Goal: Use online tool/utility: Use online tool/utility

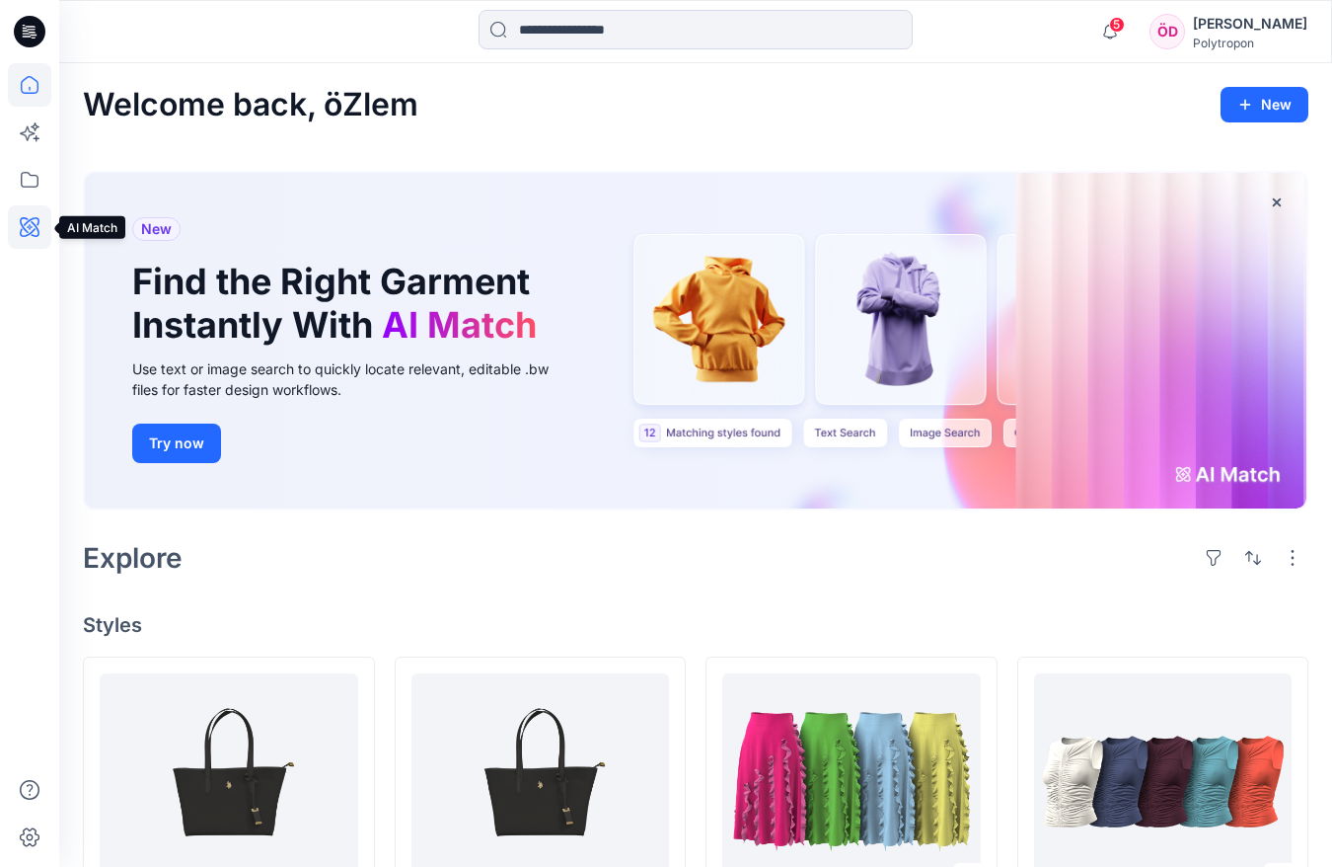
click at [32, 235] on icon at bounding box center [30, 227] width 20 height 20
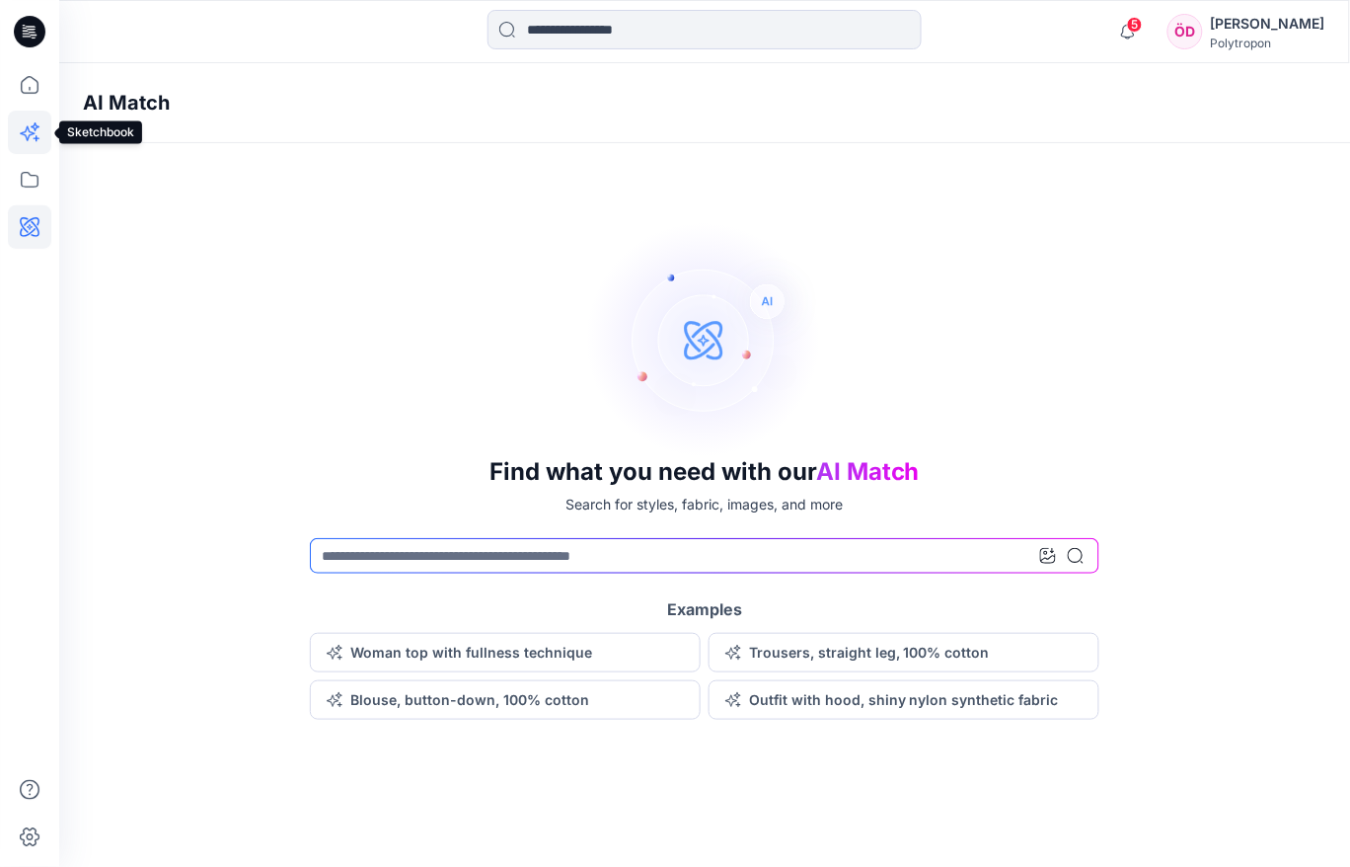
click at [32, 143] on icon at bounding box center [29, 132] width 43 height 43
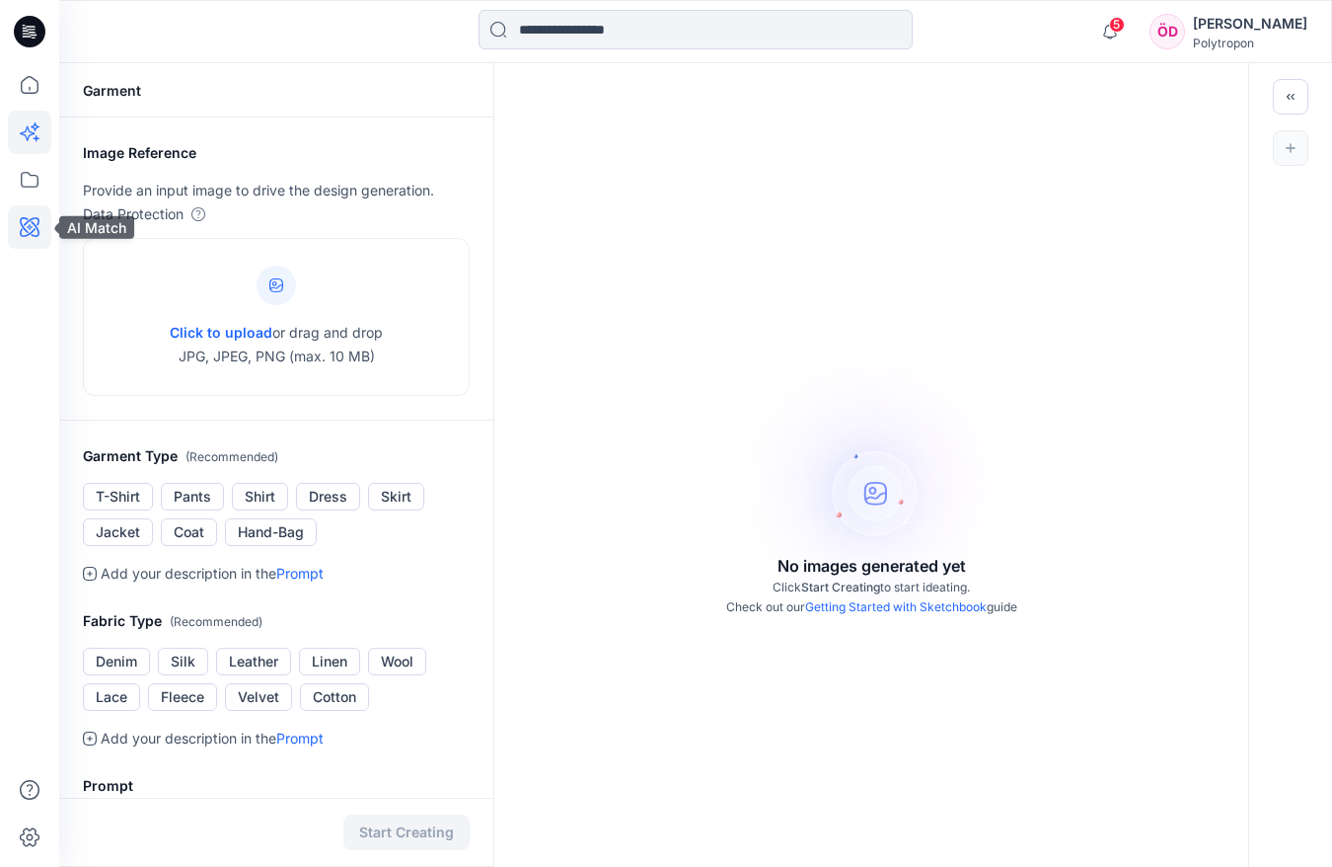
click at [32, 229] on icon at bounding box center [29, 226] width 43 height 43
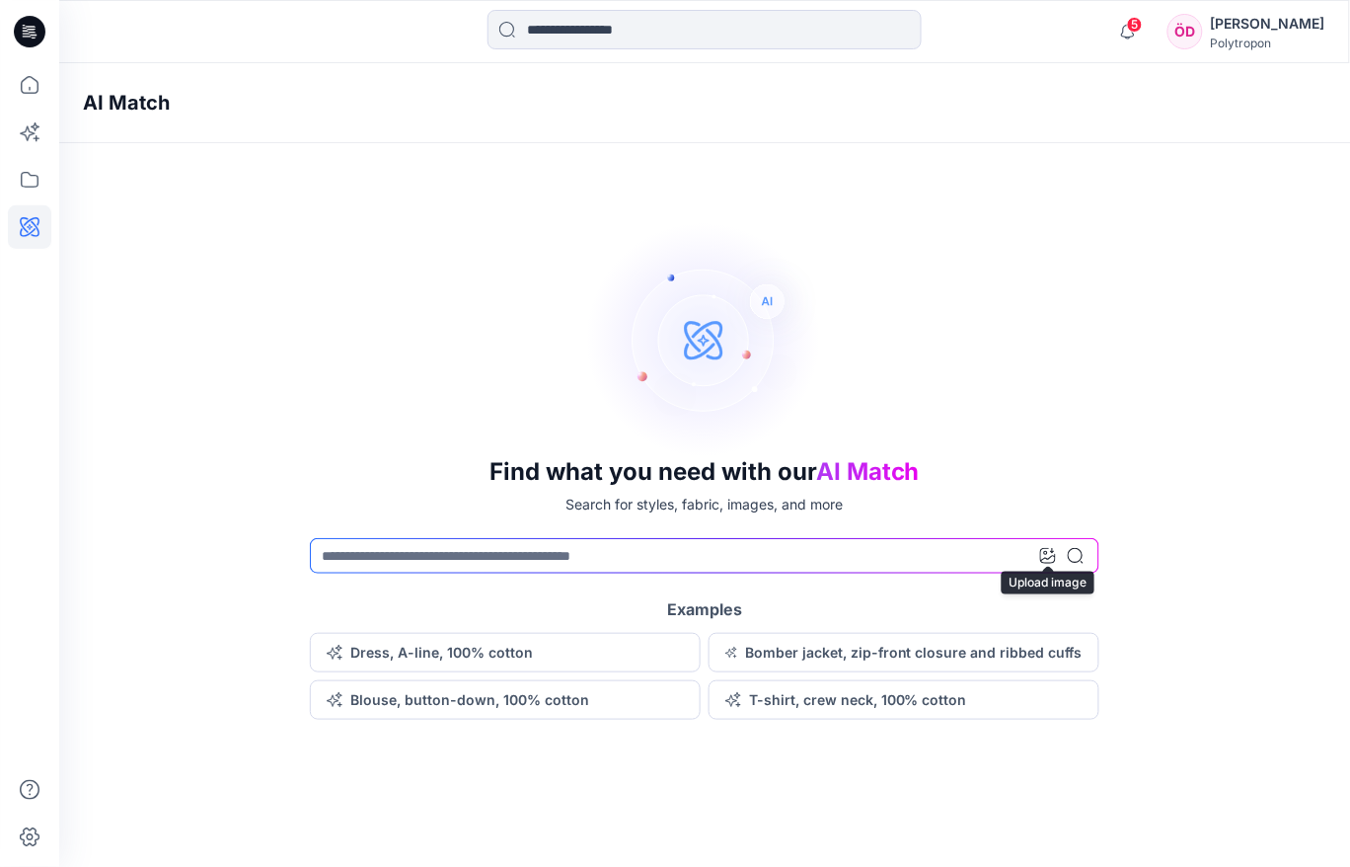
click at [1049, 550] on icon at bounding box center [1048, 556] width 16 height 16
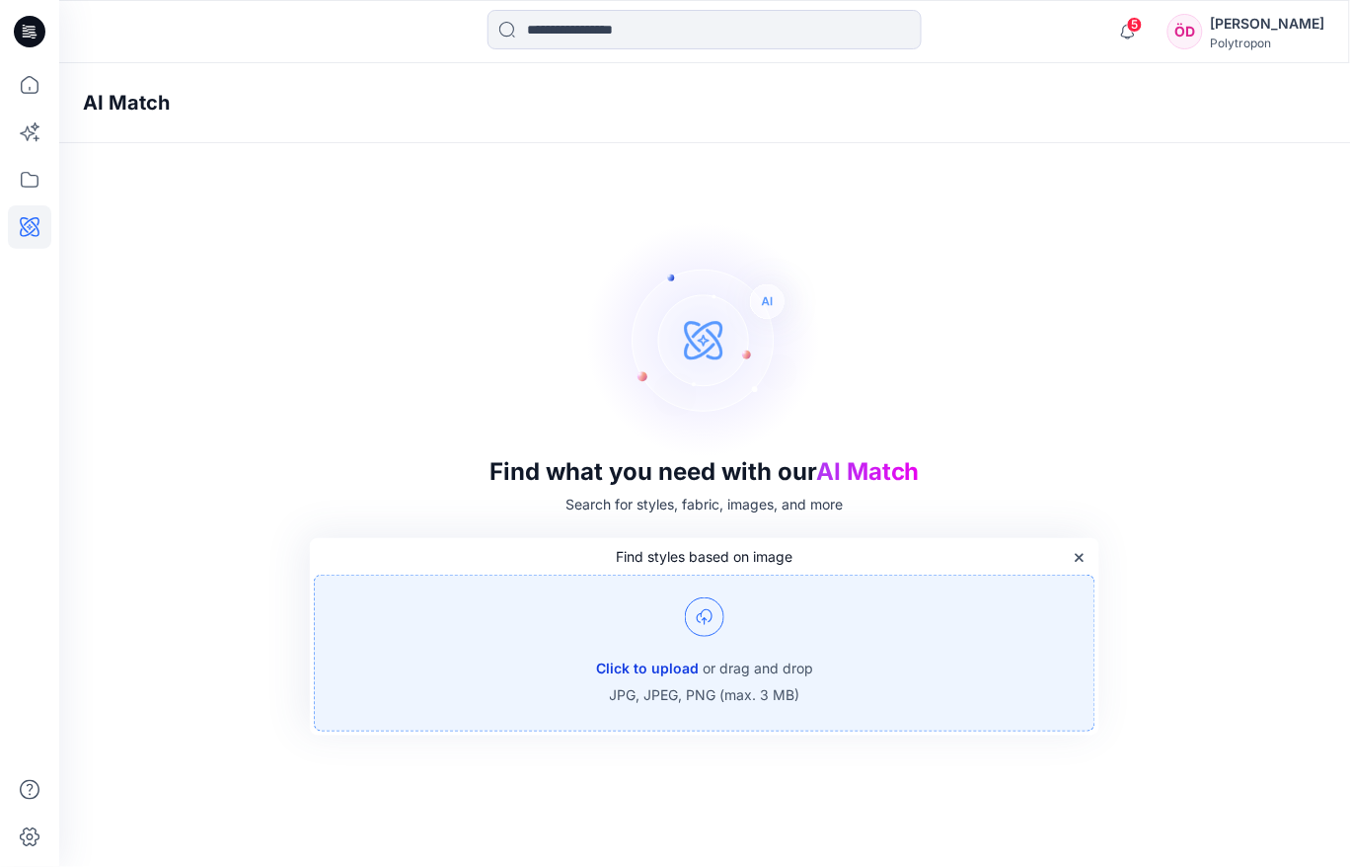
click at [652, 658] on button "Click to upload" at bounding box center [647, 668] width 103 height 24
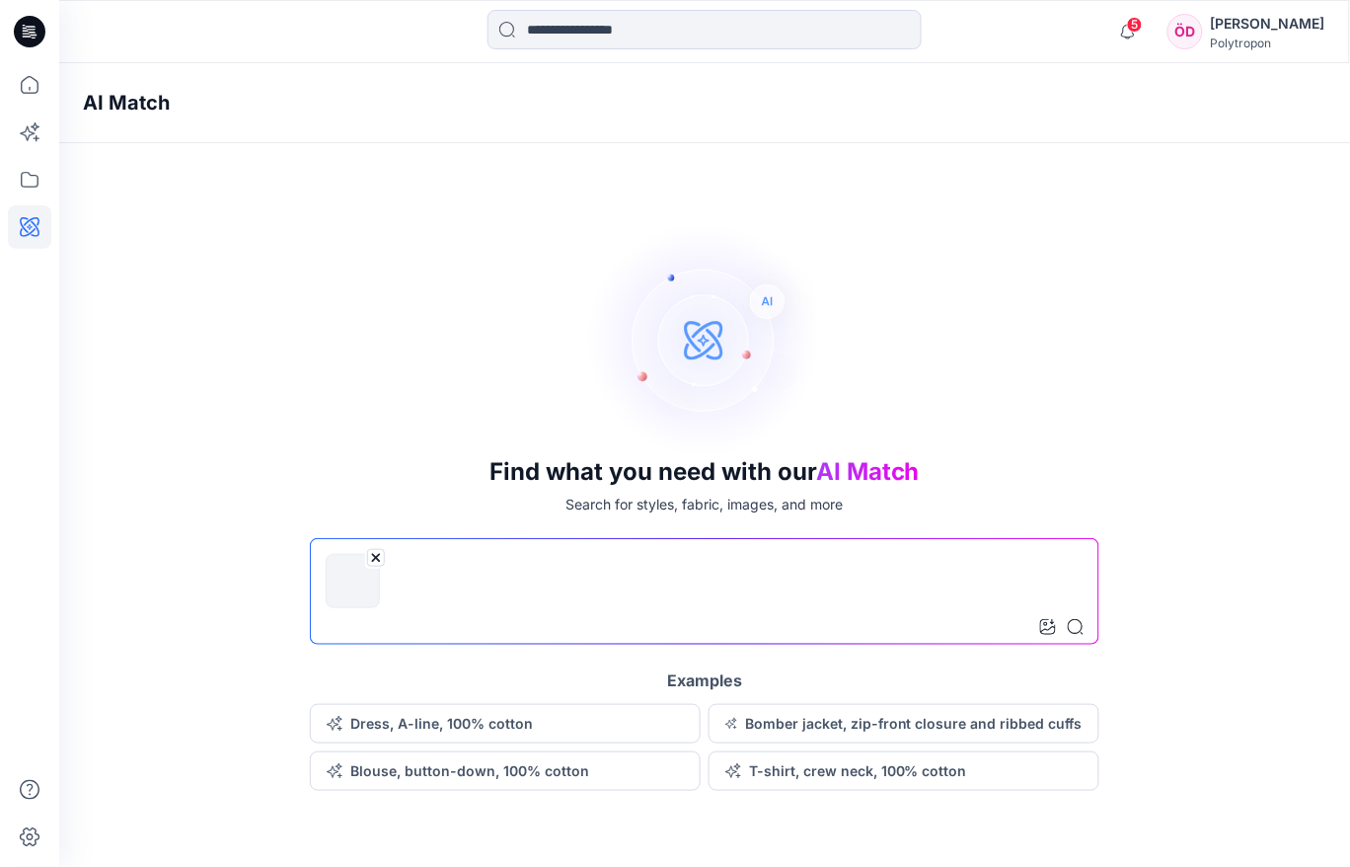
click at [1087, 628] on input at bounding box center [705, 591] width 790 height 107
click at [1079, 627] on icon at bounding box center [1076, 627] width 16 height 16
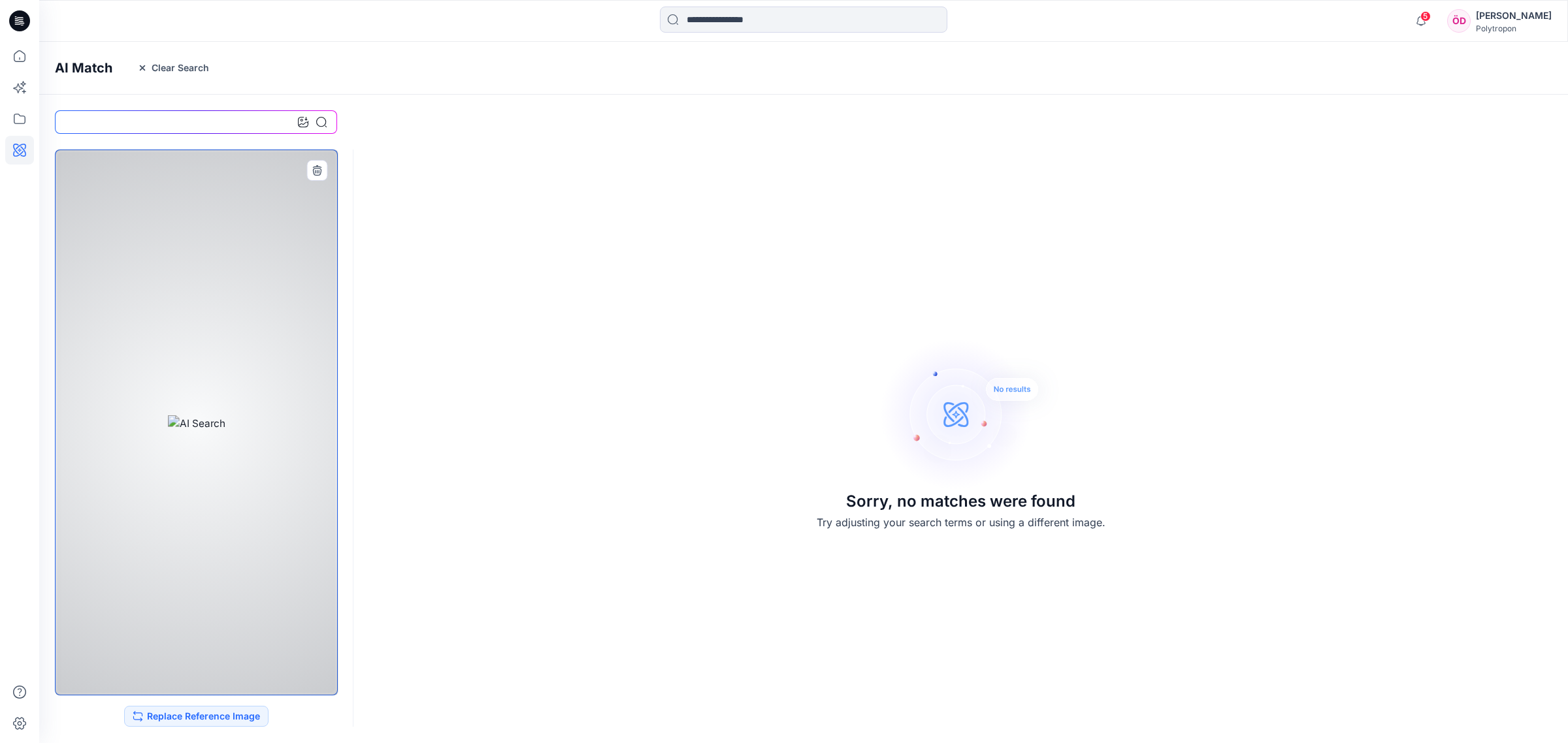
click at [209, 425] on div at bounding box center [196, 422] width 283 height 546
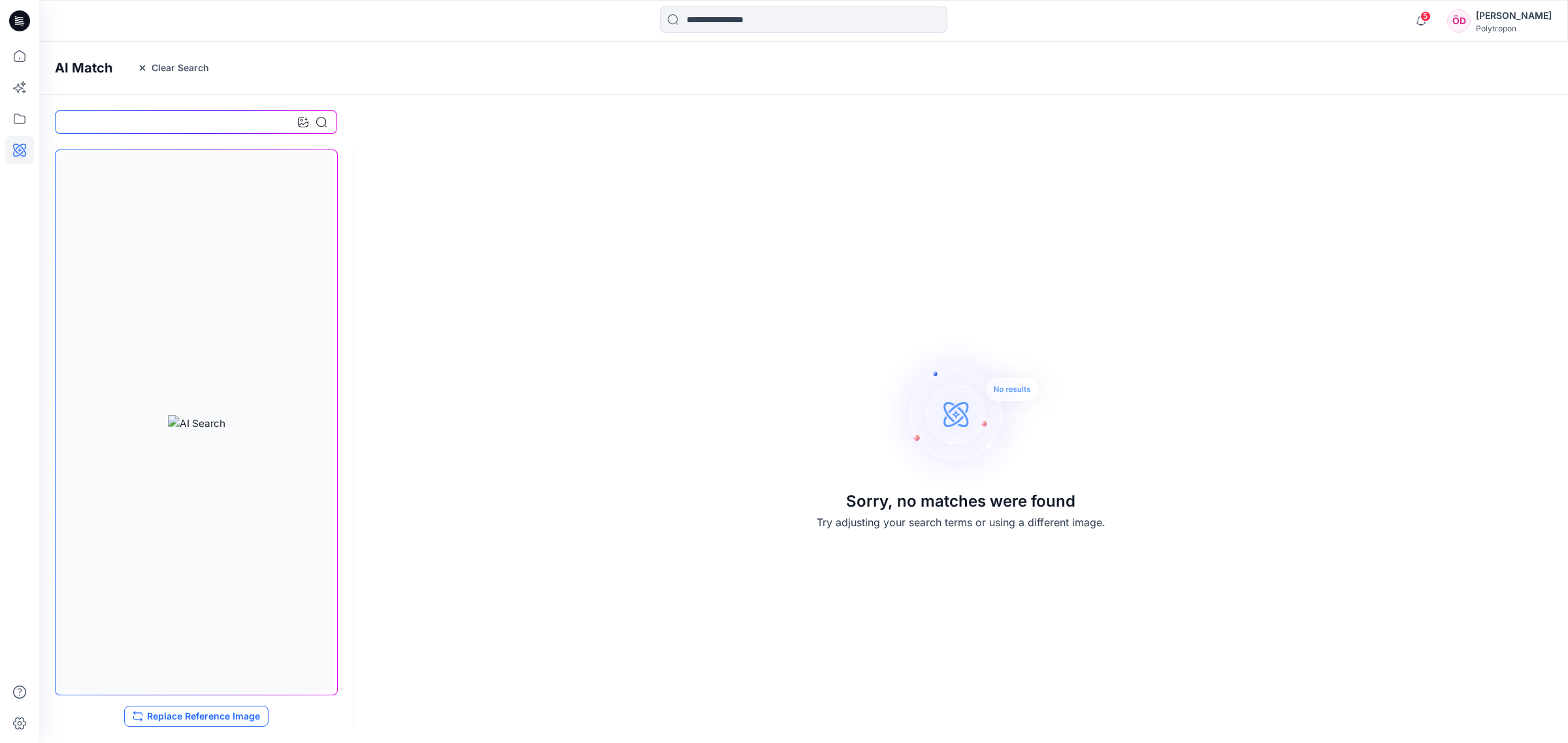
click at [196, 573] on button "Replace Reference Image" at bounding box center [197, 717] width 144 height 21
click at [237, 573] on button "Replace Reference Image" at bounding box center [197, 717] width 144 height 21
click at [242, 573] on button "Replace Reference Image" at bounding box center [197, 717] width 144 height 21
click at [226, 573] on button "Replace Reference Image" at bounding box center [197, 717] width 144 height 21
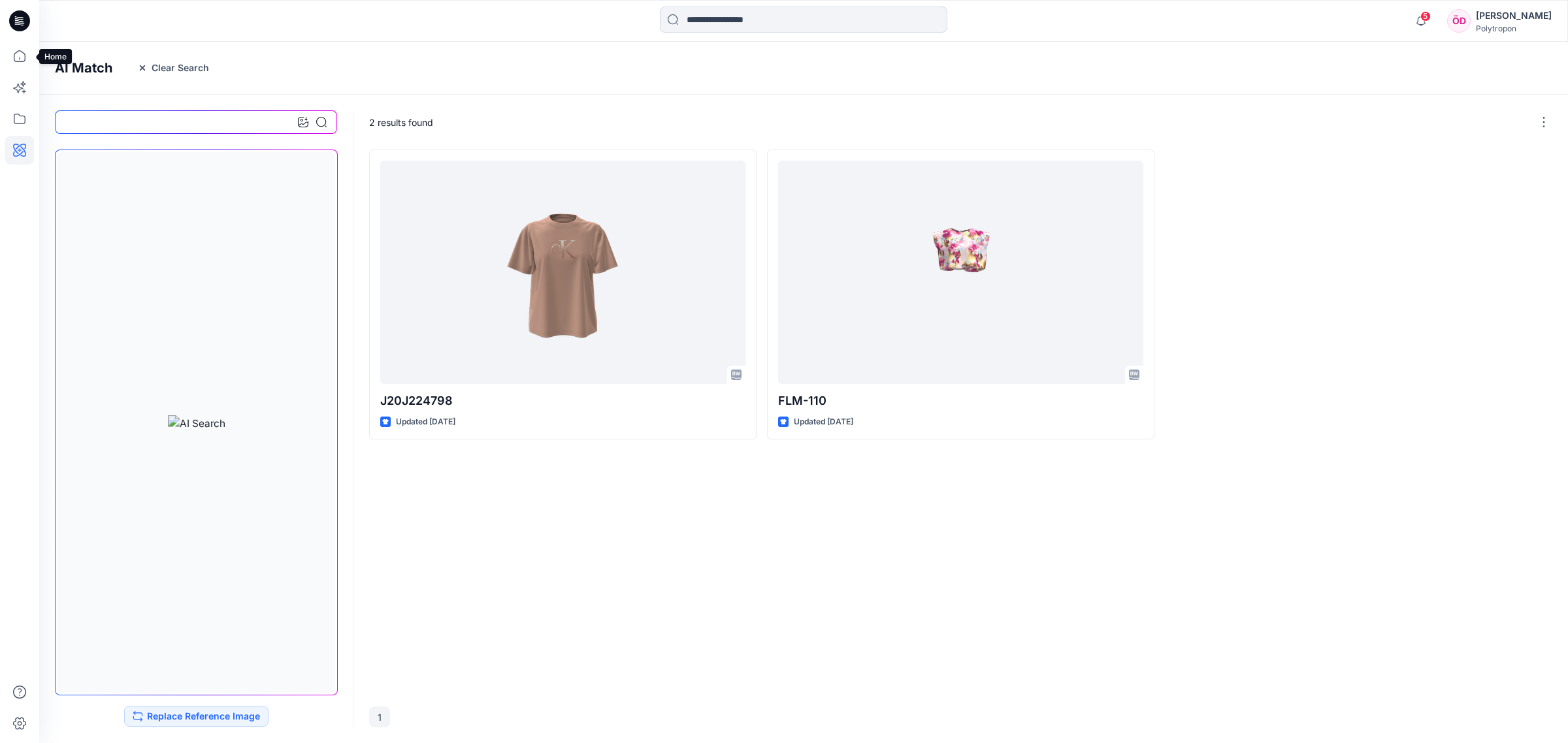
click at [34, 56] on div at bounding box center [19, 371] width 39 height 743
click at [21, 56] on icon at bounding box center [19, 56] width 28 height 28
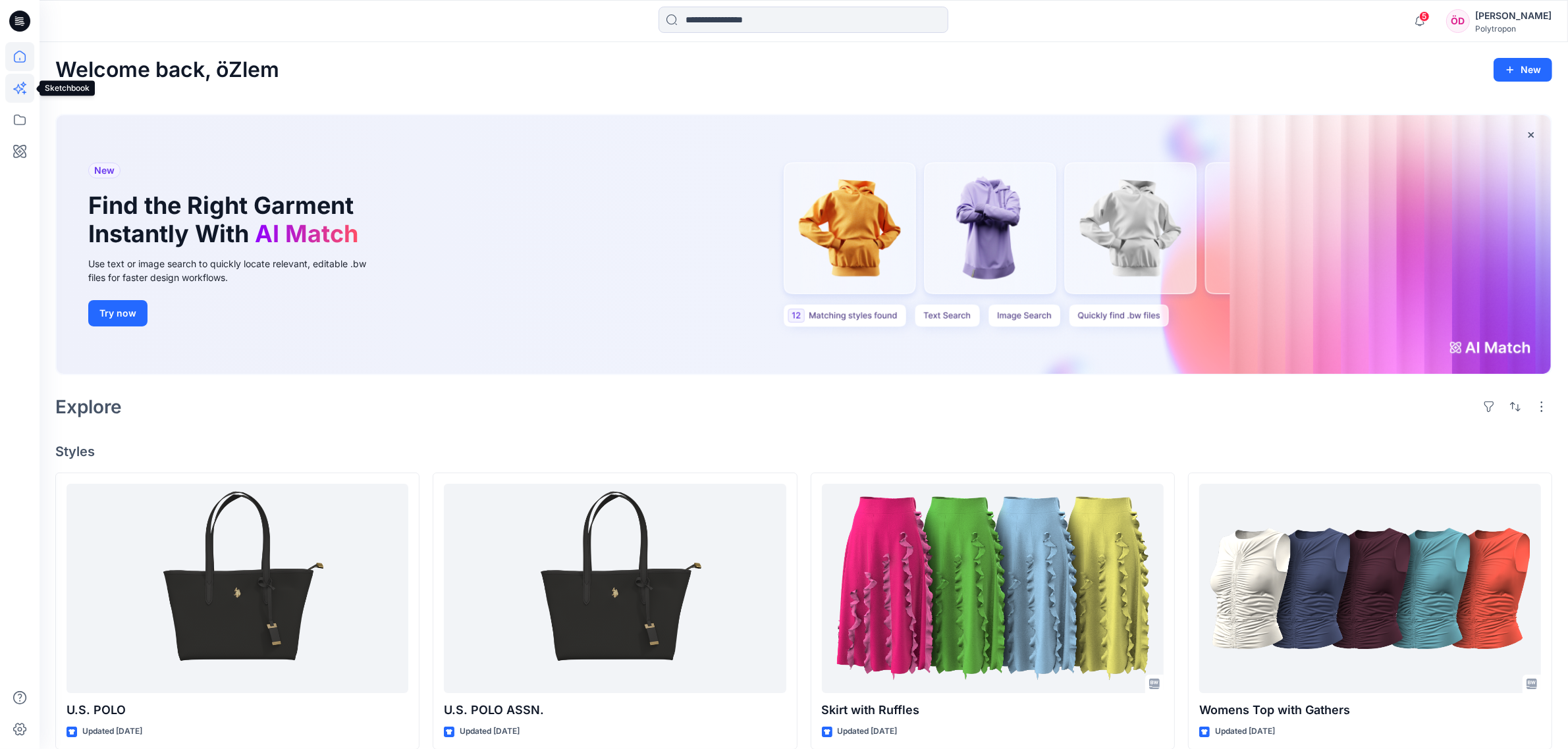
click at [27, 86] on icon at bounding box center [19, 88] width 29 height 29
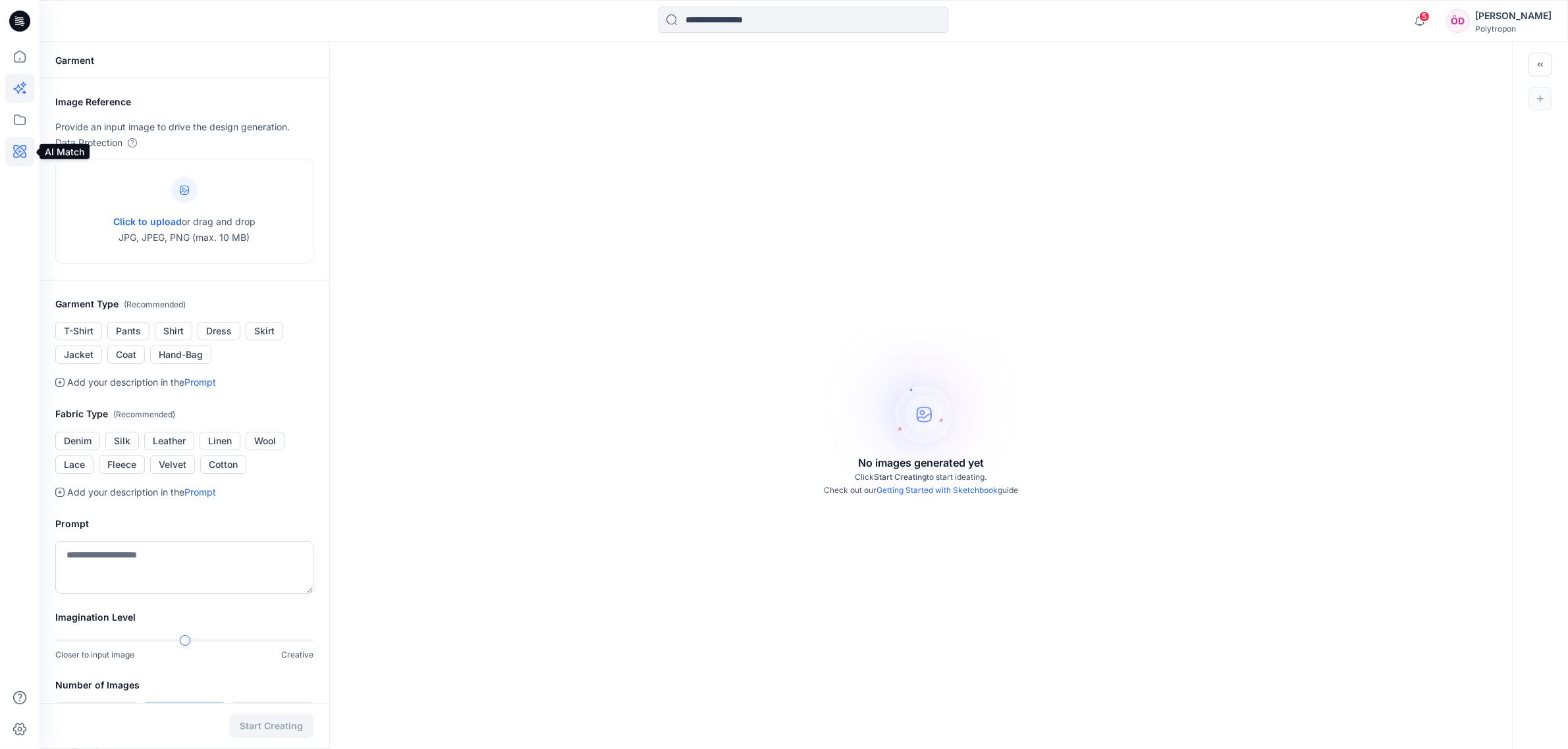
click at [19, 151] on icon at bounding box center [19, 151] width 29 height 29
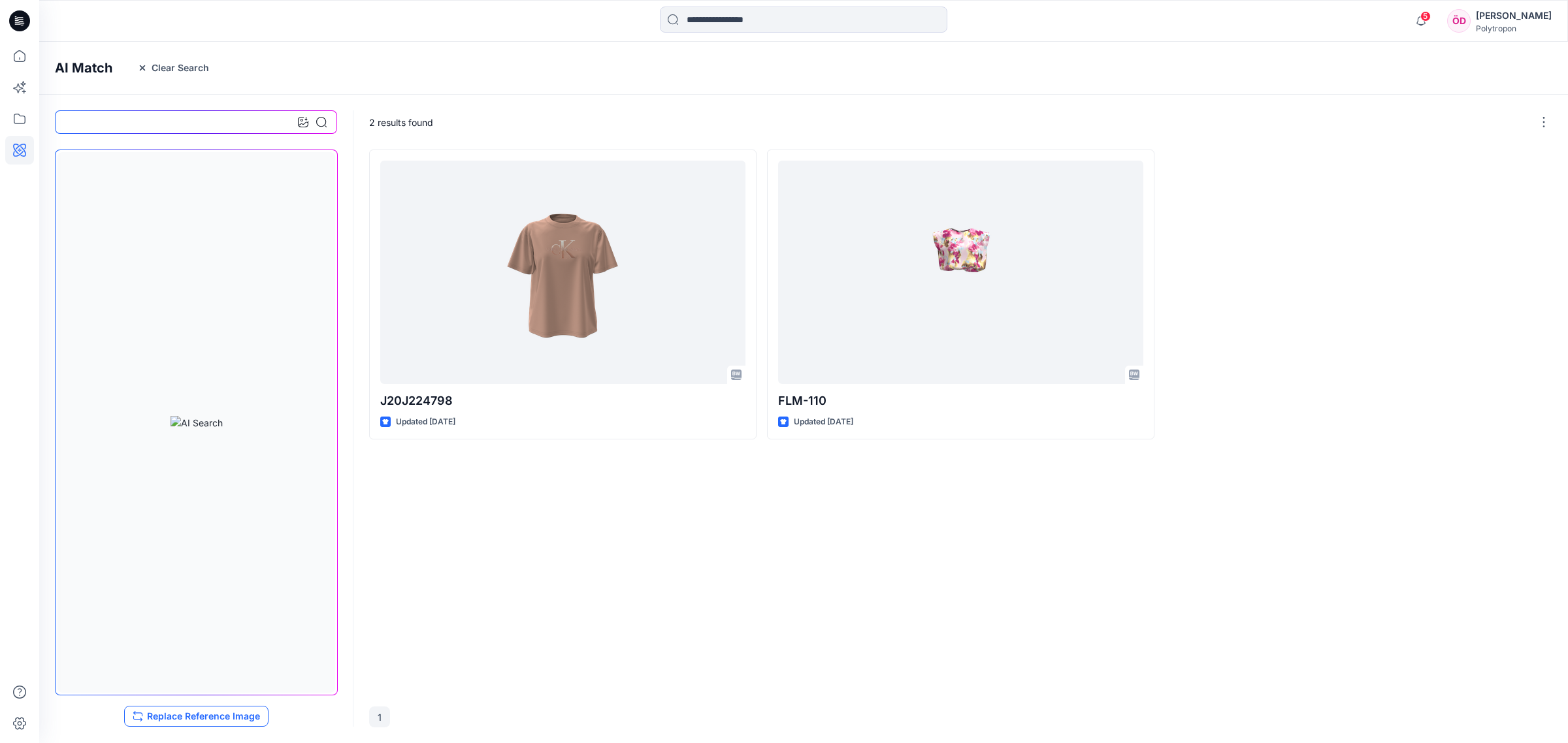
click at [206, 573] on button "Replace Reference Image" at bounding box center [197, 717] width 144 height 21
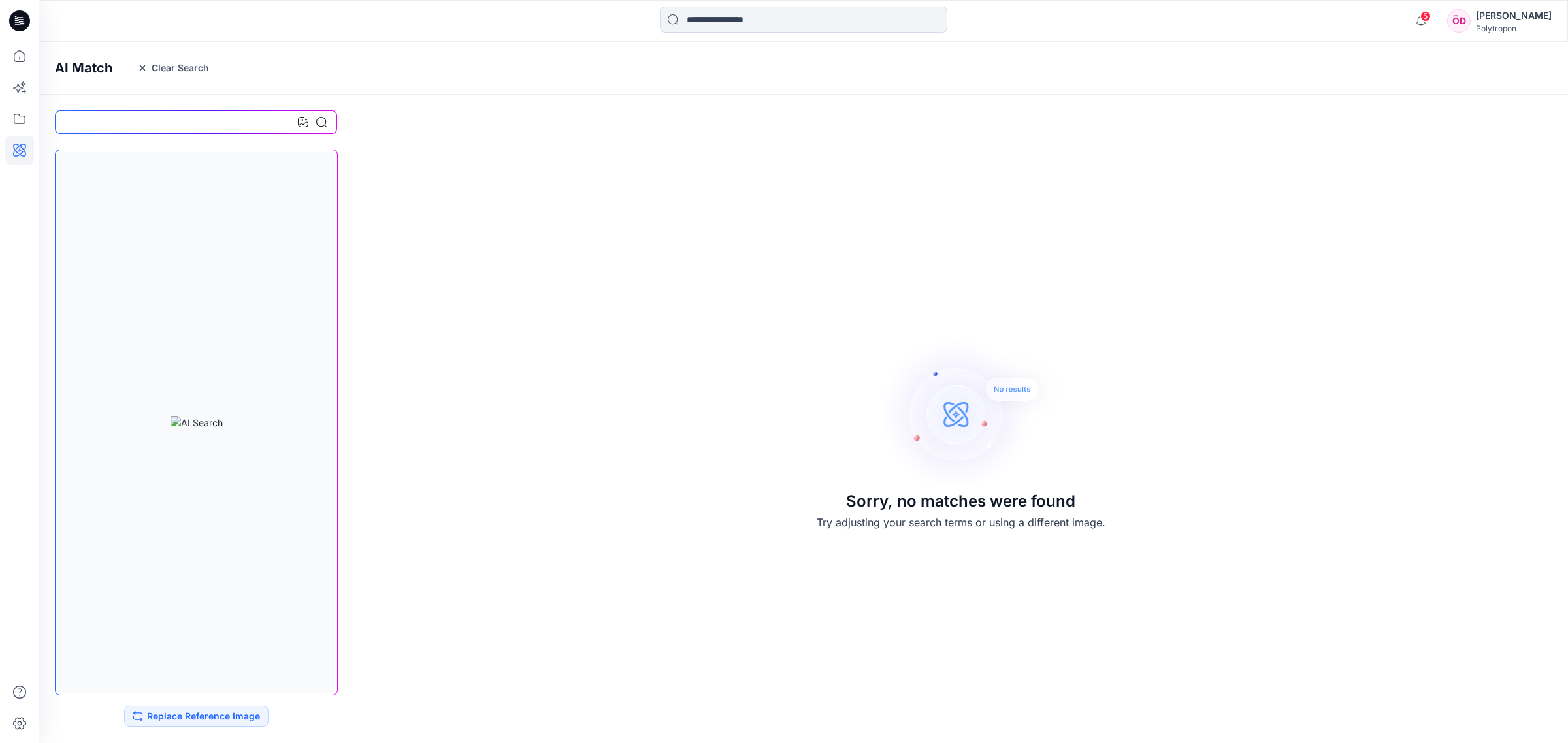
click at [584, 384] on div "Sorry, no matches were found Try adjusting your search terms or using a differe…" at bounding box center [803, 432] width 1528 height 597
click at [197, 573] on button "Replace Reference Image" at bounding box center [197, 717] width 144 height 21
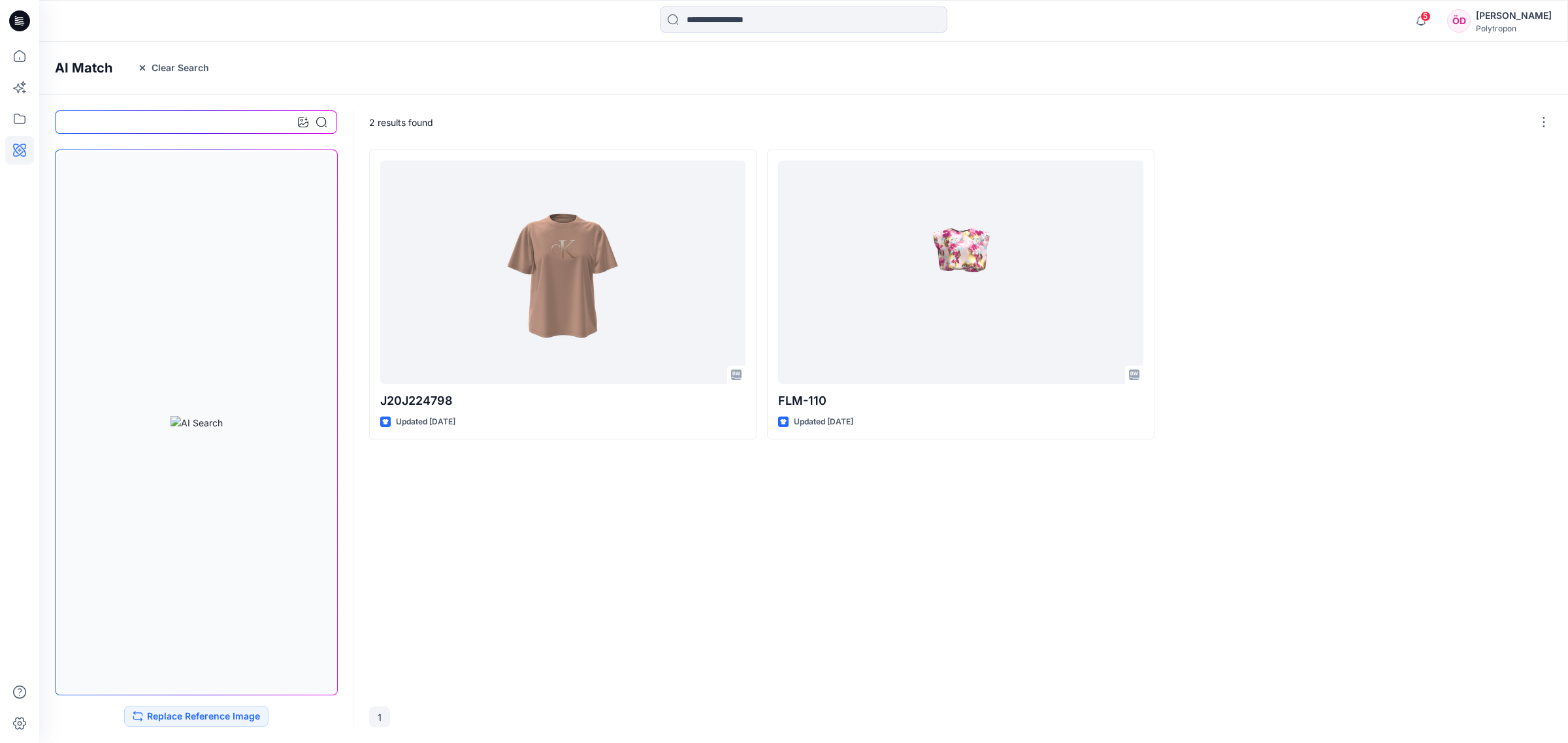
click at [533, 543] on div "J20J224798 Updated [DATE] FLM-110 Updated [DATE]" at bounding box center [960, 420] width 1183 height 541
drag, startPoint x: 664, startPoint y: 503, endPoint x: 625, endPoint y: 474, distance: 48.6
click at [651, 494] on div "J20J224798 Updated [DATE] FLM-110 Updated [DATE]" at bounding box center [960, 420] width 1183 height 541
click at [21, 61] on icon at bounding box center [20, 56] width 12 height 12
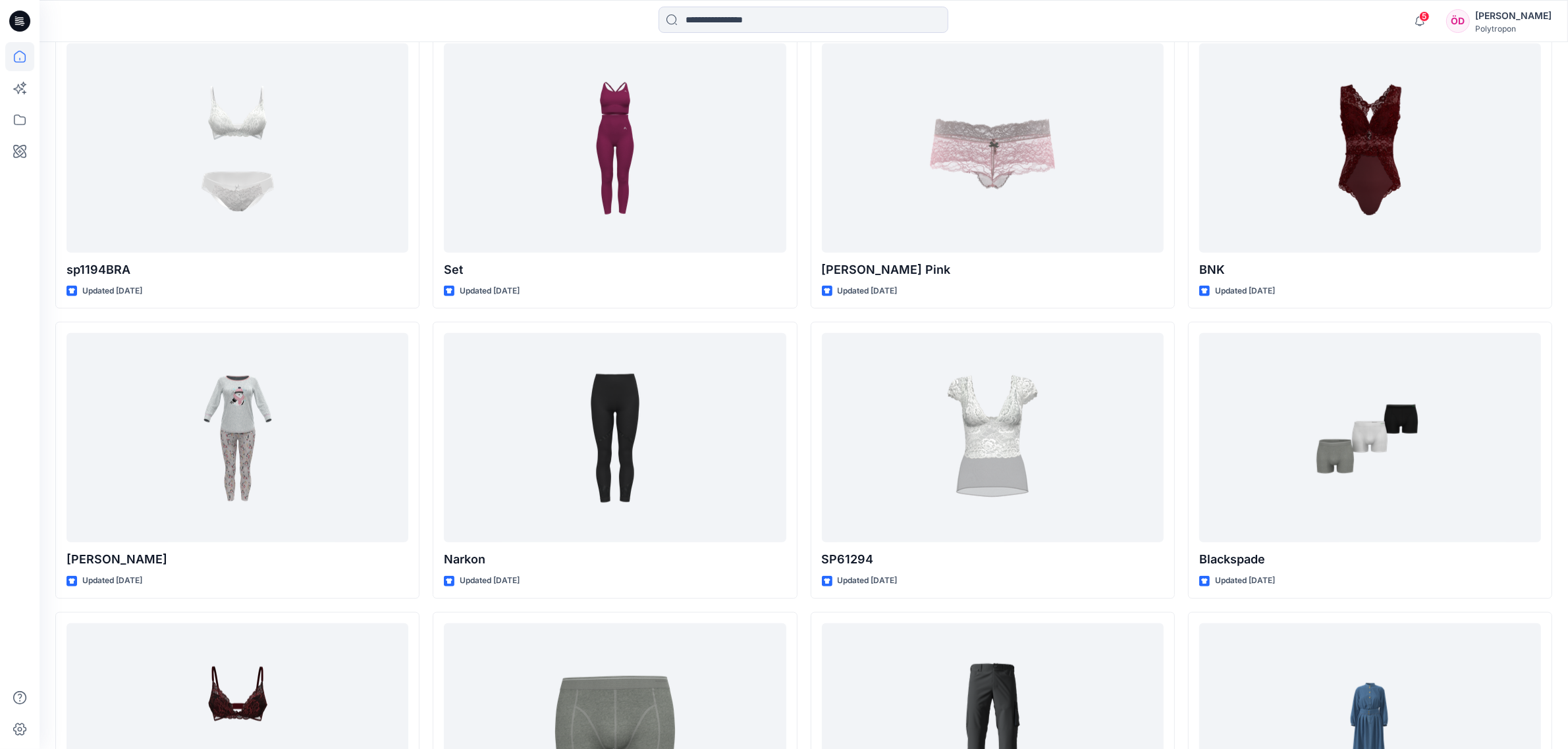
scroll to position [1574, 0]
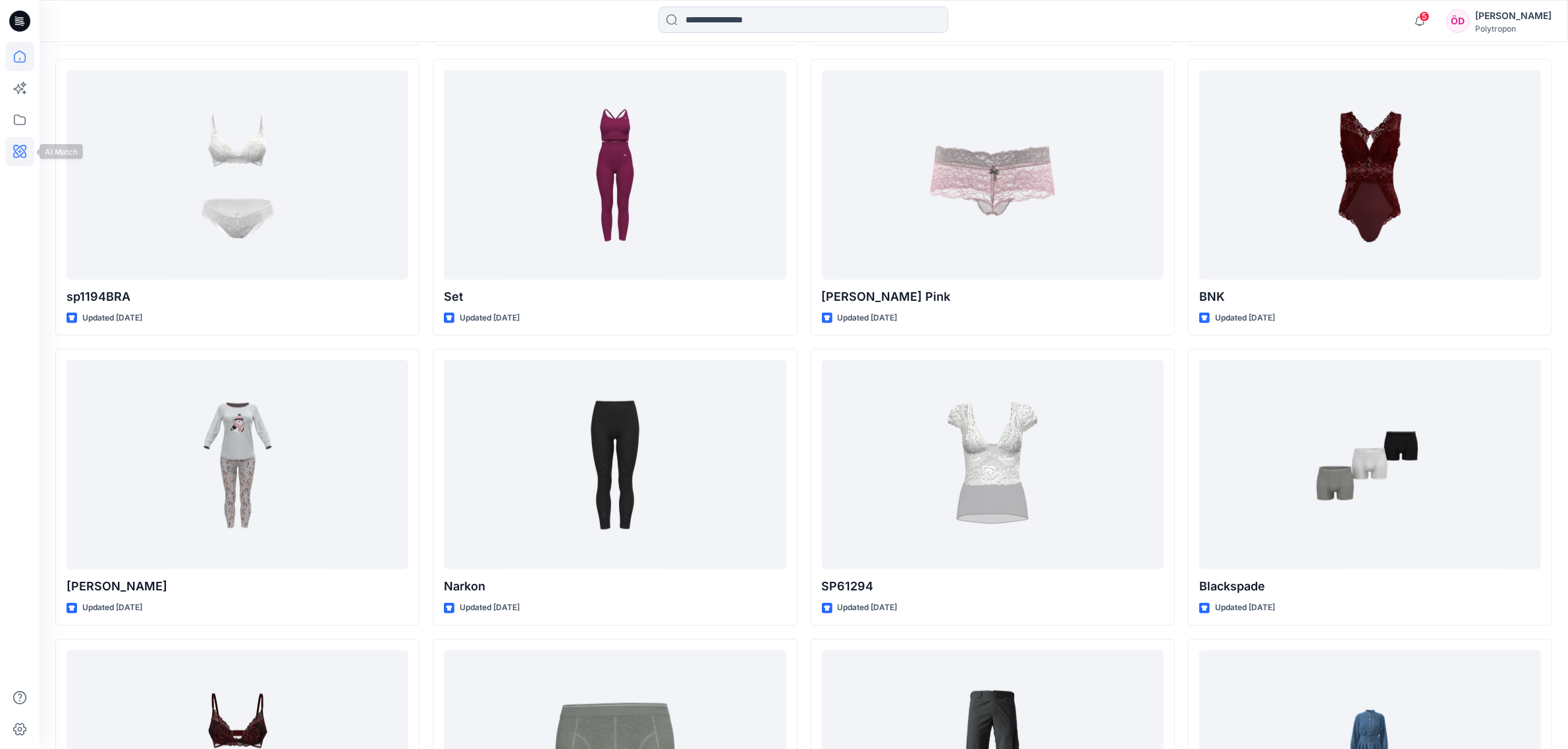
click at [22, 149] on icon at bounding box center [19, 151] width 29 height 29
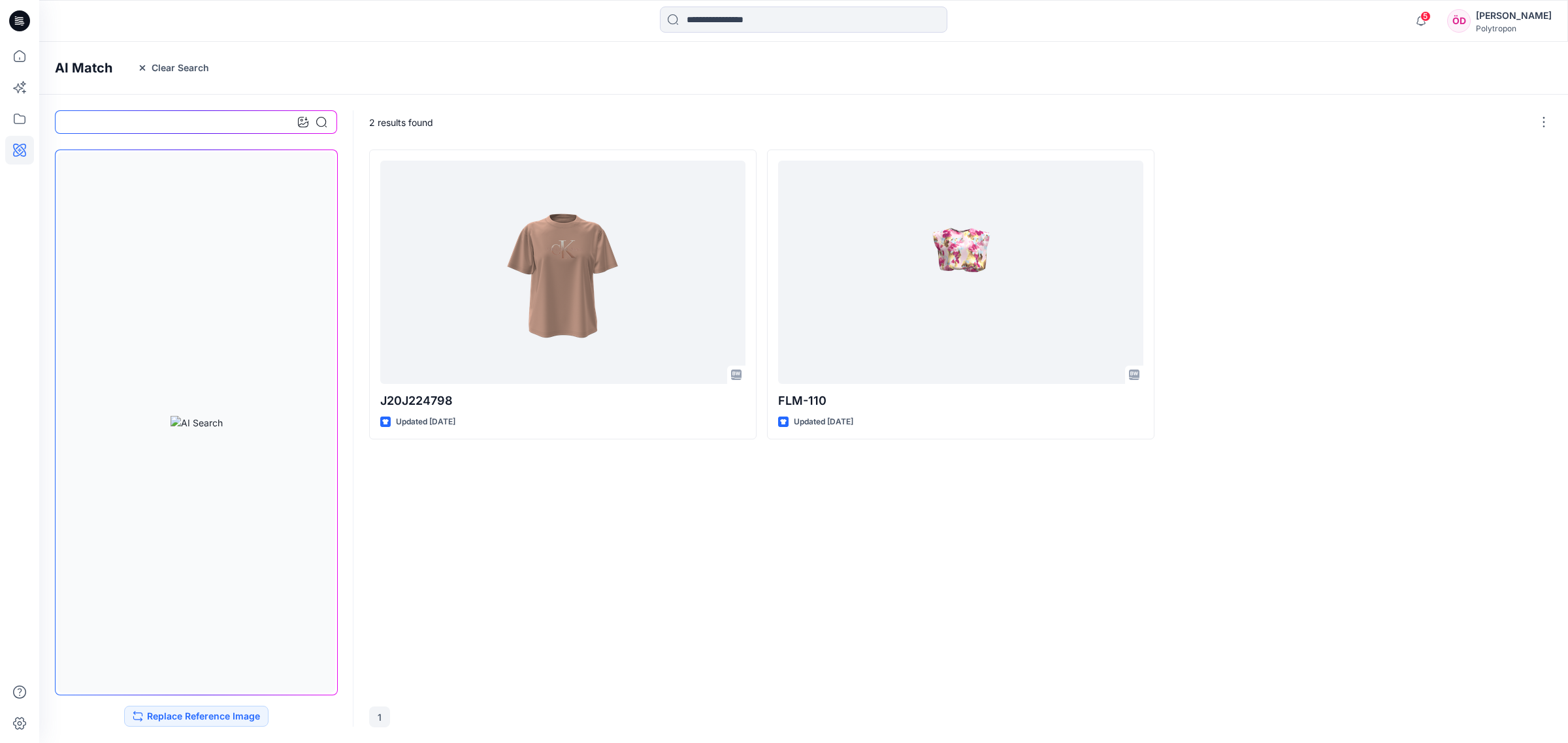
drag, startPoint x: 892, startPoint y: 582, endPoint x: 747, endPoint y: 488, distance: 172.8
click at [881, 573] on div "J20J224798 Updated [DATE] FLM-110 Updated [DATE]" at bounding box center [960, 420] width 1183 height 541
drag, startPoint x: 21, startPoint y: 60, endPoint x: 34, endPoint y: 125, distance: 66.3
click at [22, 60] on icon at bounding box center [19, 56] width 28 height 28
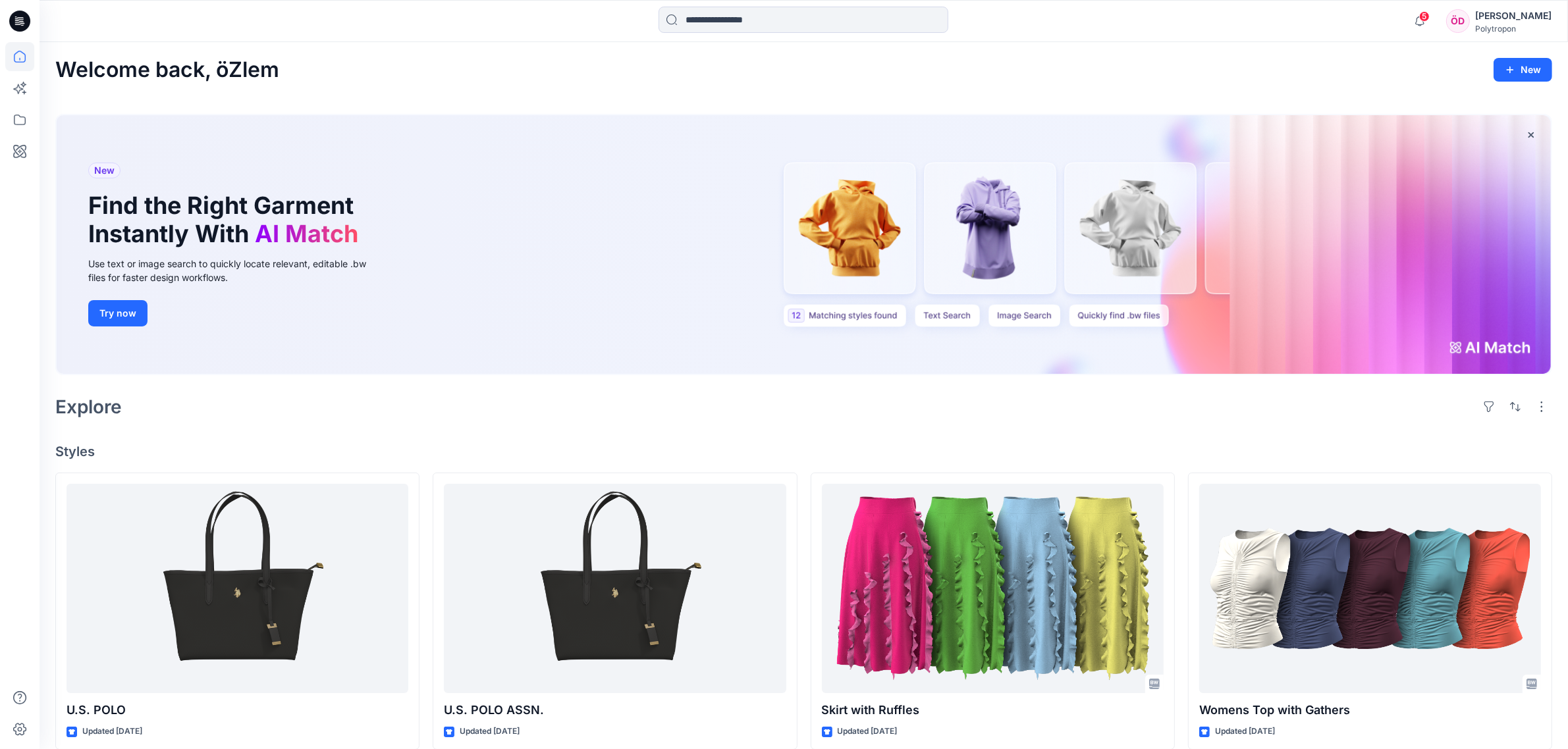
click at [20, 21] on icon at bounding box center [20, 21] width 21 height 21
click at [22, 120] on icon at bounding box center [19, 119] width 29 height 29
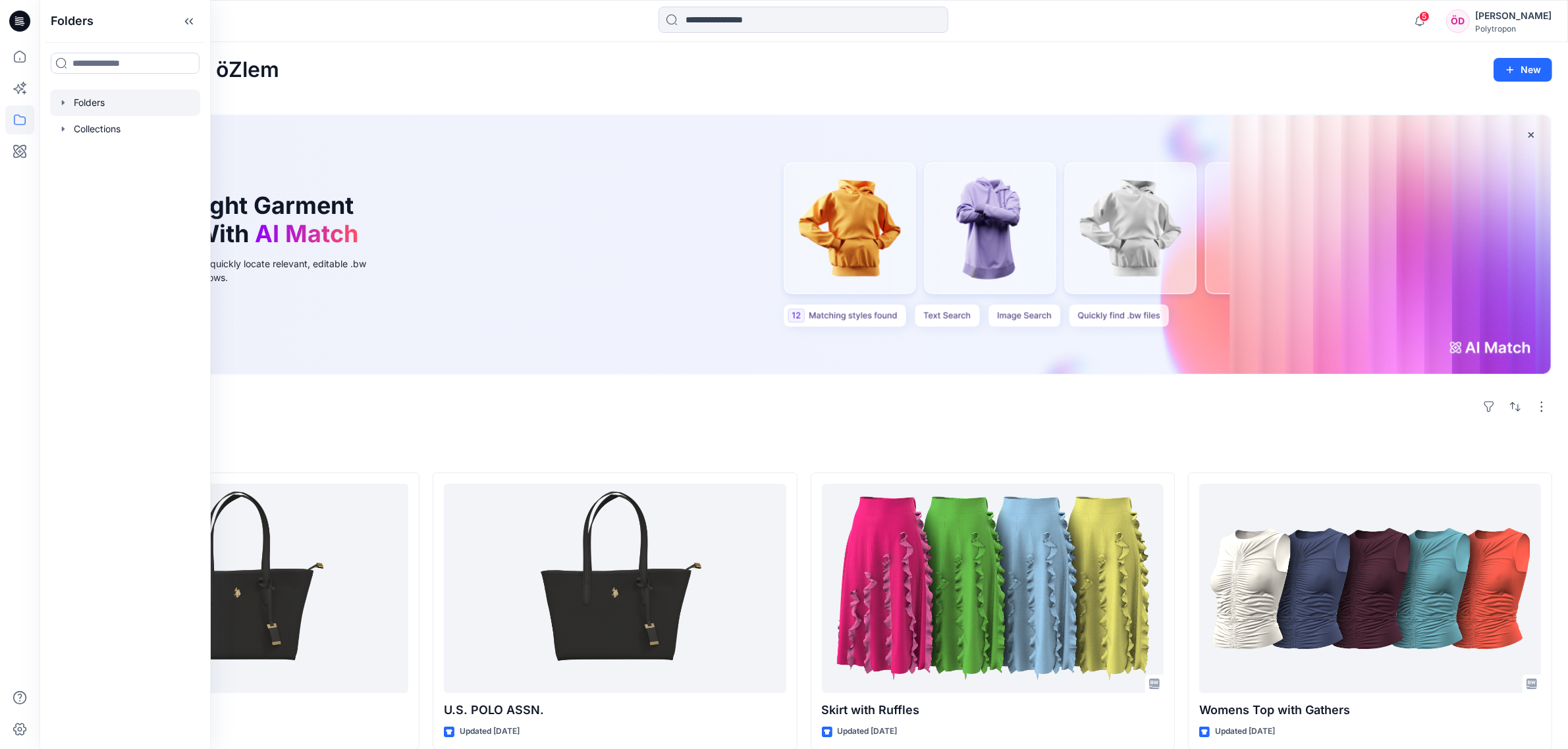
click at [132, 95] on div at bounding box center [125, 102] width 150 height 26
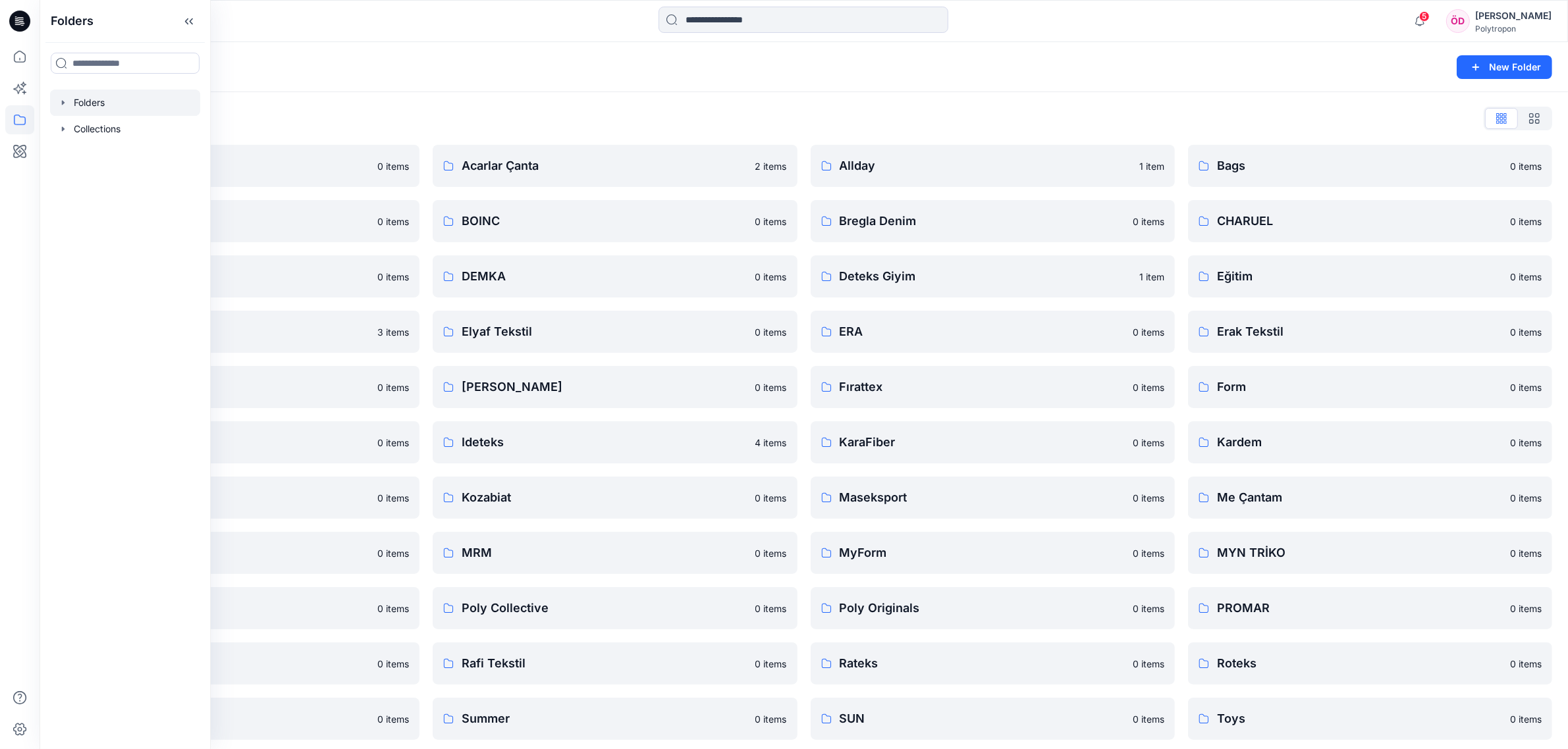
click at [609, 64] on div "Folders" at bounding box center [752, 67] width 1394 height 19
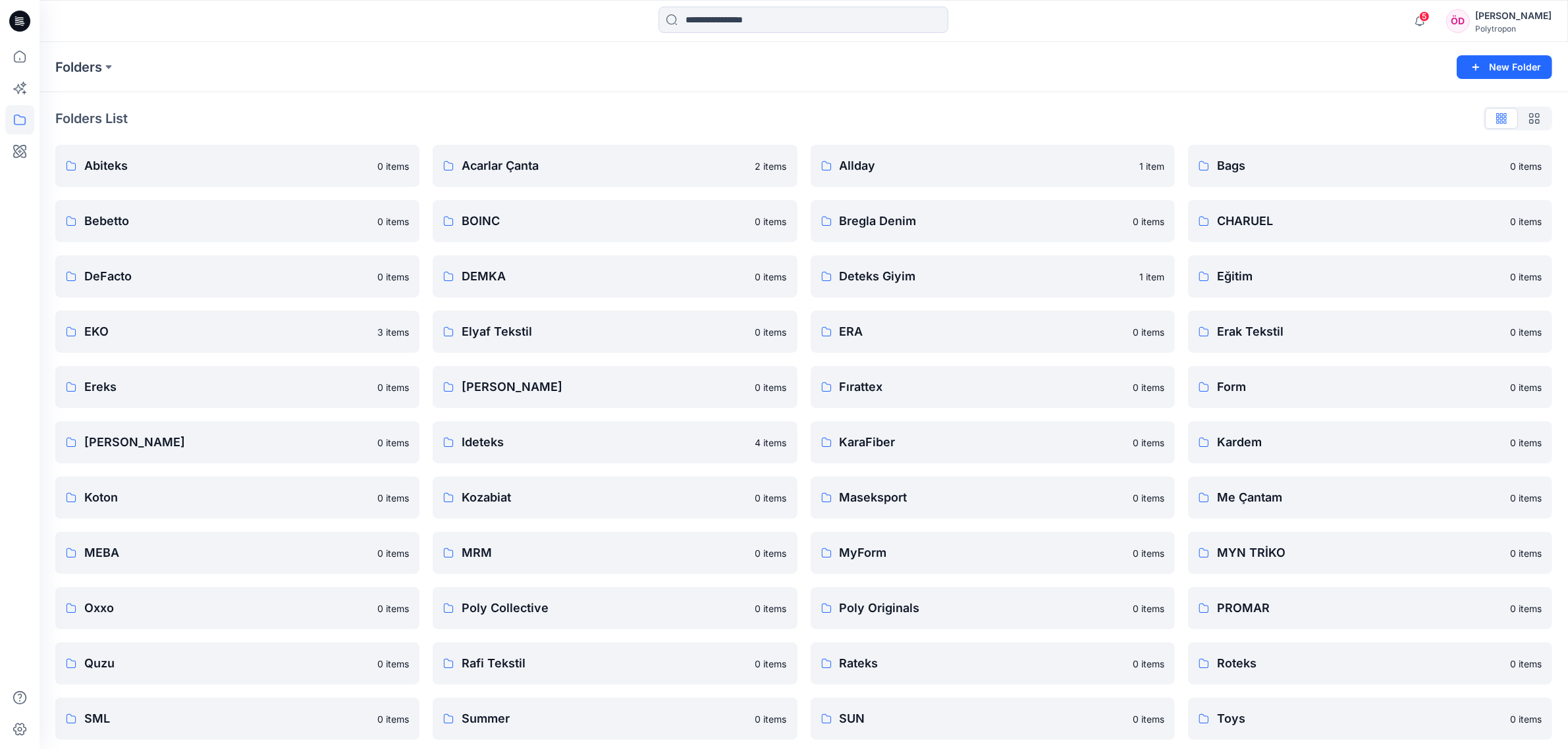
click at [888, 15] on div "[PERSON_NAME]" at bounding box center [1513, 16] width 76 height 16
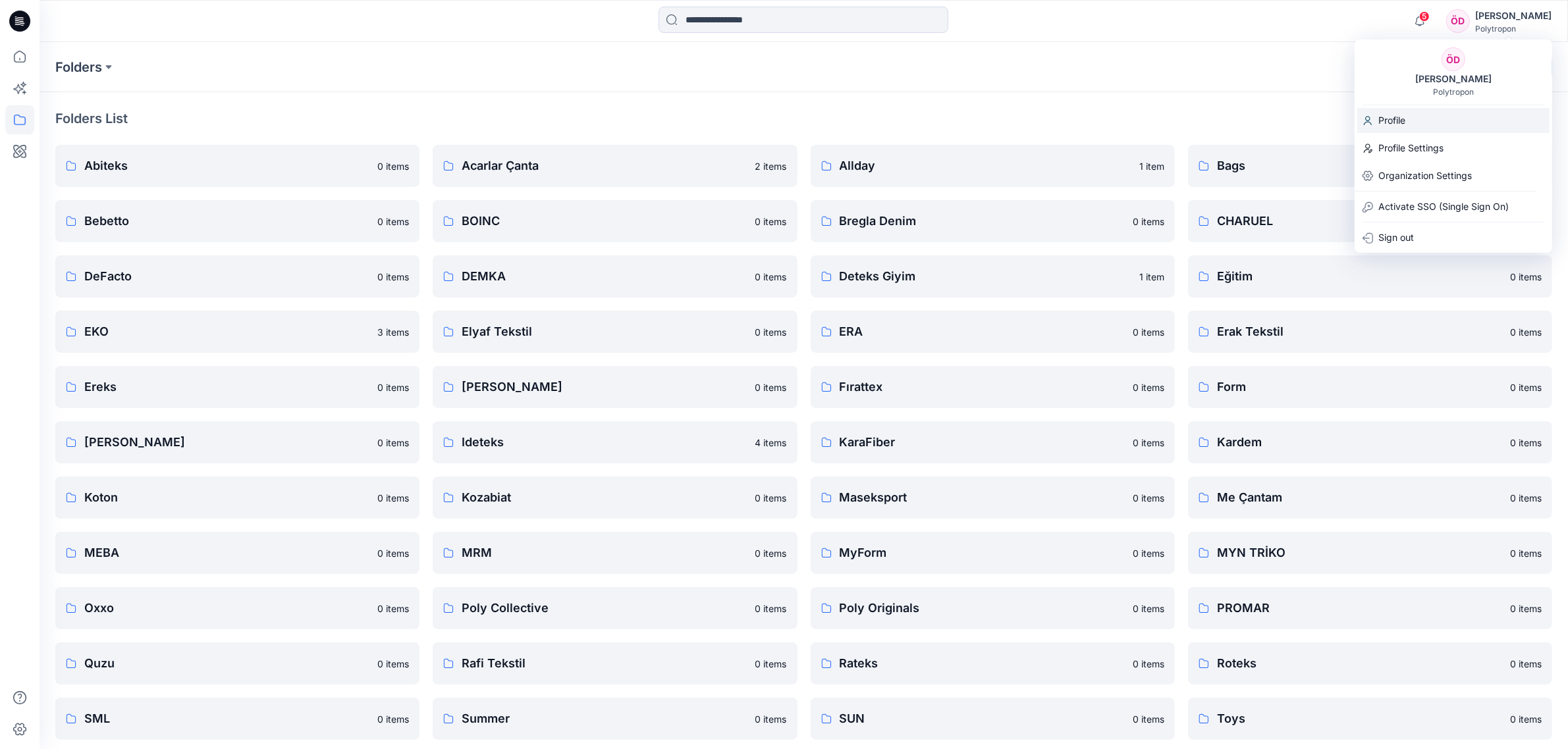
click at [888, 121] on p "Profile" at bounding box center [1392, 121] width 27 height 25
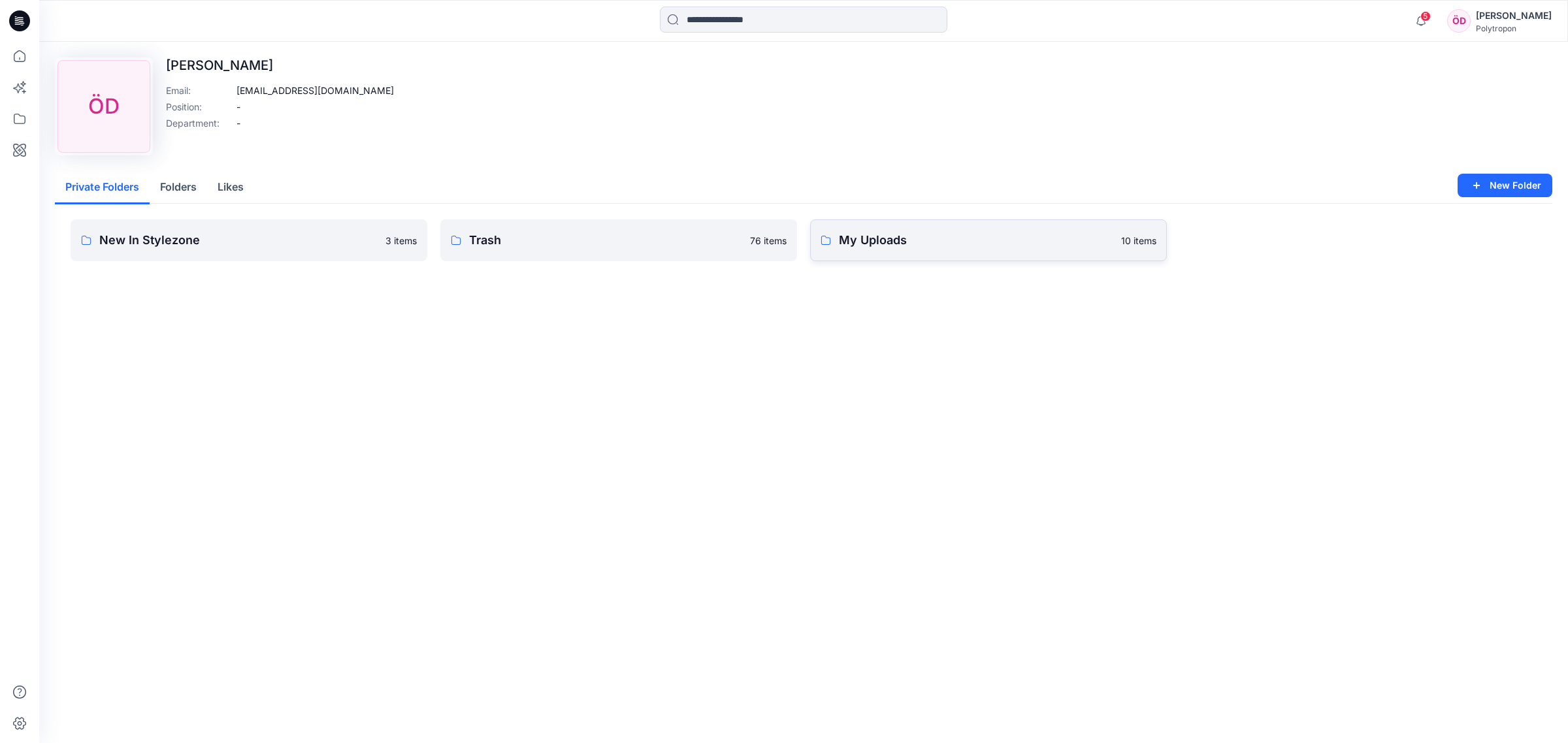
click at [881, 234] on p "My Uploads" at bounding box center [976, 240] width 275 height 19
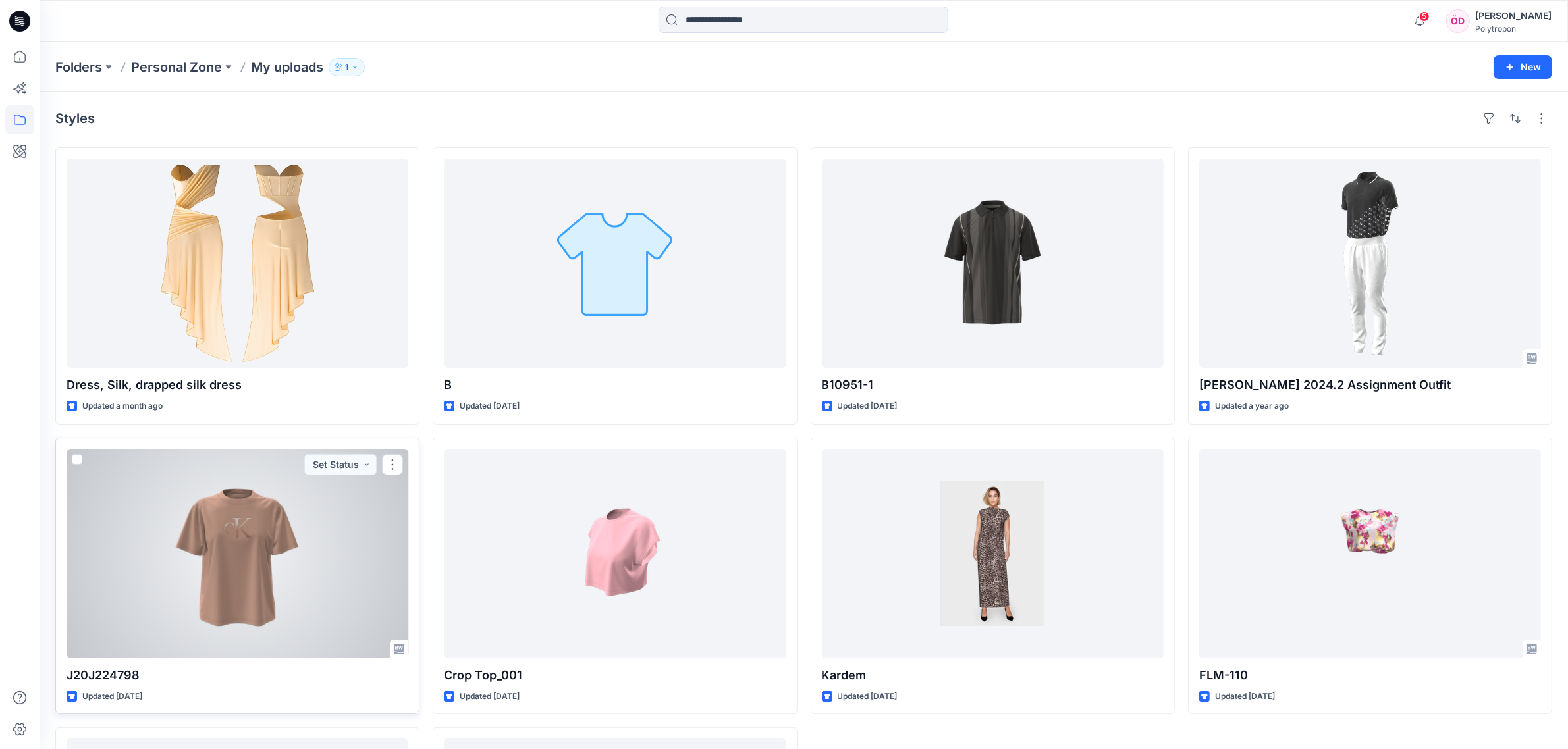
click at [290, 573] on div at bounding box center [238, 554] width 342 height 209
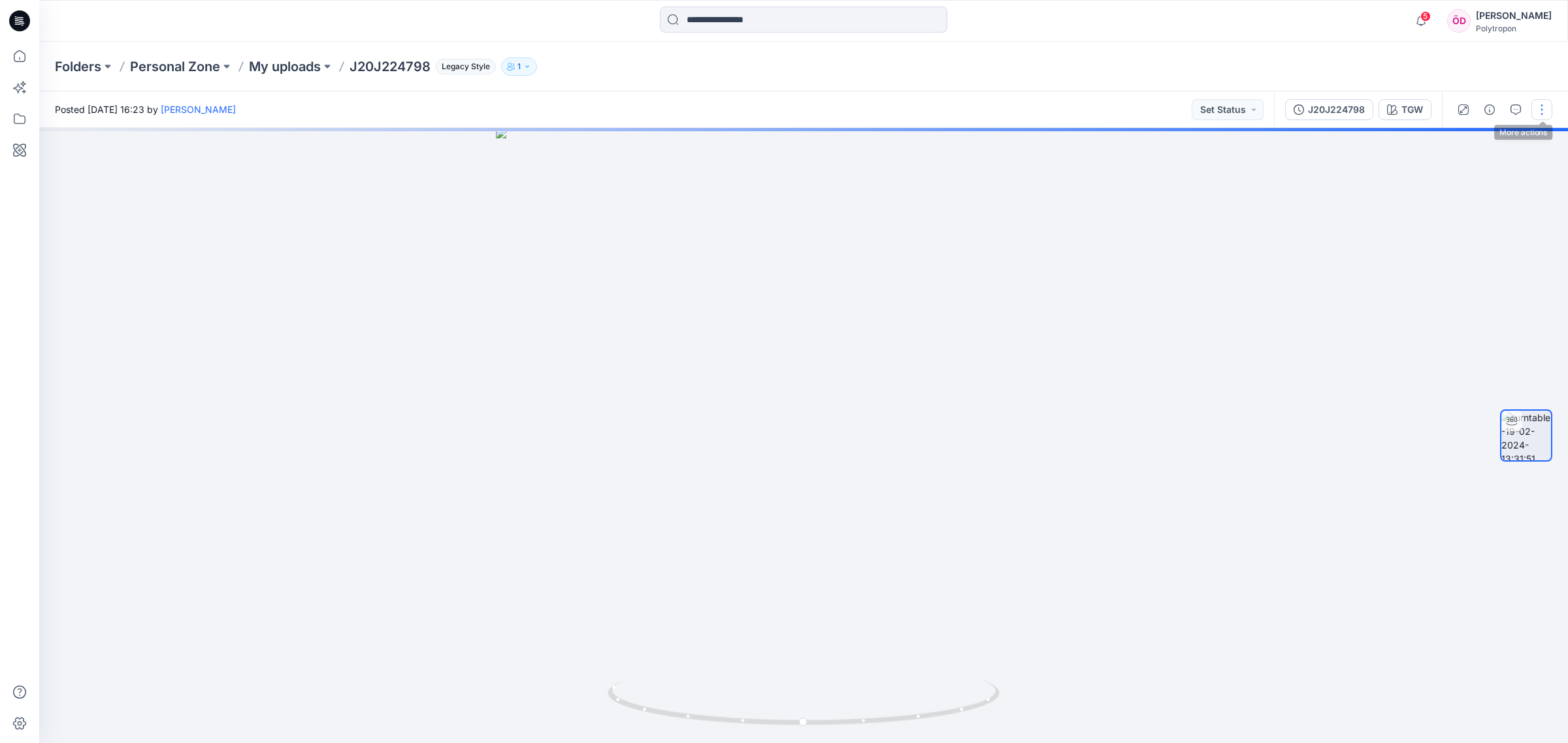
click at [881, 109] on button "button" at bounding box center [1542, 110] width 21 height 21
drag, startPoint x: 408, startPoint y: 196, endPoint x: 371, endPoint y: 136, distance: 70.5
click at [408, 191] on div at bounding box center [803, 435] width 1528 height 615
click at [315, 60] on p "My uploads" at bounding box center [285, 67] width 72 height 19
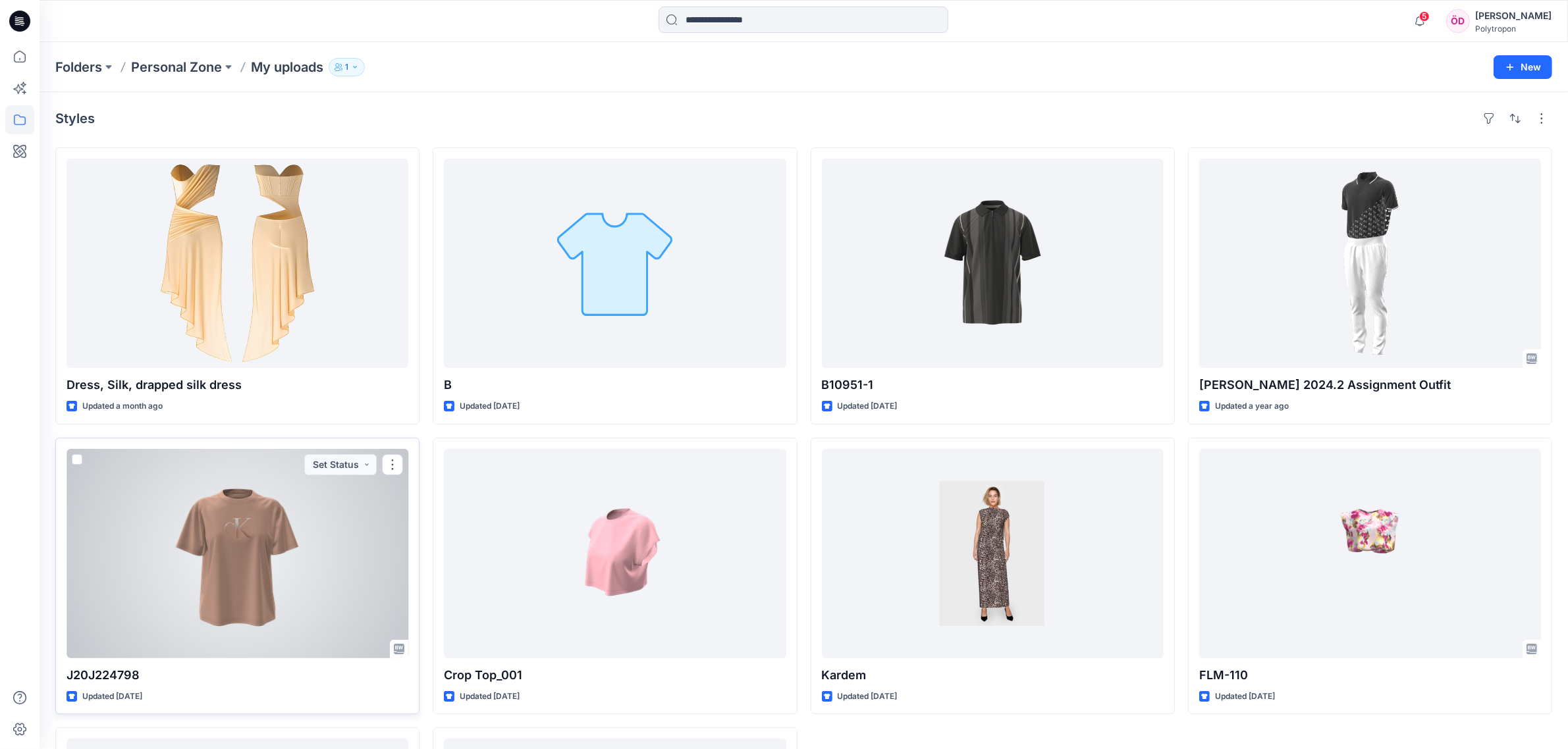
click at [73, 458] on span at bounding box center [77, 460] width 11 height 11
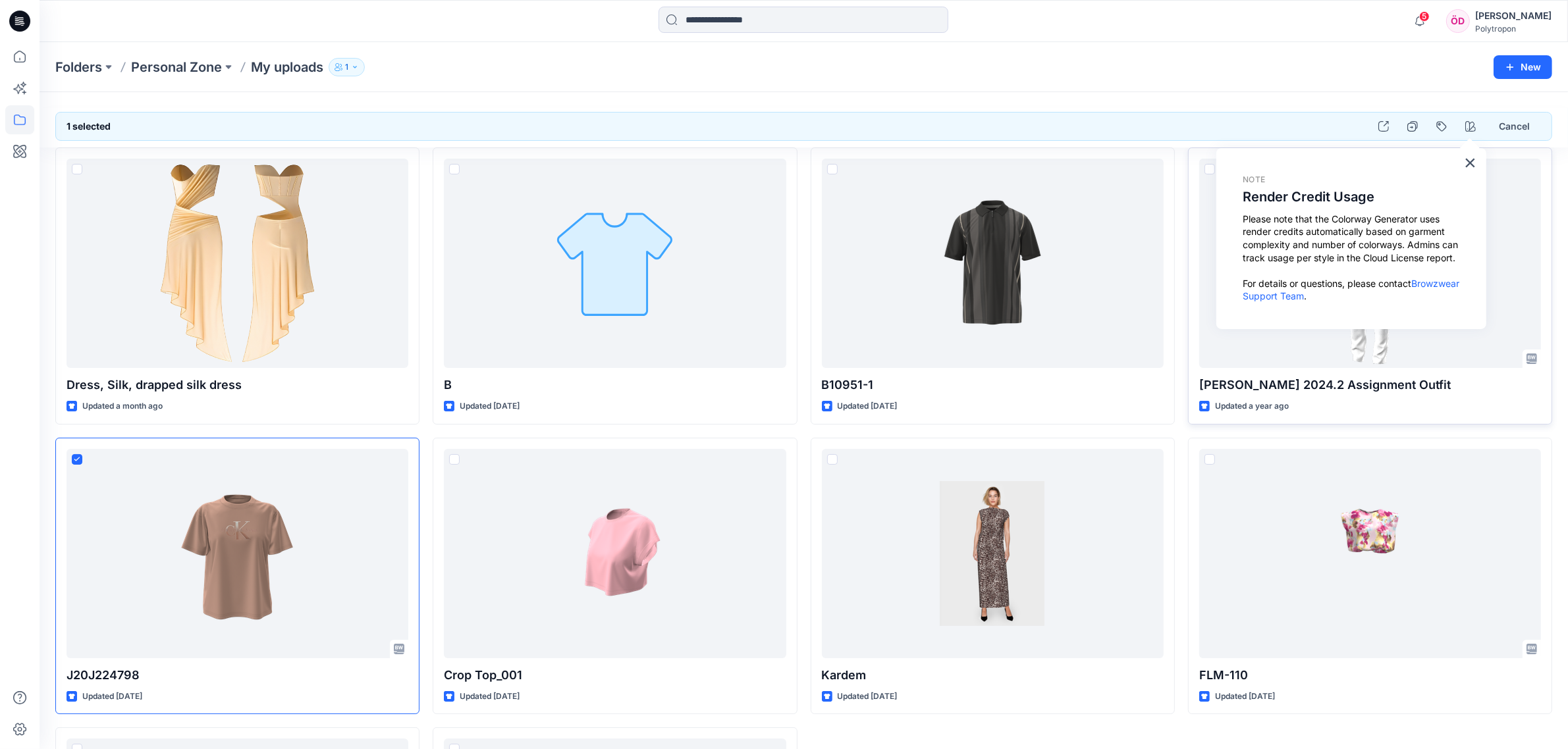
click at [888, 159] on button "×" at bounding box center [1470, 163] width 13 height 21
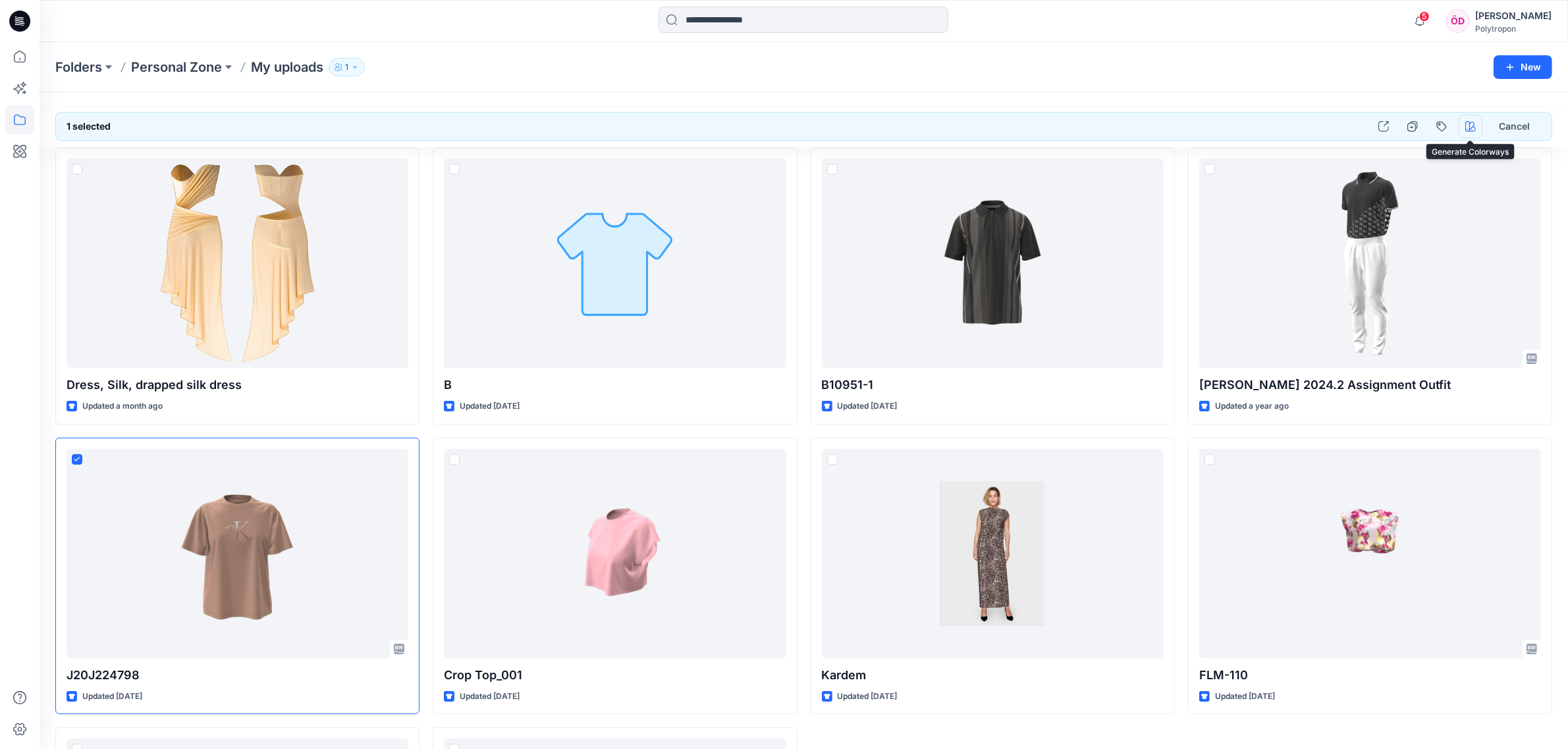
click at [888, 129] on icon "button" at bounding box center [1471, 127] width 11 height 11
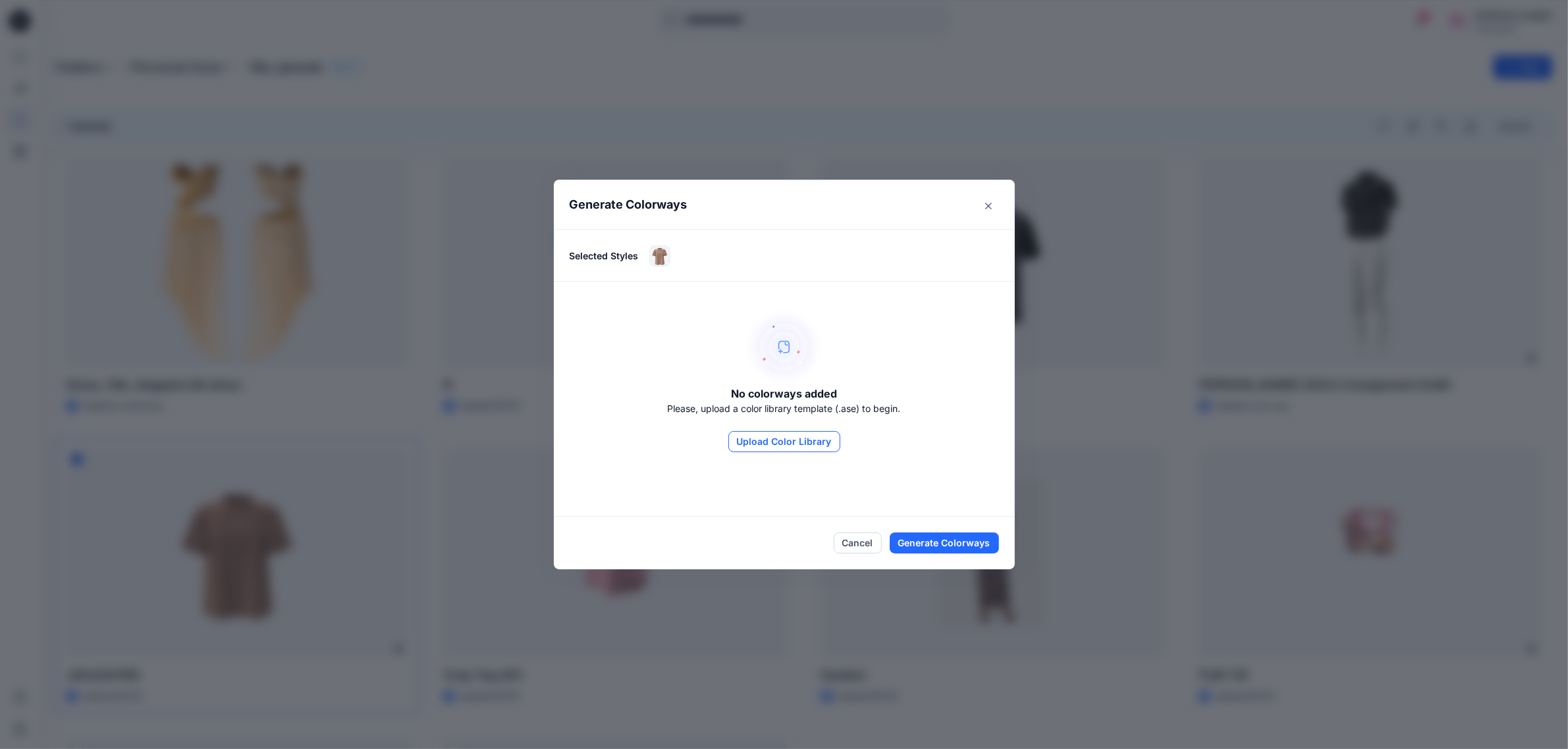
click at [817, 444] on button "Upload Color Library" at bounding box center [785, 442] width 112 height 21
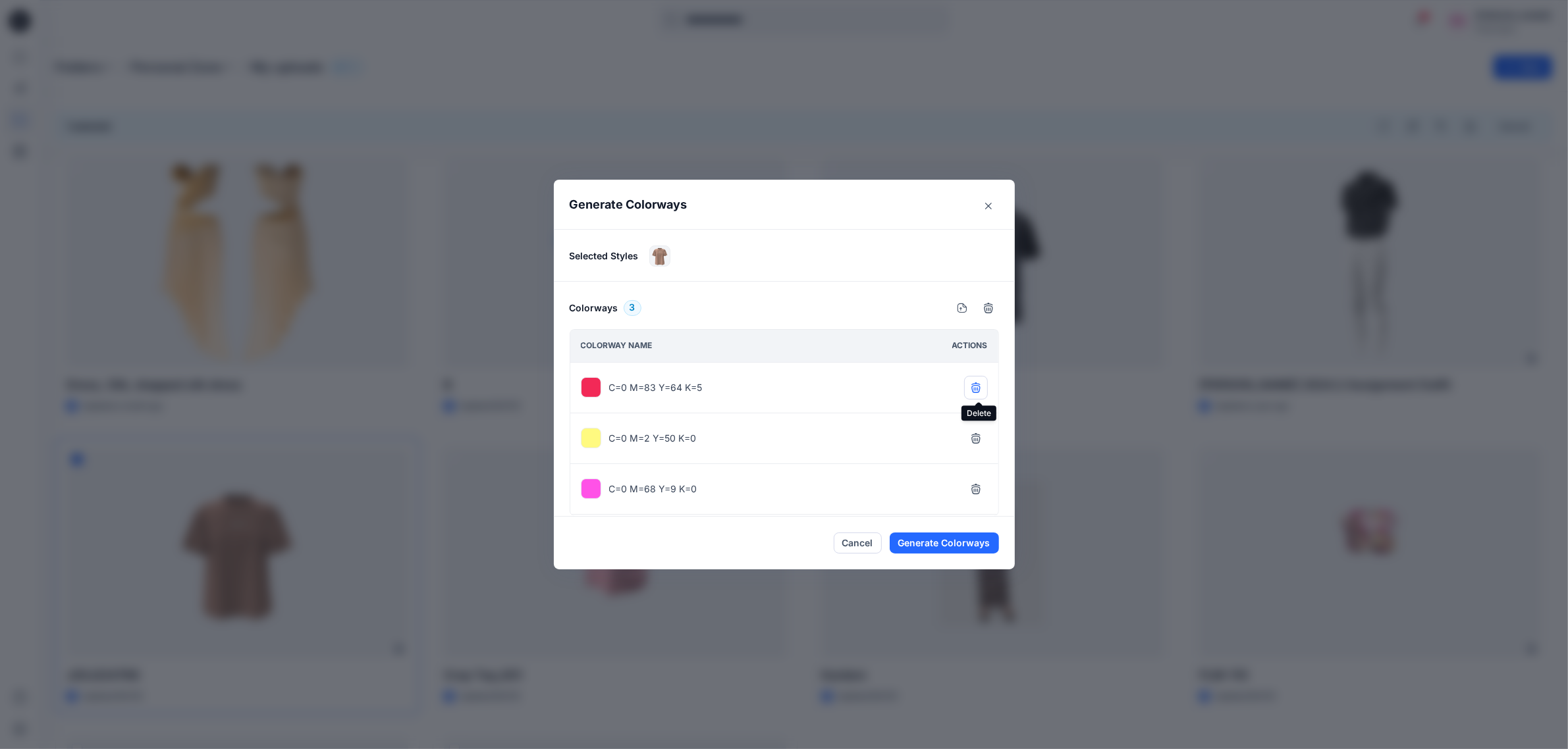
click at [888, 394] on button "button" at bounding box center [976, 388] width 24 height 24
click at [888, 534] on button "Generate Colorways" at bounding box center [944, 543] width 109 height 21
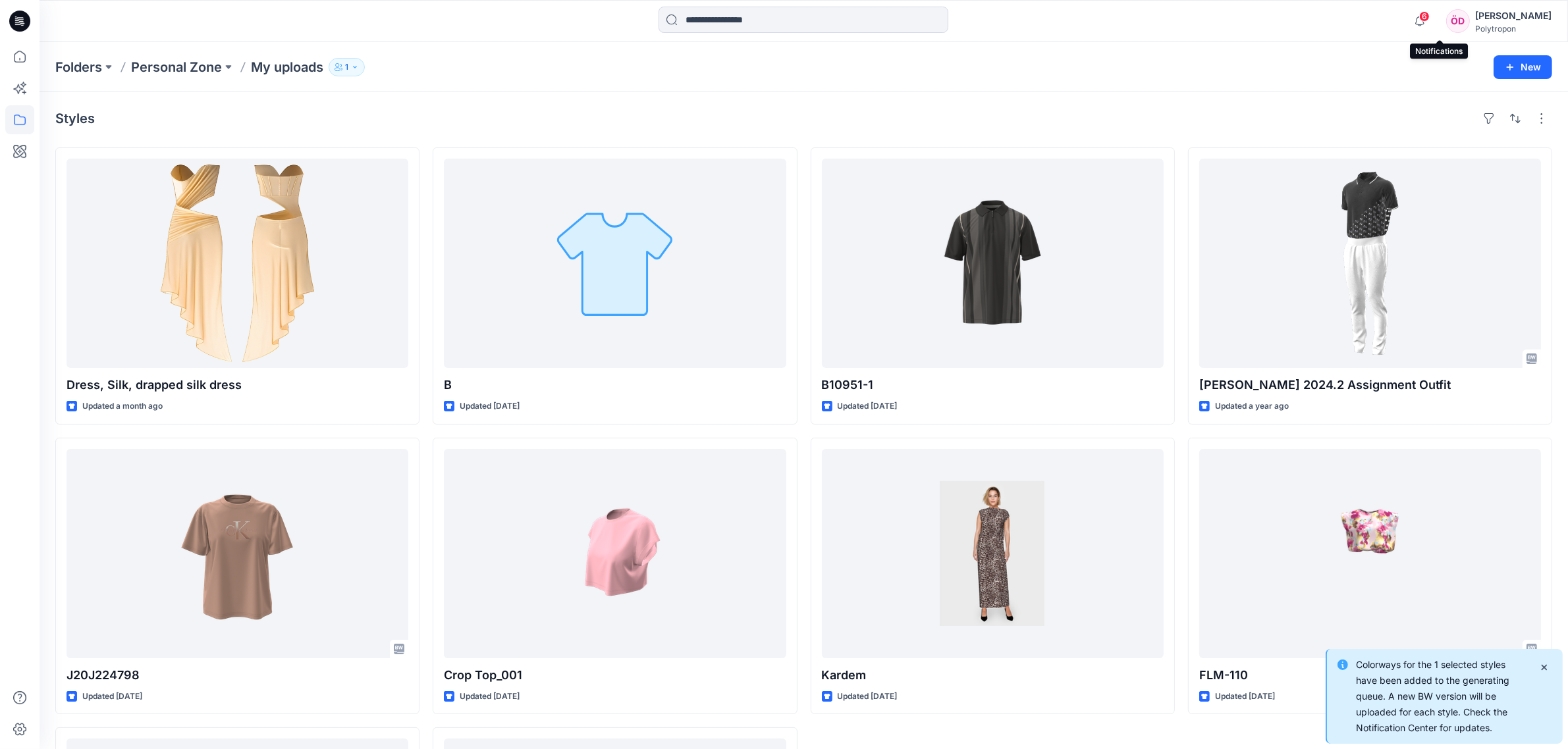
click at [888, 15] on span "6" at bounding box center [1425, 17] width 11 height 11
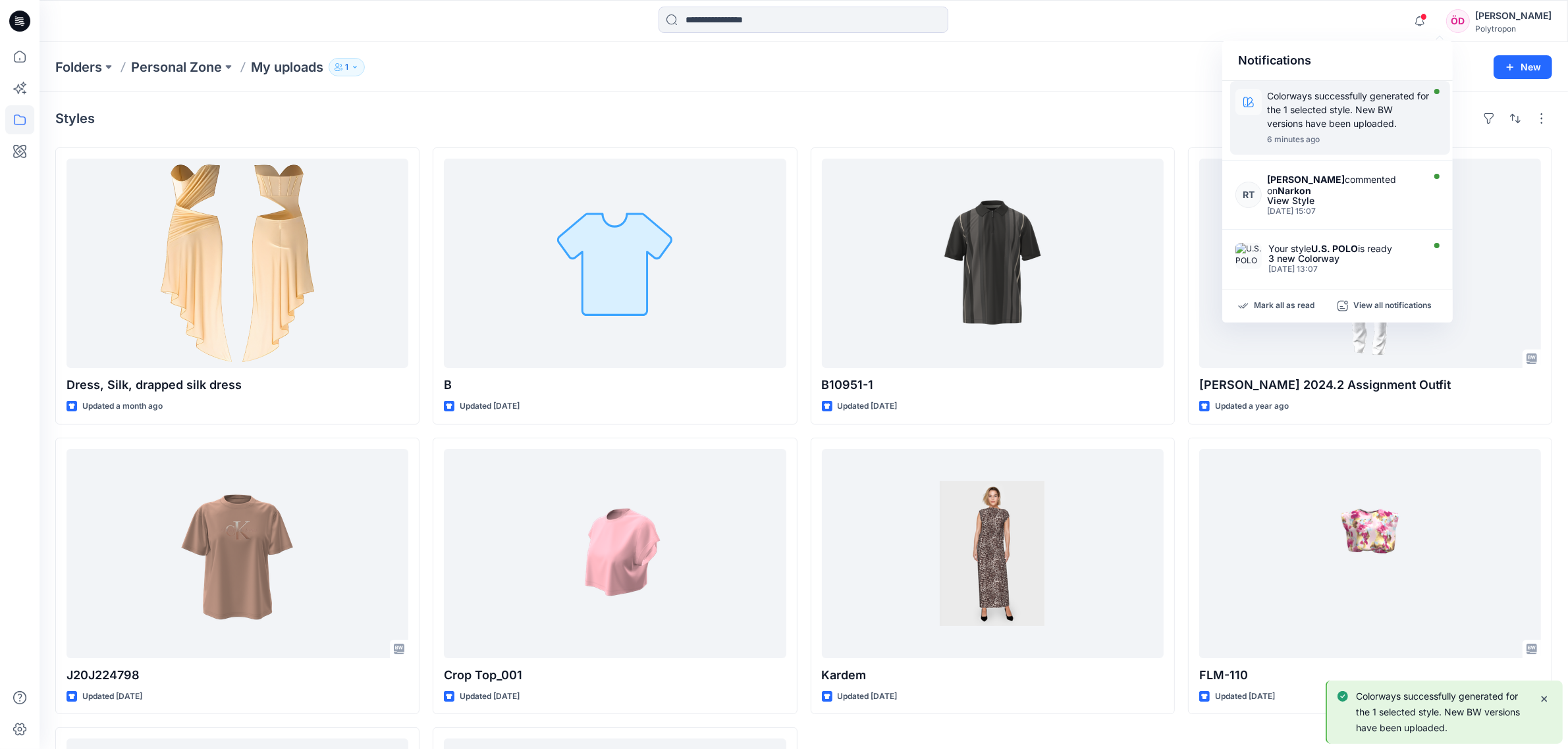
click at [888, 99] on p "Colorways successfully generated for the 1 selected style. New BW versions have…" at bounding box center [1348, 109] width 163 height 41
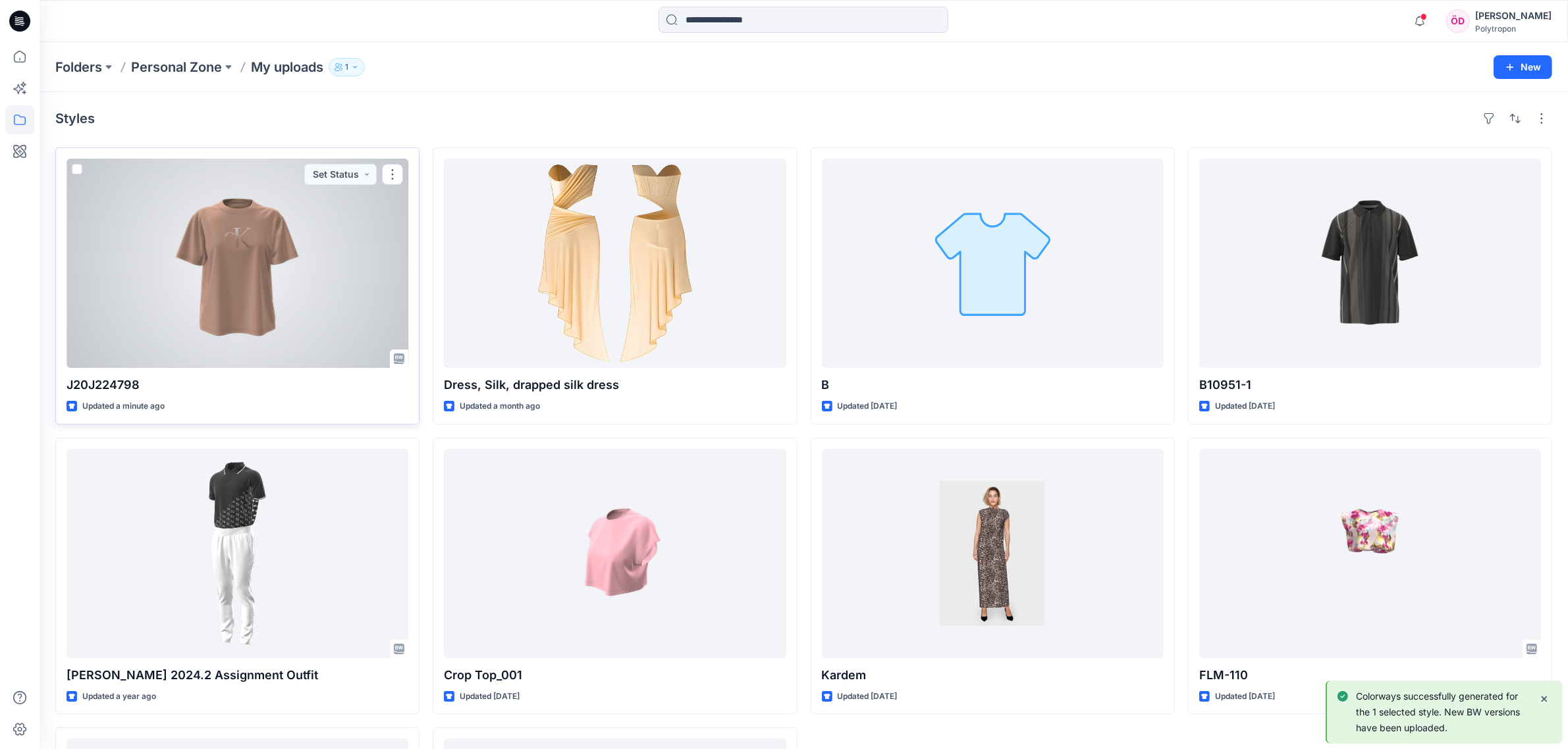
click at [292, 311] on div at bounding box center [238, 263] width 342 height 209
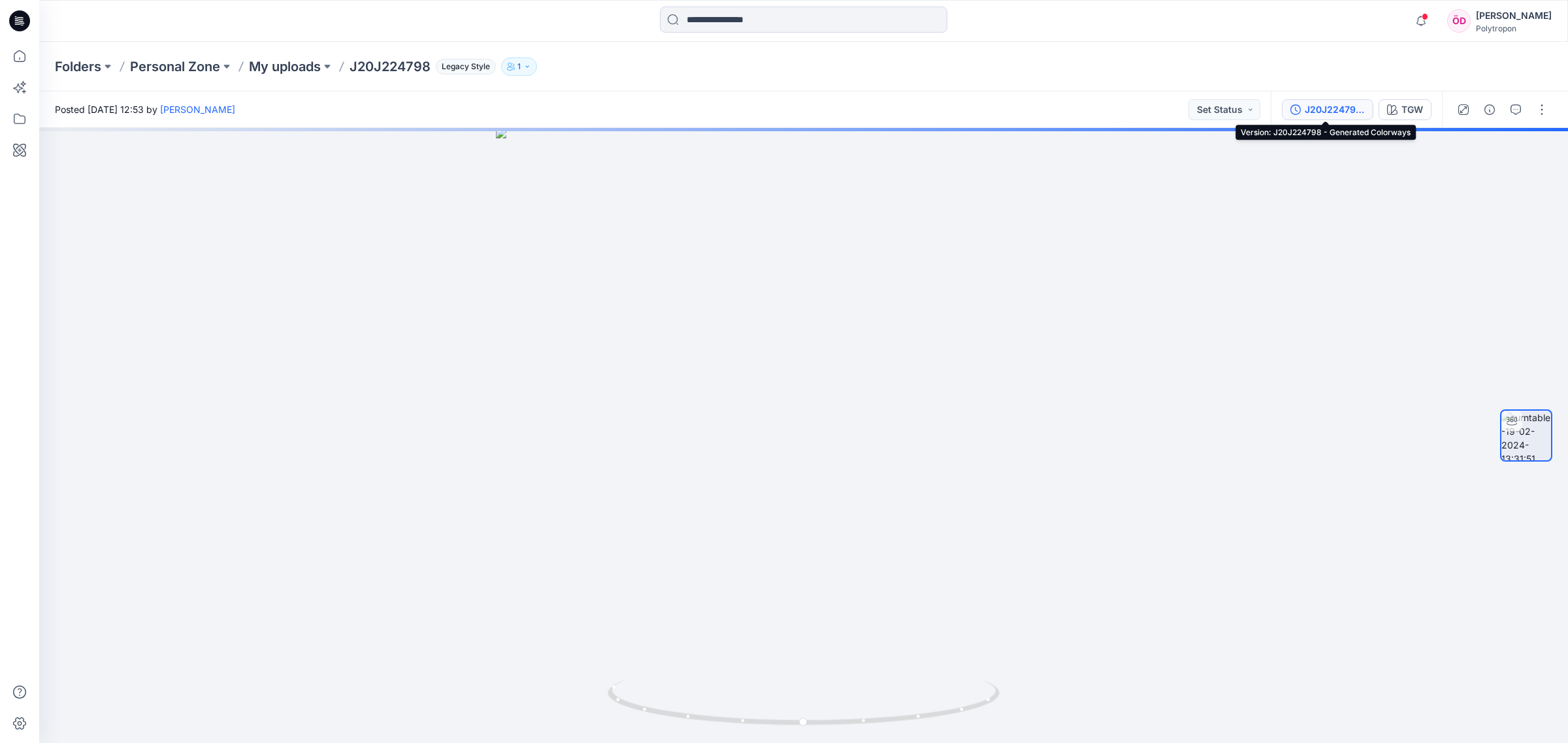
click at [881, 112] on div "J20J224798 - Generated Colorways" at bounding box center [1334, 110] width 60 height 15
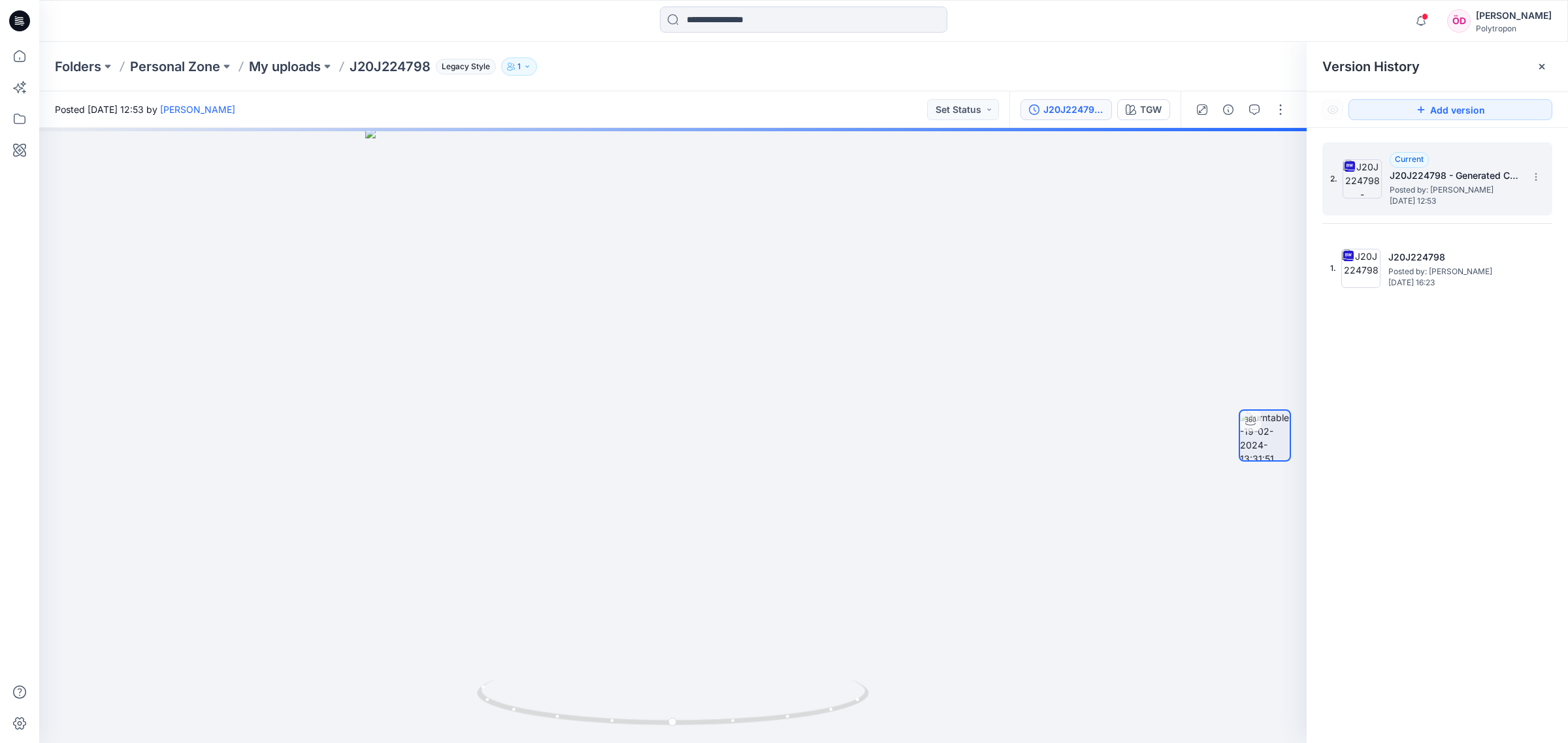
click at [881, 169] on h5 "J20J224798 - Generated Colorways" at bounding box center [1454, 176] width 130 height 16
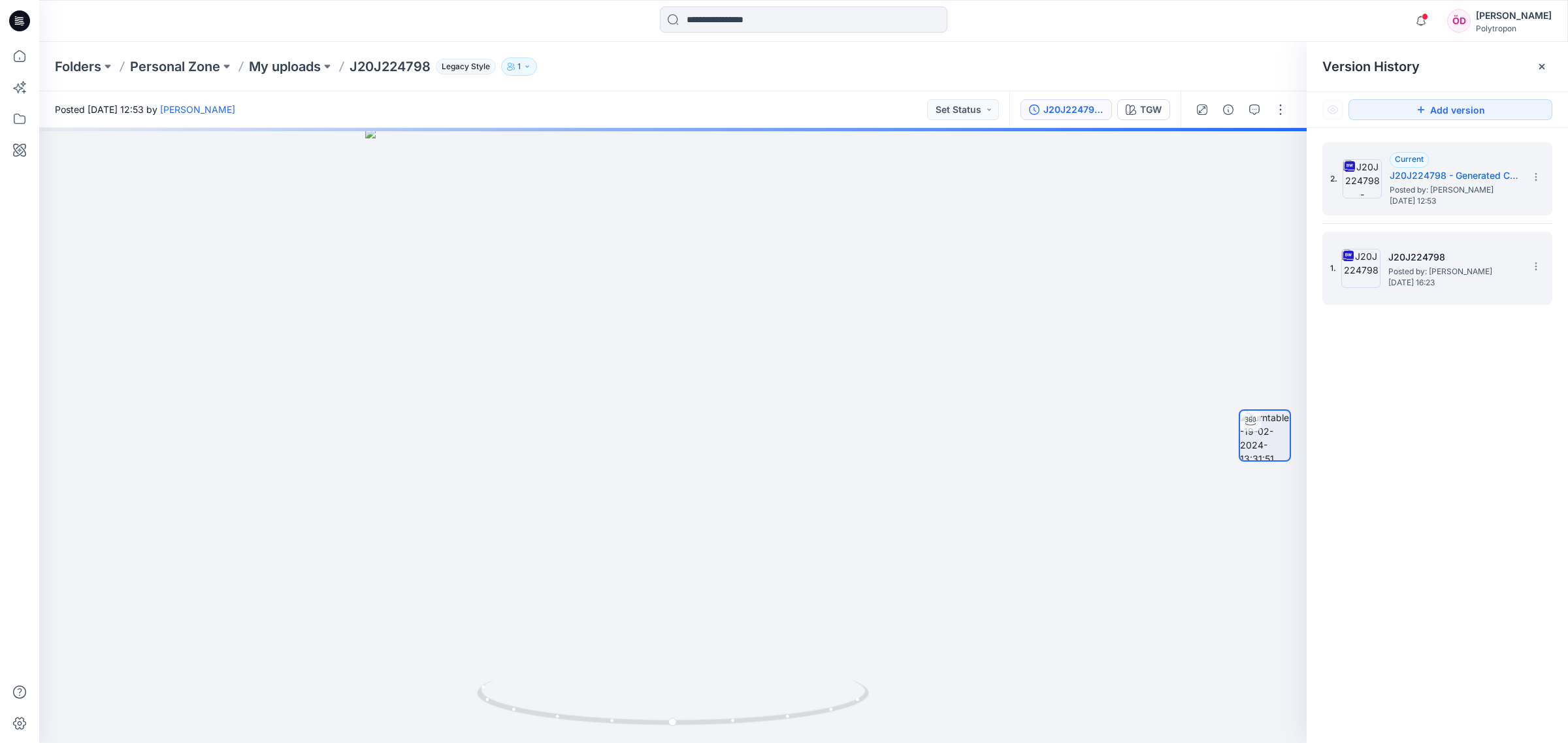
click at [881, 265] on div "J20J224798 Posted by: [PERSON_NAME] [DATE] 16:23" at bounding box center [1453, 268] width 130 height 38
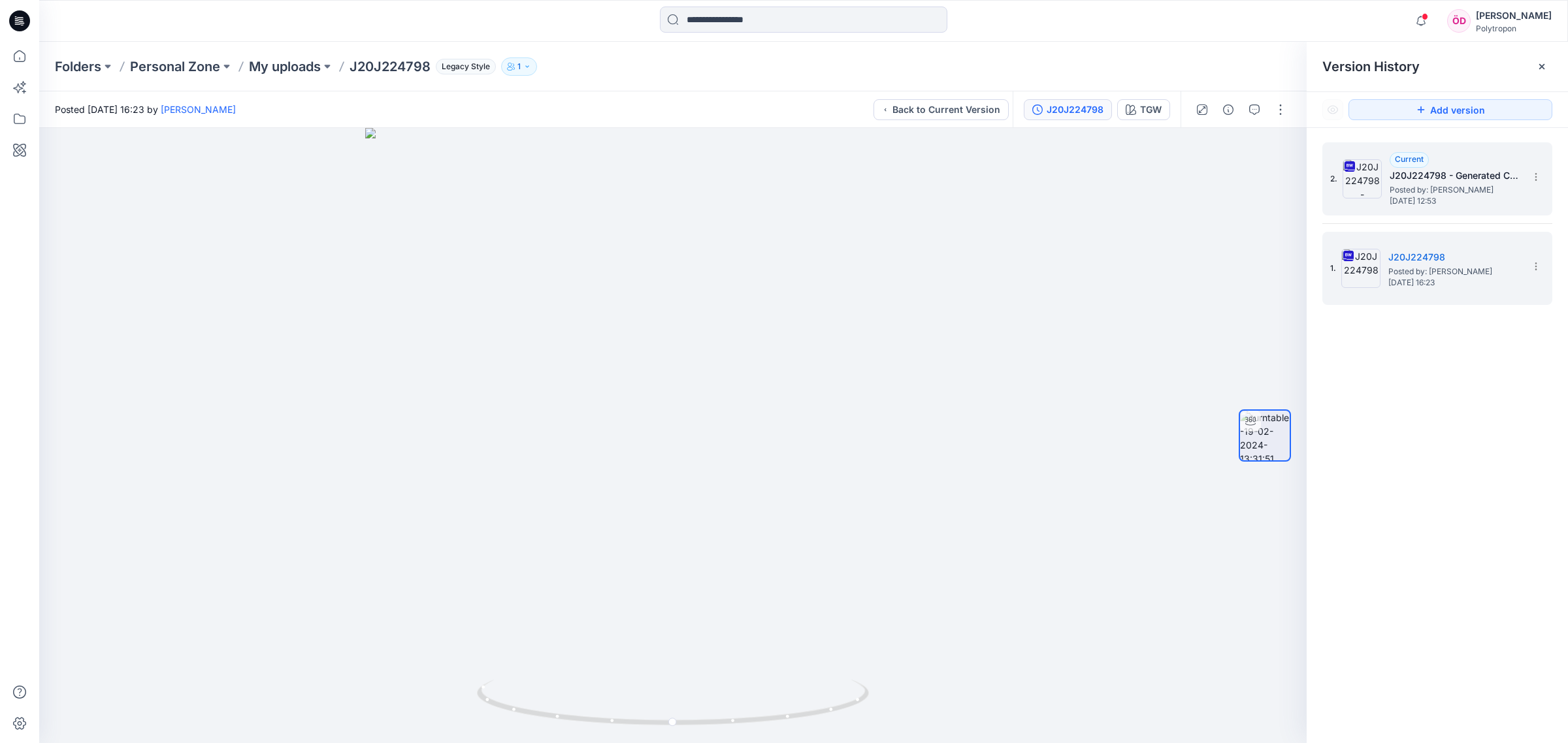
click at [881, 186] on span "Posted by: [PERSON_NAME]" at bounding box center [1454, 190] width 130 height 13
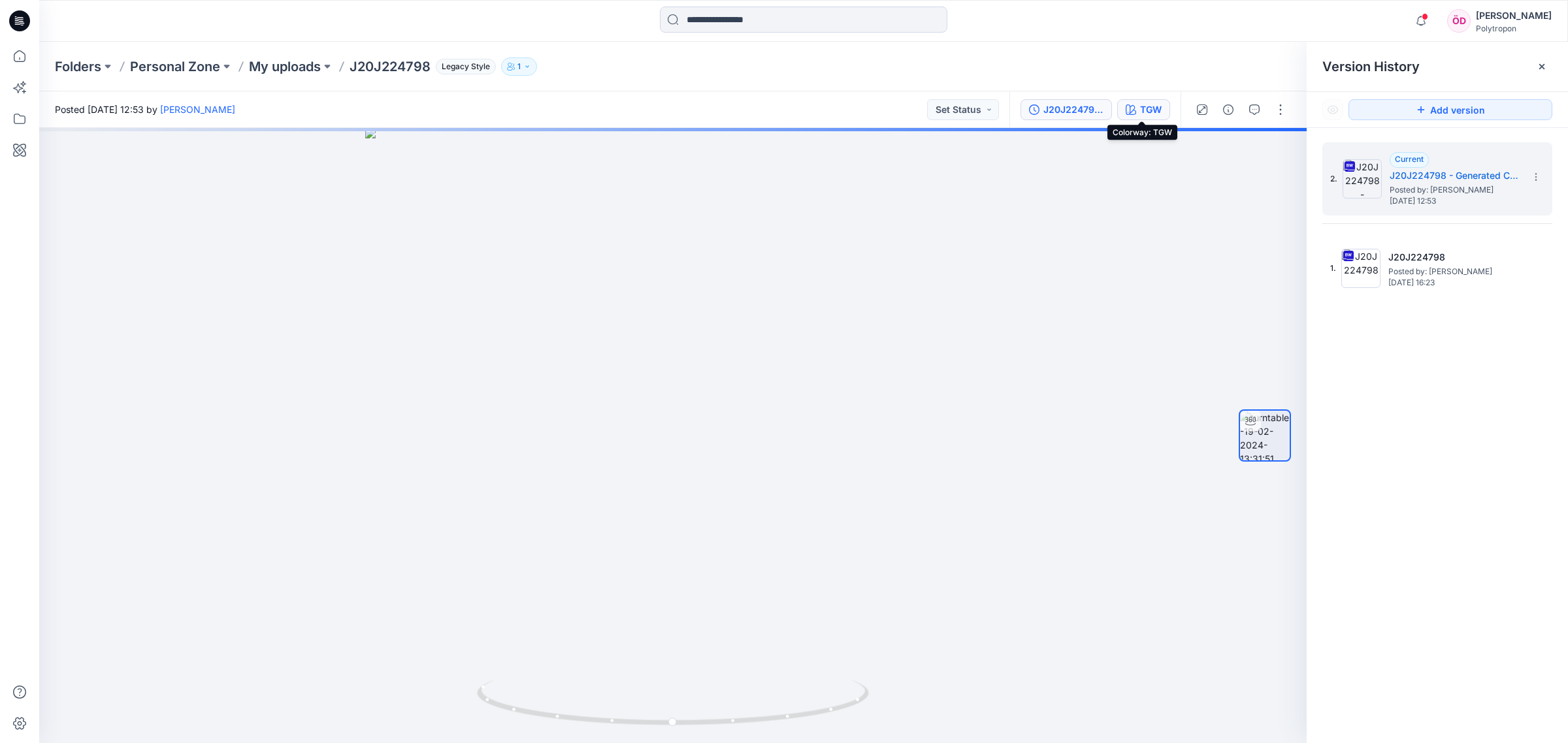
click at [881, 112] on div "TGW" at bounding box center [1150, 110] width 22 height 15
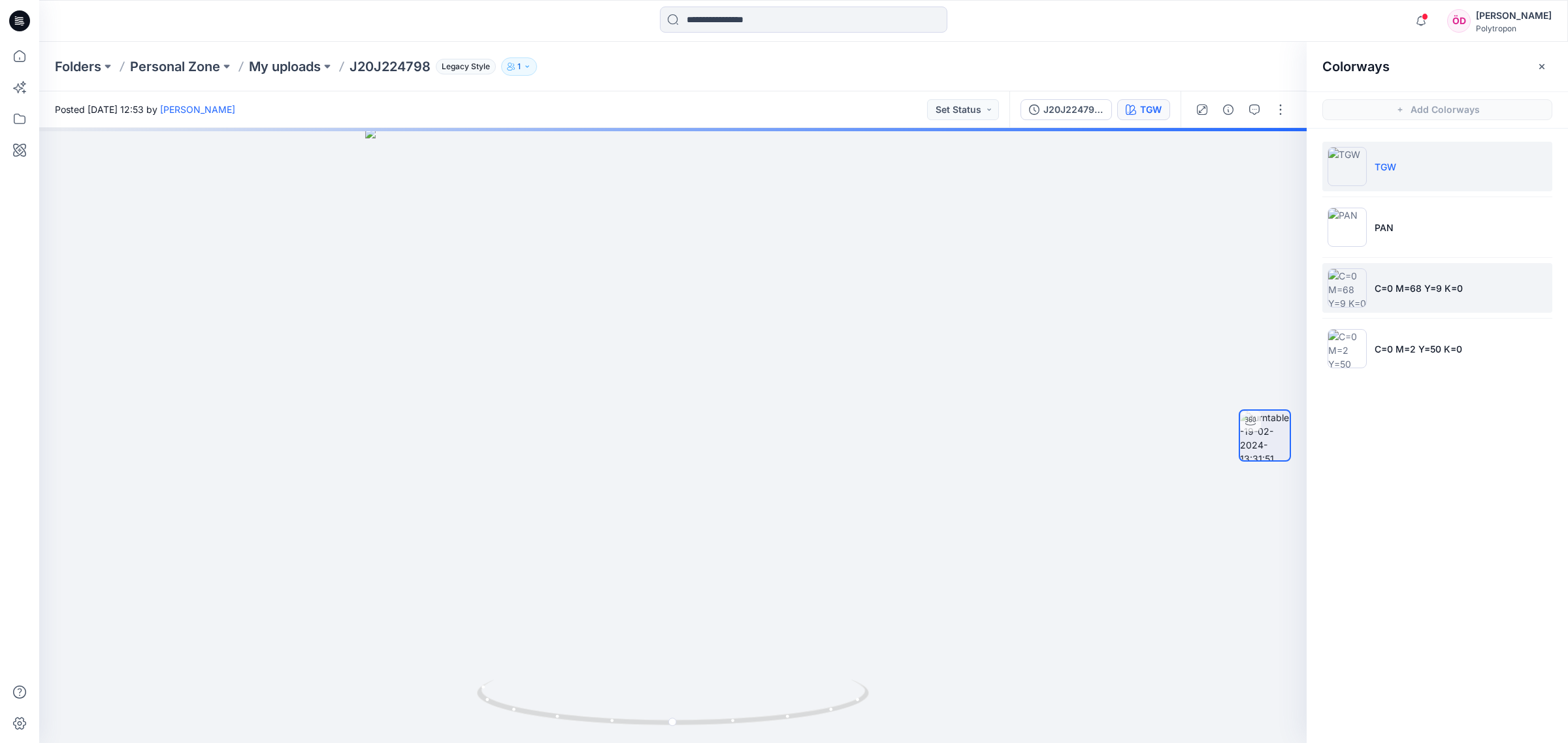
click at [881, 283] on p "C=0 M=68 Y=9 K=0" at bounding box center [1418, 288] width 88 height 14
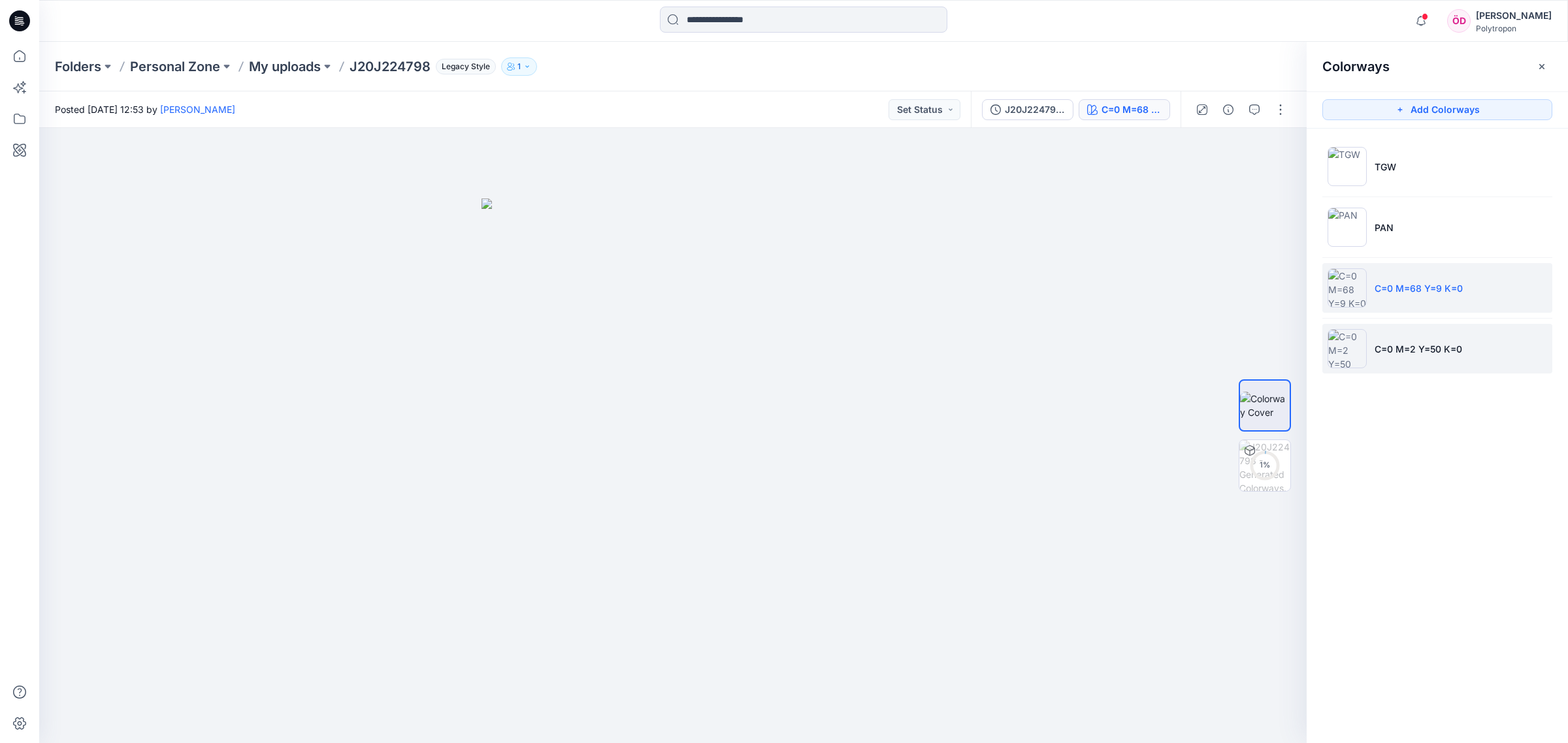
click at [881, 342] on p "C=0 M=2 Y=50 K=0" at bounding box center [1418, 349] width 87 height 14
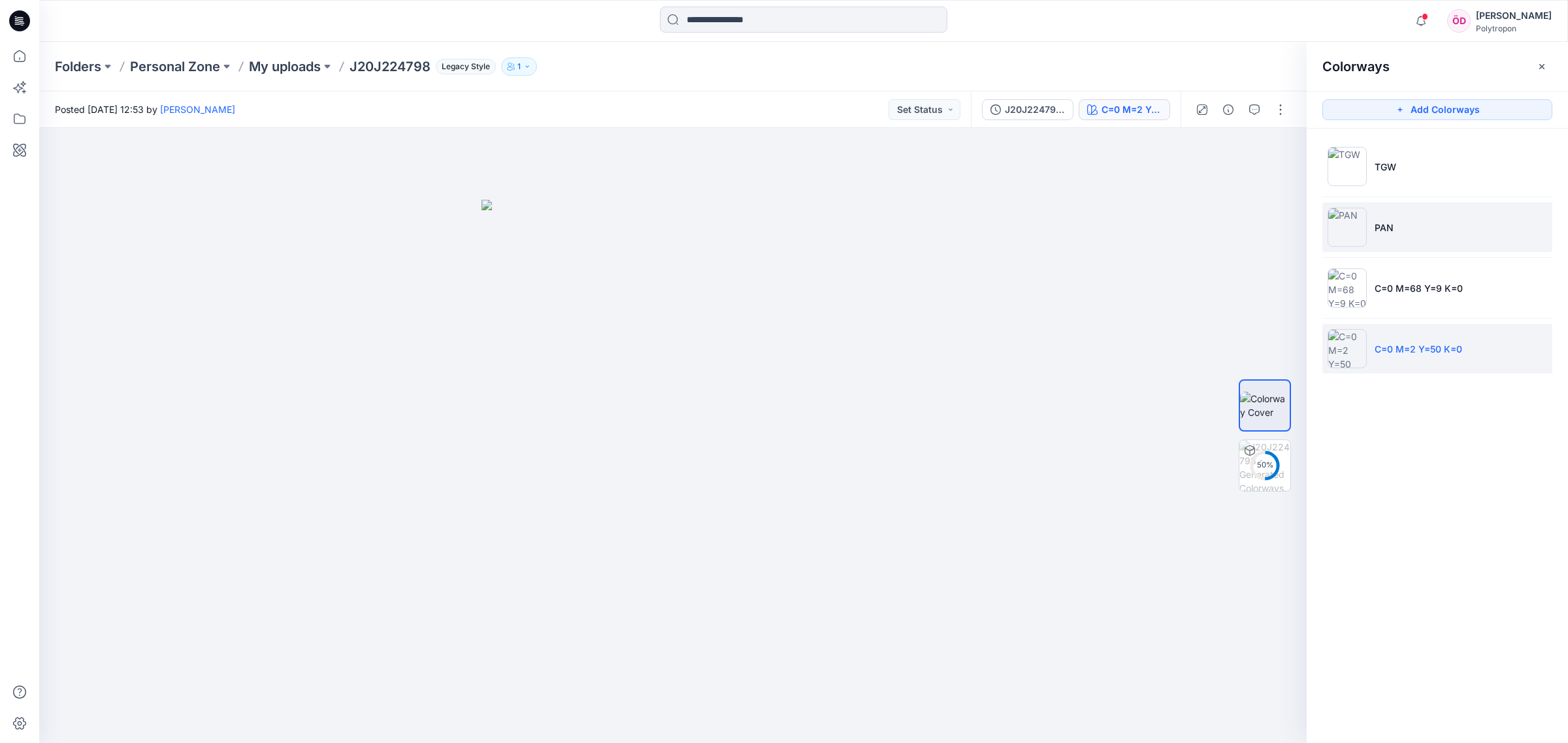
click at [881, 207] on li "PAN" at bounding box center [1437, 227] width 230 height 50
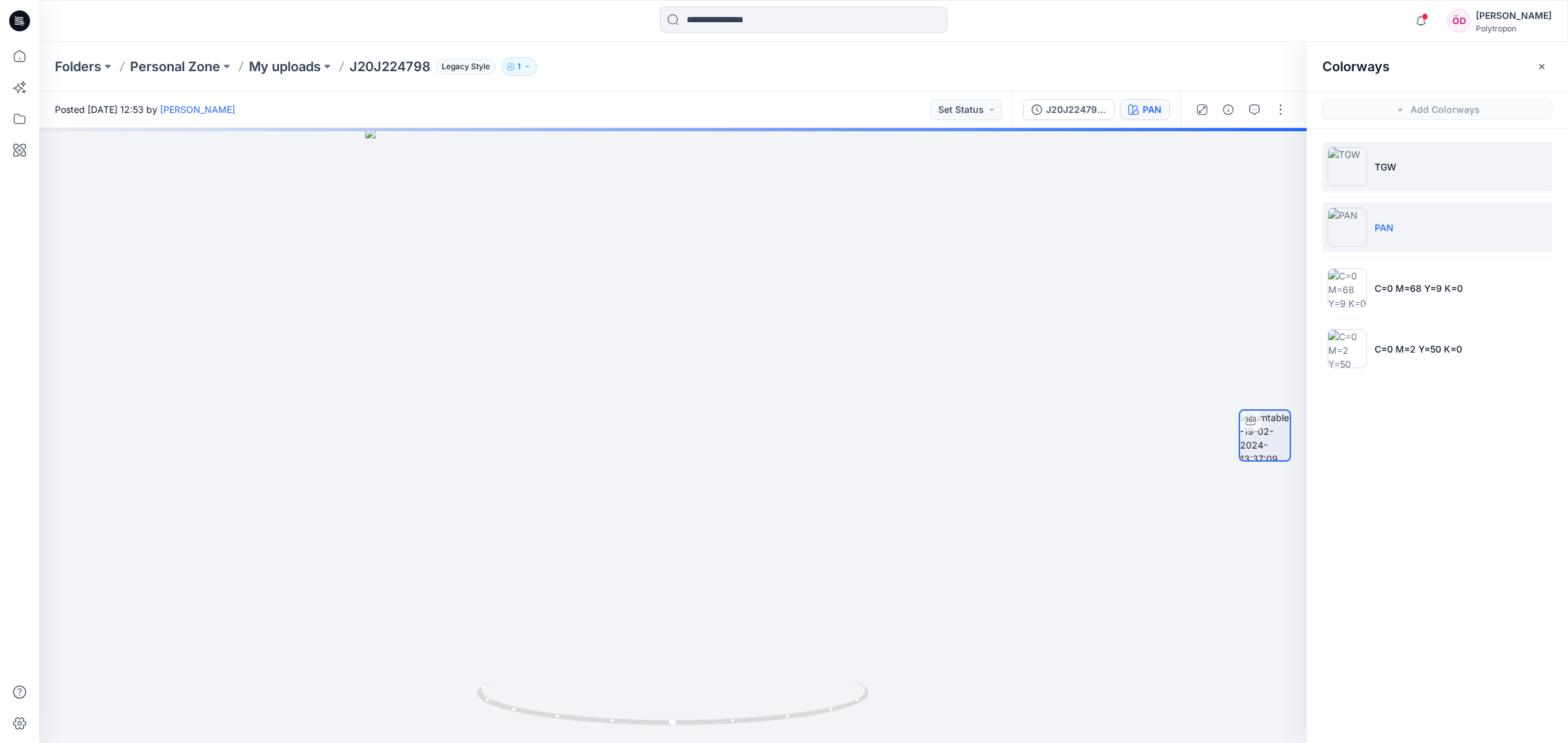
click at [881, 167] on li "TGW" at bounding box center [1437, 166] width 230 height 50
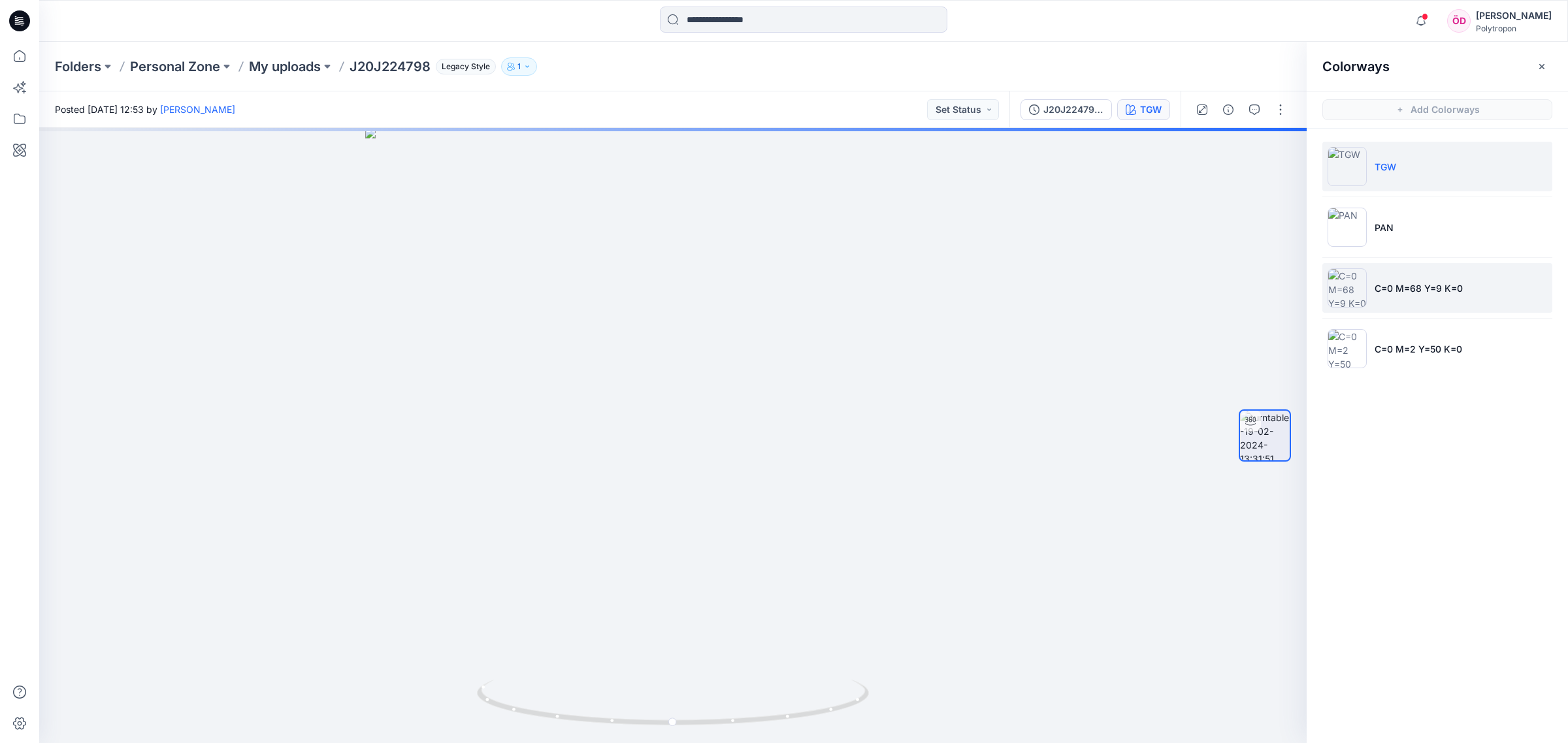
click at [881, 278] on li "C=0 M=68 Y=9 K=0" at bounding box center [1437, 288] width 230 height 50
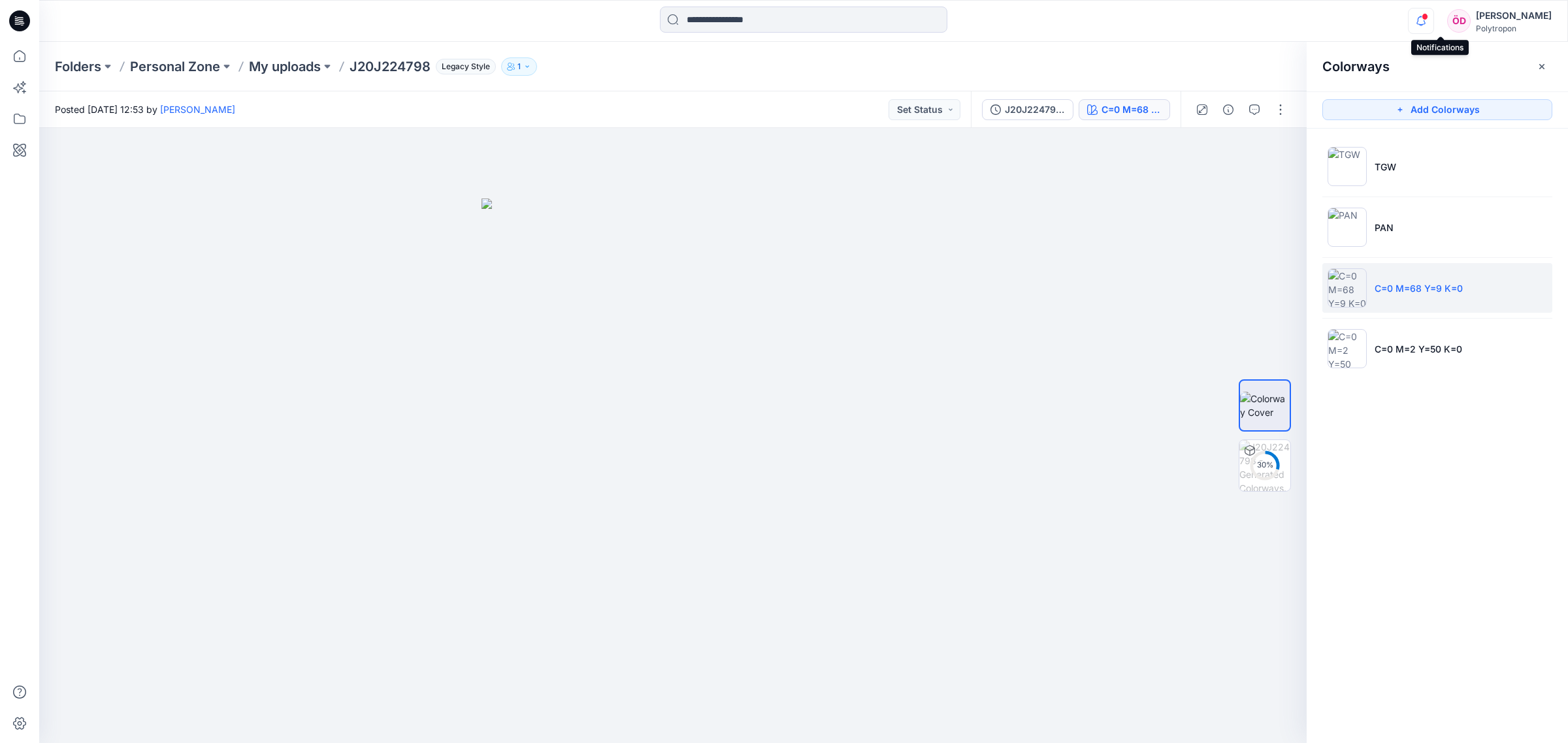
click at [881, 21] on icon "button" at bounding box center [1421, 21] width 25 height 26
click at [881, 72] on div "Folders Personal Zone My uploads J20J224798 Legacy Style 1" at bounding box center [753, 67] width 1395 height 19
click at [881, 234] on p "PAN" at bounding box center [1383, 228] width 19 height 14
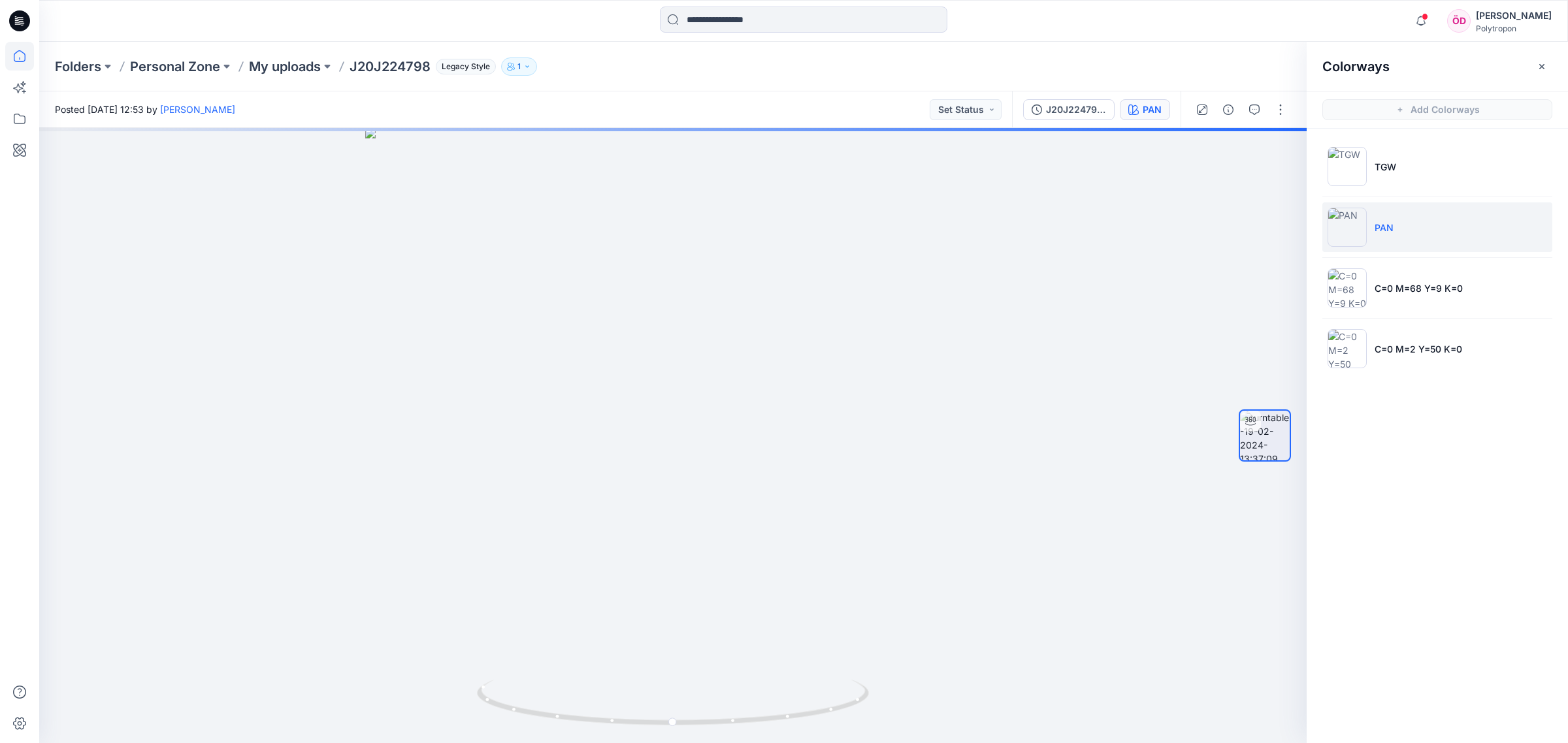
click at [5, 62] on div at bounding box center [19, 371] width 39 height 743
click at [14, 62] on icon at bounding box center [19, 56] width 28 height 28
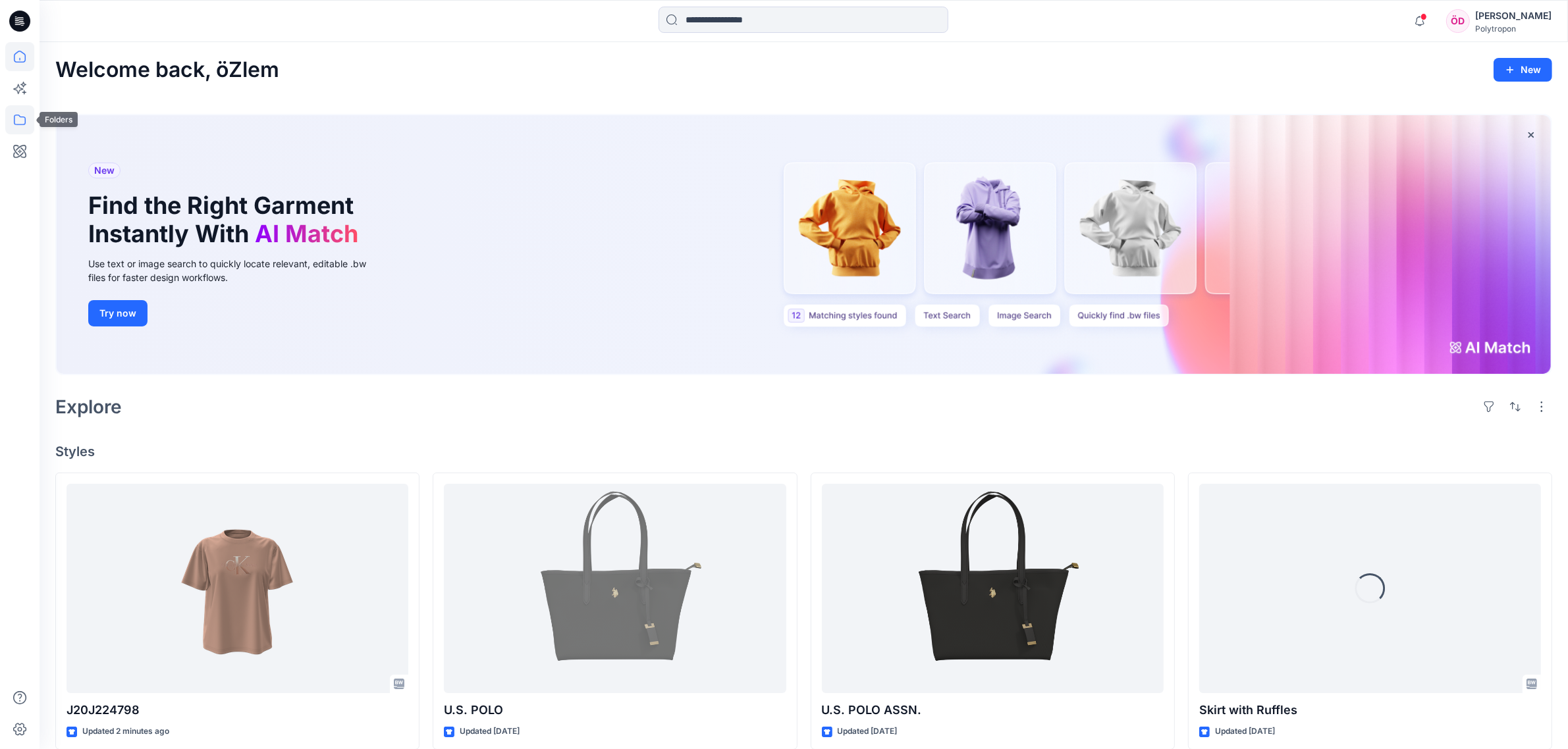
click at [21, 121] on icon at bounding box center [19, 119] width 29 height 29
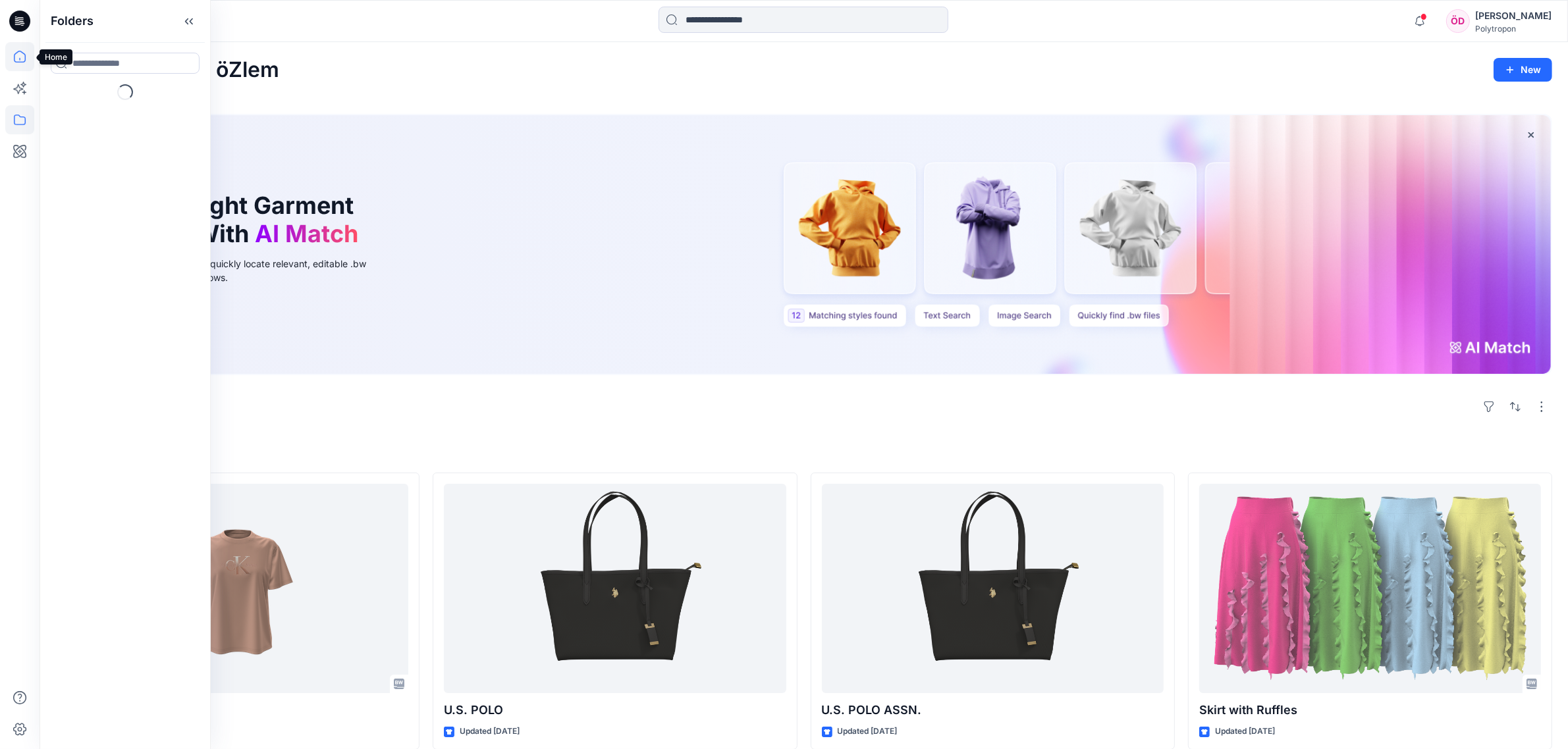
click at [21, 60] on icon at bounding box center [19, 56] width 29 height 29
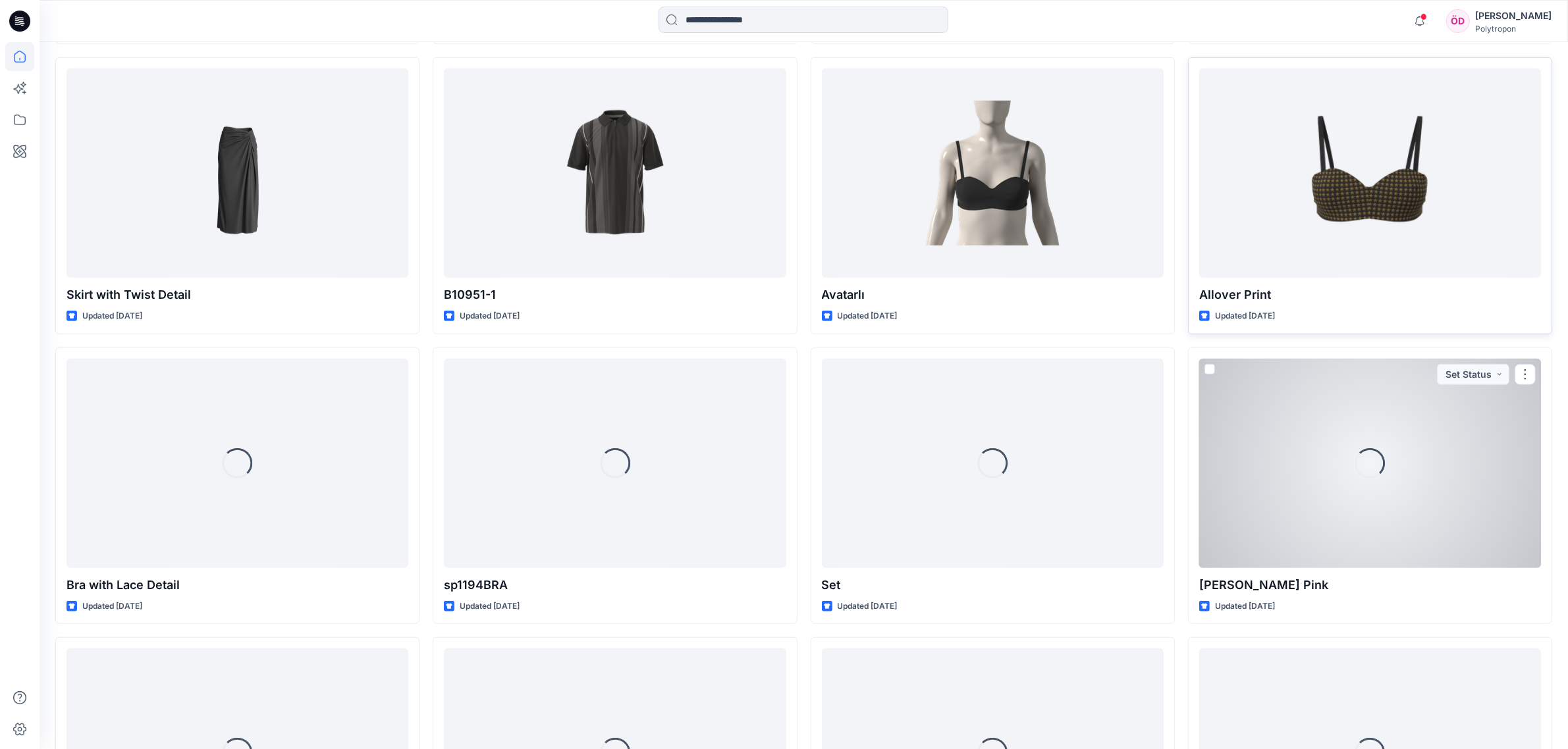
scroll to position [1137, 0]
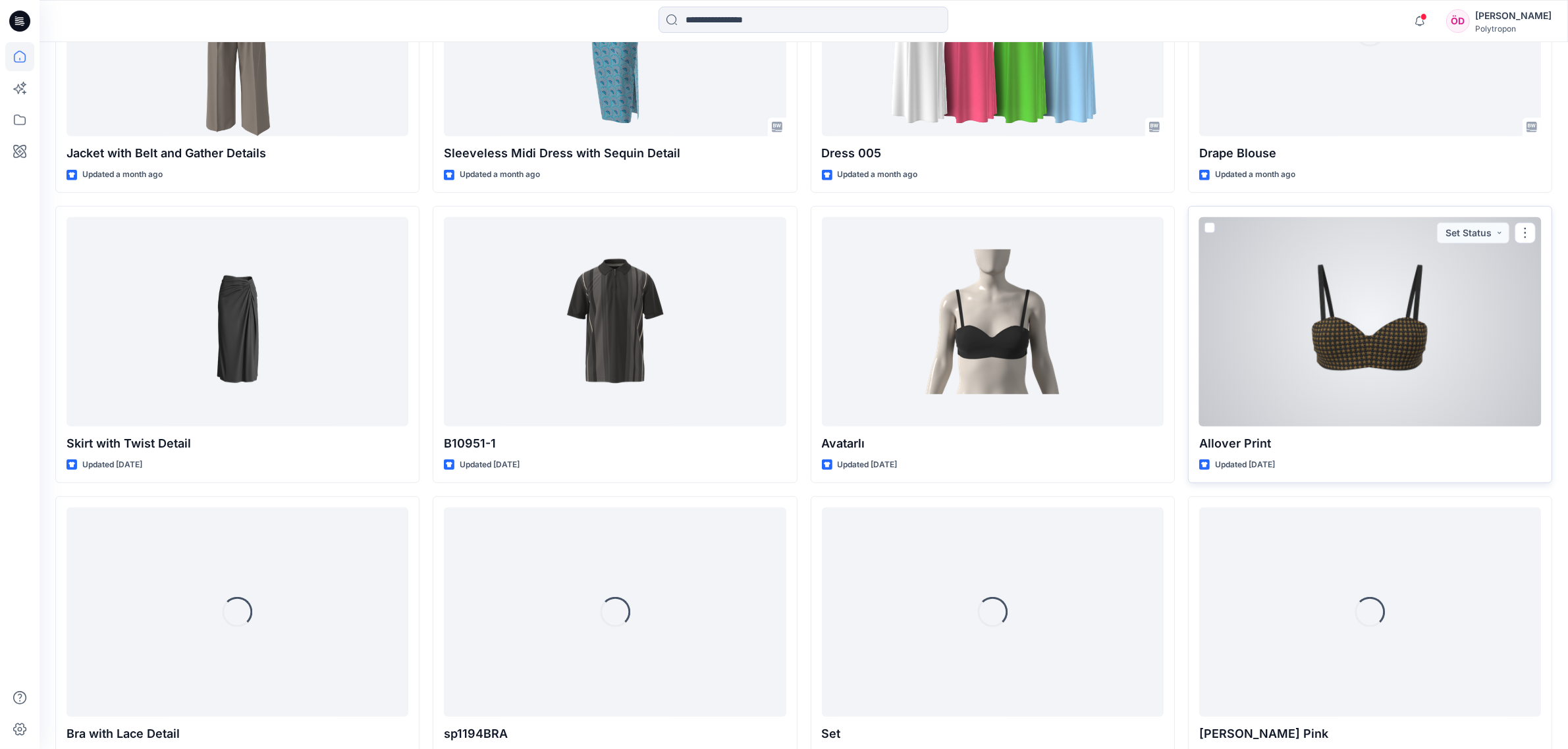
click at [888, 340] on div at bounding box center [1370, 322] width 342 height 209
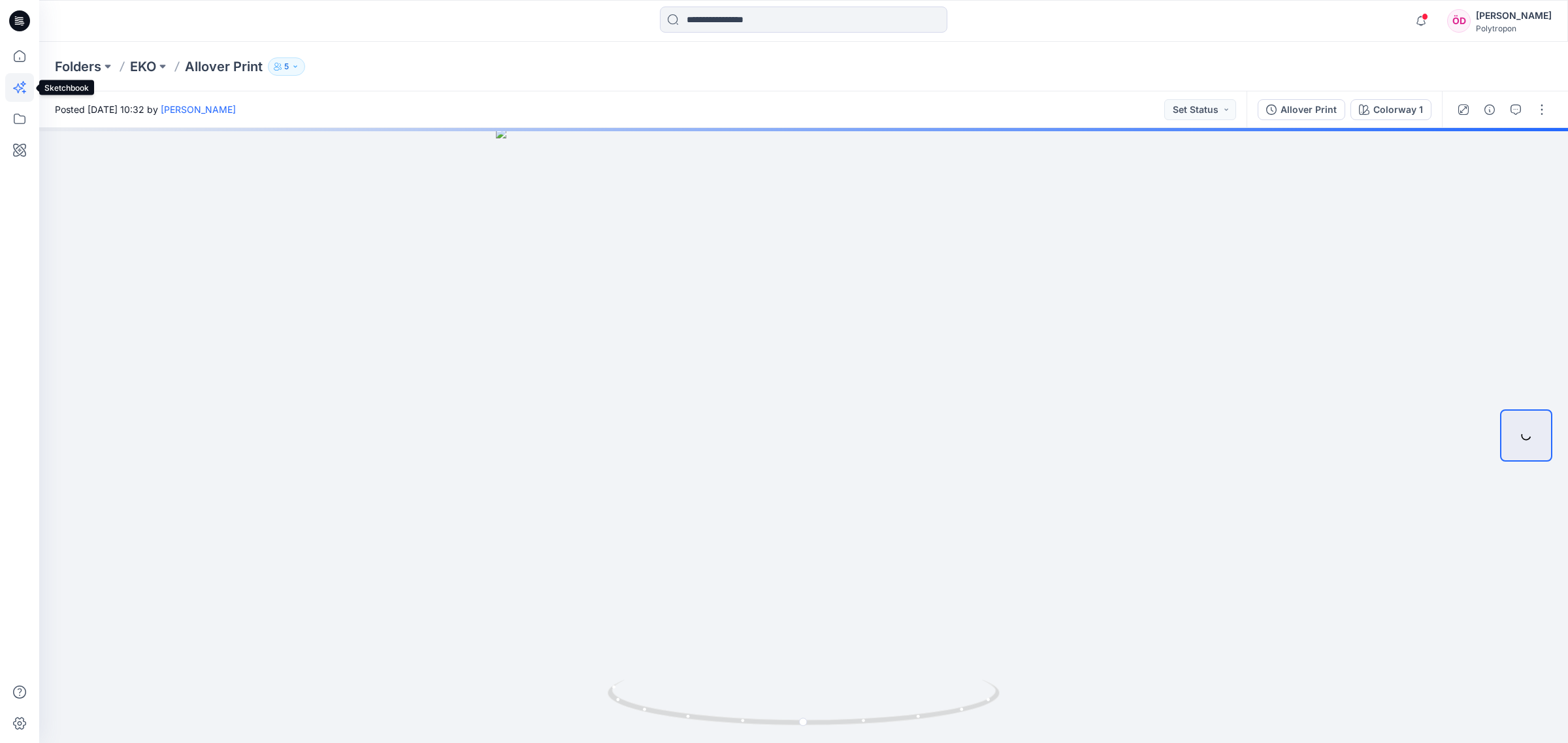
click at [20, 80] on icon at bounding box center [19, 87] width 28 height 28
click at [24, 152] on icon at bounding box center [19, 150] width 28 height 28
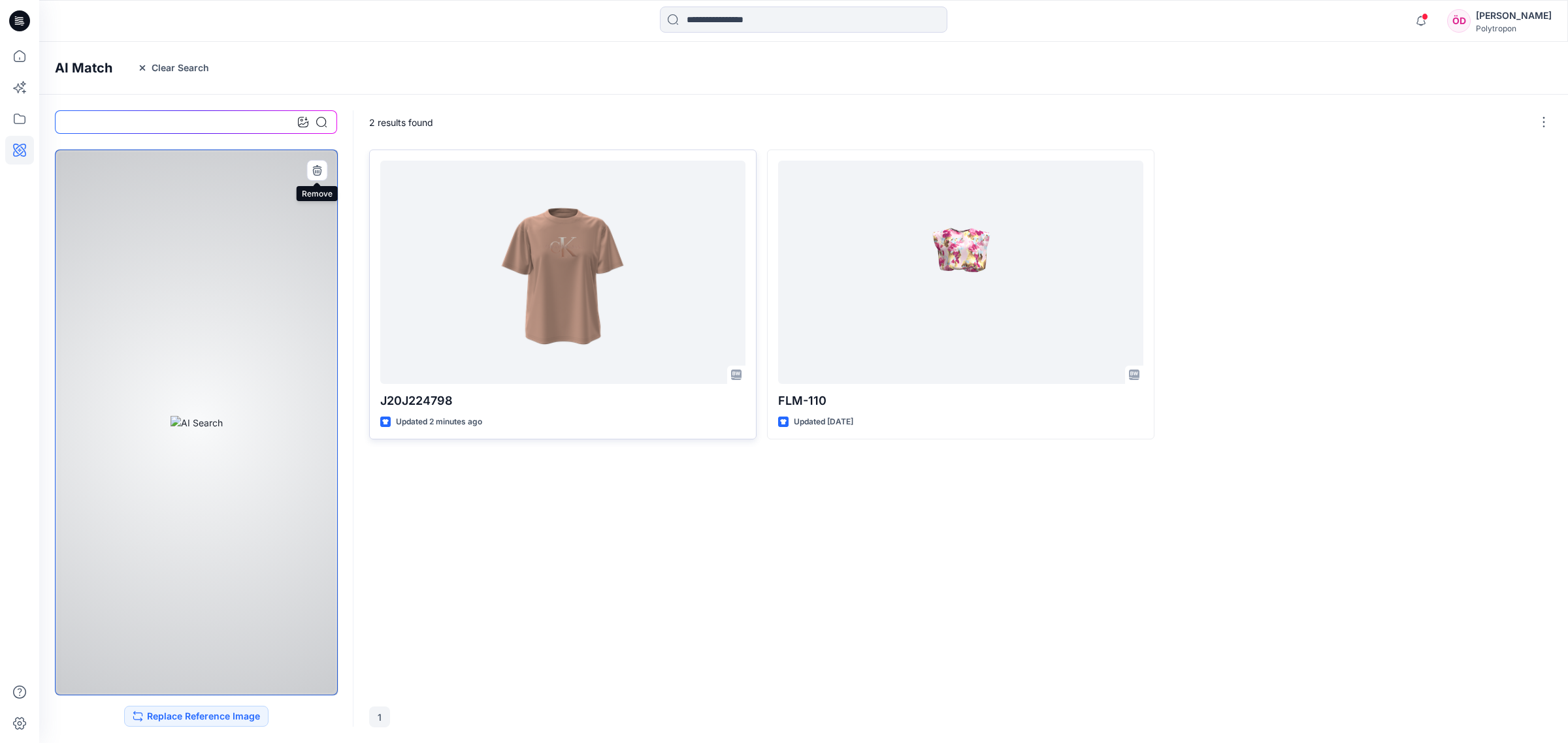
click at [309, 171] on button "button" at bounding box center [317, 171] width 21 height 21
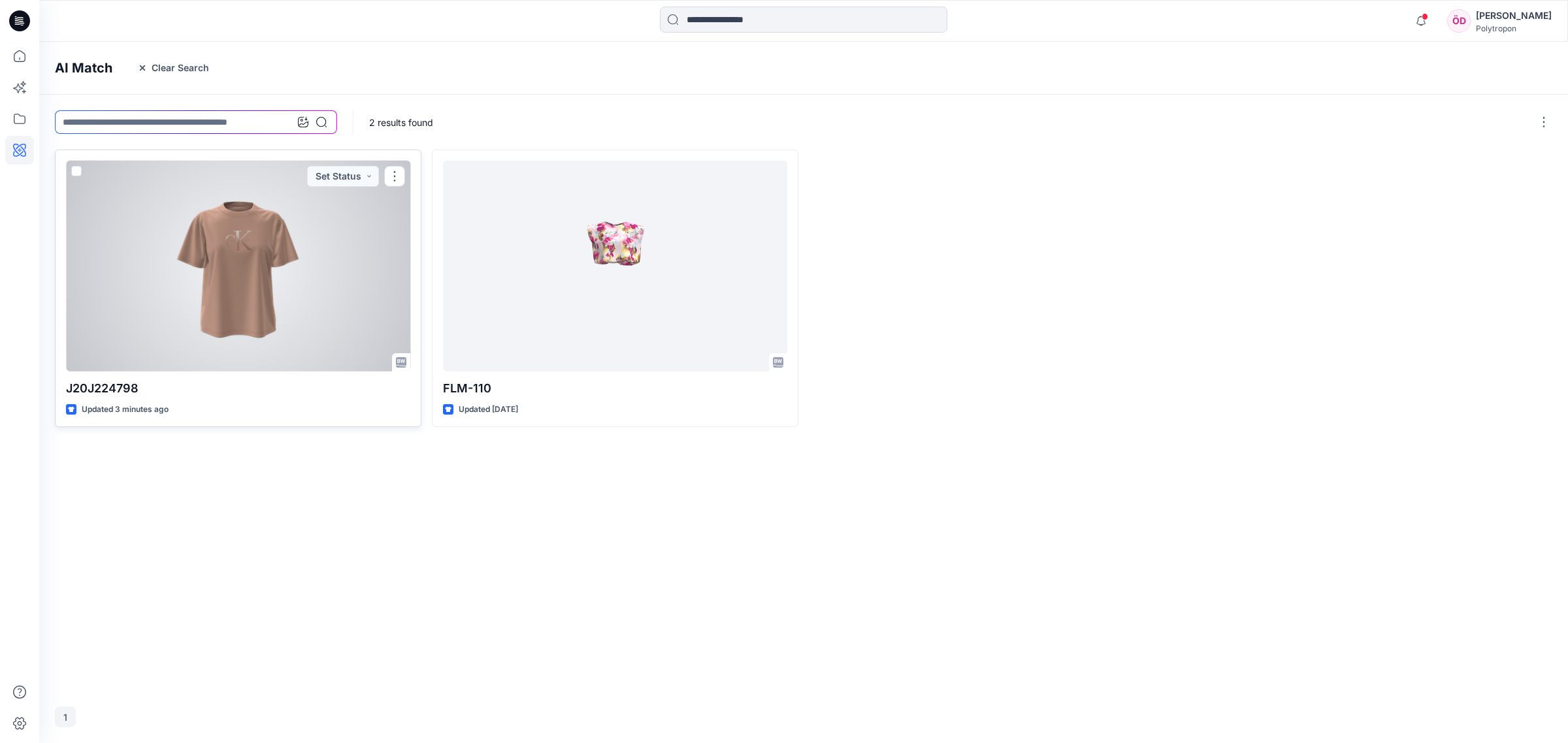
click at [72, 170] on span at bounding box center [77, 171] width 11 height 11
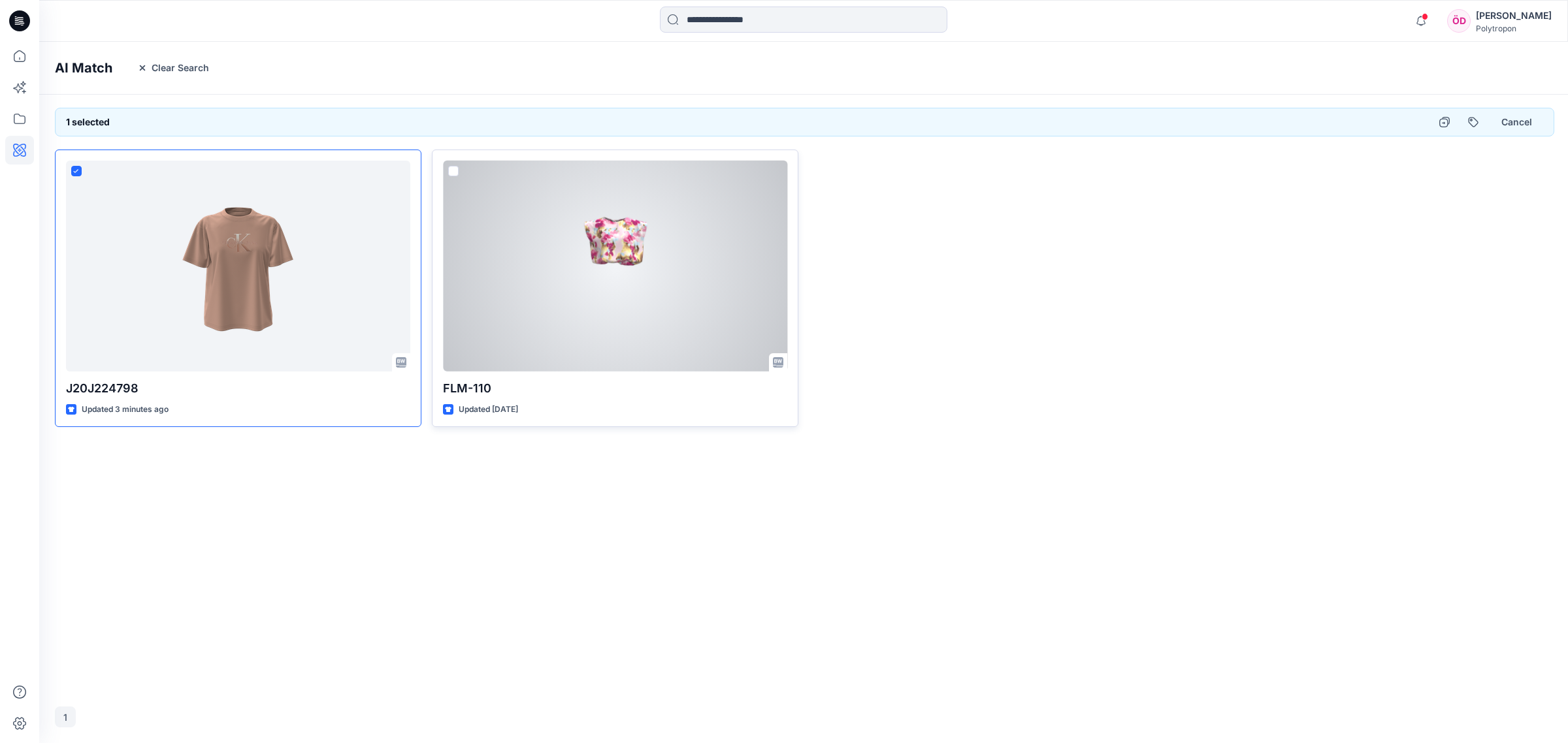
click at [454, 171] on span at bounding box center [453, 171] width 11 height 11
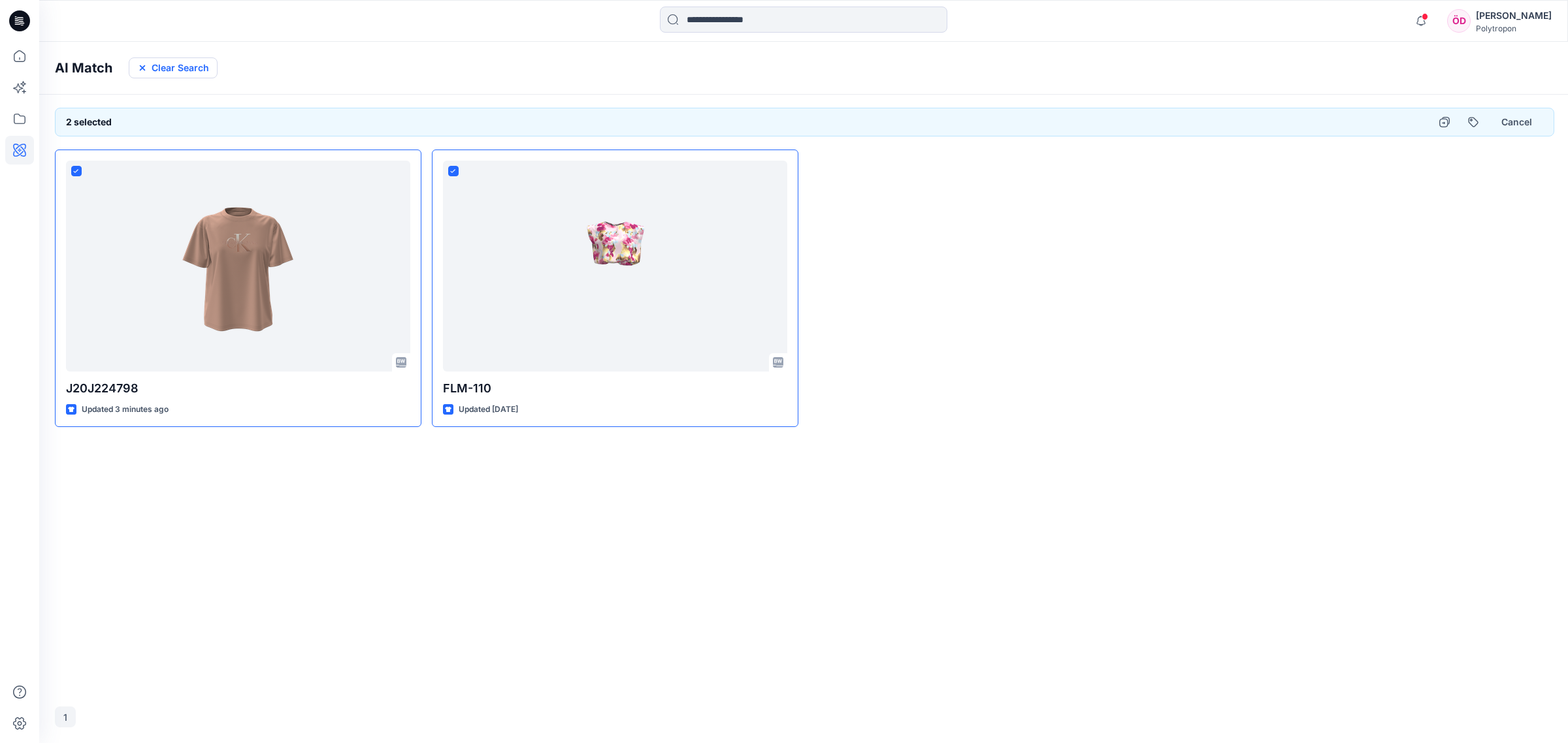
click at [203, 64] on button "Clear Search" at bounding box center [173, 68] width 89 height 21
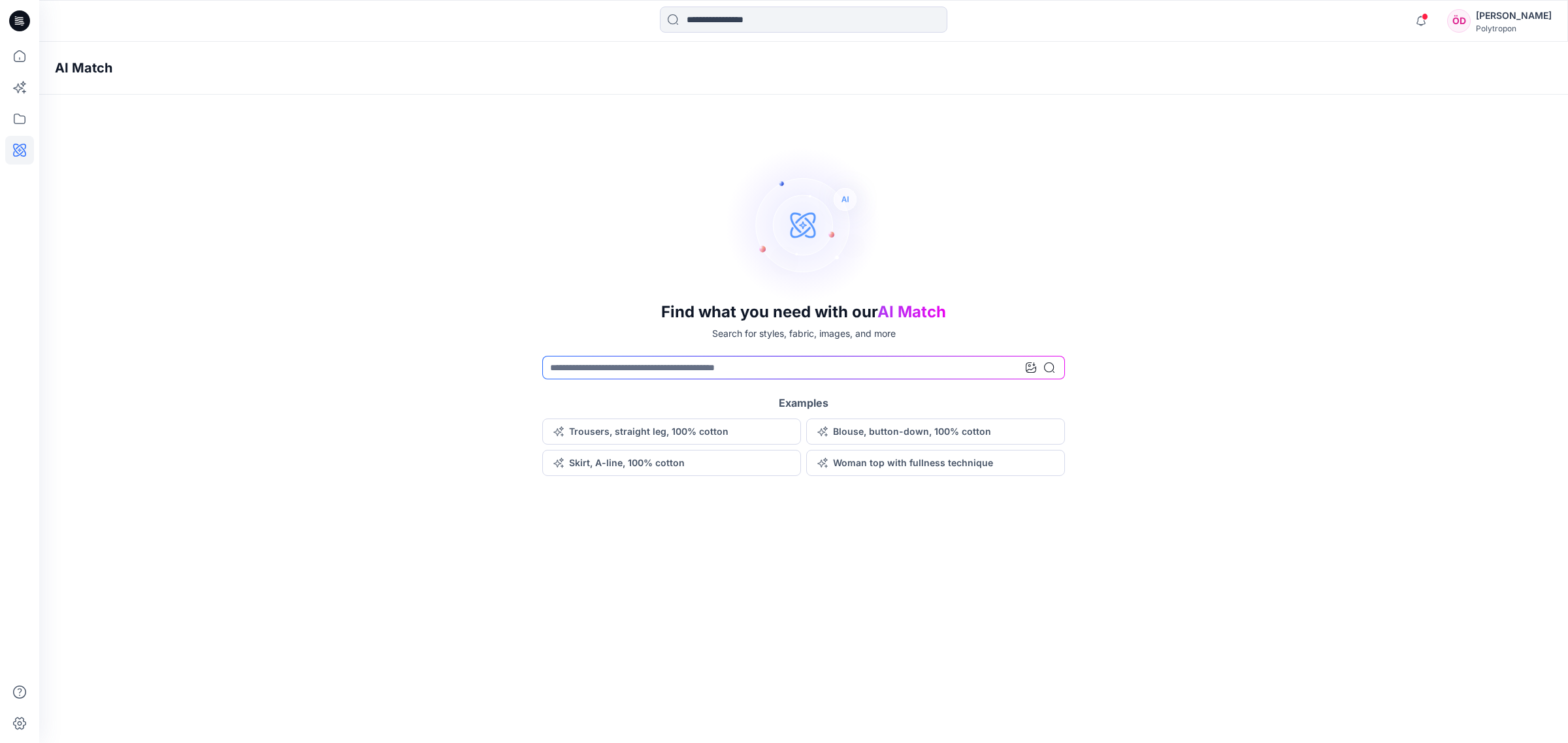
drag, startPoint x: 815, startPoint y: 643, endPoint x: 773, endPoint y: 601, distance: 59.4
click at [773, 573] on div "AI Match Find what you need with our AI Match Search for styles, fabric, images…" at bounding box center [803, 392] width 1528 height 701
drag, startPoint x: 194, startPoint y: 349, endPoint x: 58, endPoint y: 212, distance: 193.0
click at [169, 291] on div "Find what you need with our AI Match Search for styles, fabric, images, and mor…" at bounding box center [803, 311] width 1528 height 329
click at [26, 87] on icon at bounding box center [19, 87] width 28 height 28
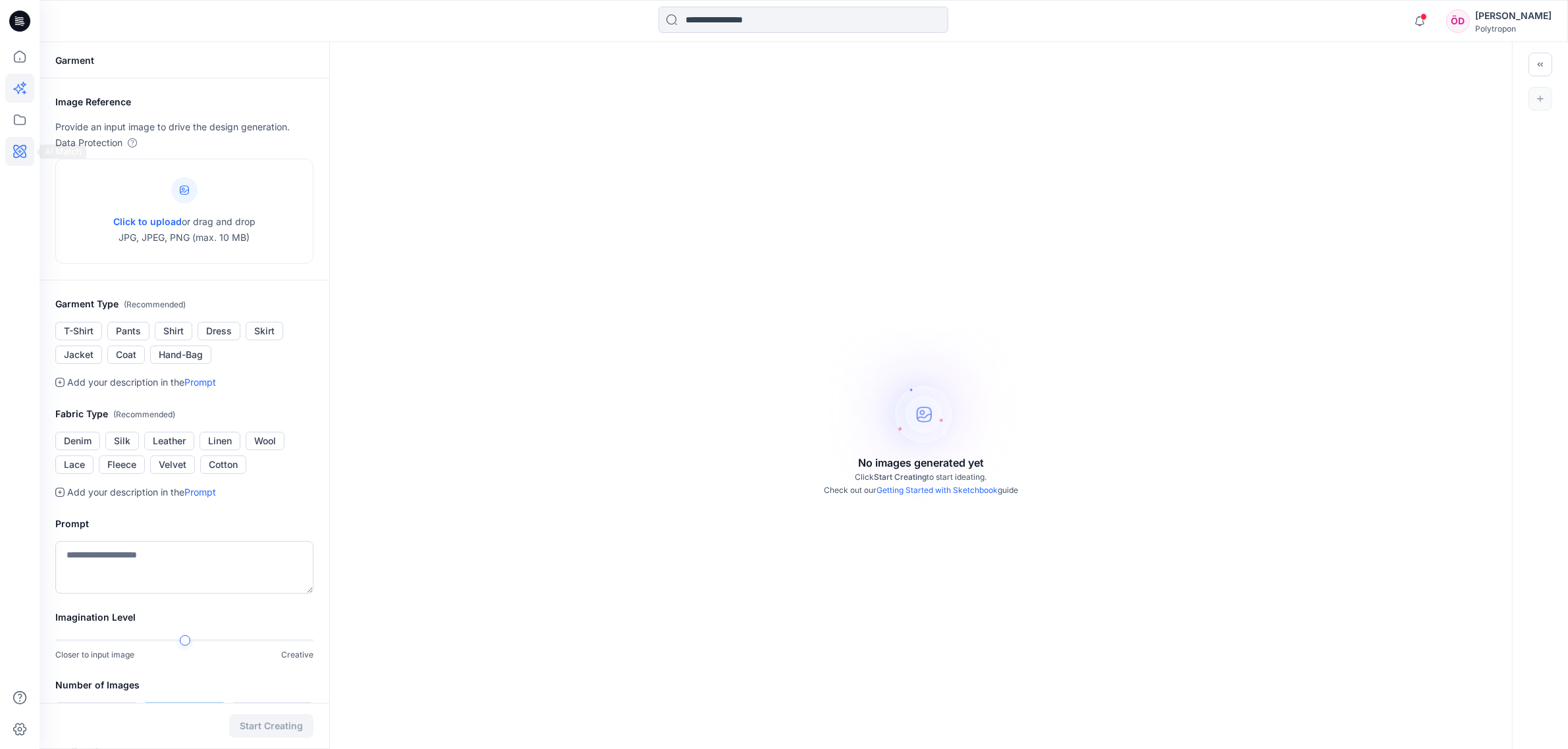
click at [33, 148] on div at bounding box center [19, 374] width 39 height 749
click at [23, 149] on icon at bounding box center [19, 151] width 29 height 29
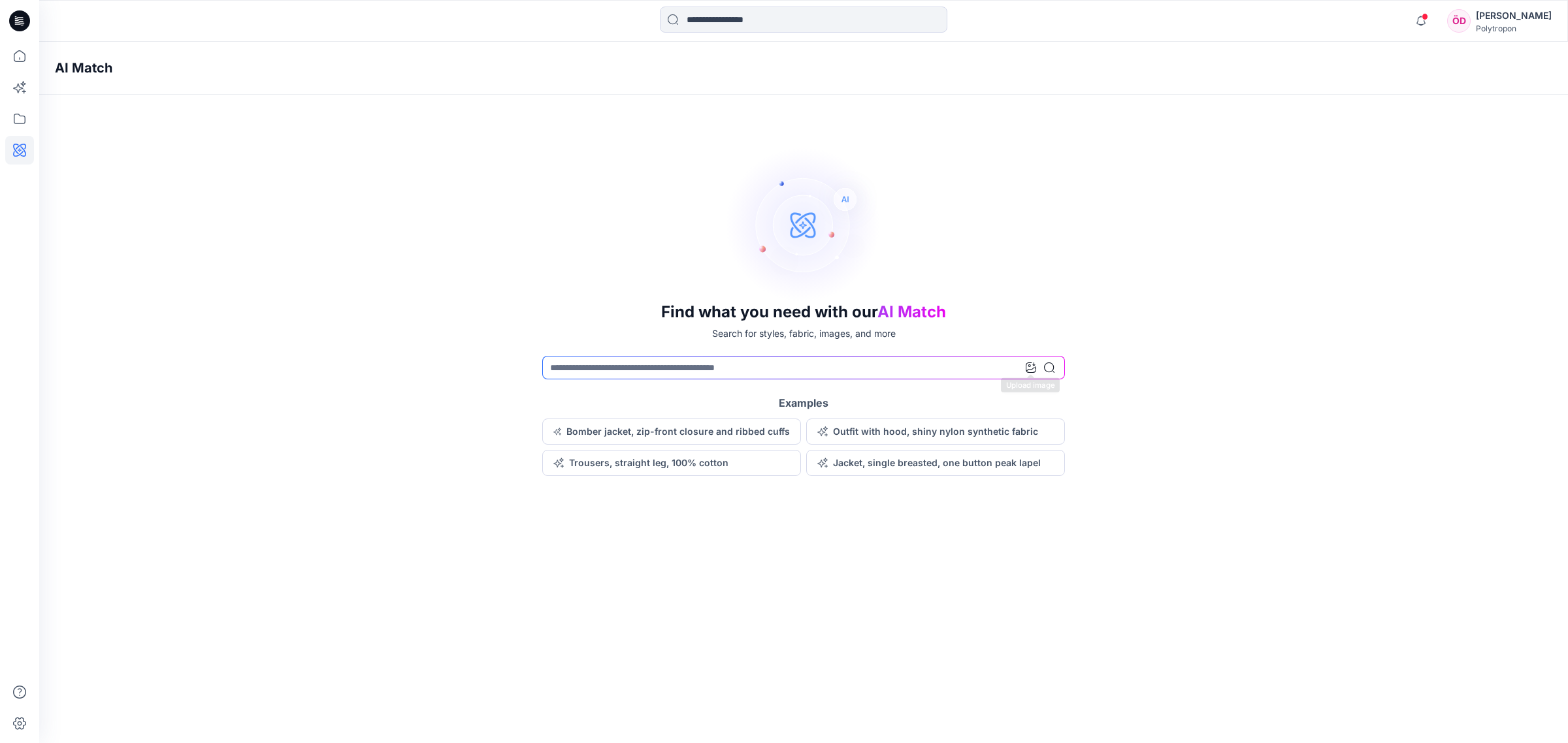
click at [881, 374] on div at bounding box center [1039, 368] width 28 height 24
click at [881, 369] on icon at bounding box center [1031, 368] width 11 height 11
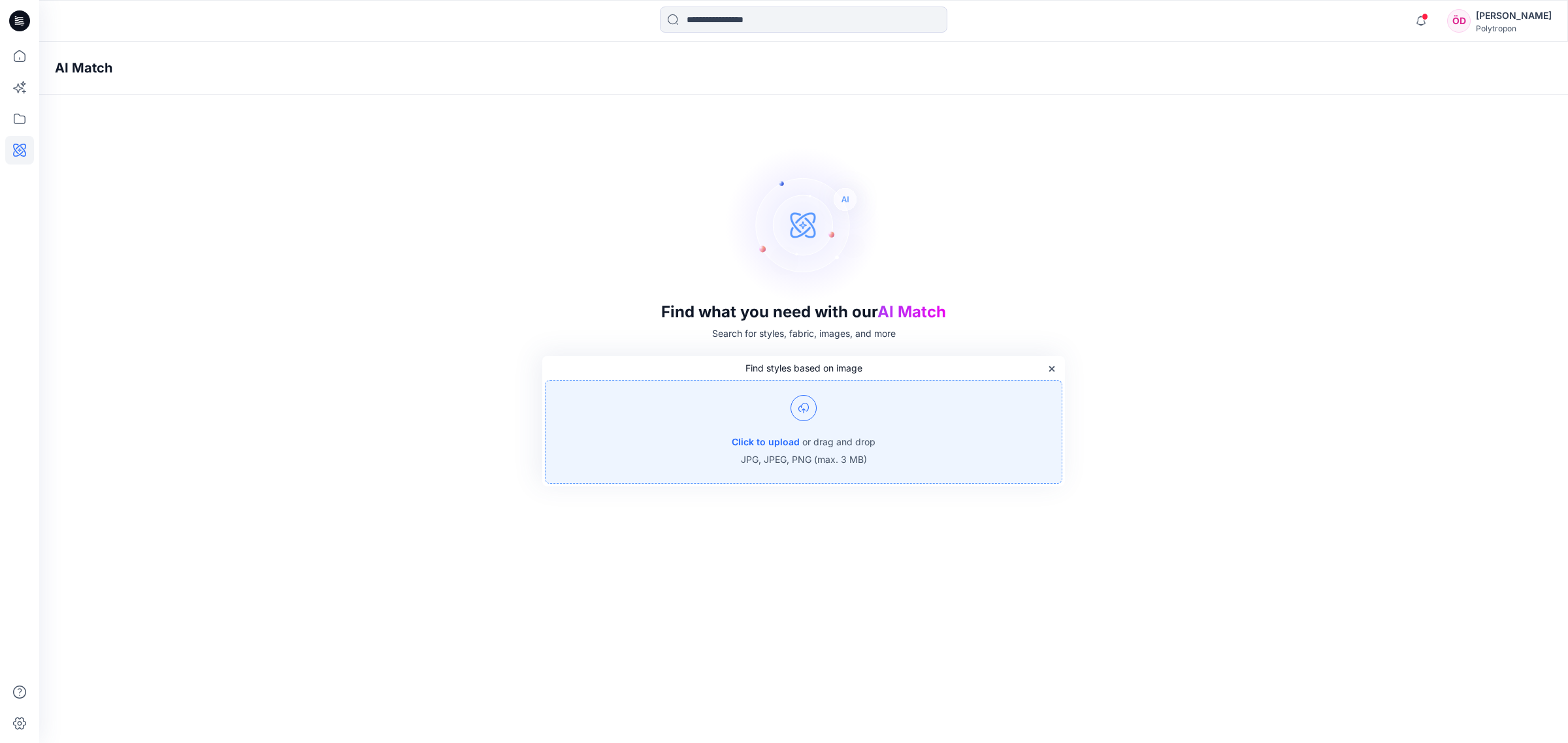
click at [781, 428] on div "Click to upload or drag and drop JPG, JPEG, PNG (max. 3 MB)" at bounding box center [804, 431] width 518 height 104
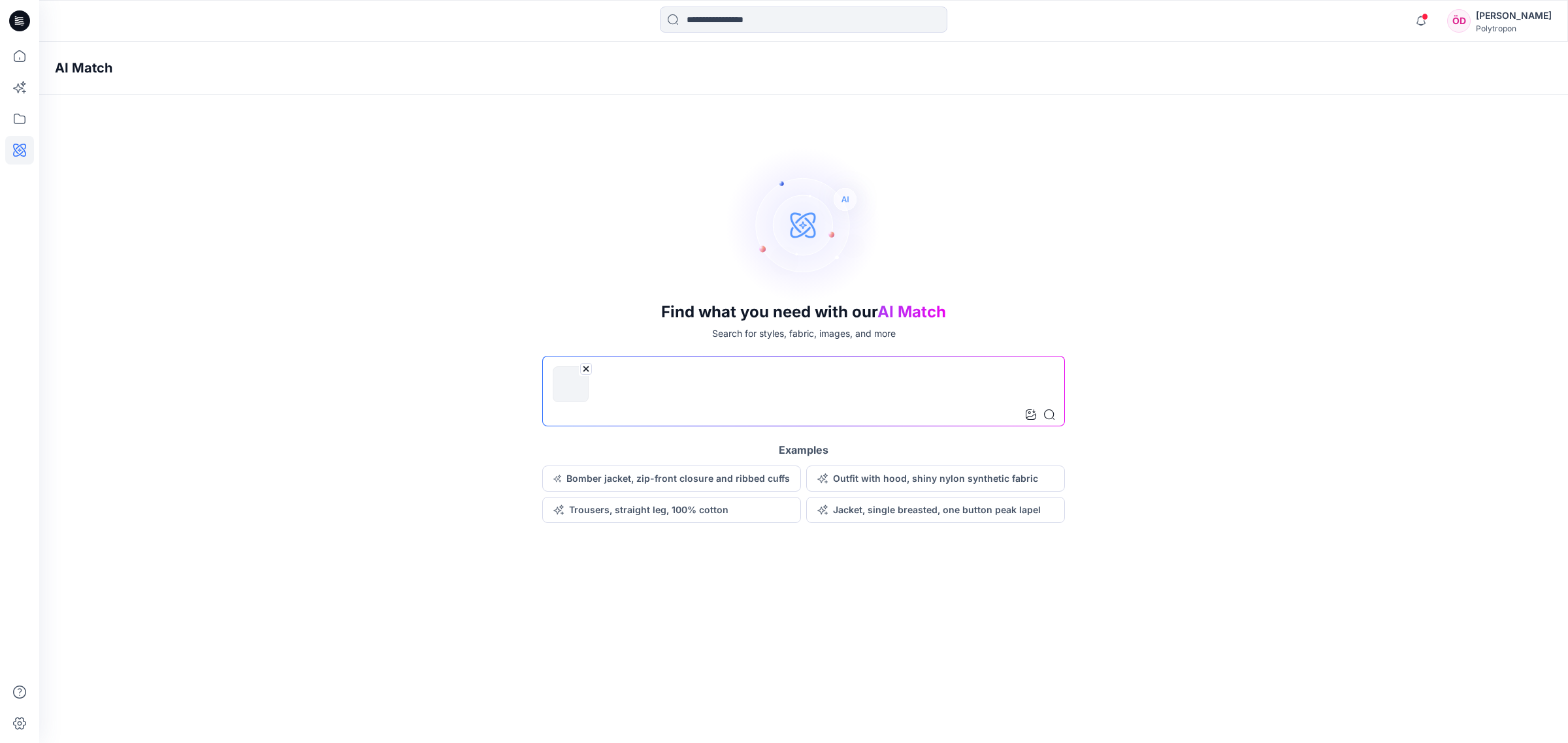
click at [881, 423] on div at bounding box center [1039, 415] width 28 height 24
click at [881, 415] on icon at bounding box center [1049, 415] width 11 height 11
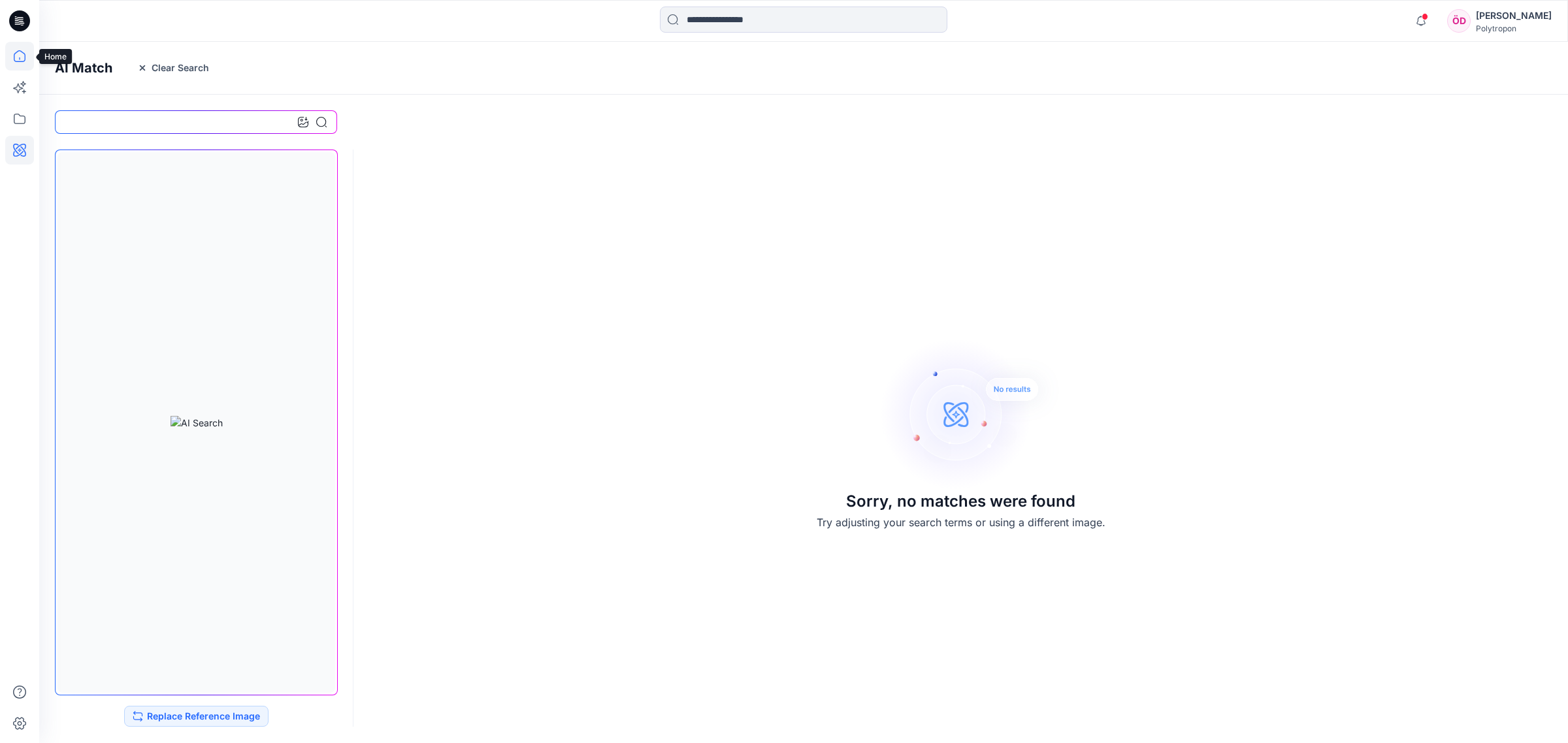
click at [13, 59] on icon at bounding box center [19, 56] width 28 height 28
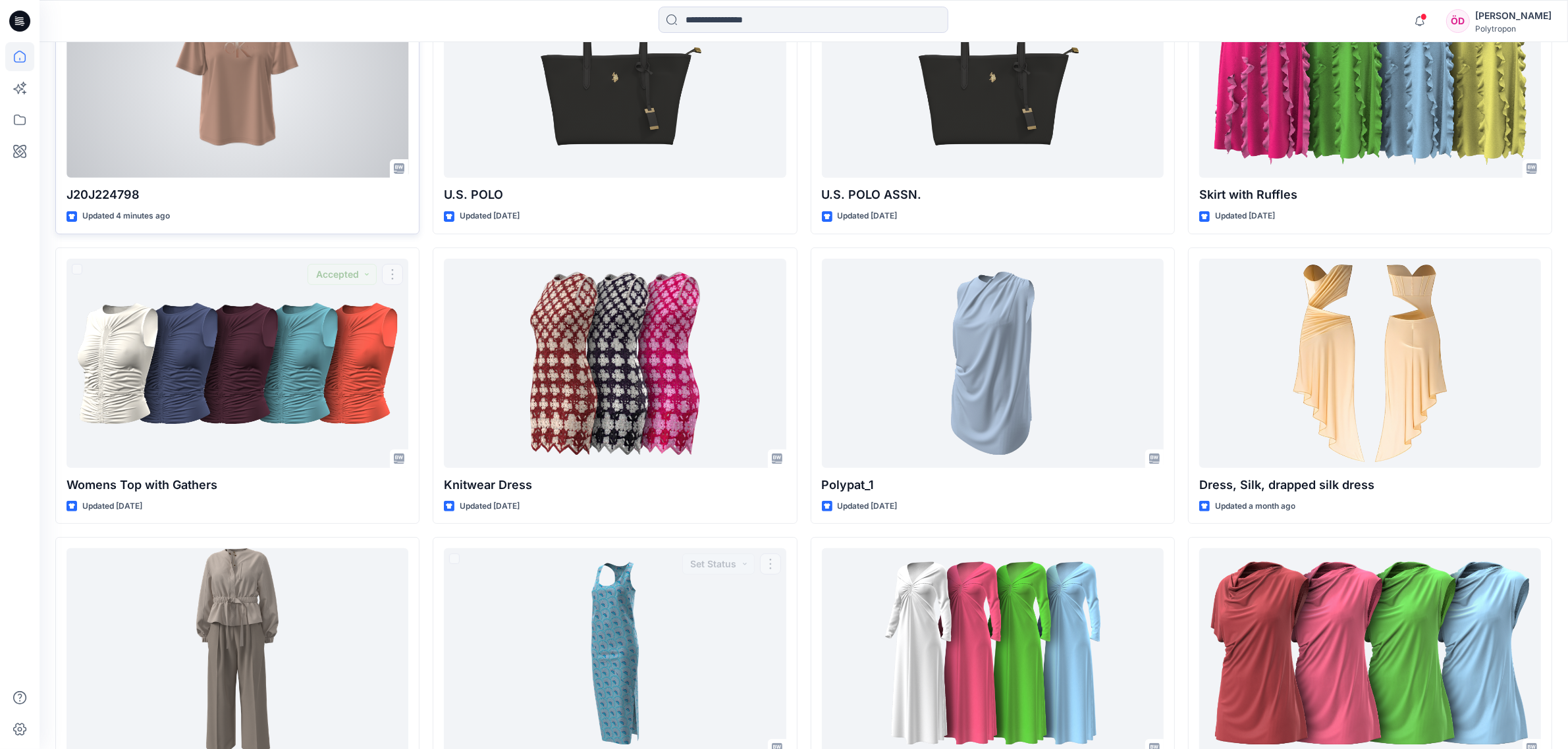
scroll to position [412, 0]
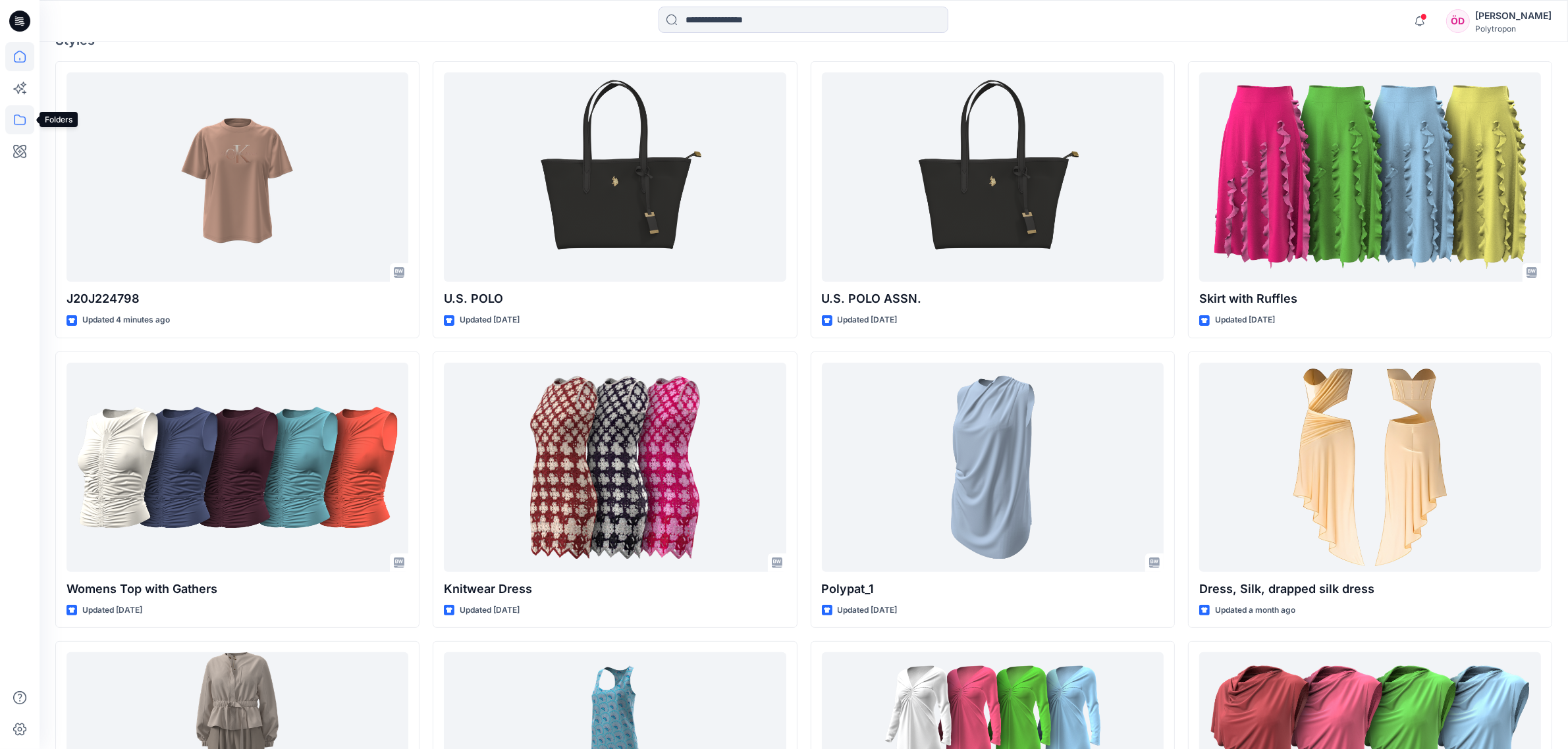
click at [22, 117] on icon at bounding box center [19, 119] width 29 height 29
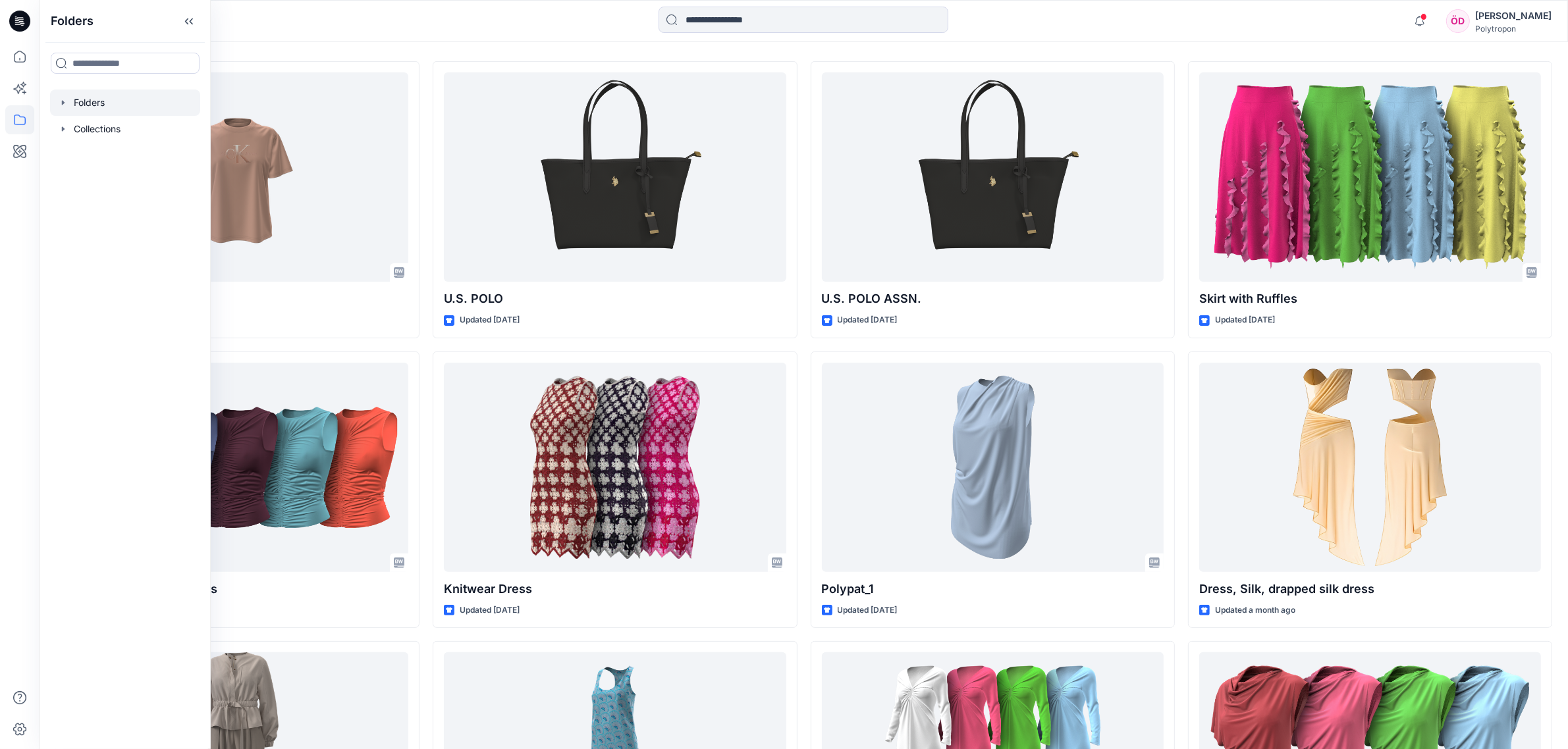
click at [104, 103] on div at bounding box center [125, 102] width 150 height 26
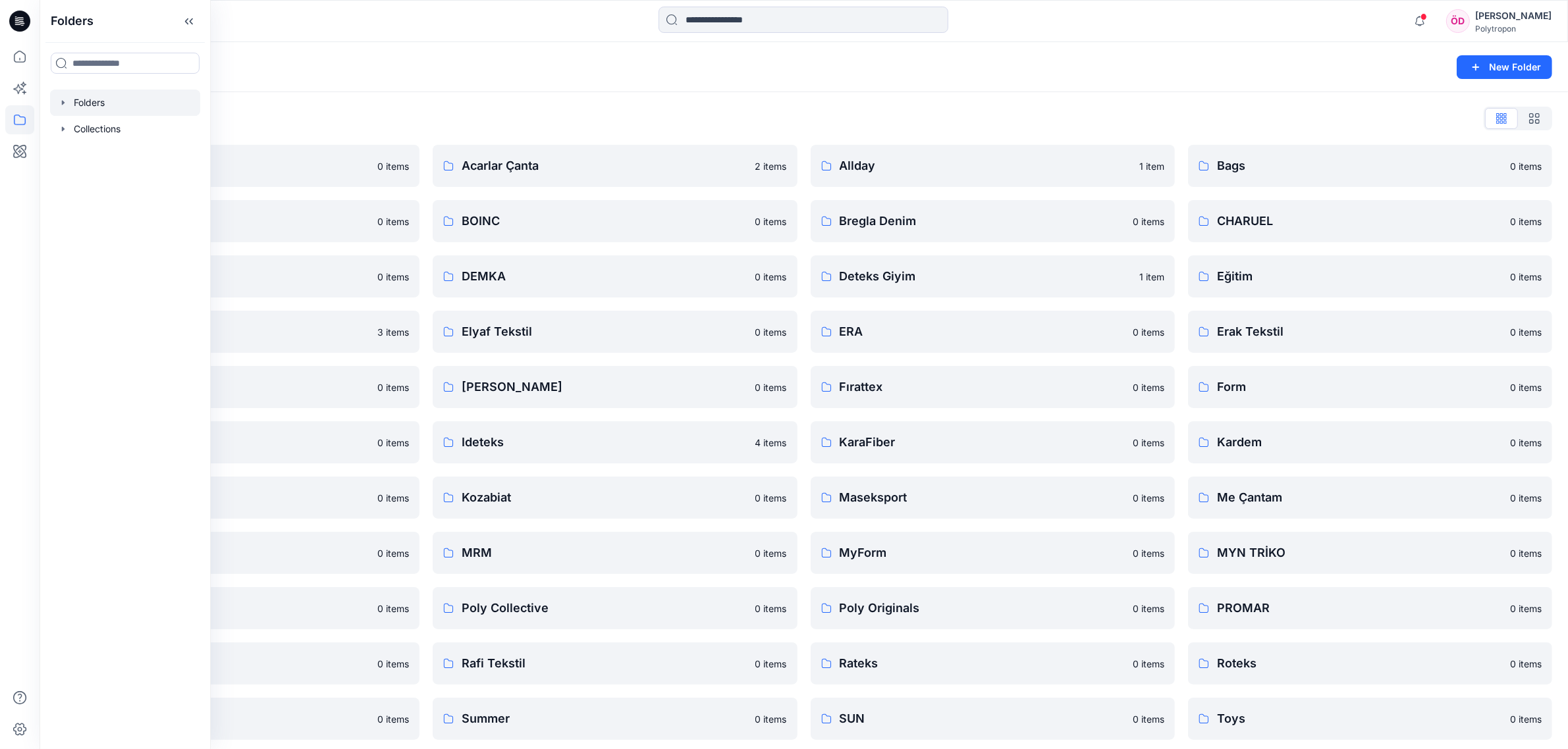
click at [535, 100] on div "Folders List Abiteks 0 items Bebetto 0 items DeFacto 0 items EKO 3 items Ereks …" at bounding box center [803, 479] width 1529 height 774
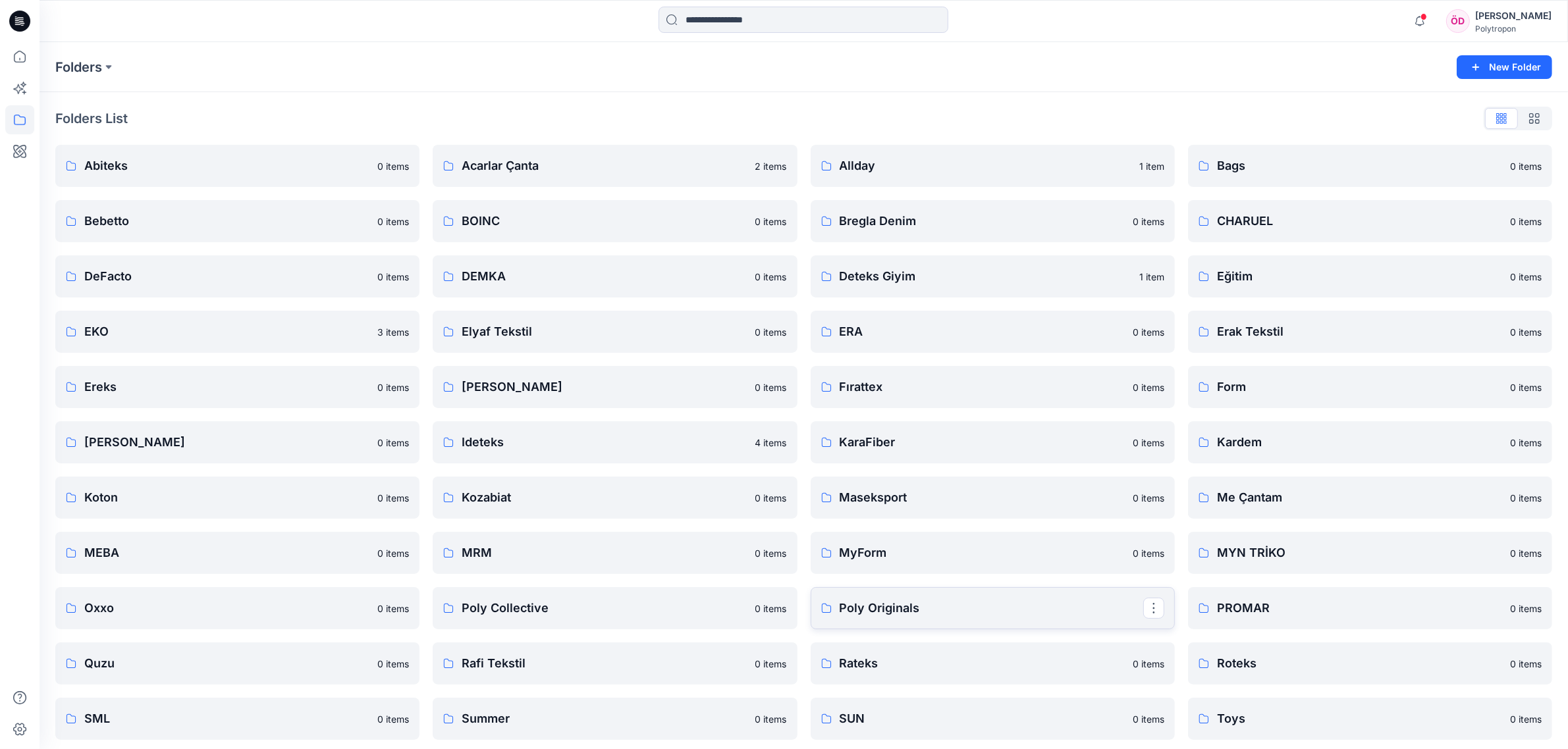
click at [888, 578] on p "Poly Originals" at bounding box center [991, 608] width 304 height 19
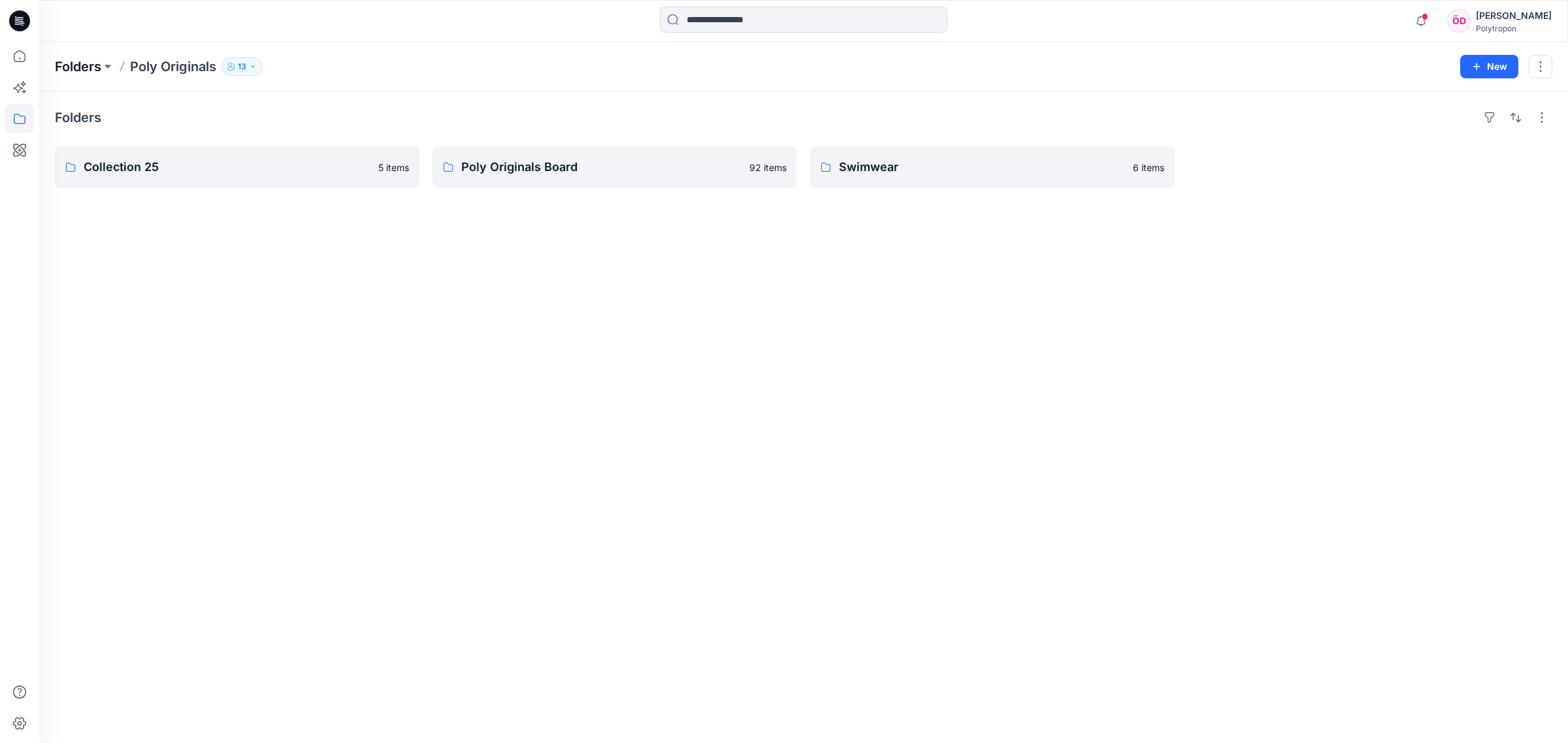
click at [93, 60] on p "Folders" at bounding box center [78, 67] width 46 height 19
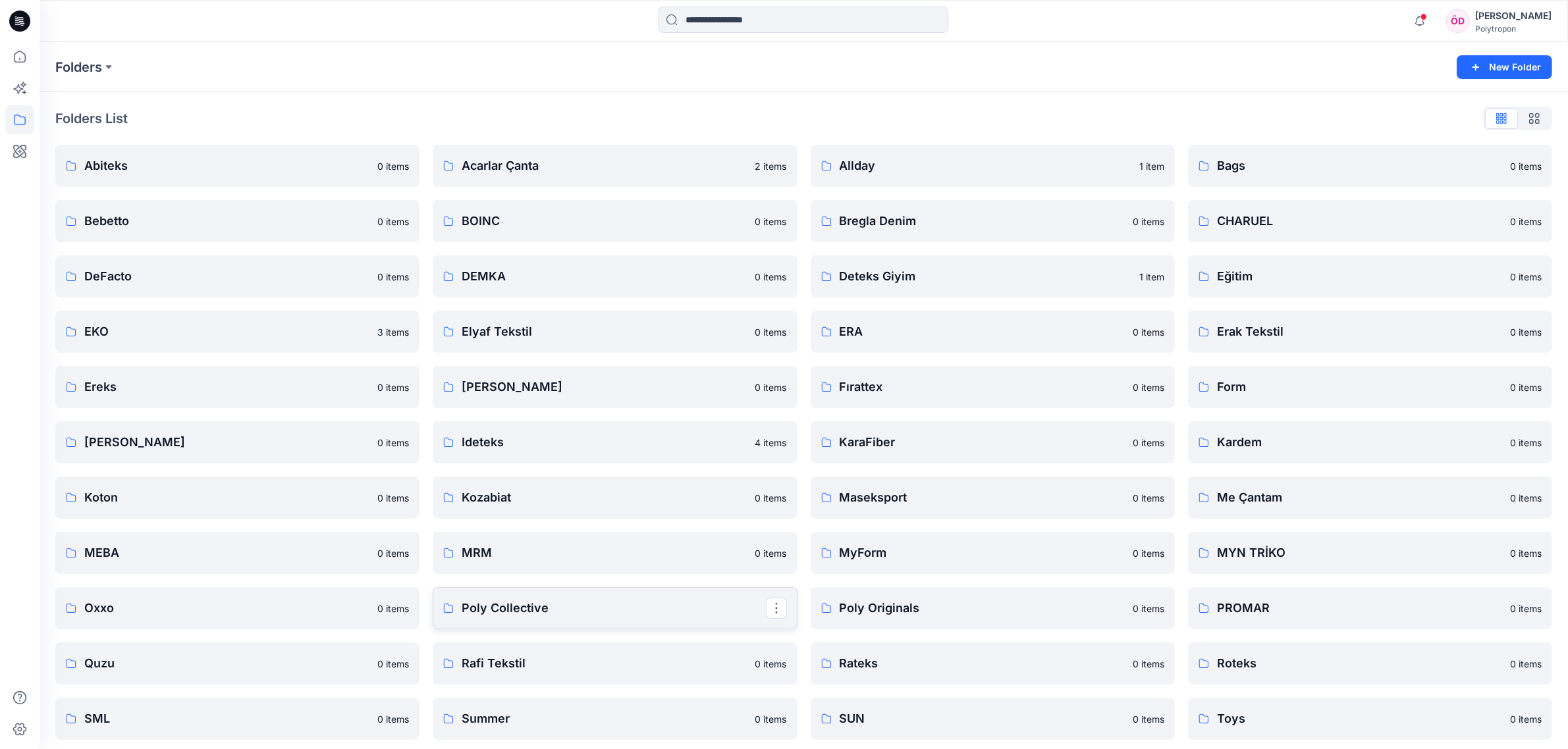
click at [540, 578] on p "Poly Collective" at bounding box center [613, 608] width 304 height 19
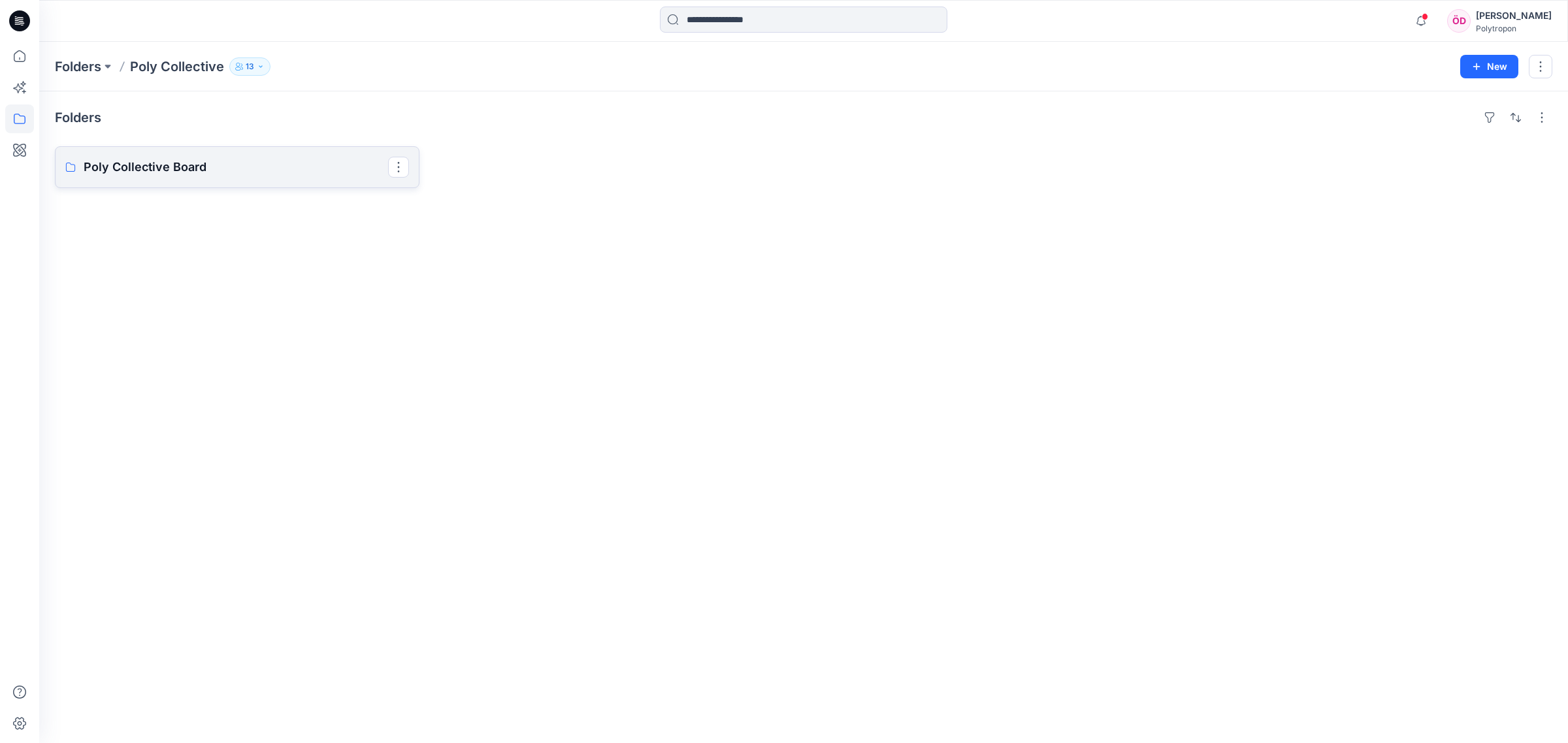
click at [233, 168] on p "Poly Collective Board" at bounding box center [236, 167] width 304 height 19
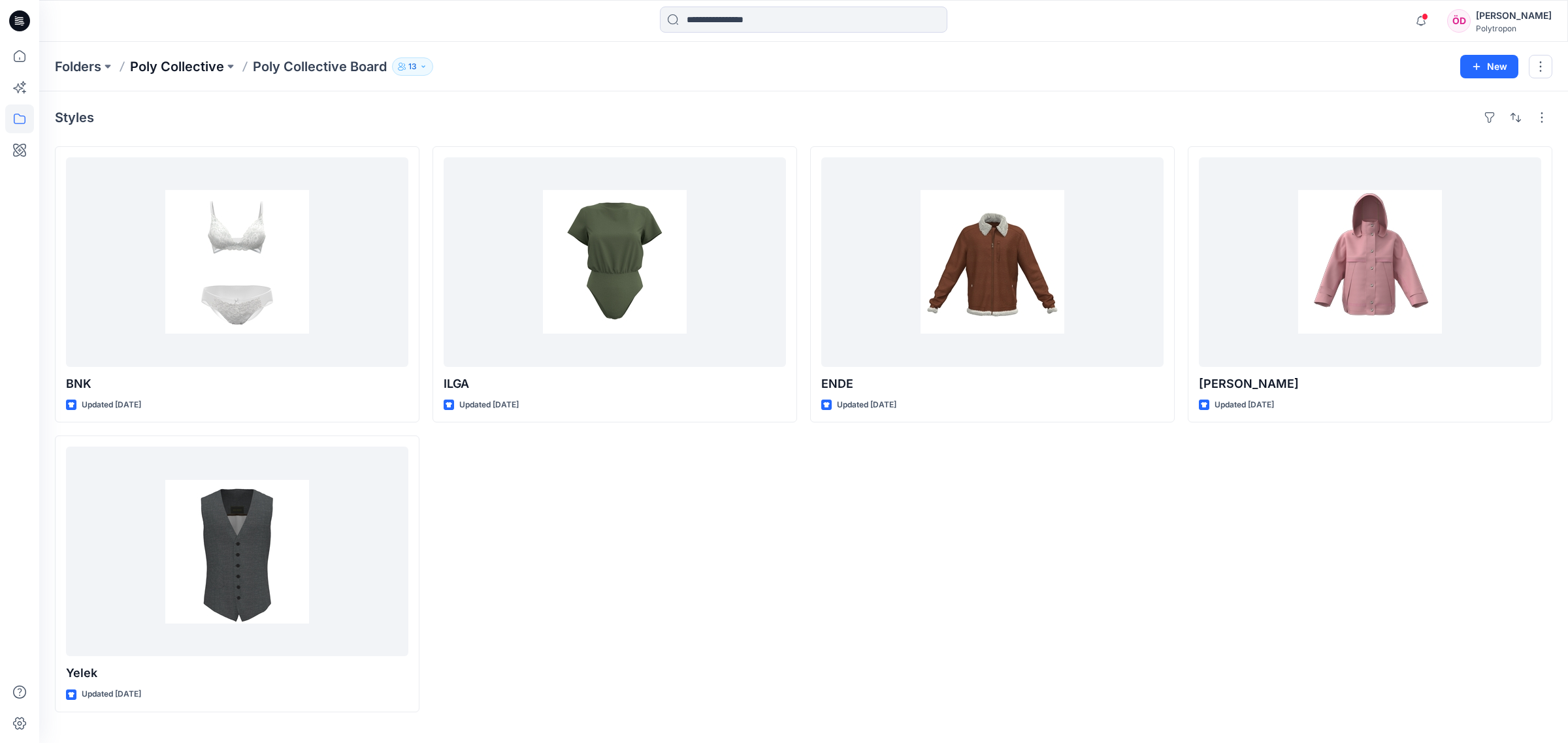
click at [190, 66] on p "Poly Collective" at bounding box center [177, 67] width 94 height 19
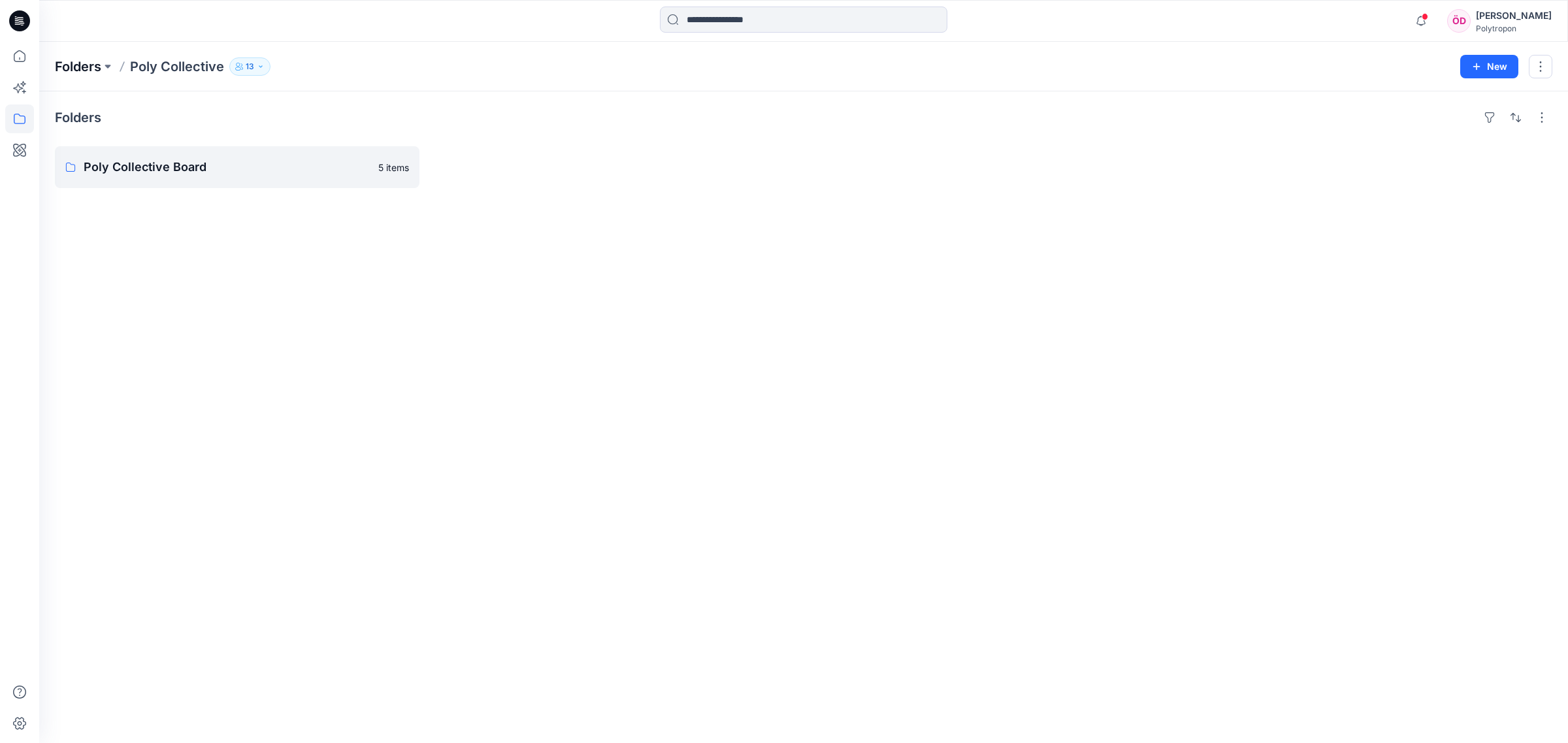
click at [93, 66] on p "Folders" at bounding box center [78, 67] width 46 height 19
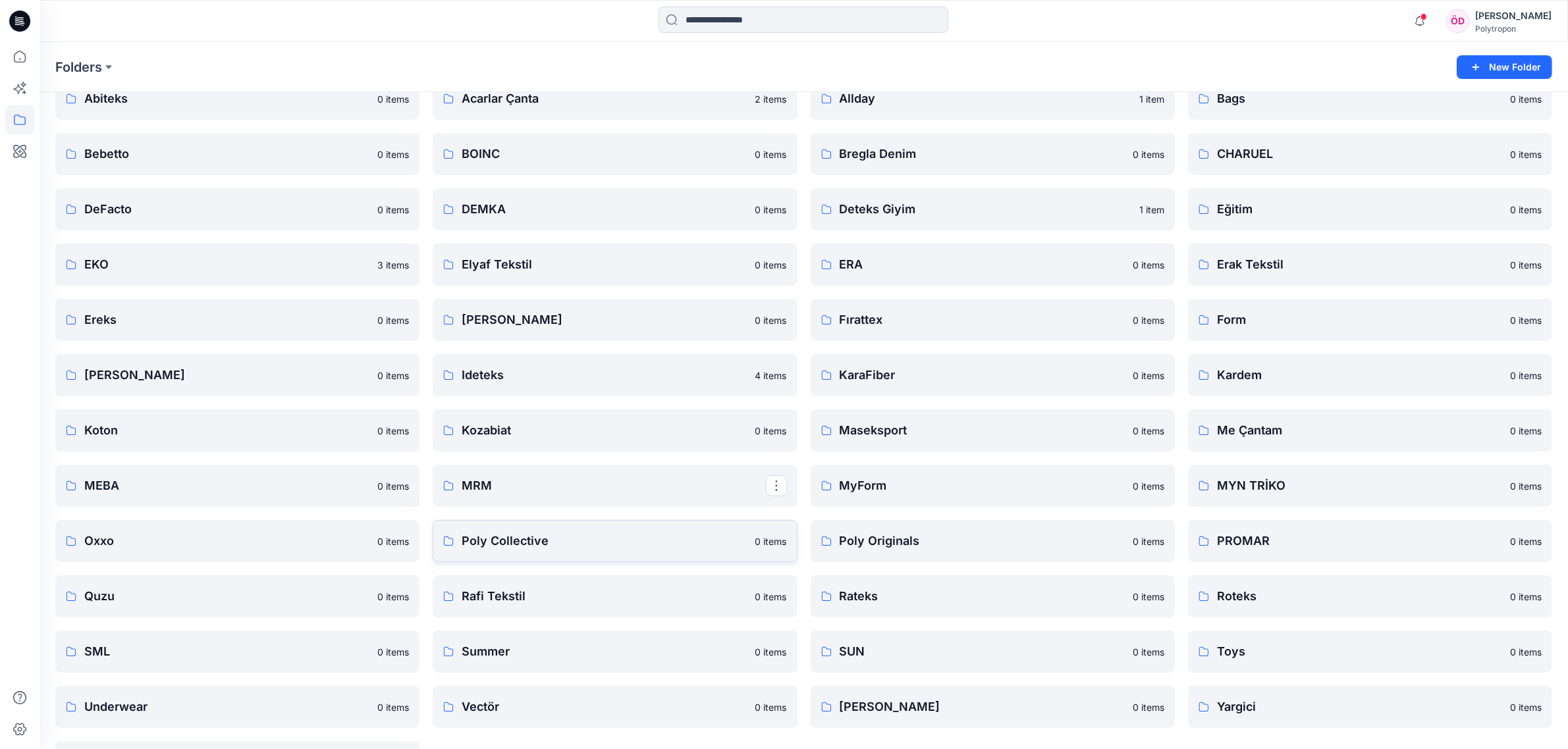
scroll to position [117, 0]
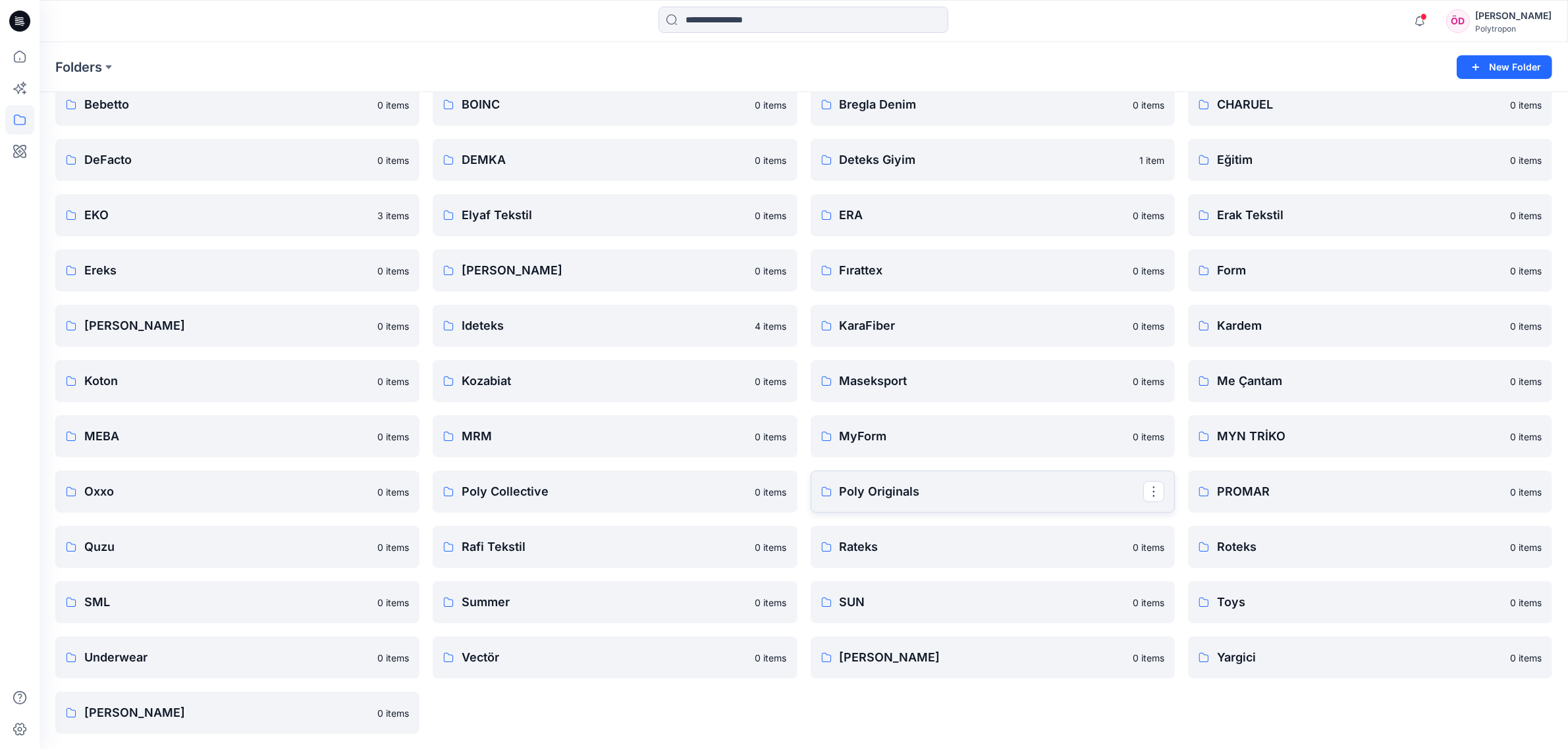
click at [888, 485] on p "Poly Originals" at bounding box center [991, 492] width 304 height 19
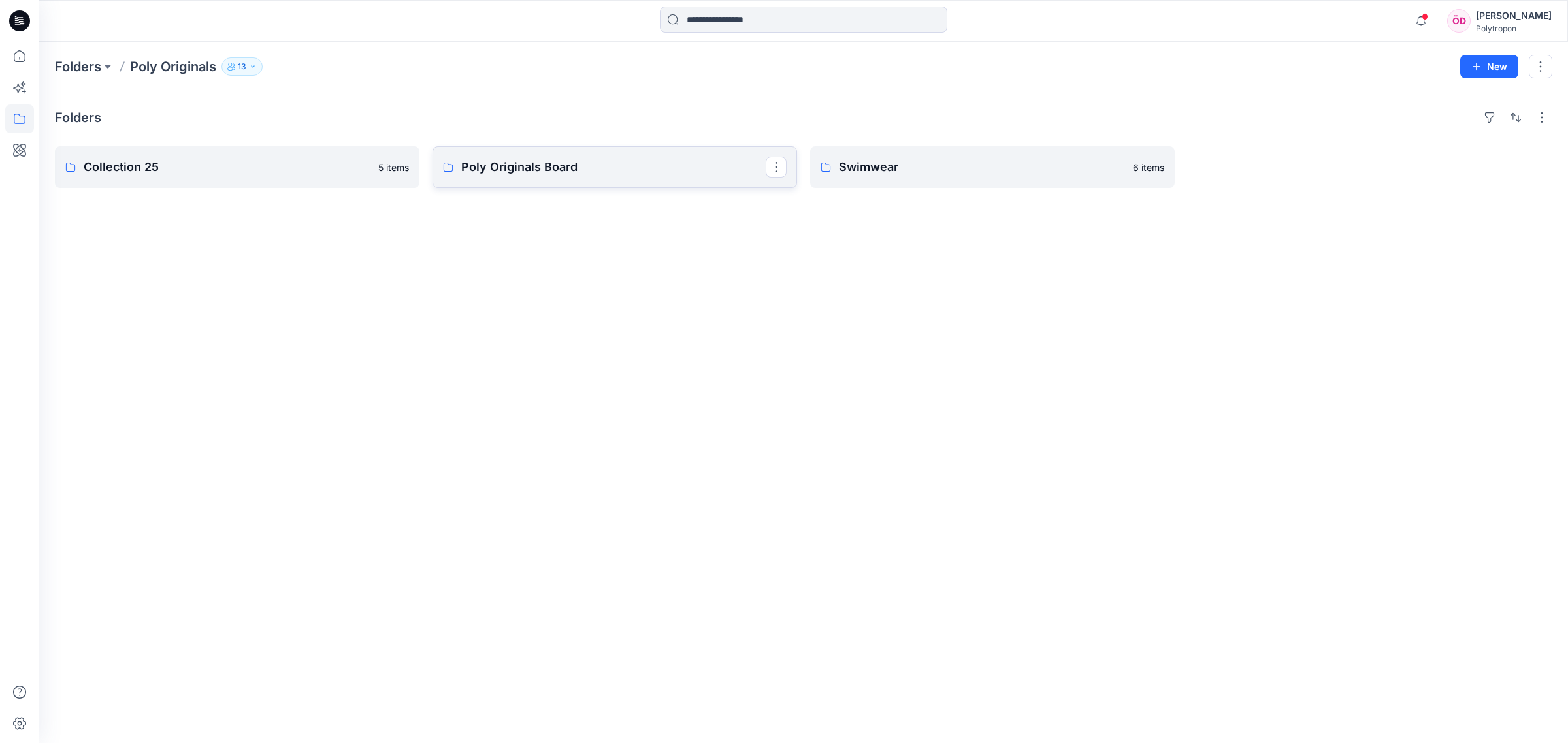
click at [553, 175] on p "Poly Originals Board" at bounding box center [614, 167] width 304 height 19
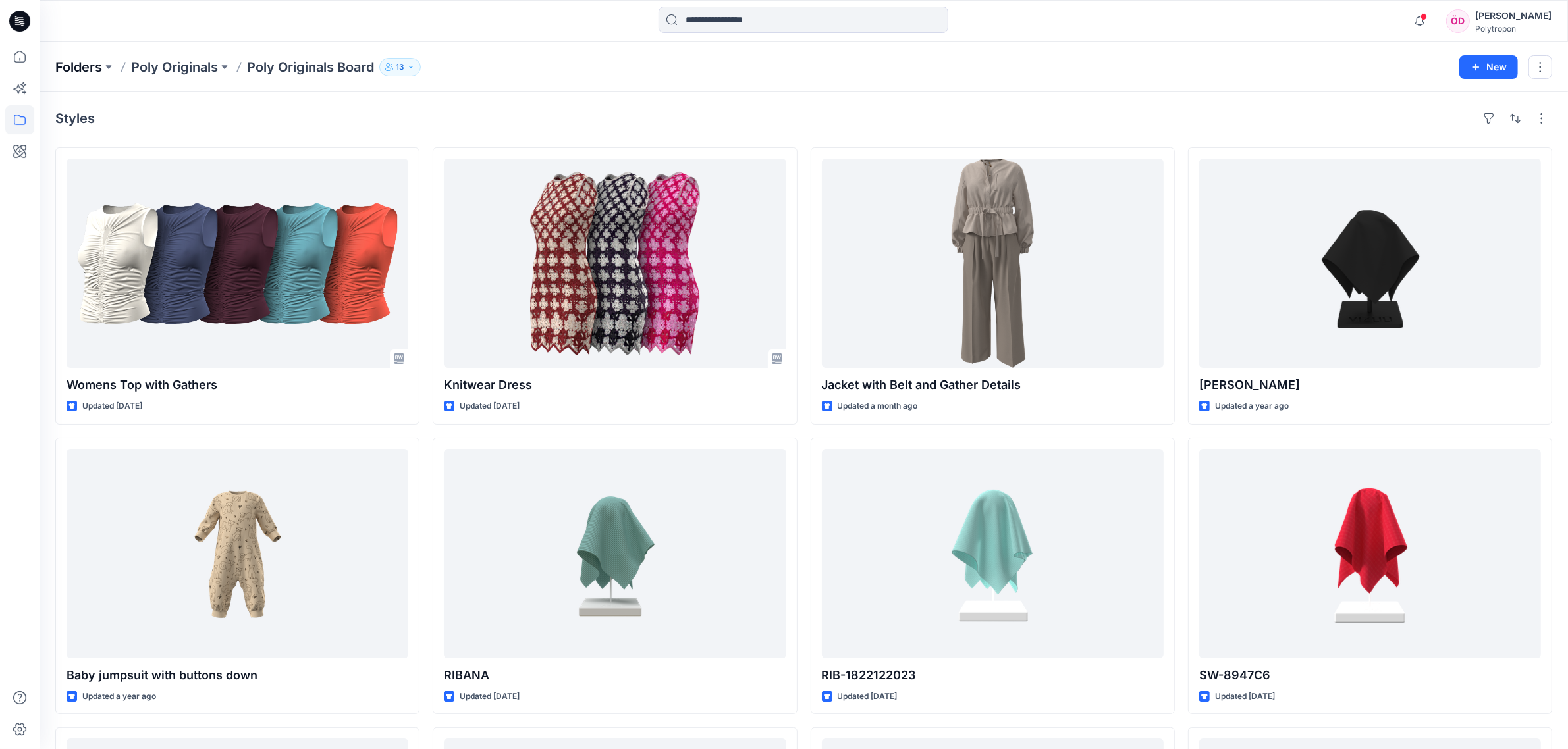
click at [84, 63] on p "Folders" at bounding box center [79, 67] width 47 height 19
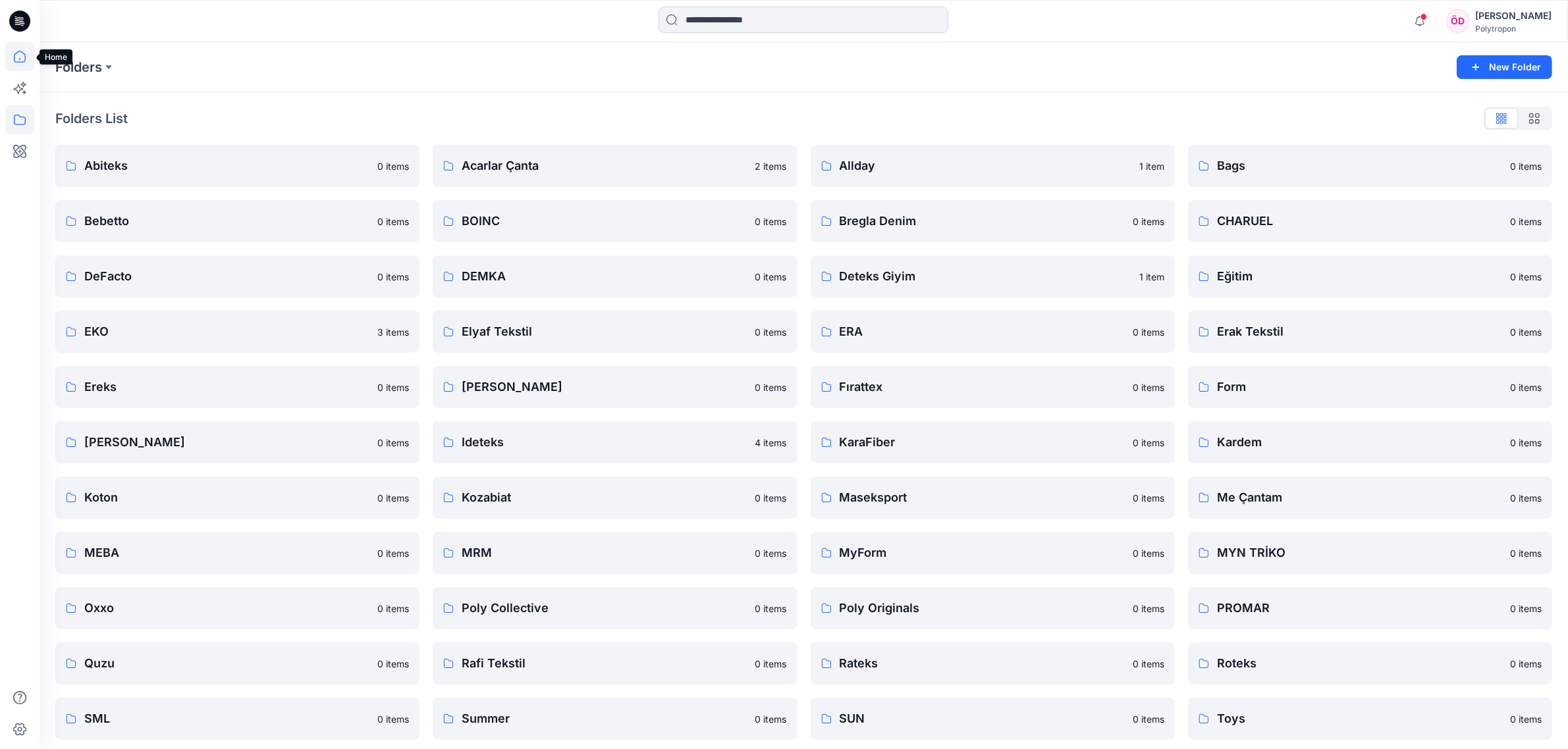
click at [21, 51] on icon at bounding box center [20, 57] width 12 height 12
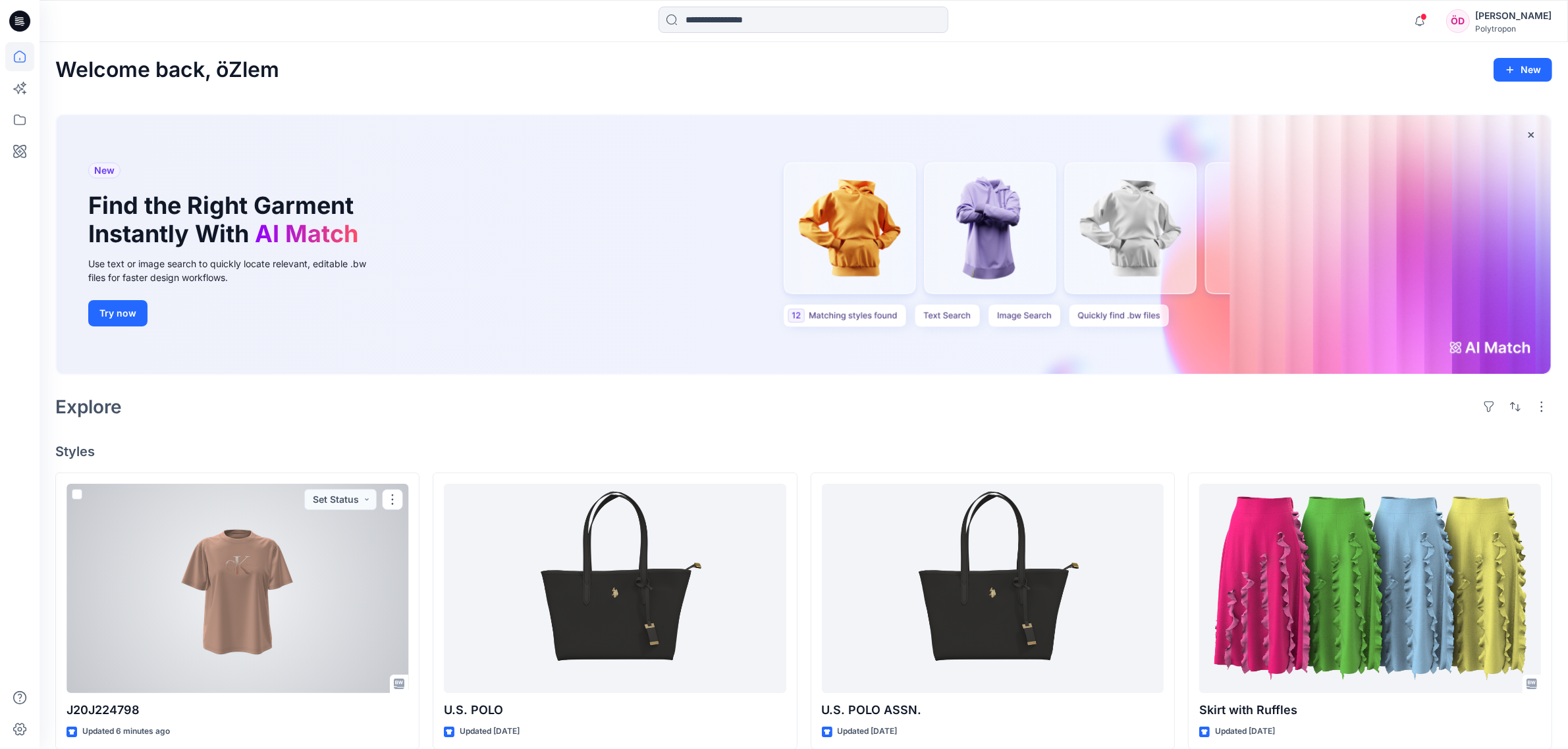
click at [286, 560] on div at bounding box center [238, 588] width 342 height 209
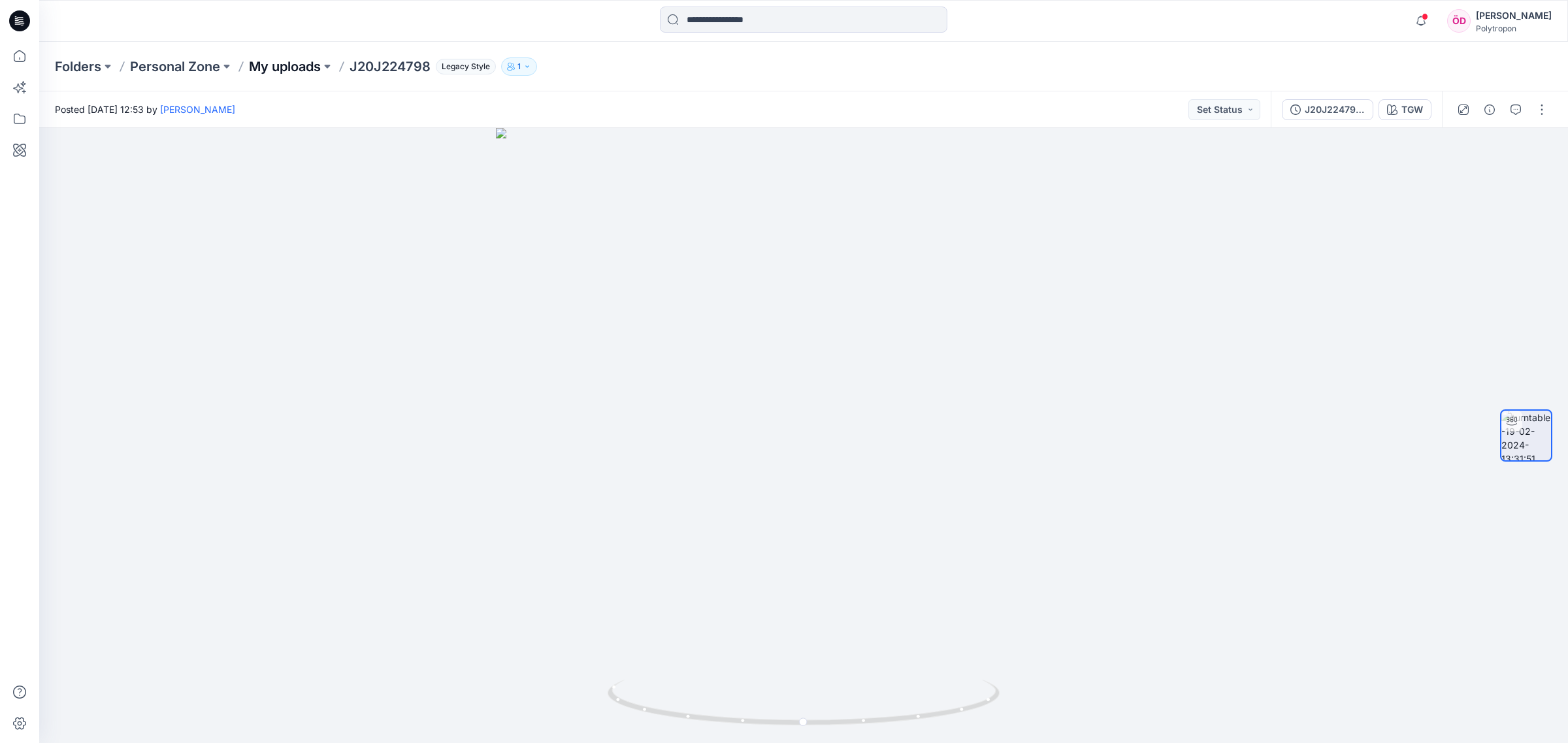
click at [299, 64] on p "My uploads" at bounding box center [285, 67] width 72 height 19
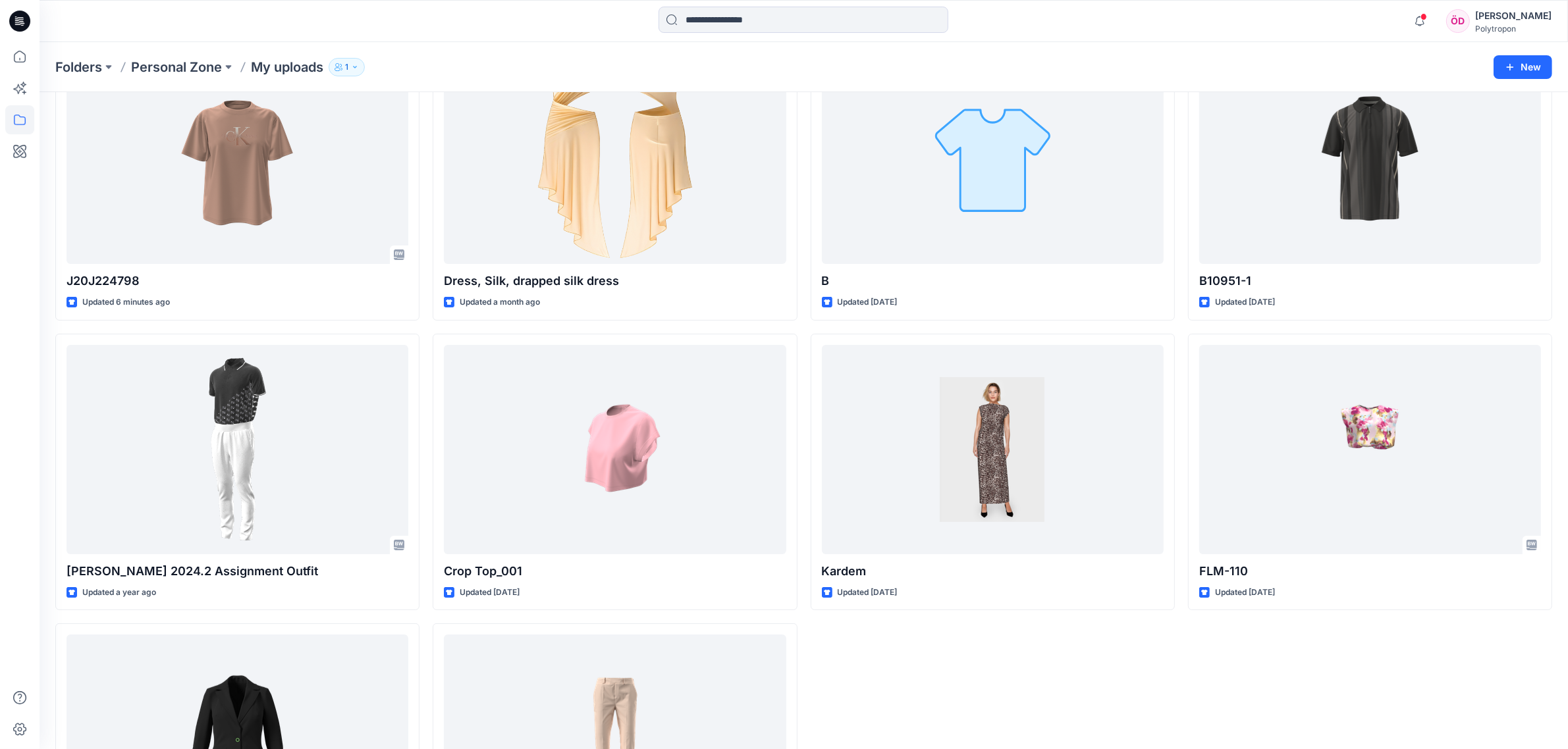
scroll to position [107, 0]
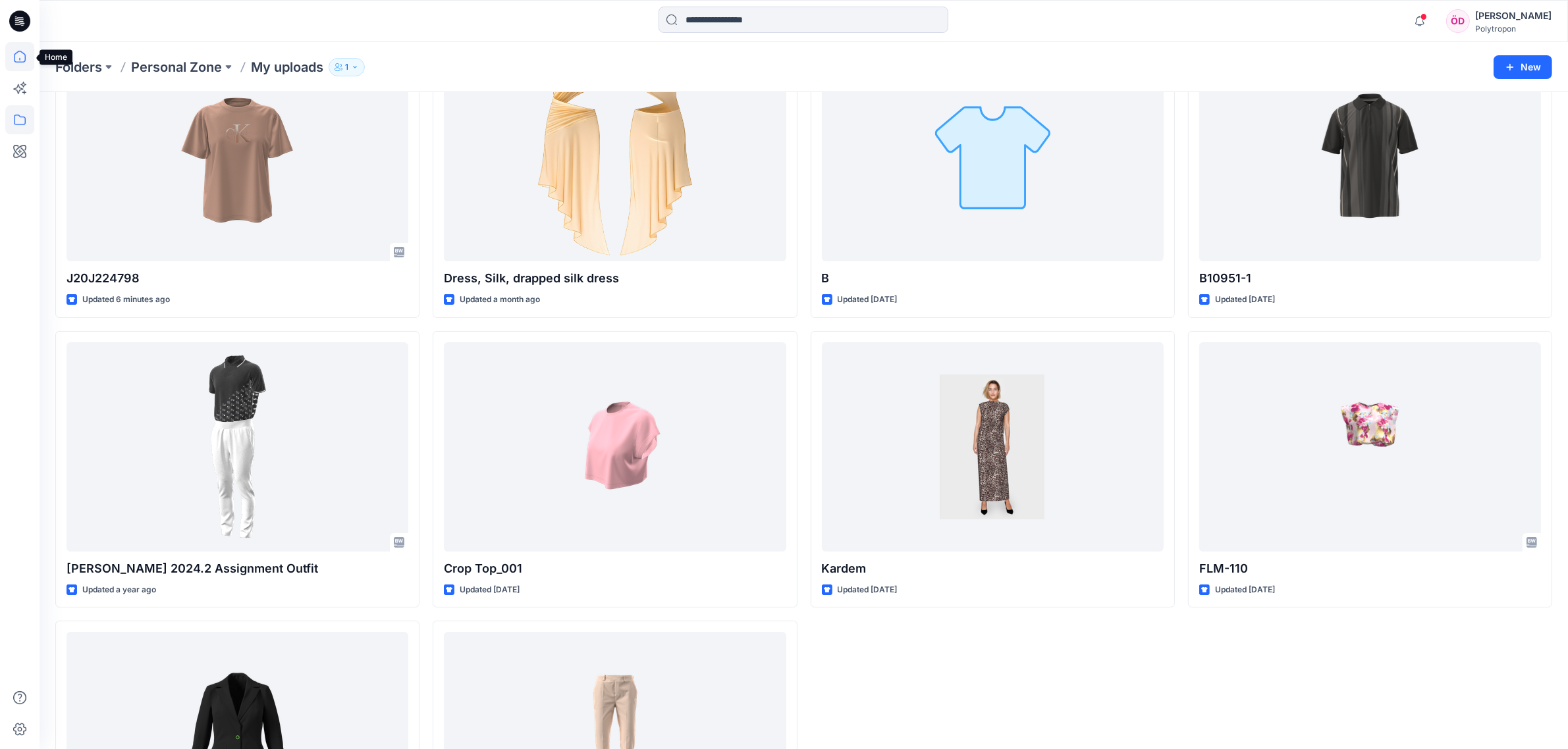
click at [17, 57] on icon at bounding box center [19, 56] width 29 height 29
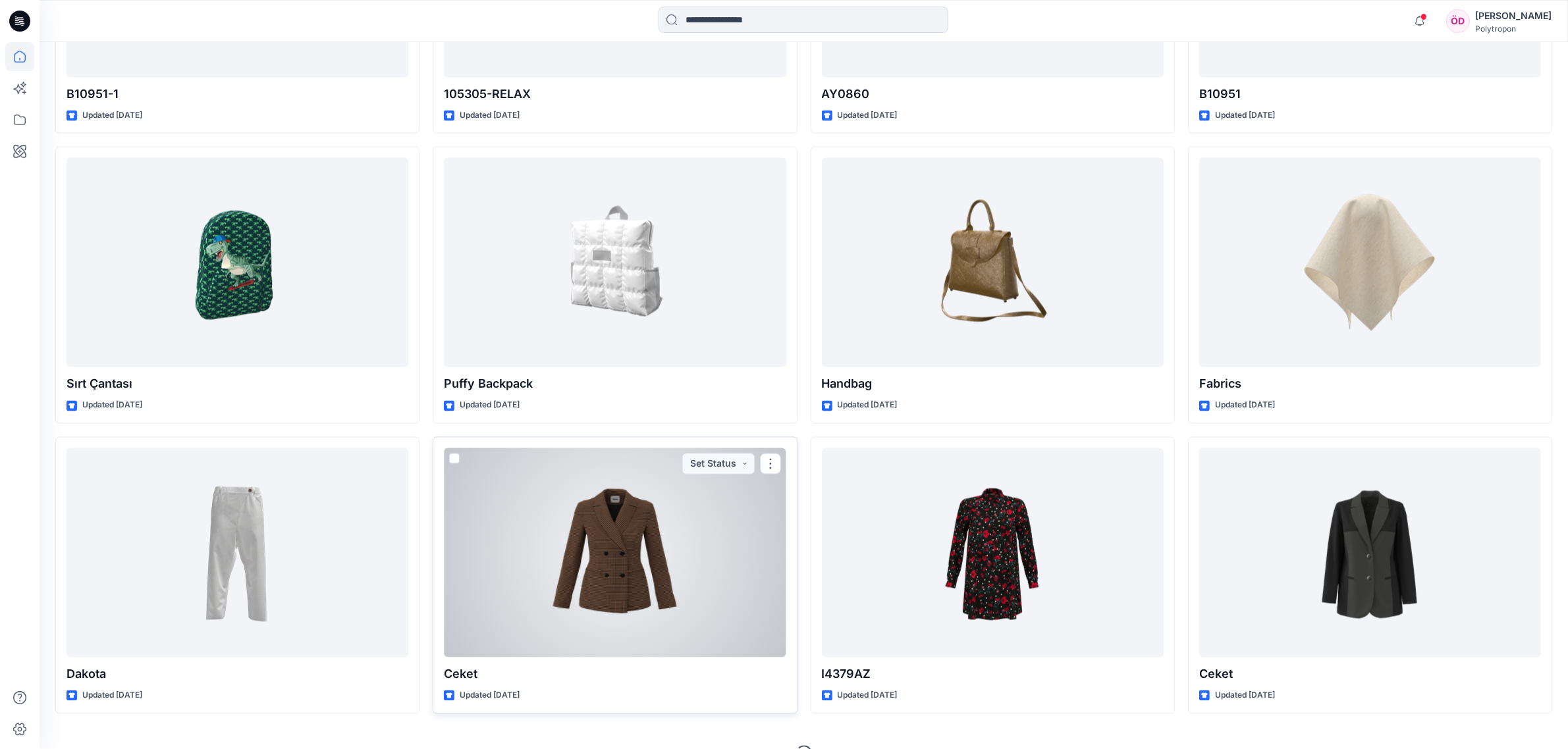
scroll to position [3253, 0]
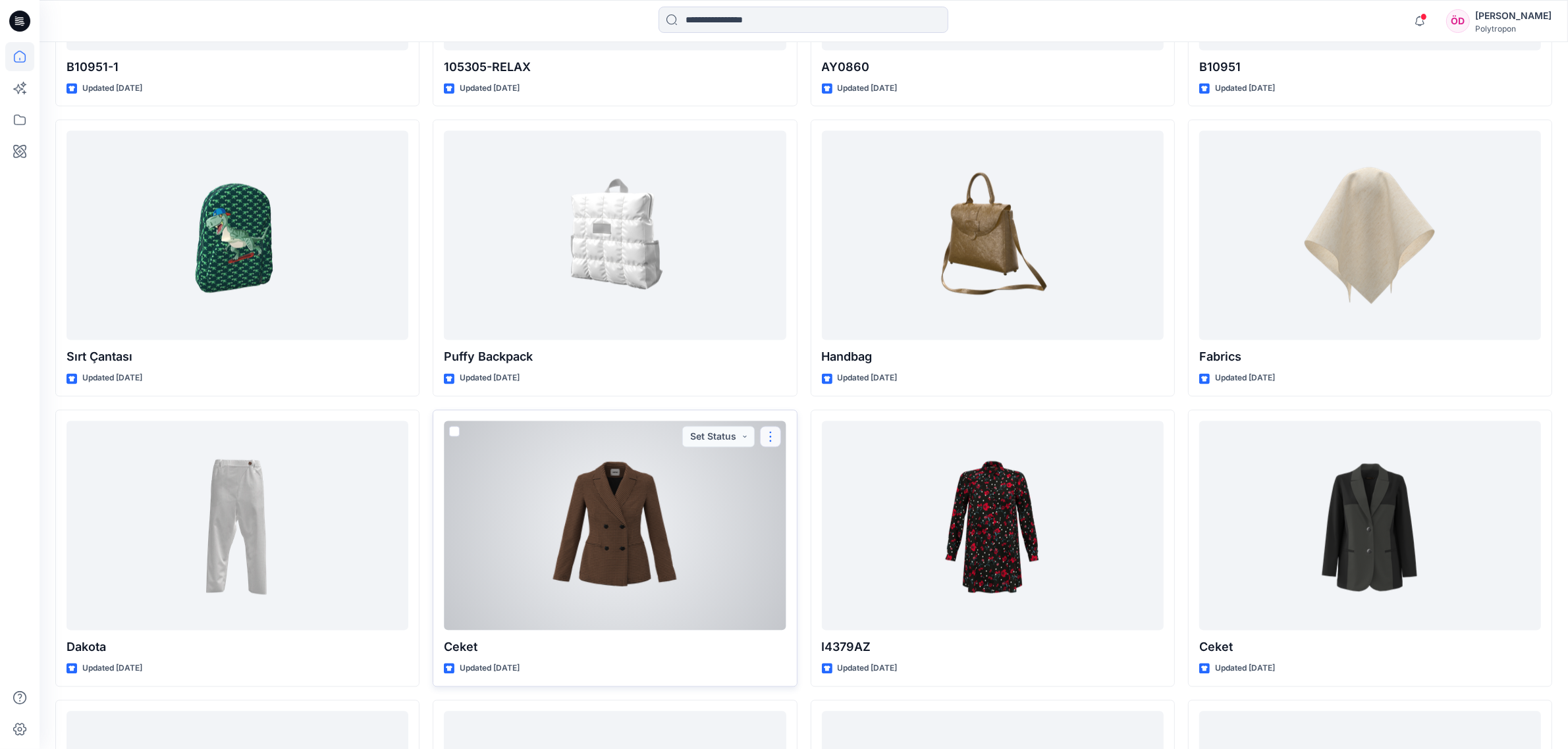
click at [773, 435] on button "button" at bounding box center [771, 437] width 21 height 21
click at [821, 540] on p "Duplicate to..." at bounding box center [816, 540] width 60 height 14
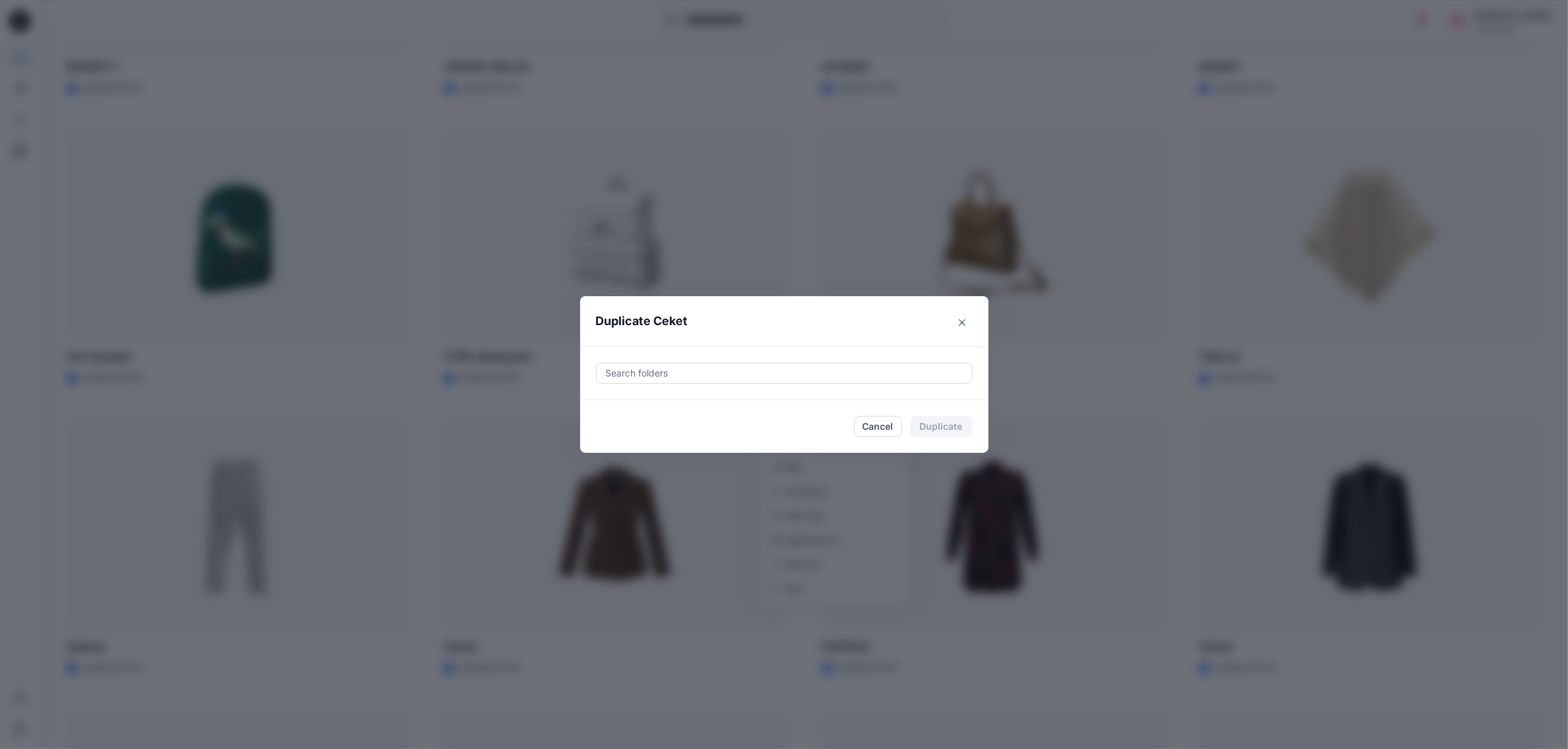
click at [757, 371] on div at bounding box center [784, 373] width 360 height 16
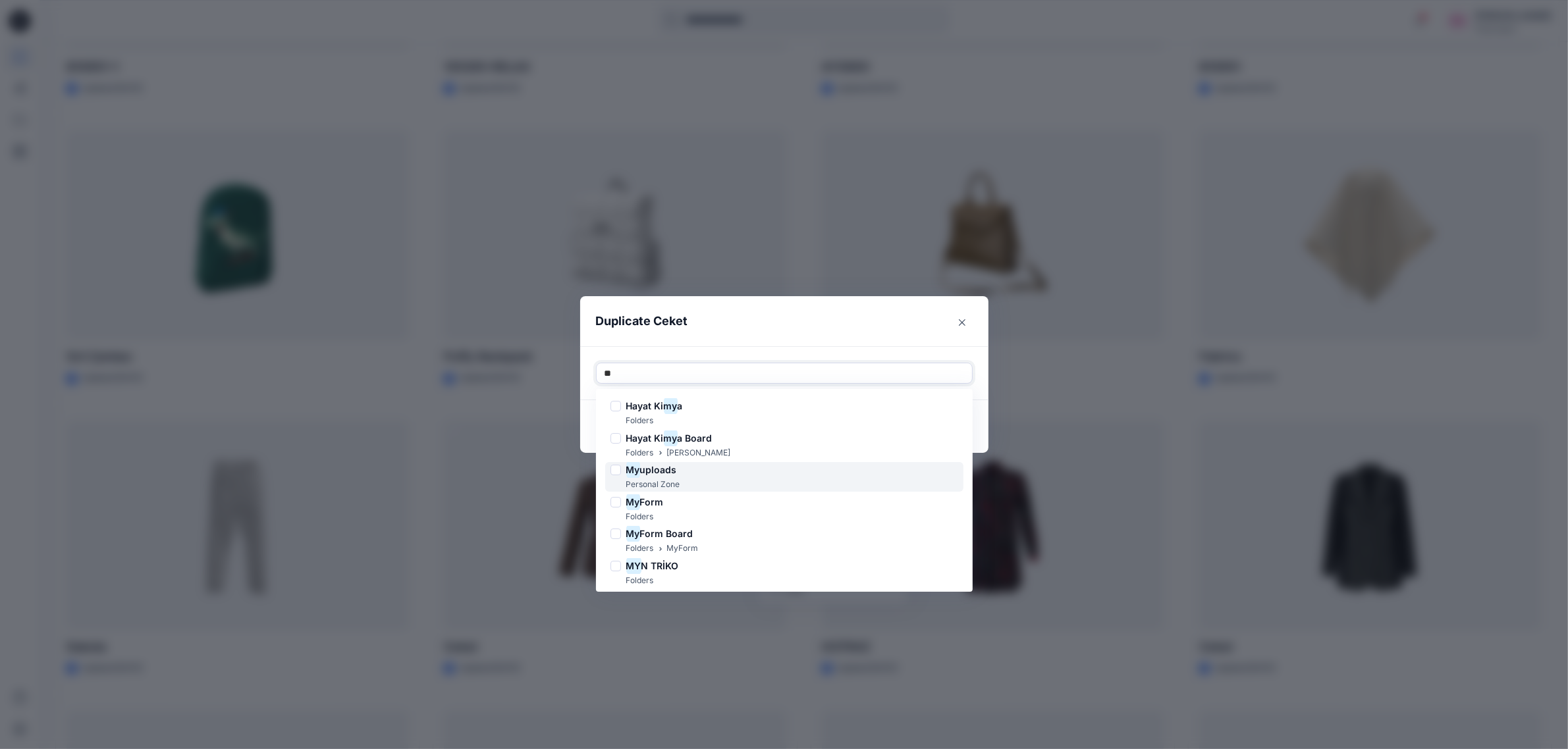
click at [675, 473] on span "uploads" at bounding box center [658, 470] width 37 height 11
type input "**"
drag, startPoint x: 869, startPoint y: 293, endPoint x: 878, endPoint y: 307, distance: 16.6
click at [873, 301] on div "Duplicate Ceket Use Up and Down to choose options, press Enter to select the cu…" at bounding box center [784, 374] width 1568 height 749
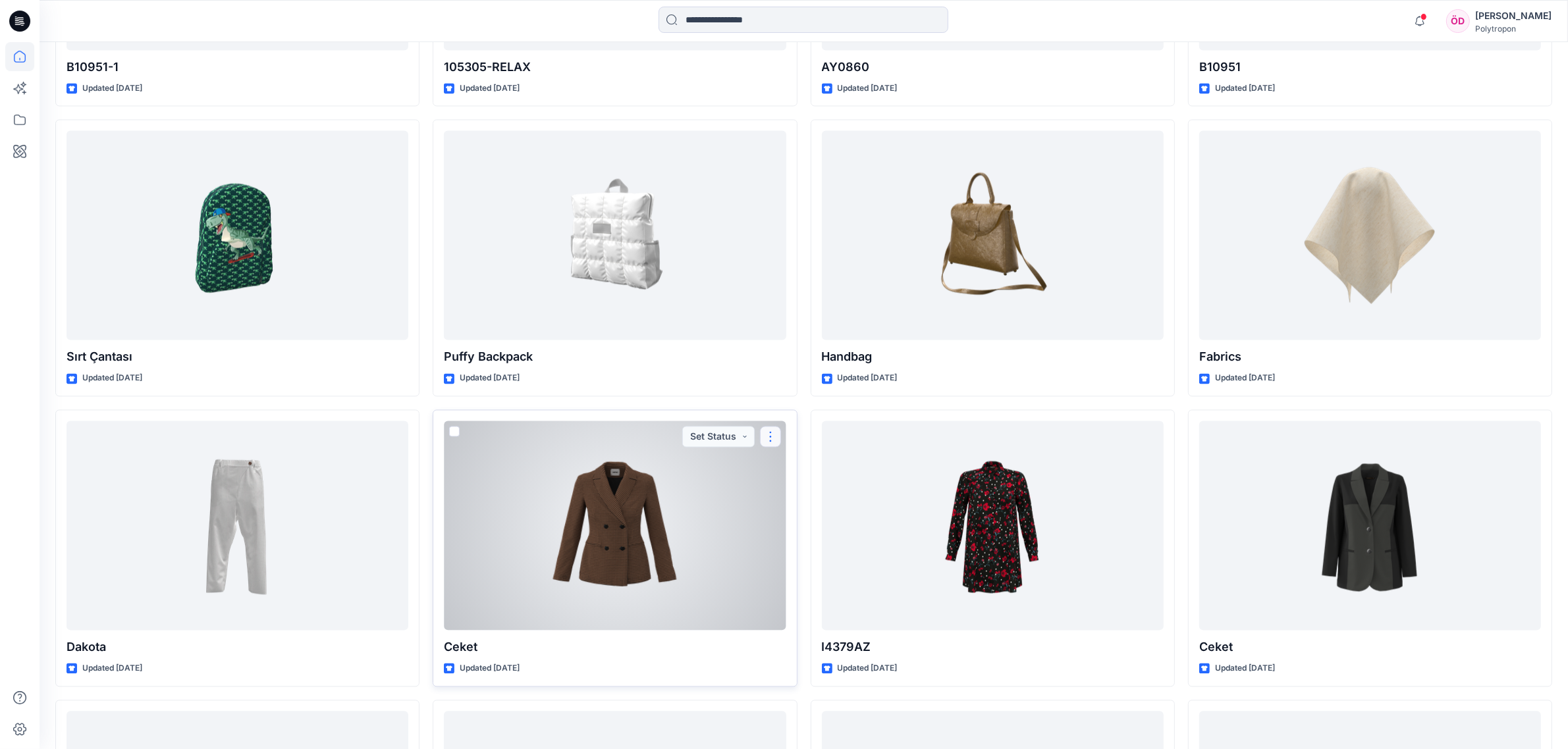
click at [769, 438] on button "button" at bounding box center [771, 437] width 21 height 21
click at [802, 545] on p "Duplicate to..." at bounding box center [816, 540] width 60 height 14
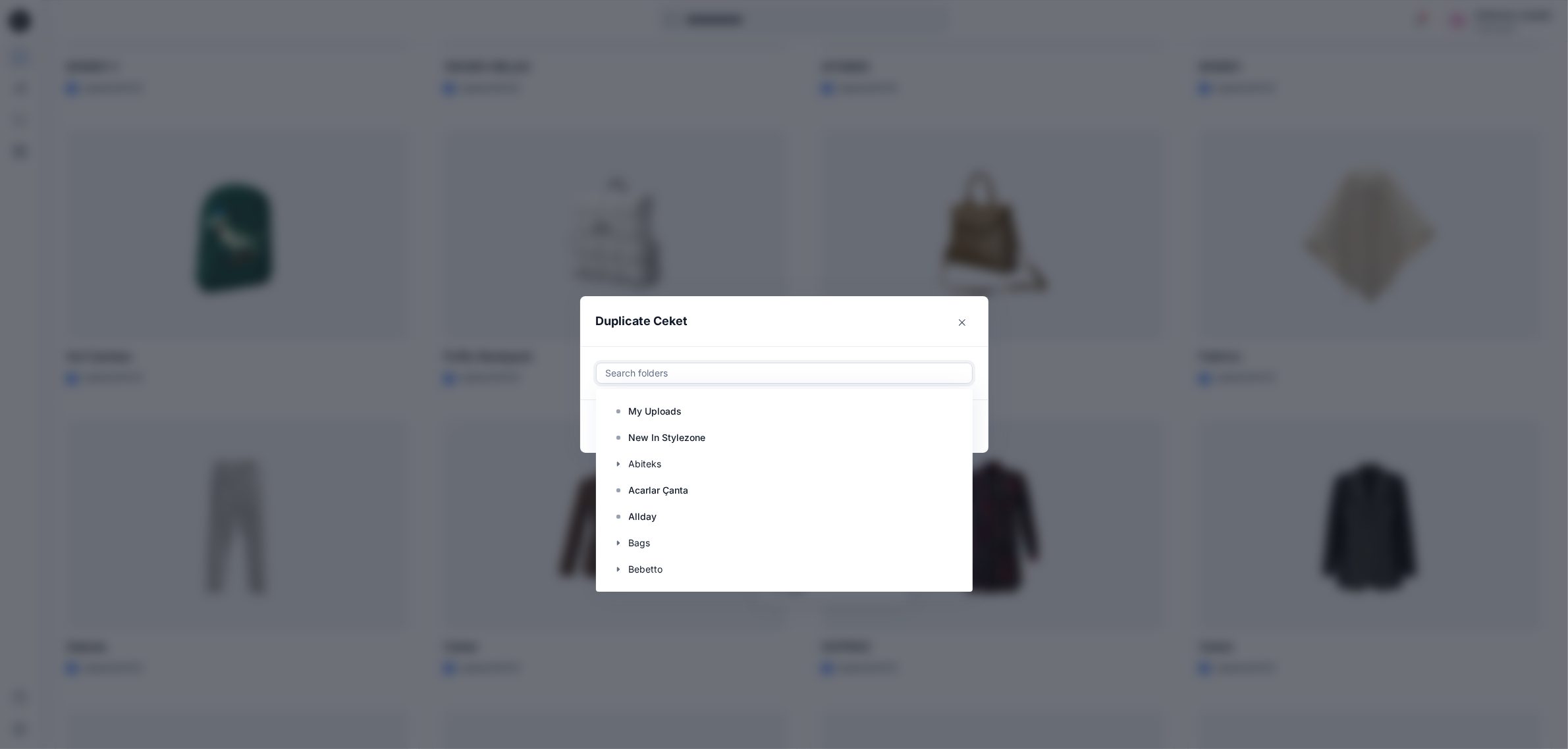
click at [679, 366] on div at bounding box center [784, 373] width 360 height 16
click at [621, 471] on div at bounding box center [616, 470] width 11 height 11
type input "*"
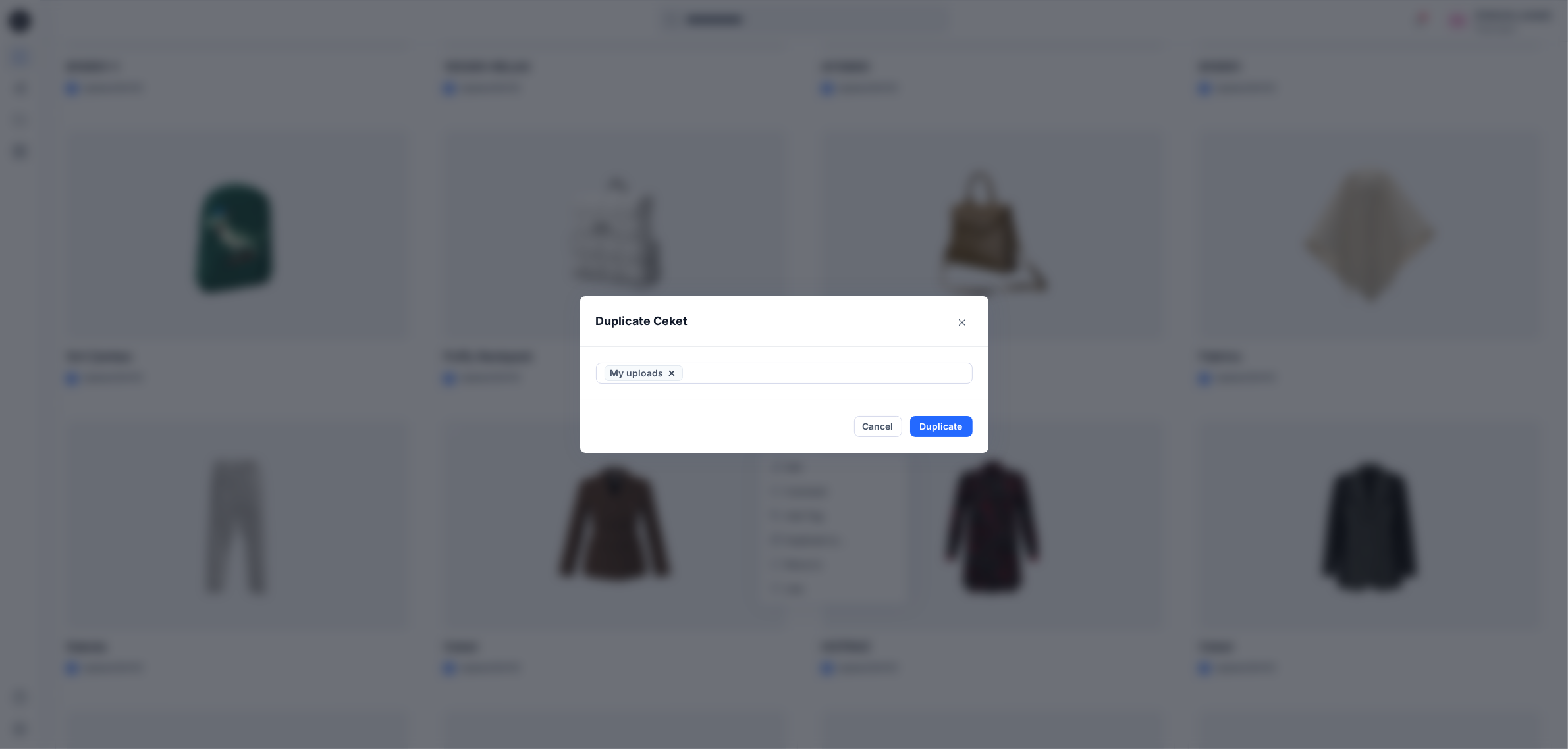
click at [738, 333] on header "Duplicate Ceket" at bounding box center [771, 321] width 382 height 50
click at [888, 428] on button "Duplicate" at bounding box center [941, 427] width 63 height 21
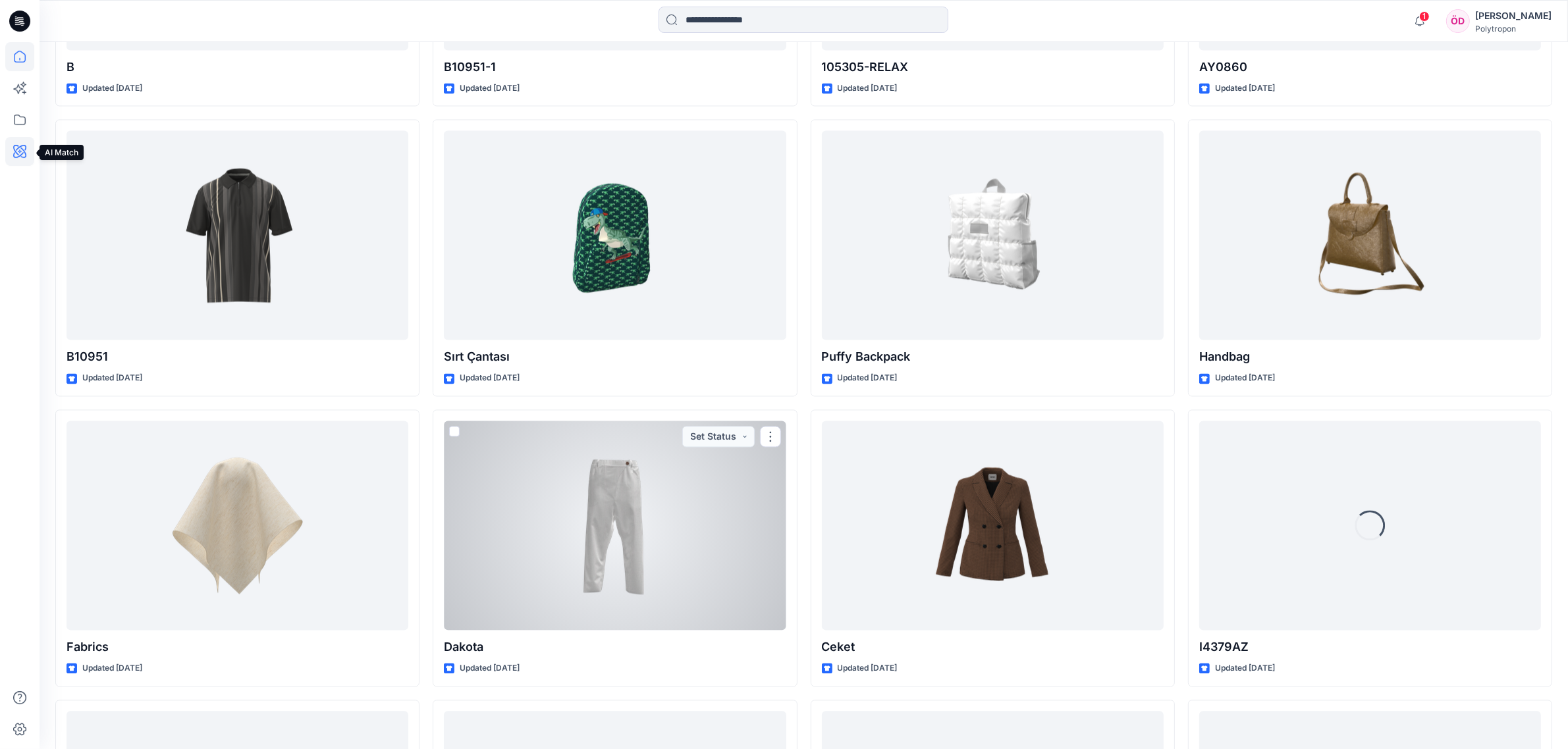
click at [15, 152] on icon at bounding box center [20, 151] width 13 height 13
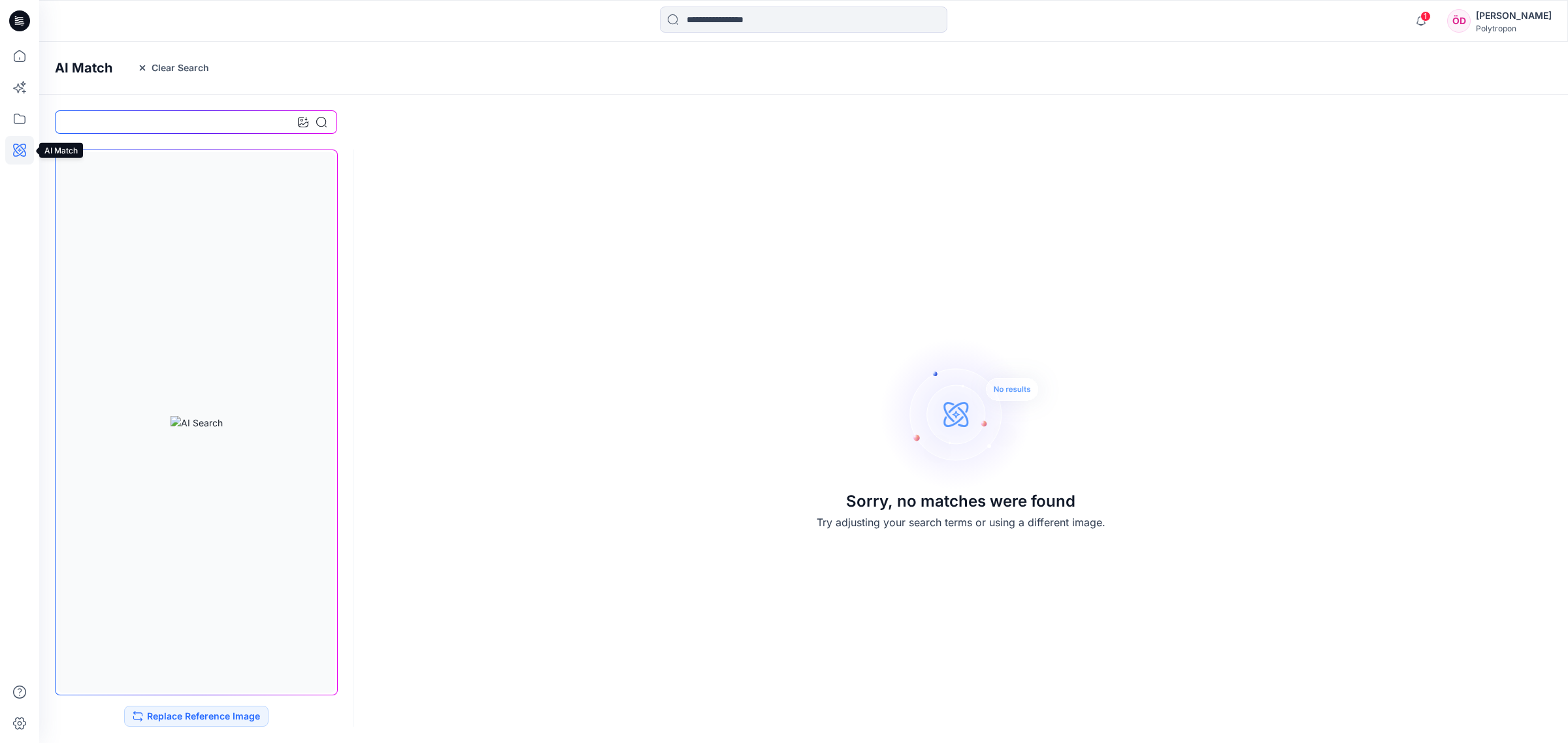
click at [24, 152] on icon at bounding box center [19, 150] width 28 height 28
click at [18, 64] on icon at bounding box center [19, 56] width 28 height 28
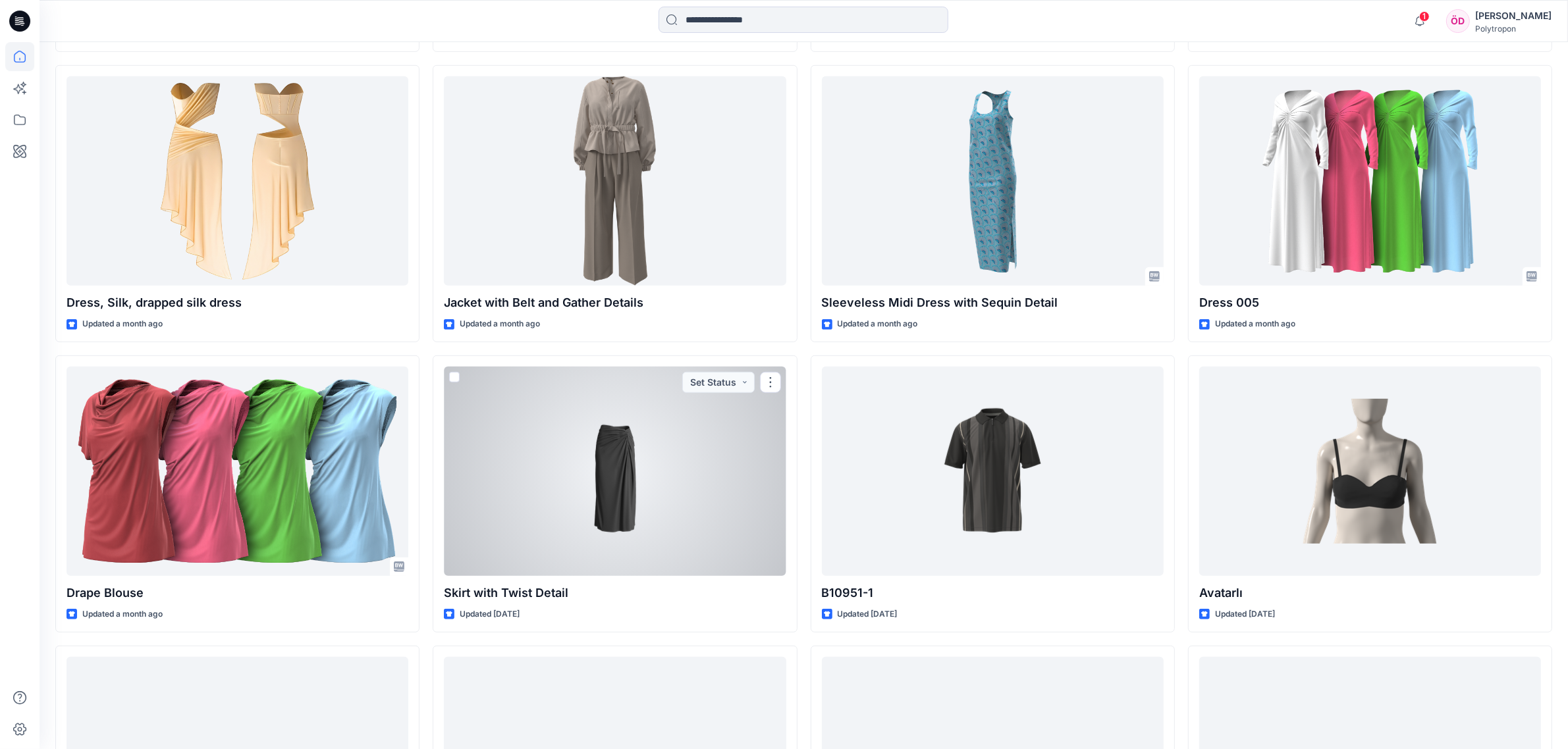
scroll to position [494, 0]
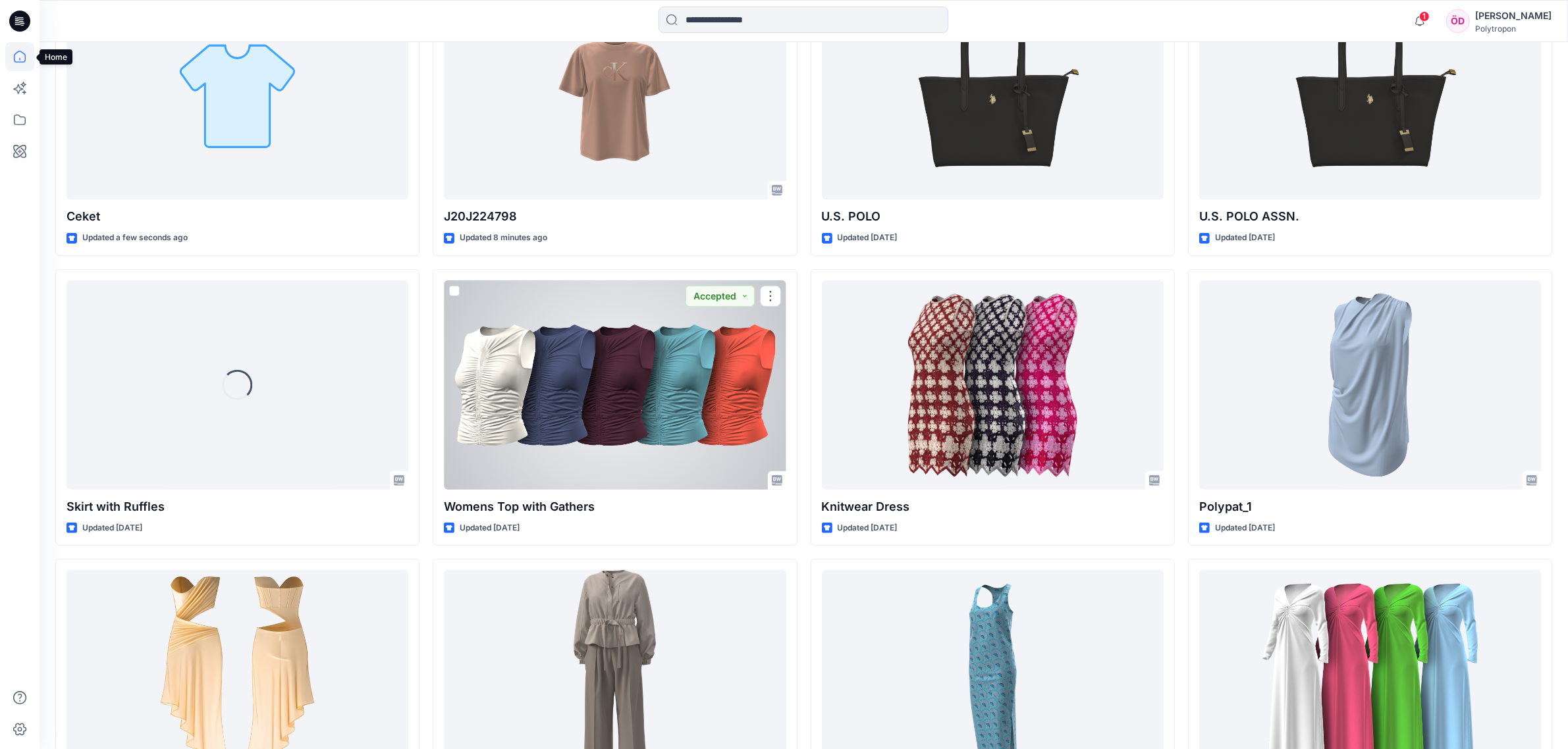
click at [18, 63] on icon at bounding box center [19, 56] width 29 height 29
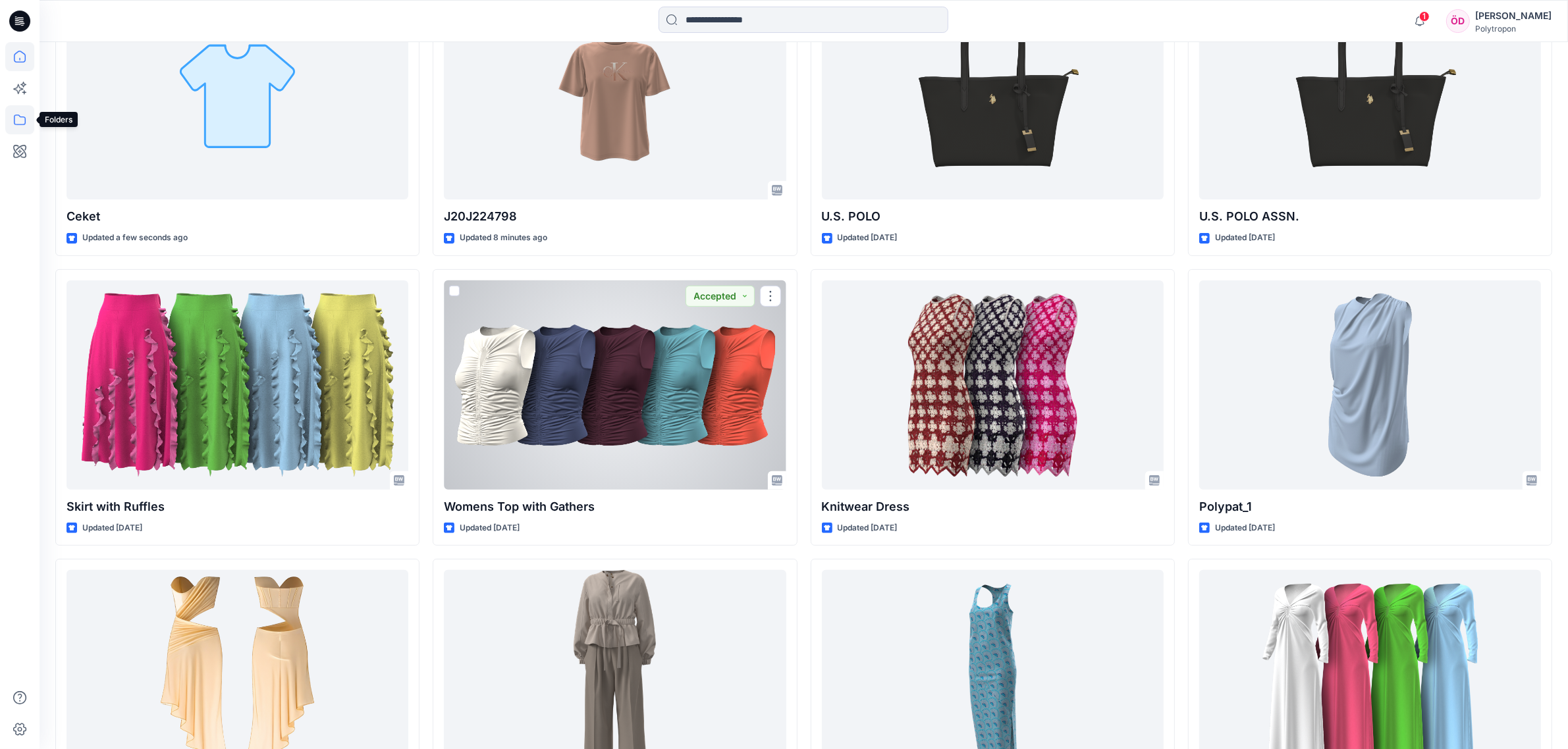
click at [25, 121] on icon at bounding box center [19, 119] width 29 height 29
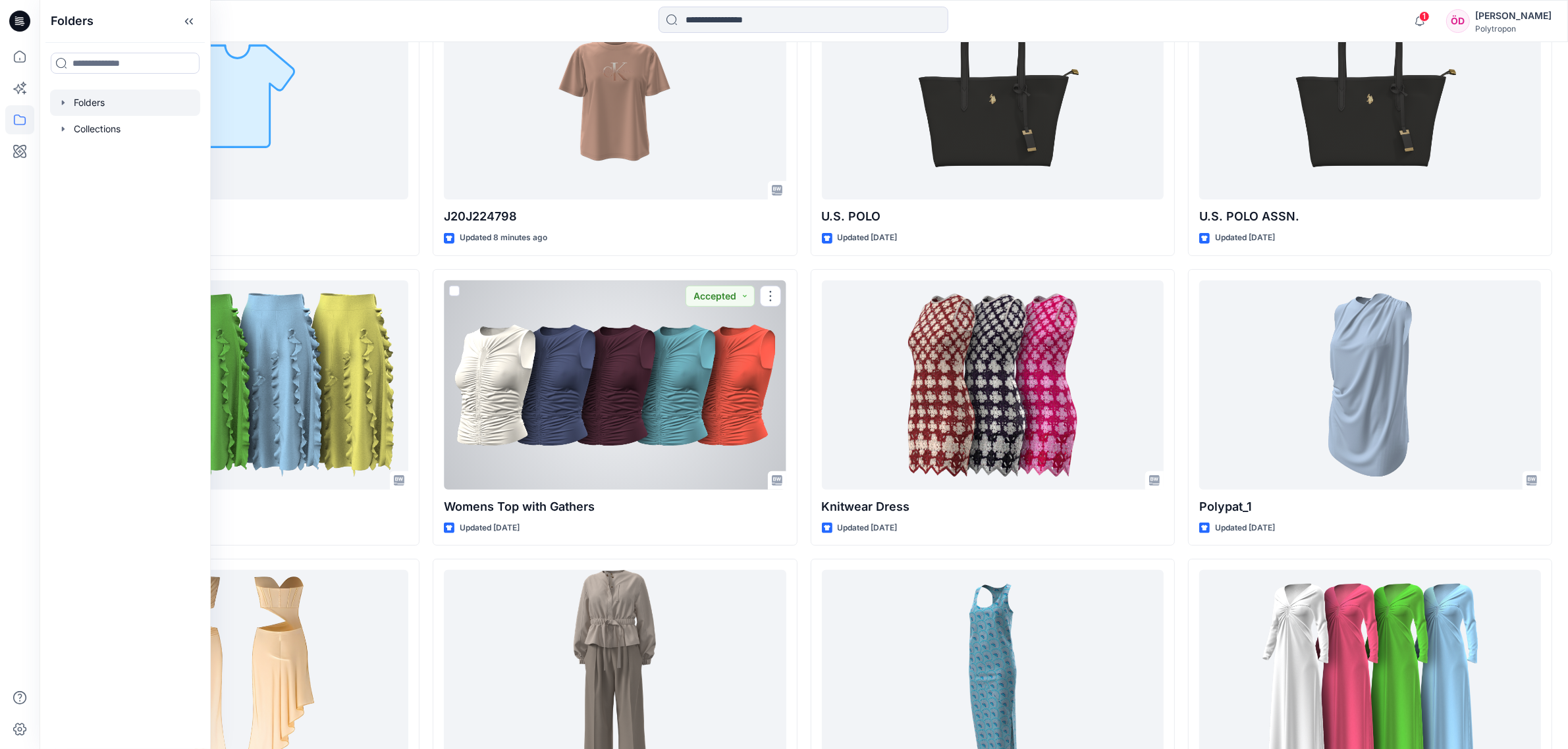
click at [113, 95] on div at bounding box center [125, 102] width 150 height 26
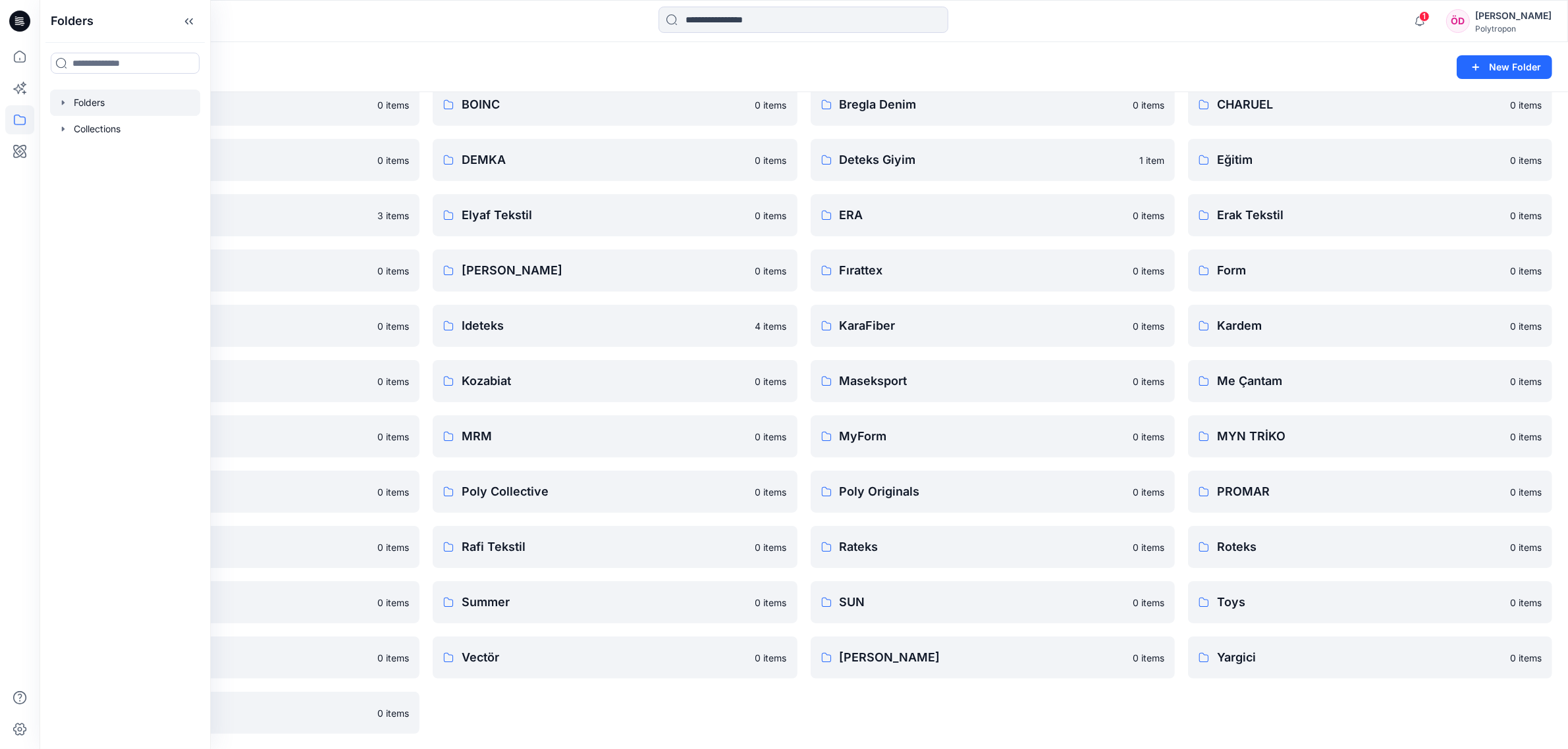
click at [548, 63] on div "Folders" at bounding box center [752, 67] width 1394 height 19
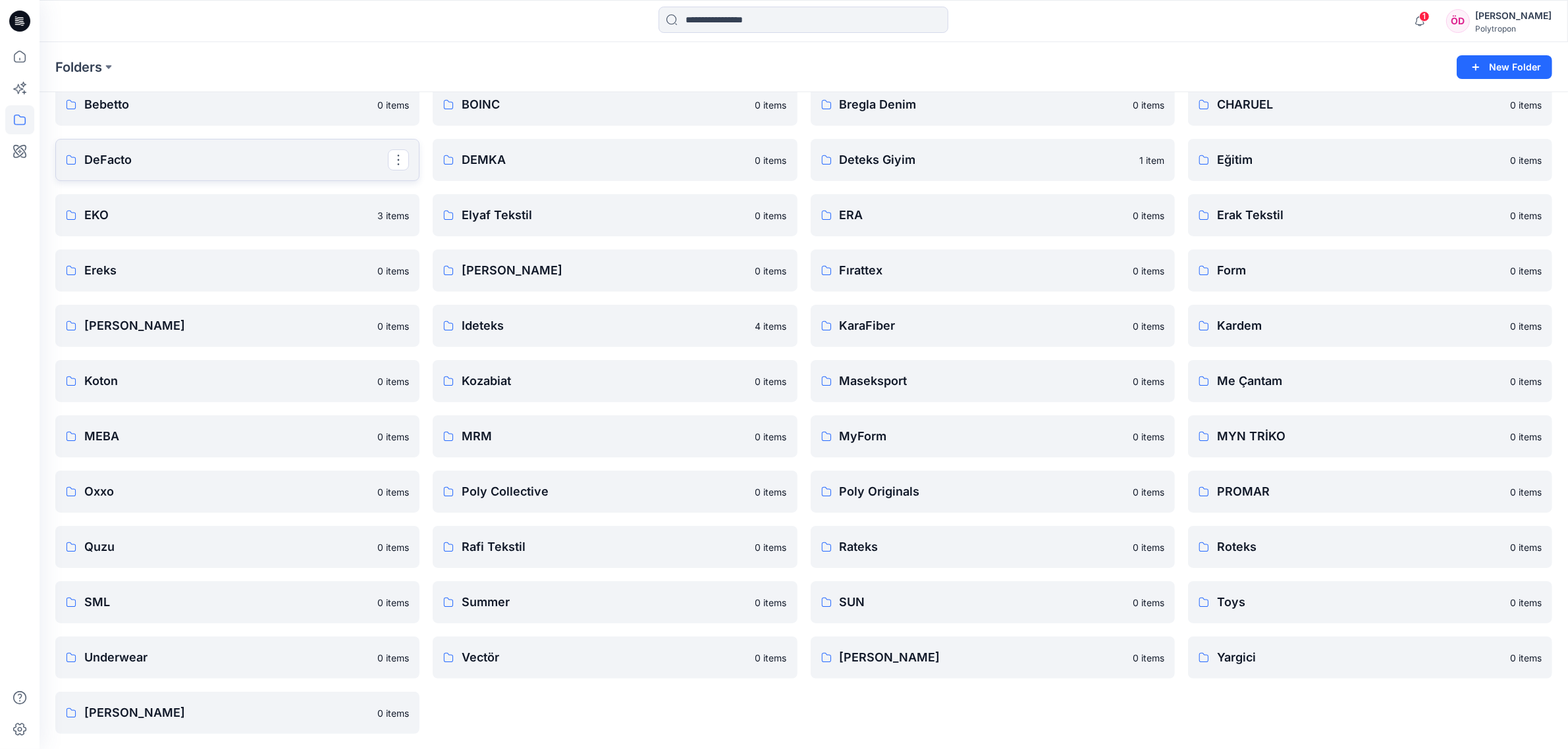
click at [141, 155] on p "DeFacto" at bounding box center [236, 160] width 304 height 19
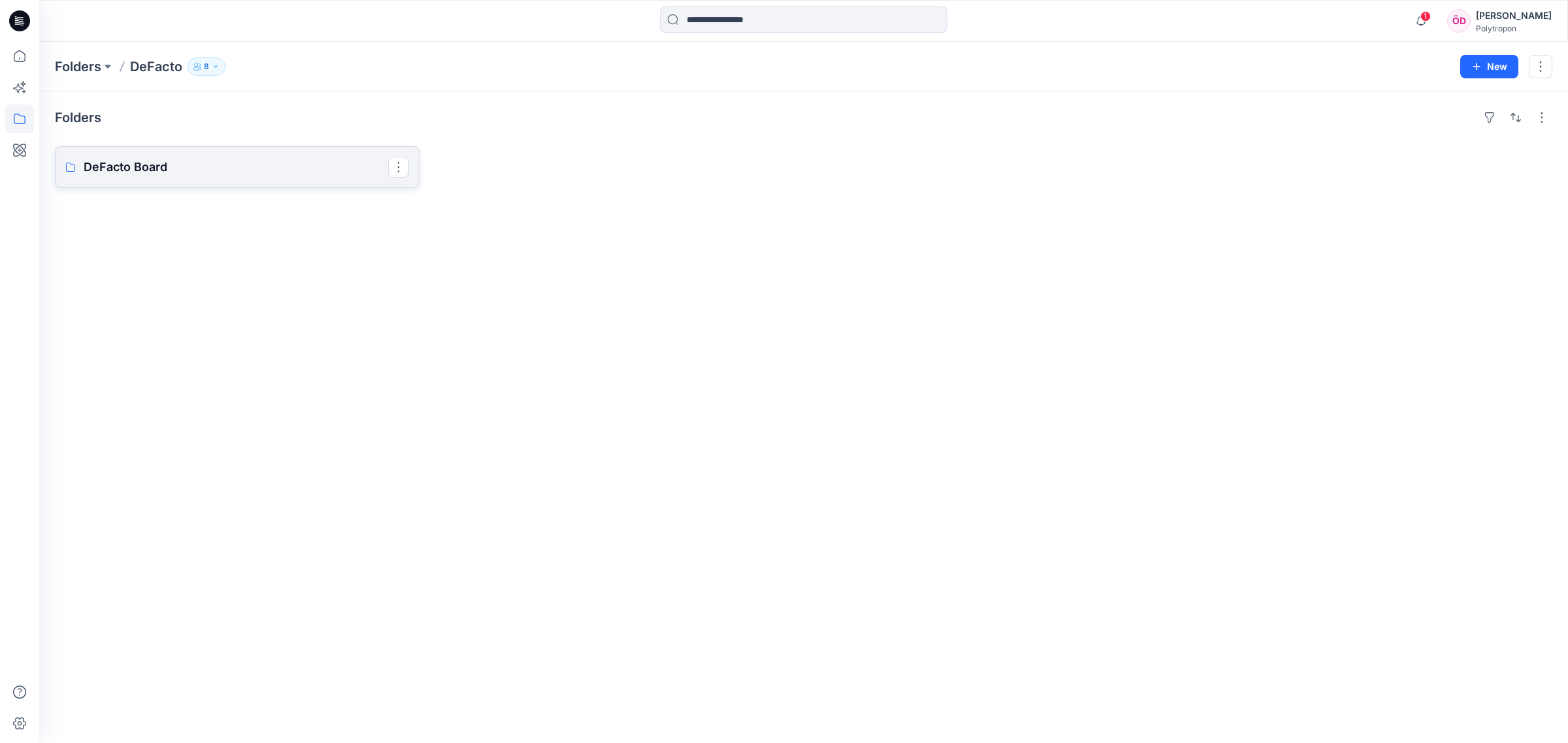
click at [194, 173] on p "DeFacto Board" at bounding box center [236, 167] width 304 height 19
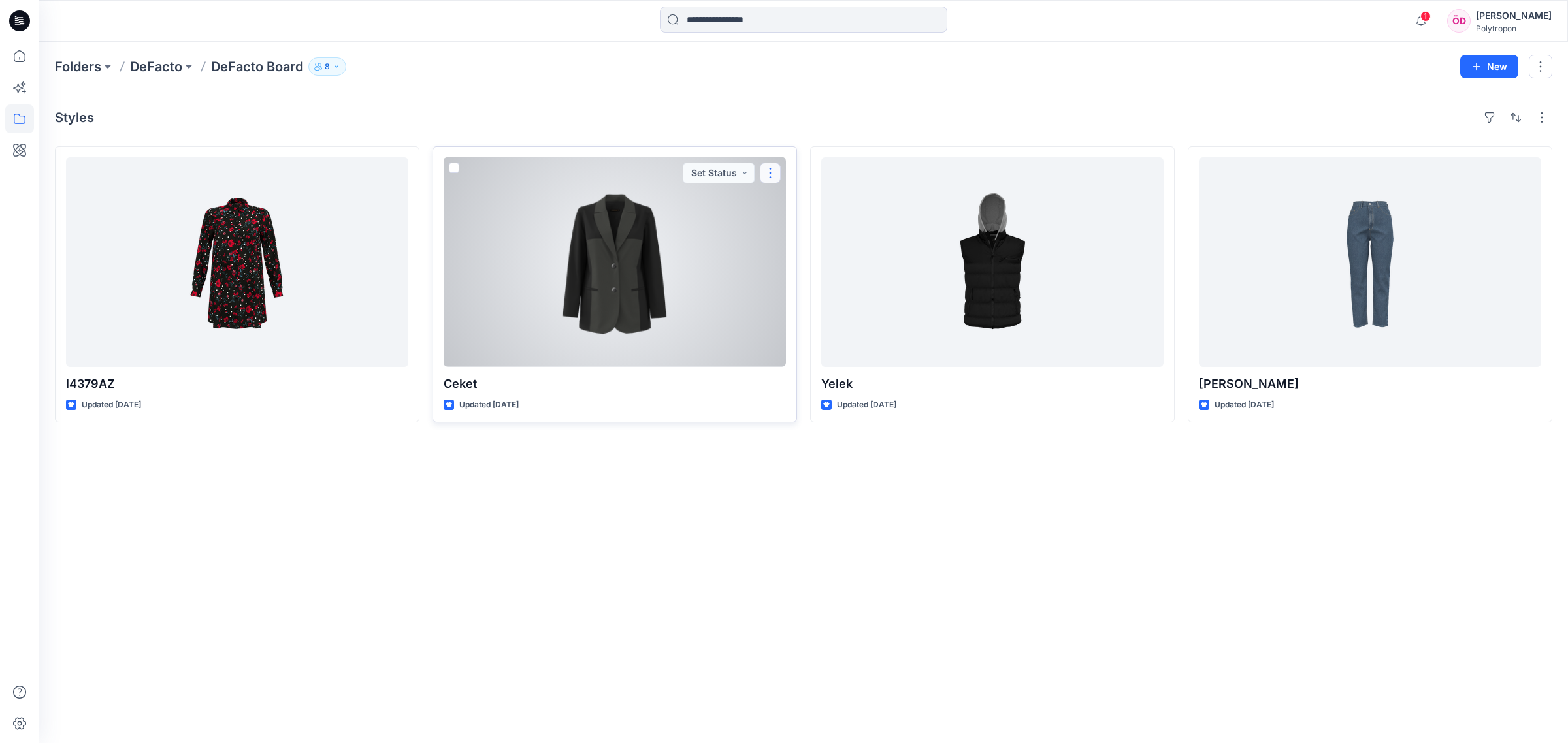
click at [765, 171] on button "button" at bounding box center [770, 173] width 21 height 21
click at [826, 273] on p "Duplicate to..." at bounding box center [815, 276] width 60 height 14
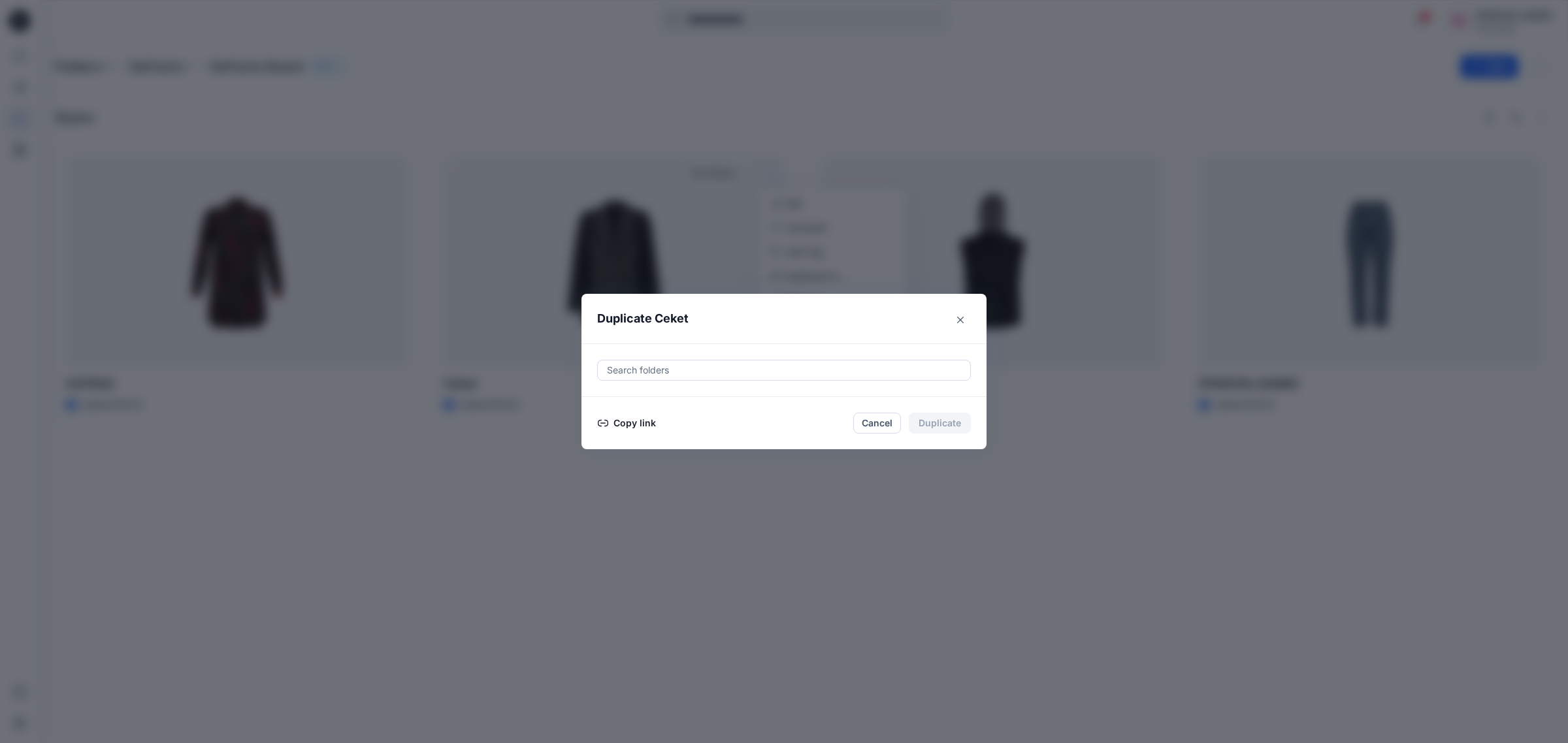
click at [669, 372] on div at bounding box center [784, 371] width 357 height 16
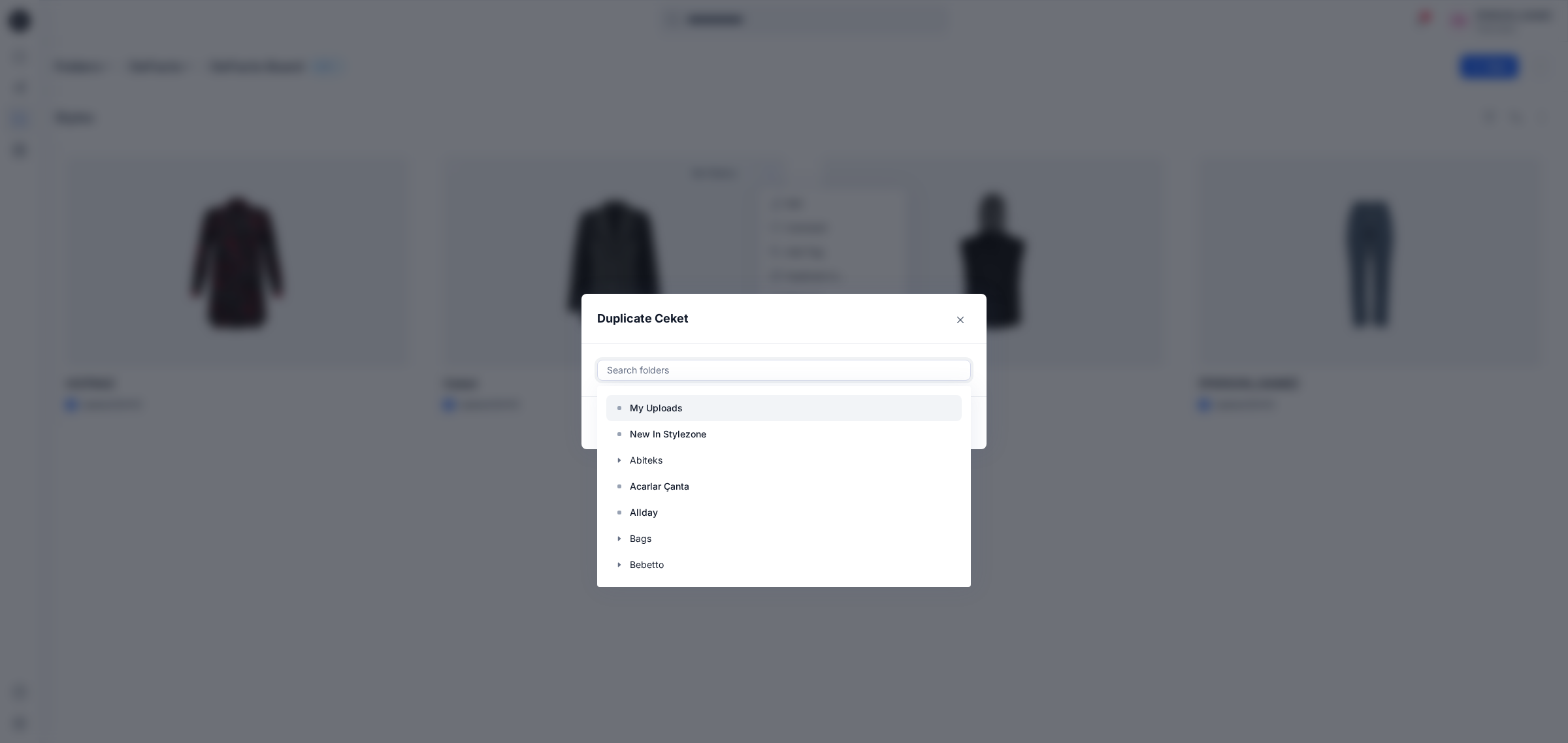
click at [679, 405] on p "My Uploads" at bounding box center [656, 408] width 53 height 16
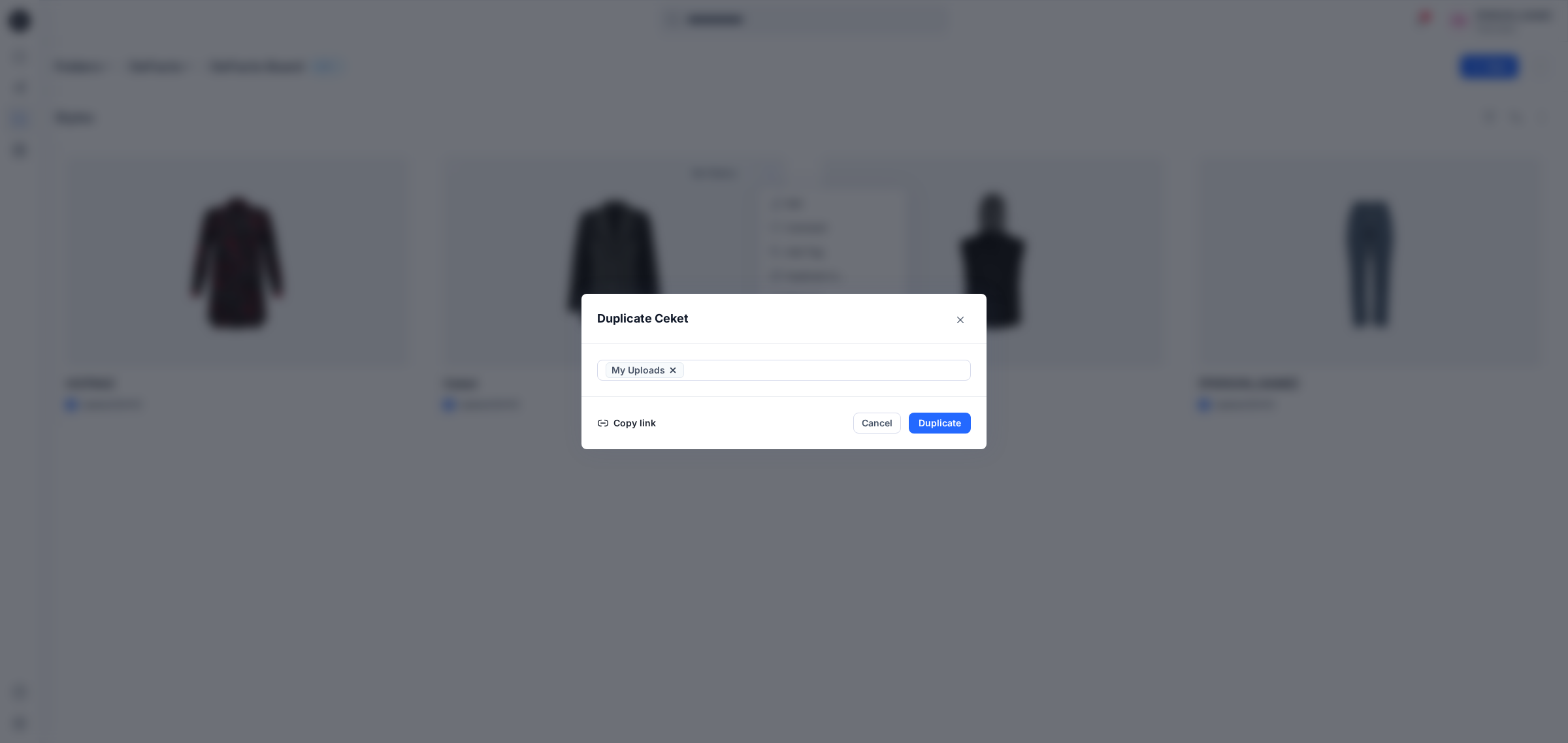
click at [731, 331] on header "Duplicate Ceket" at bounding box center [770, 318] width 379 height 50
drag, startPoint x: 945, startPoint y: 433, endPoint x: 941, endPoint y: 423, distance: 10.8
click at [881, 423] on button "Duplicate" at bounding box center [940, 423] width 62 height 21
click at [881, 416] on button "Close" at bounding box center [949, 423] width 42 height 21
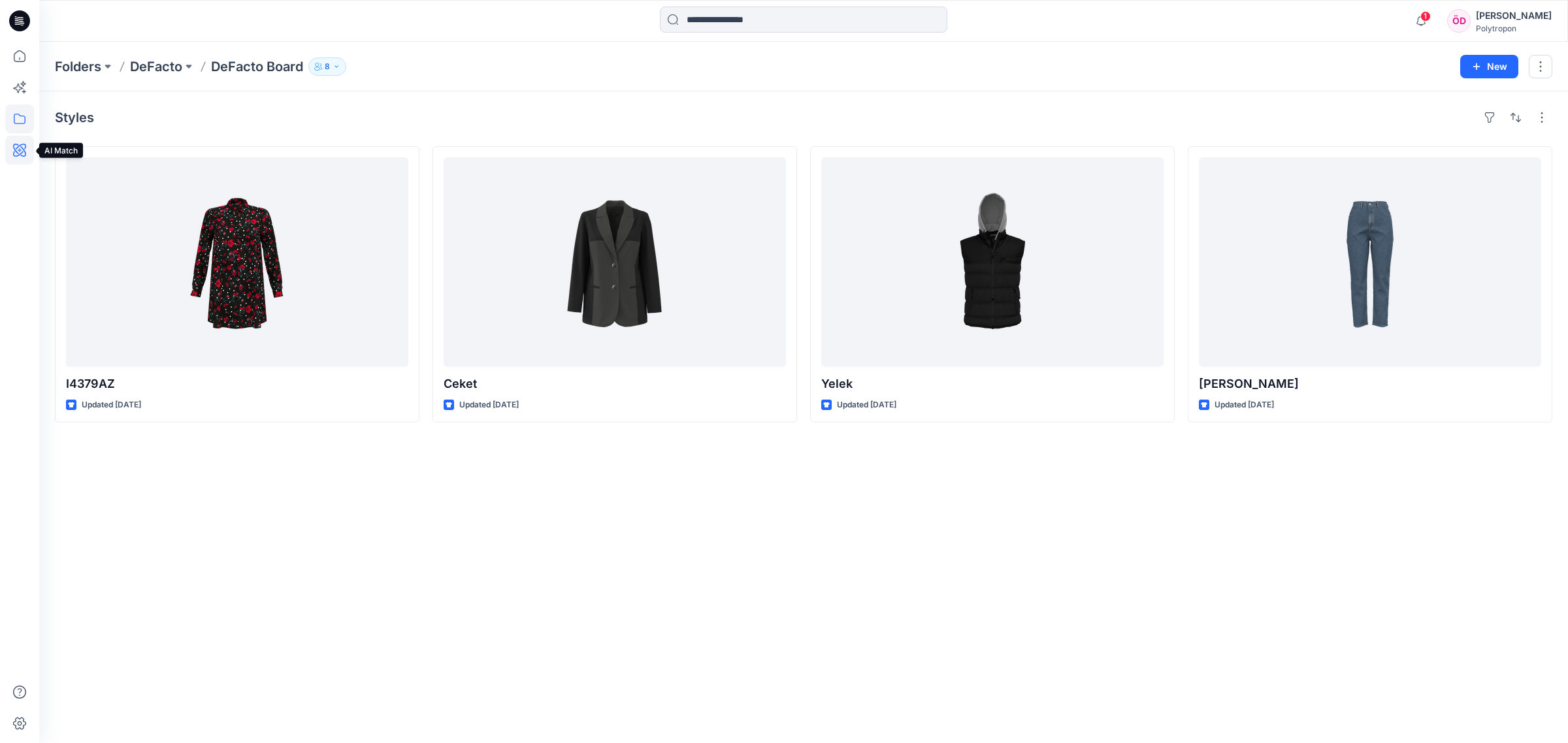
click at [24, 154] on icon at bounding box center [19, 150] width 28 height 28
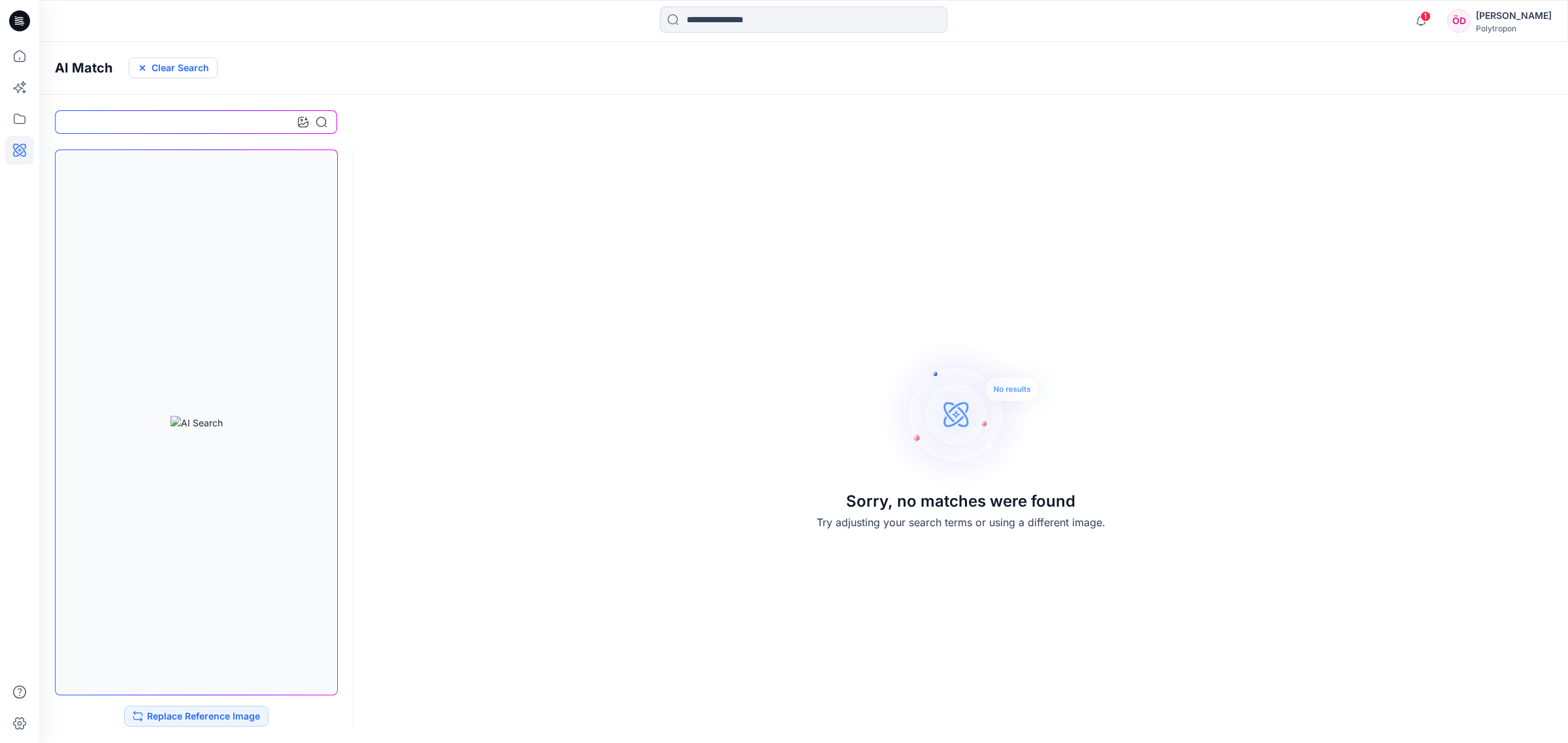
click at [180, 66] on button "Clear Search" at bounding box center [173, 68] width 89 height 21
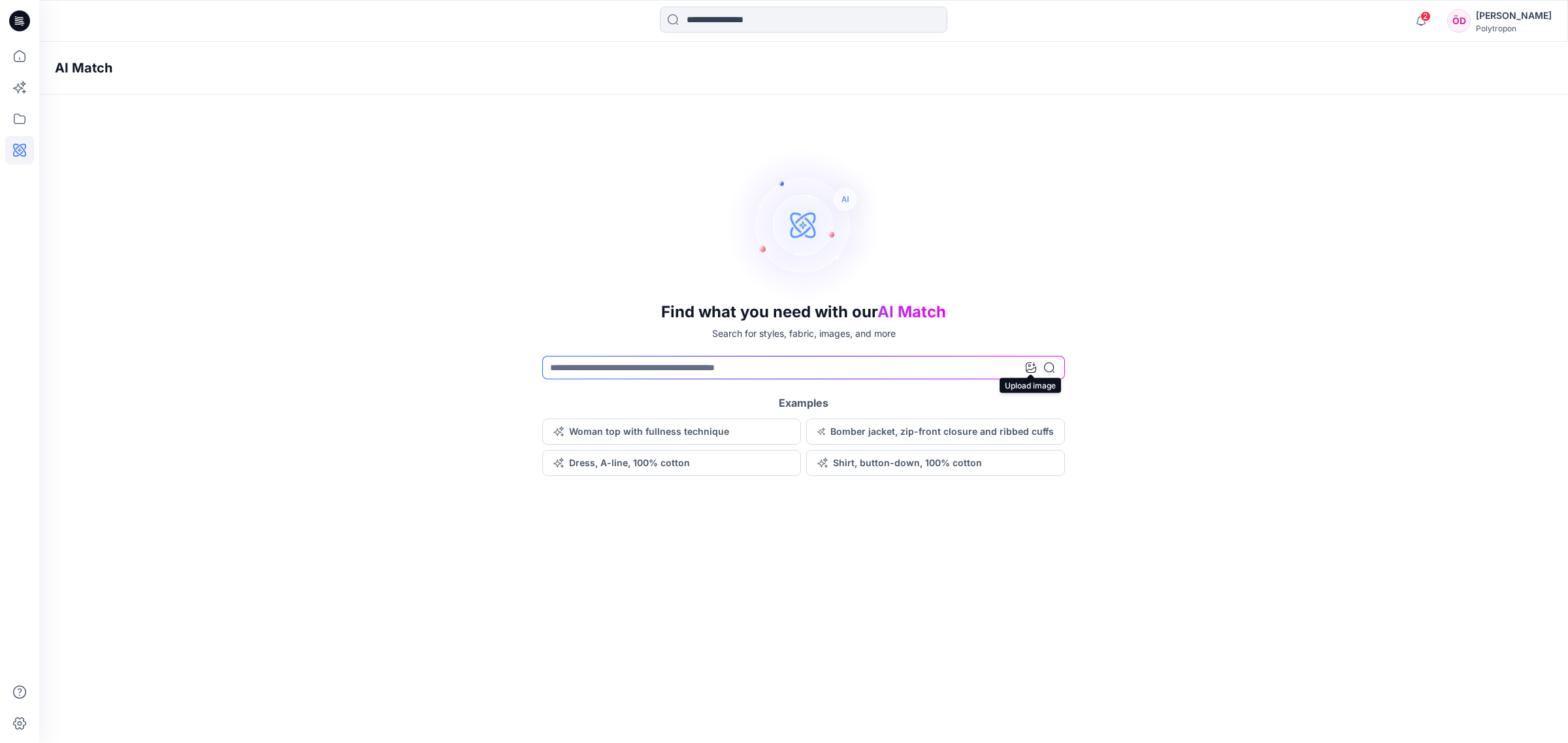
click at [881, 367] on icon at bounding box center [1031, 368] width 11 height 11
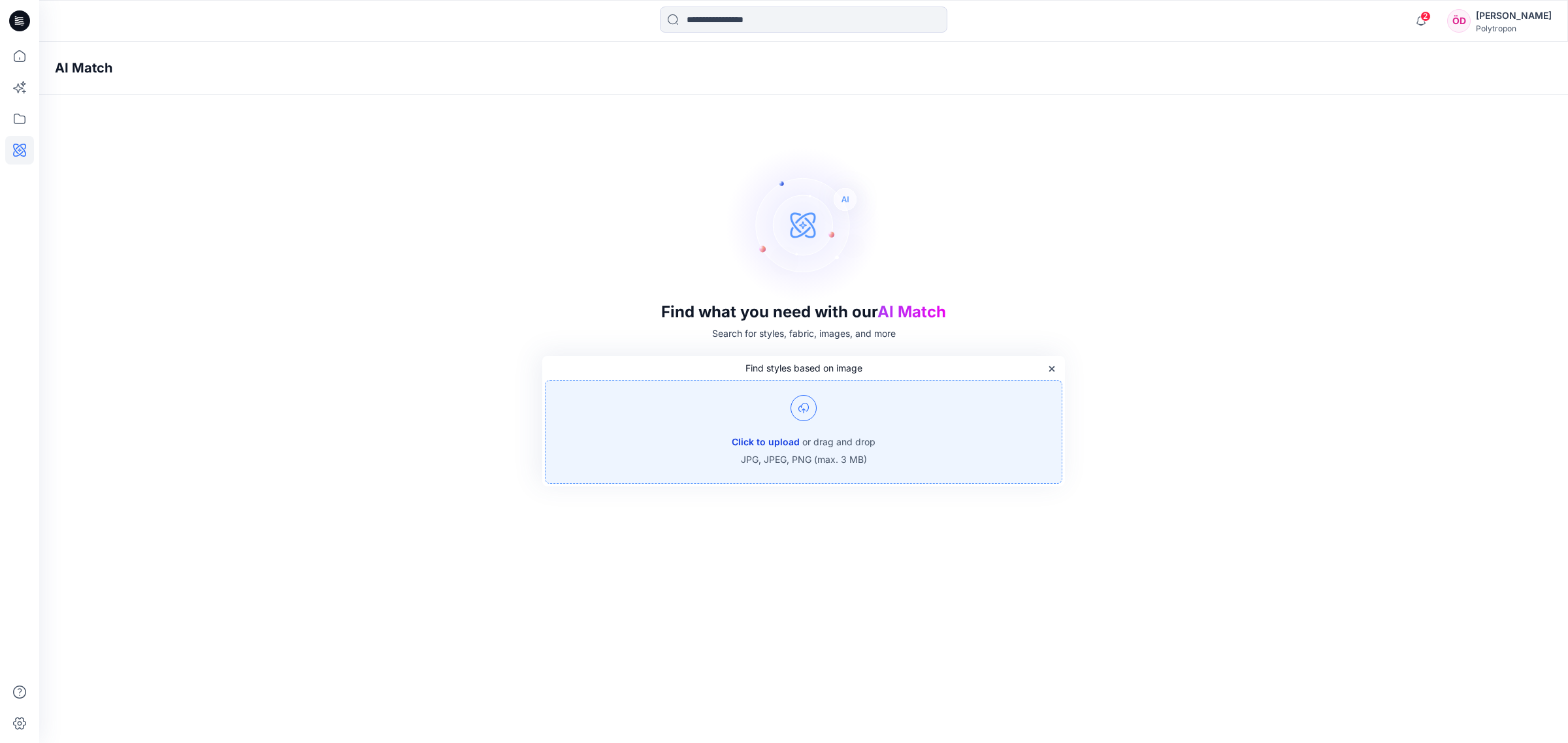
click at [748, 436] on button "Click to upload" at bounding box center [765, 442] width 68 height 16
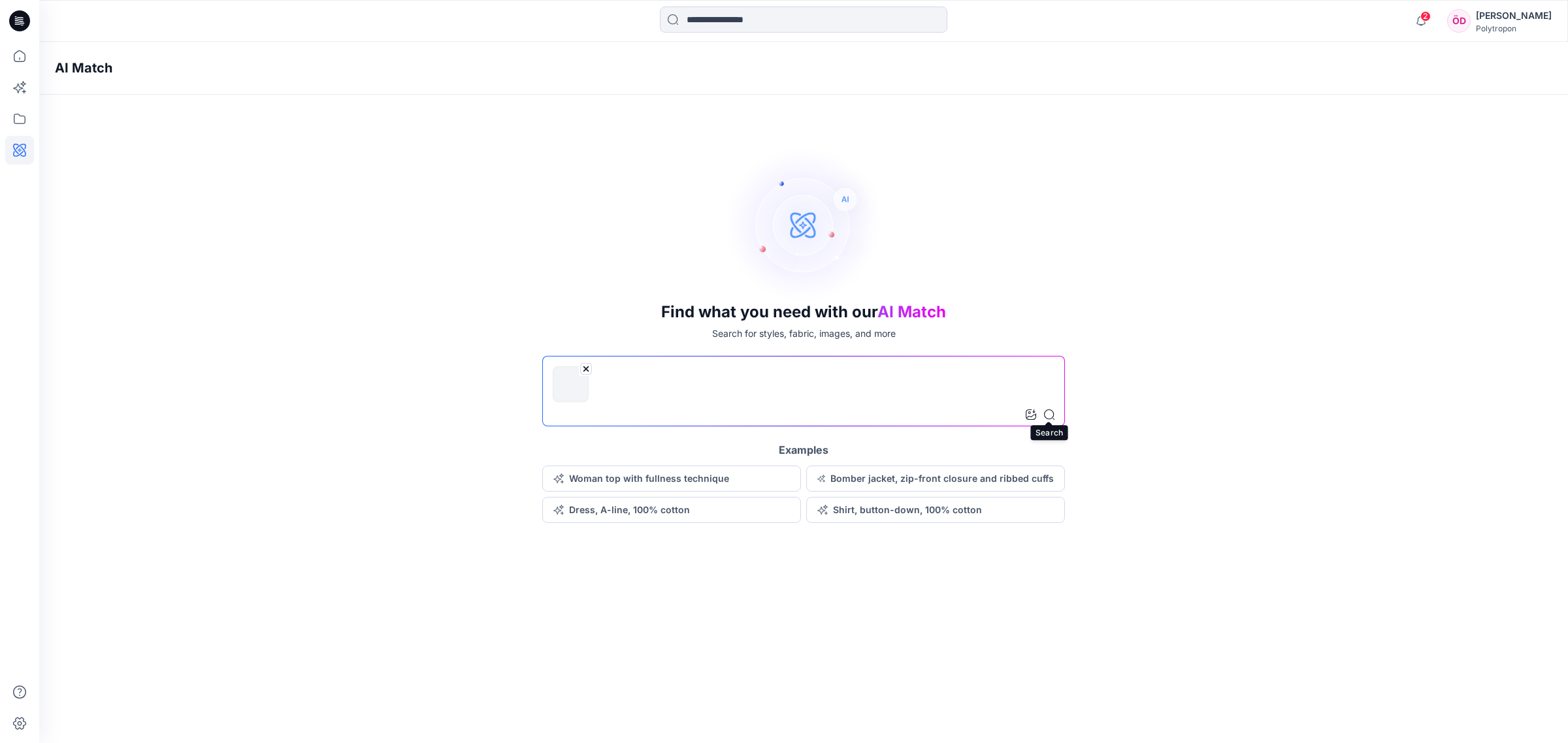
click at [881, 418] on icon at bounding box center [1049, 415] width 11 height 11
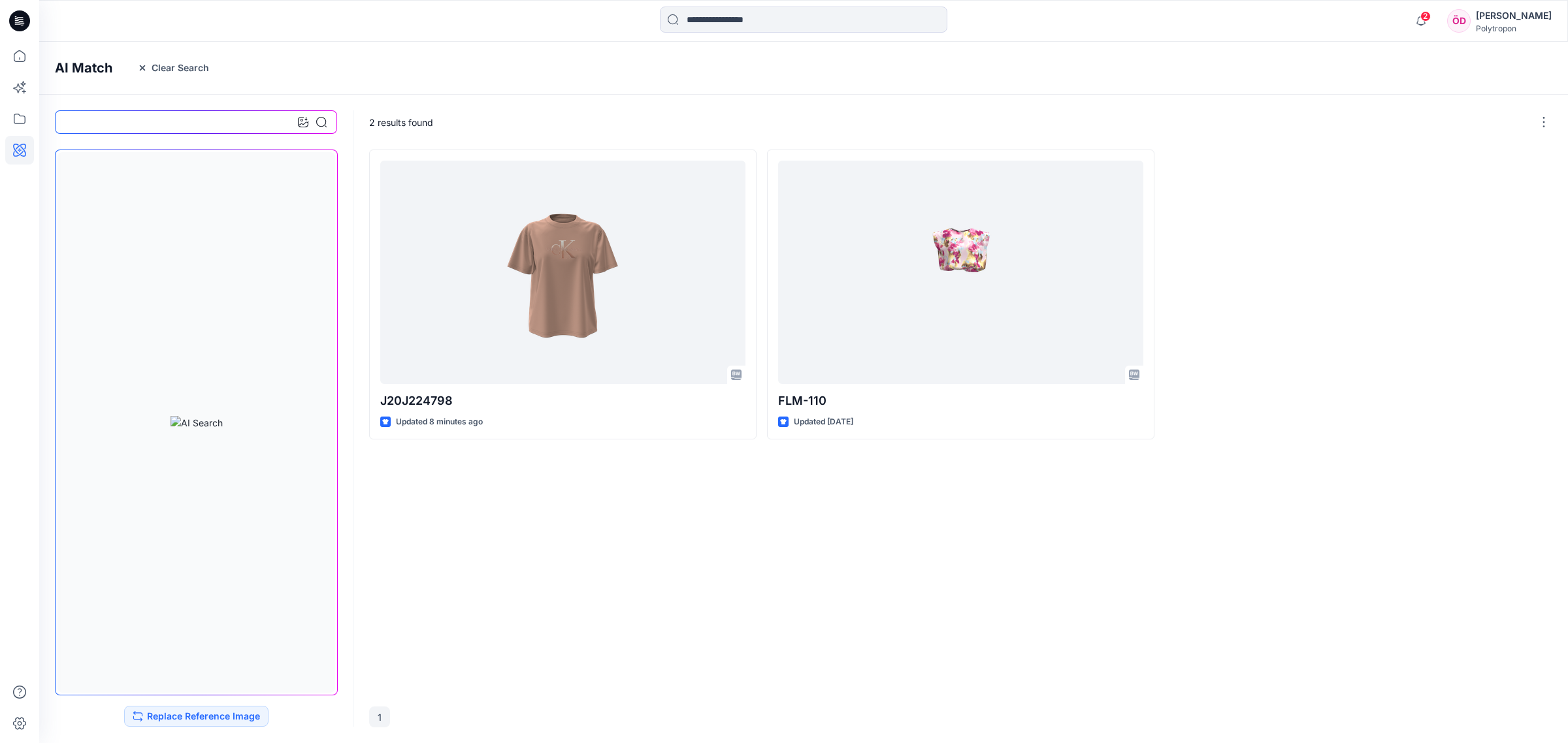
click at [177, 67] on button "Clear Search" at bounding box center [173, 68] width 89 height 21
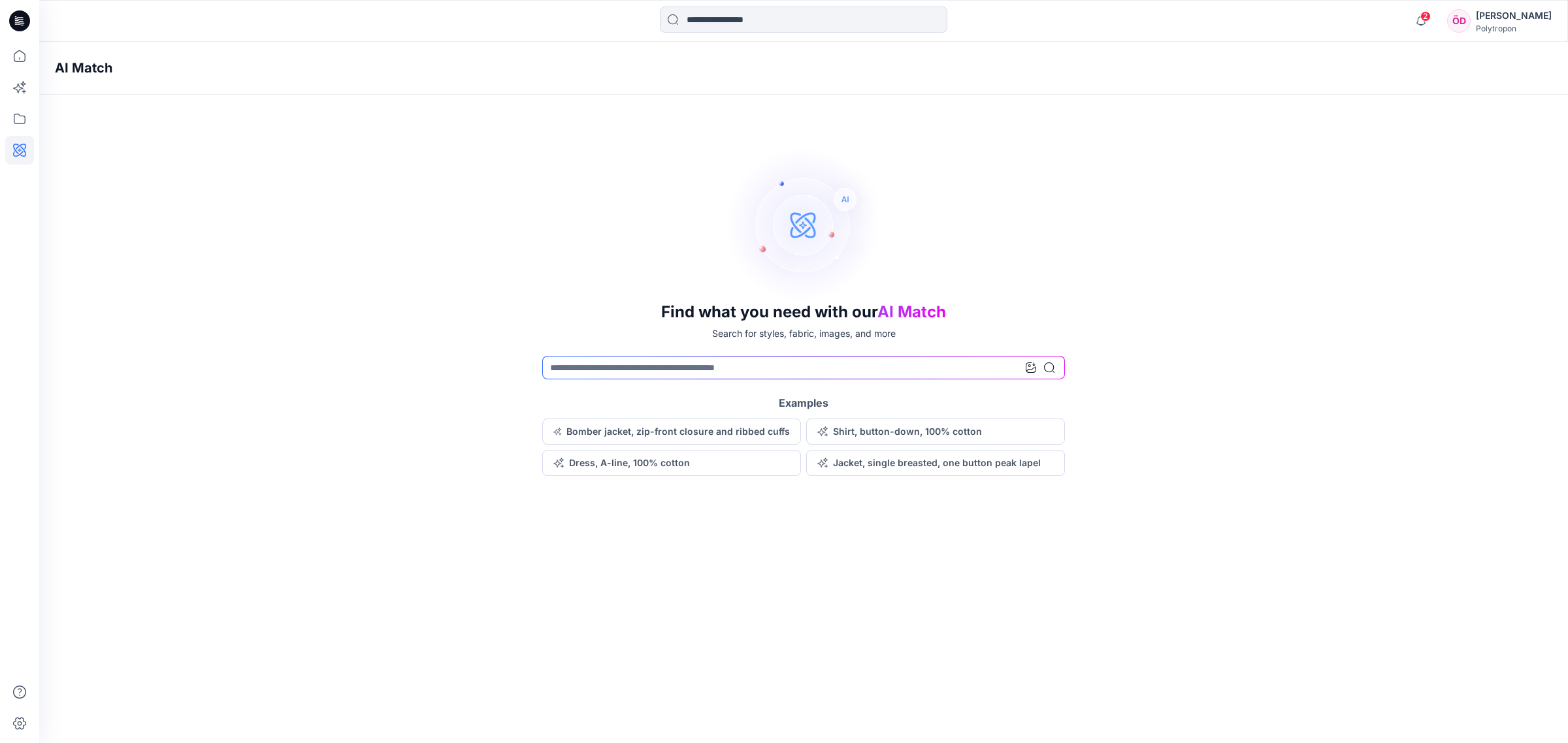
drag, startPoint x: 236, startPoint y: 184, endPoint x: 152, endPoint y: 105, distance: 115.3
click at [225, 175] on div "Find what you need with our AI Match Search for styles, fabric, images, and mor…" at bounding box center [803, 311] width 1528 height 329
click at [20, 79] on icon at bounding box center [19, 87] width 28 height 28
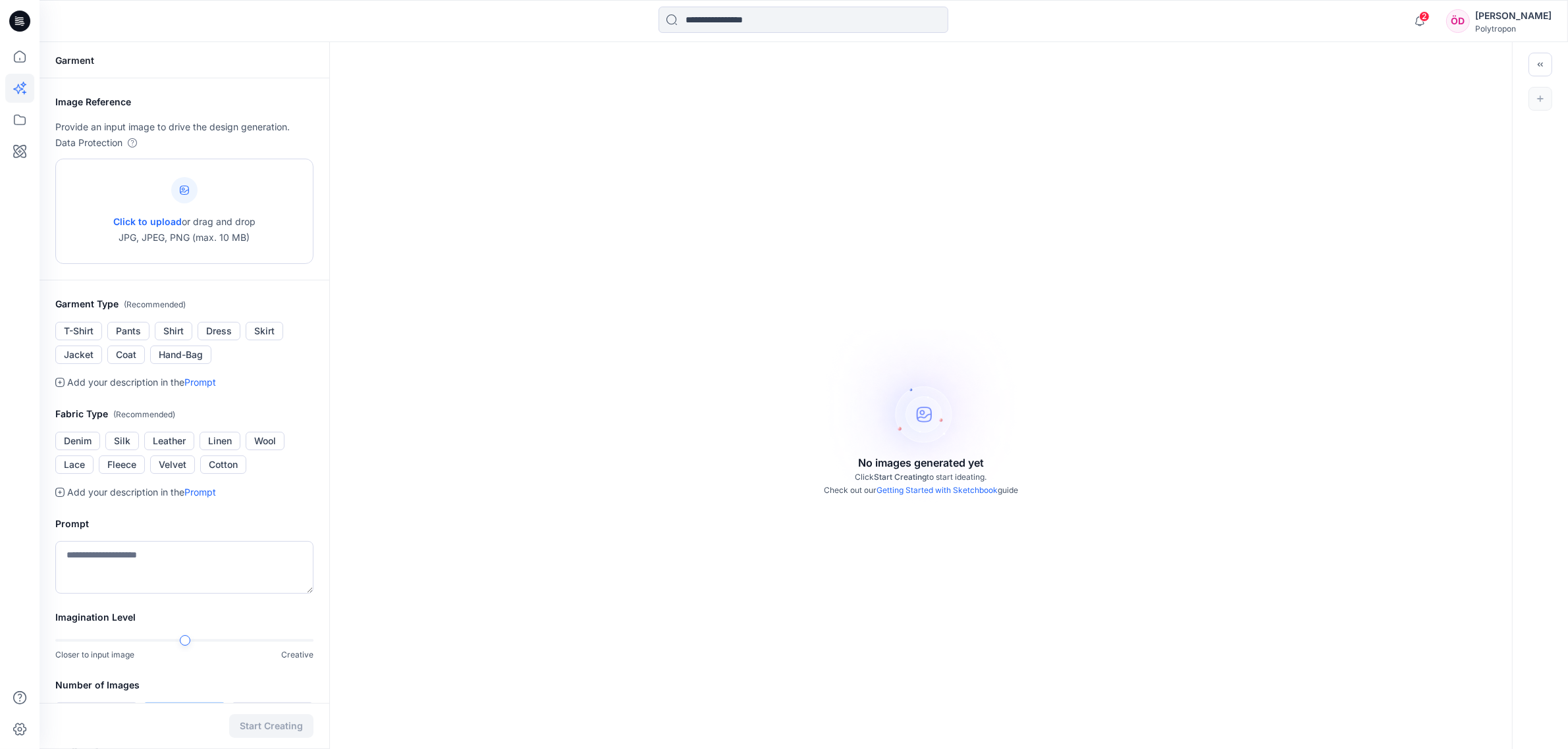
click at [187, 188] on icon at bounding box center [184, 190] width 9 height 9
type input "**********"
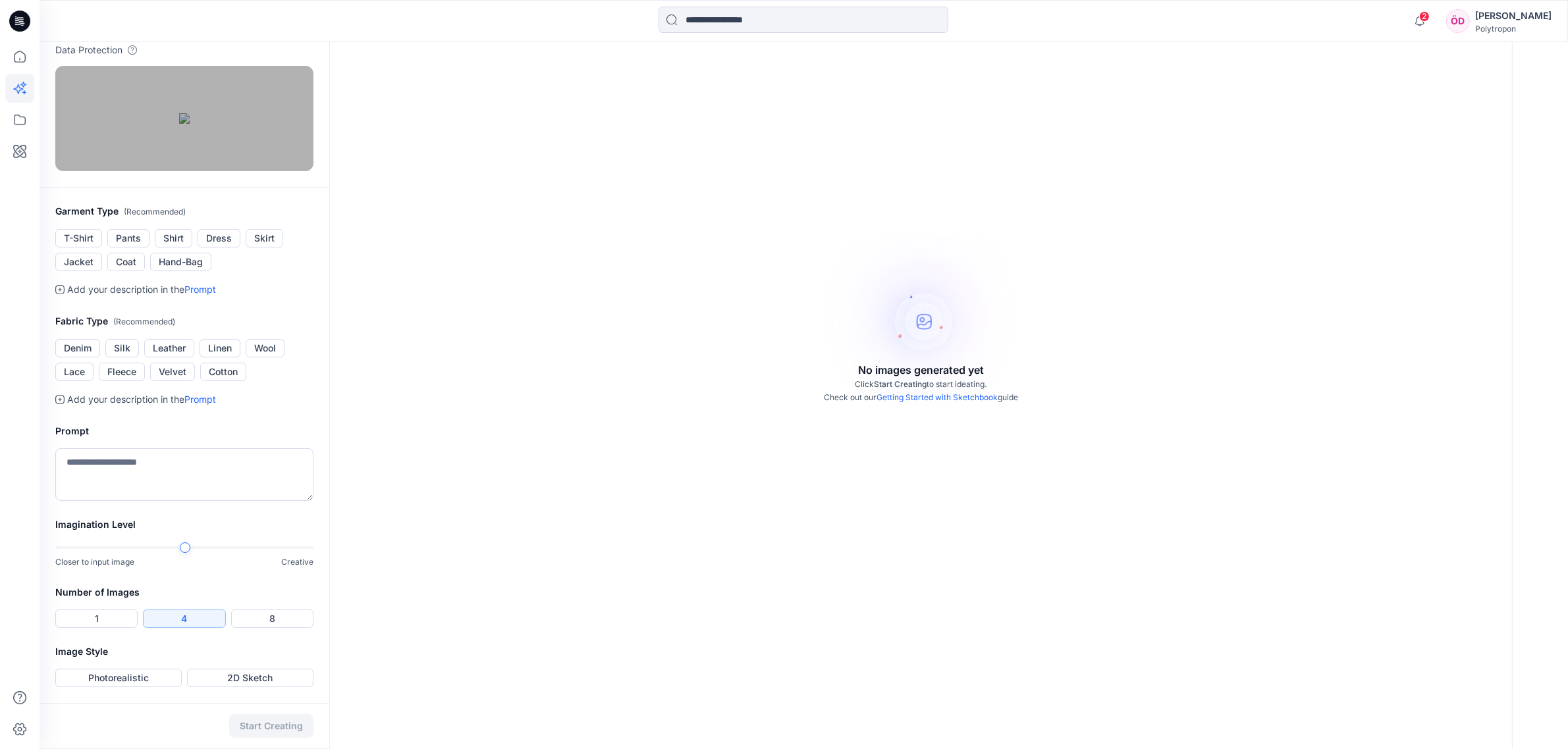
scroll to position [261, 0]
click at [114, 578] on div "Number of Images 1 4 8" at bounding box center [184, 614] width 290 height 59
click at [112, 578] on button "1" at bounding box center [96, 619] width 82 height 19
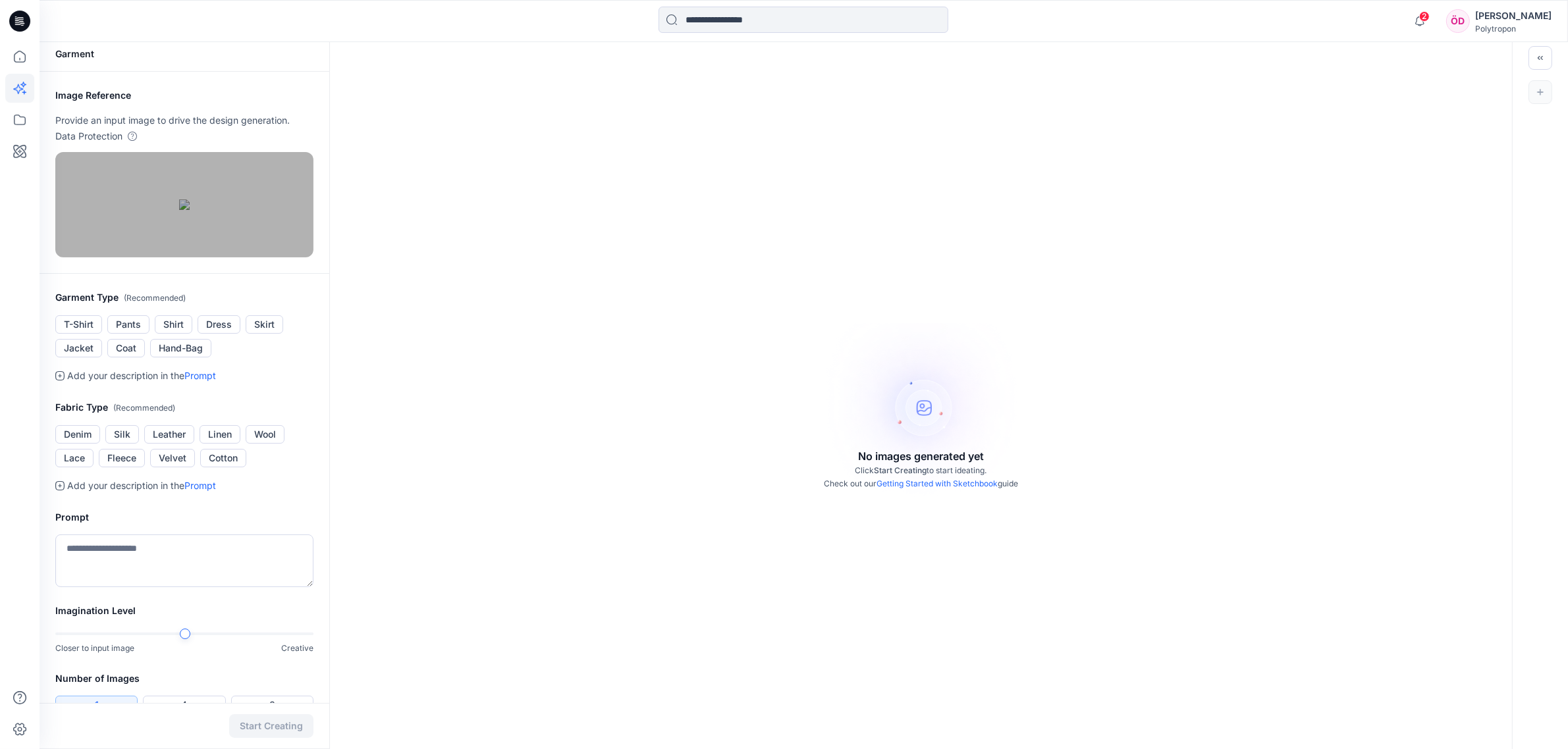
scroll to position [0, 0]
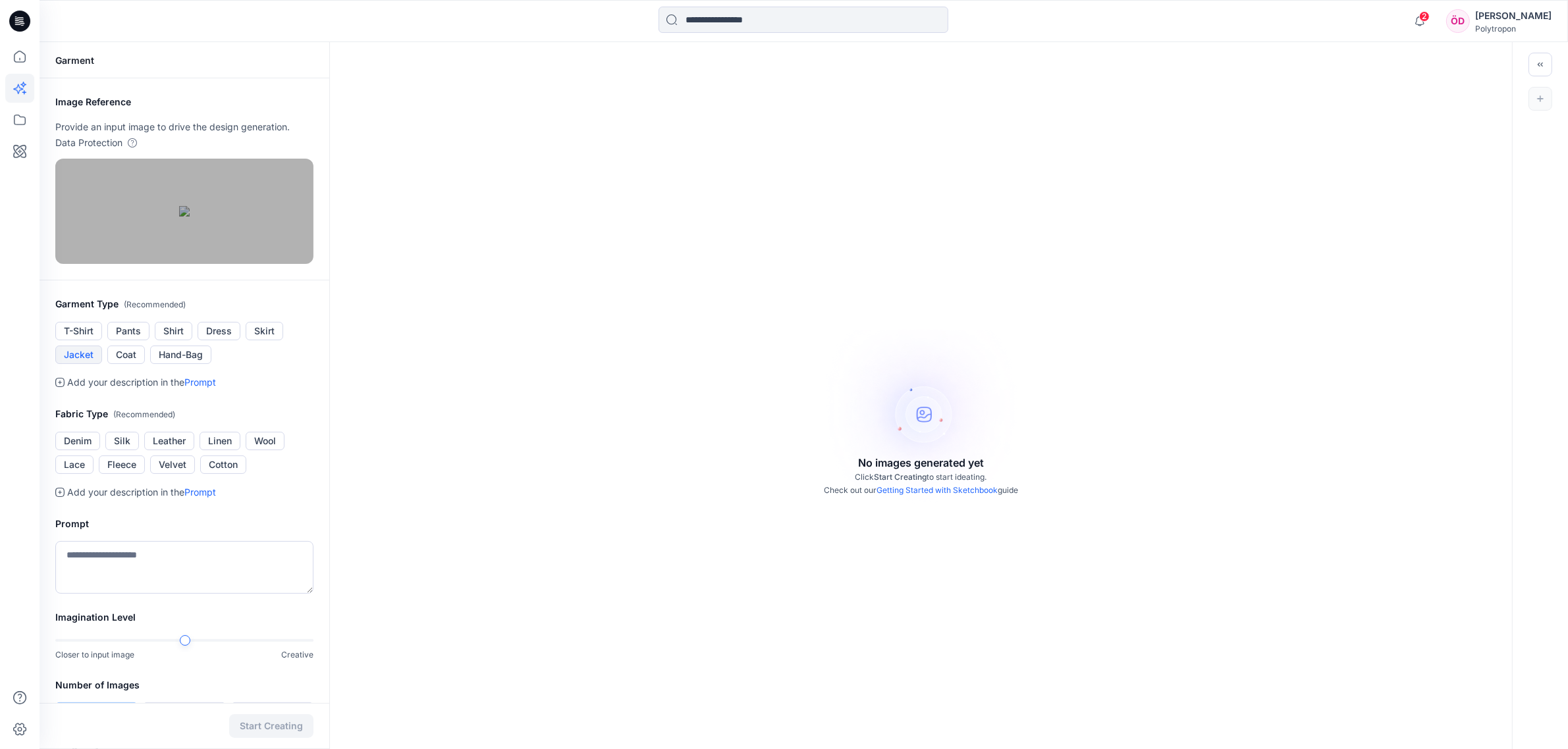
click at [71, 364] on button "Jacket" at bounding box center [79, 355] width 47 height 19
drag, startPoint x: 262, startPoint y: 601, endPoint x: 256, endPoint y: 594, distance: 9.2
click at [258, 474] on div "Fabric Type ( Recommended ) Denim Silk Leather Linen Wool Lace Fleece Velvet Co…" at bounding box center [184, 440] width 258 height 68
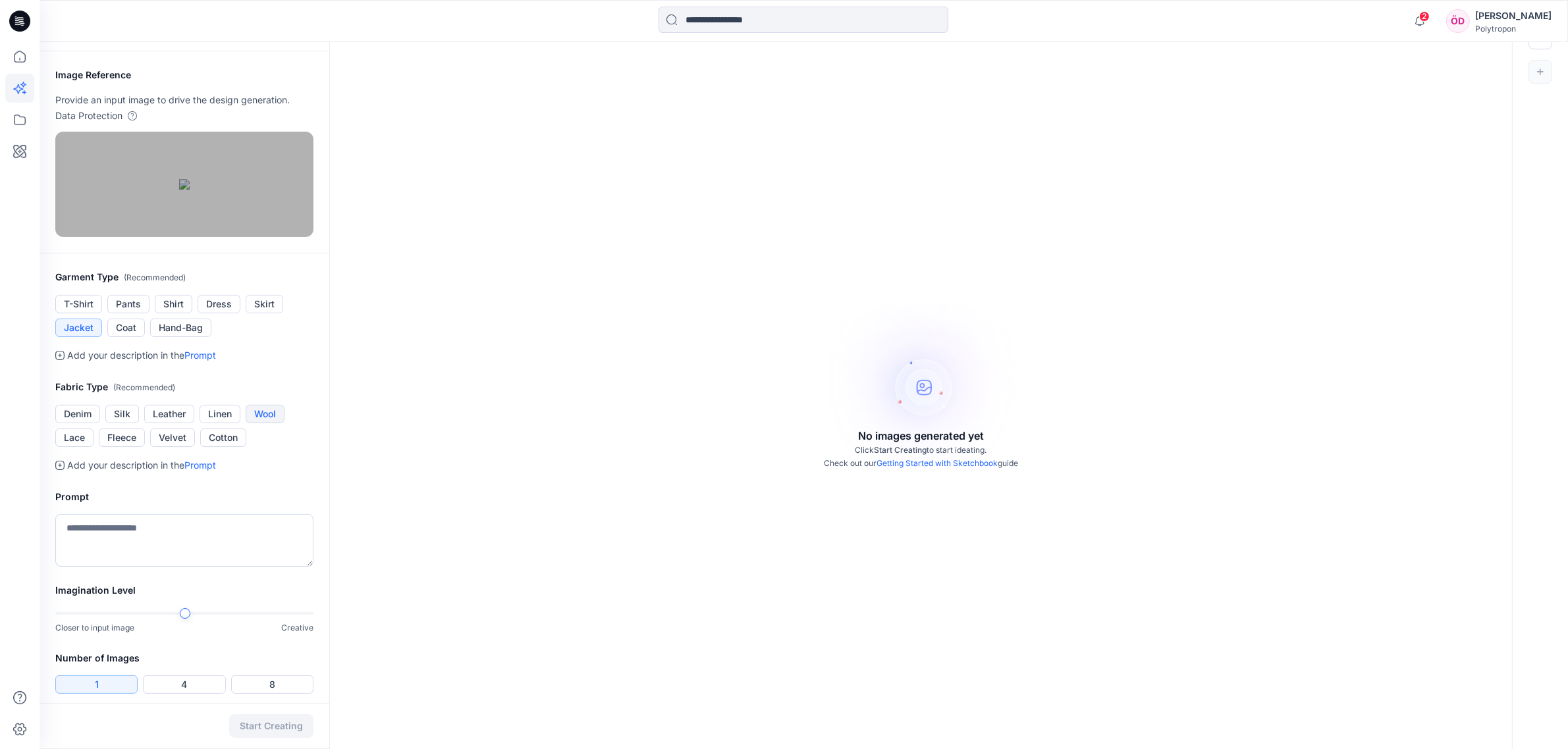
scroll to position [82, 0]
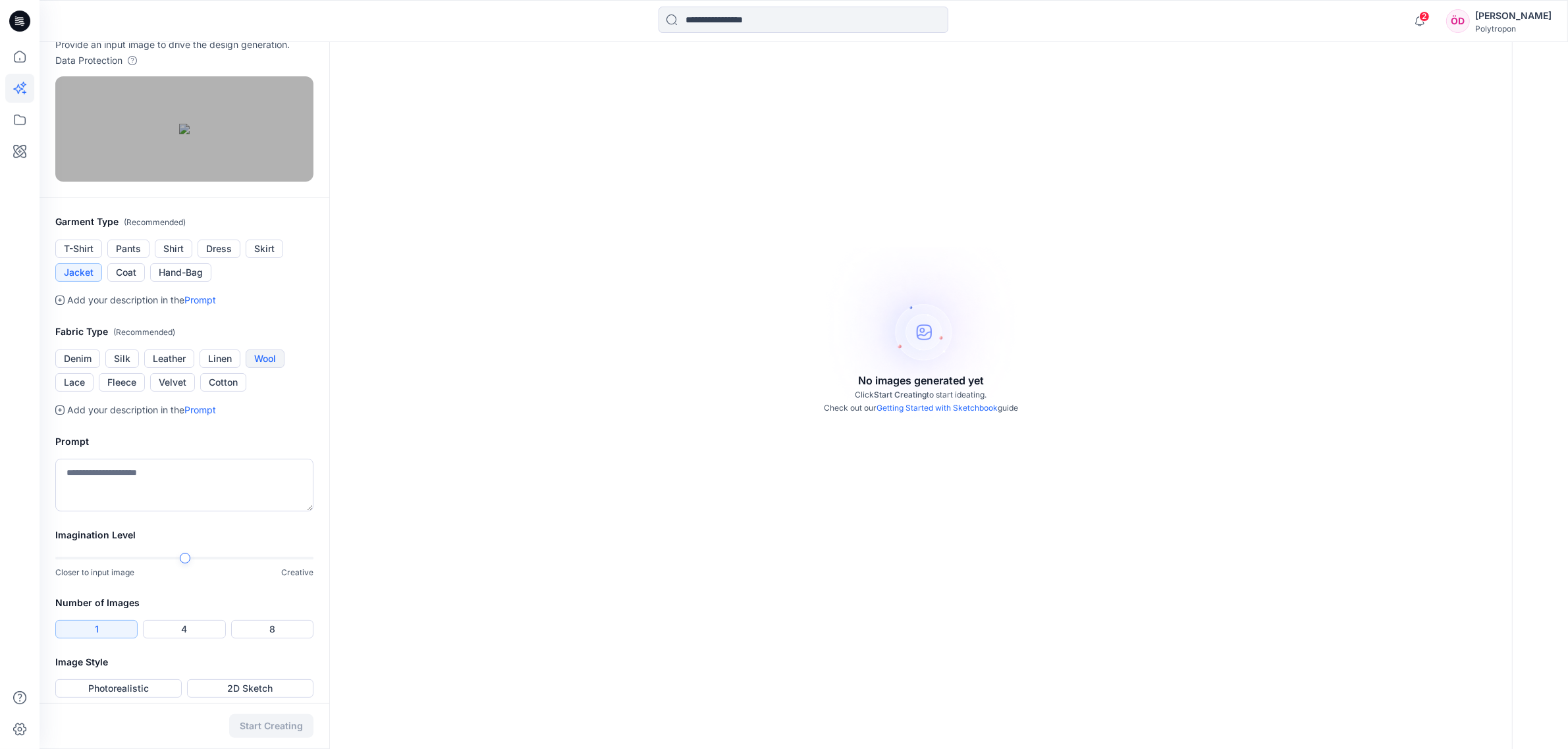
click at [274, 368] on button "Wool" at bounding box center [265, 359] width 39 height 19
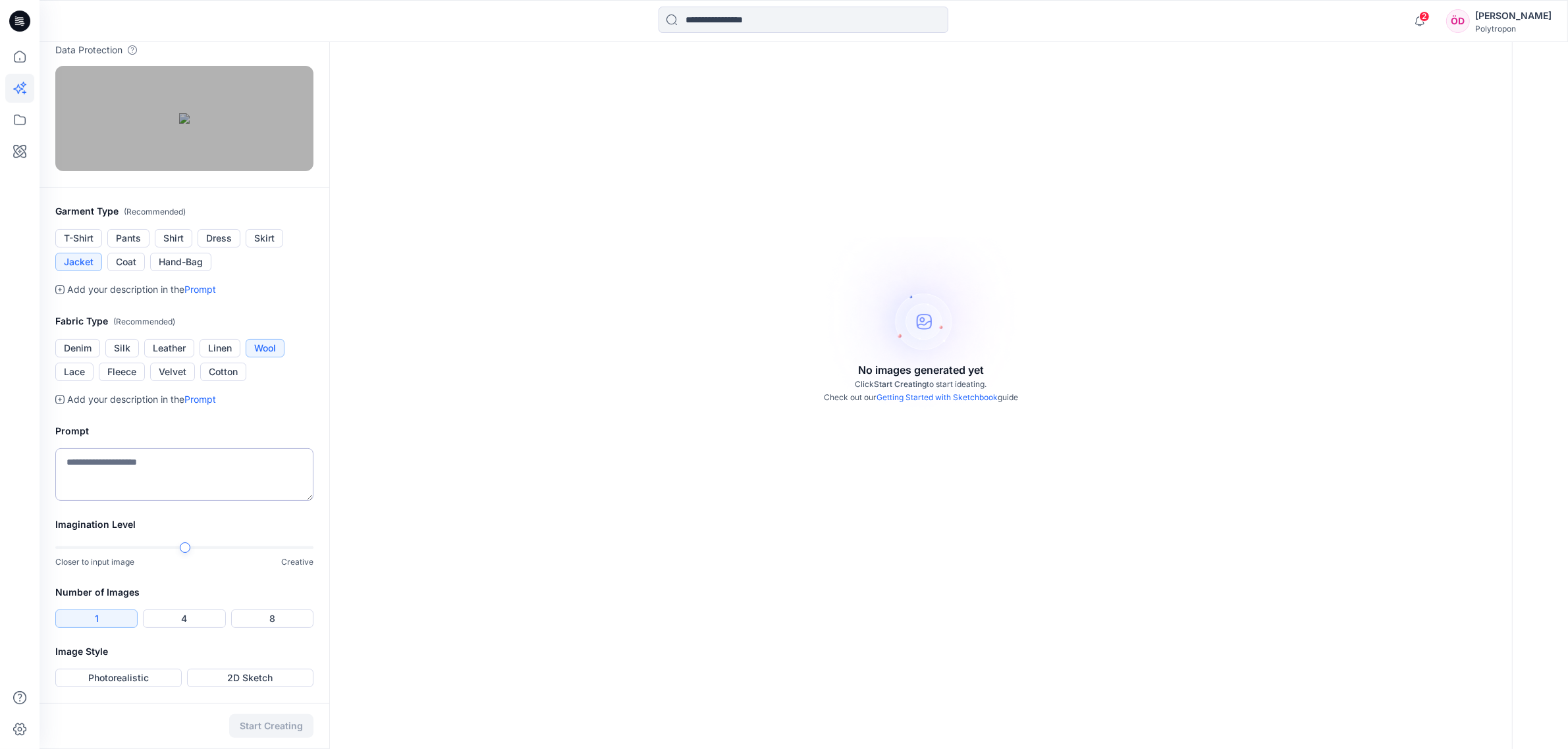
scroll to position [261, 0]
click at [236, 578] on button "2D Sketch" at bounding box center [250, 678] width 126 height 19
click at [291, 578] on button "Start Creating" at bounding box center [271, 726] width 84 height 24
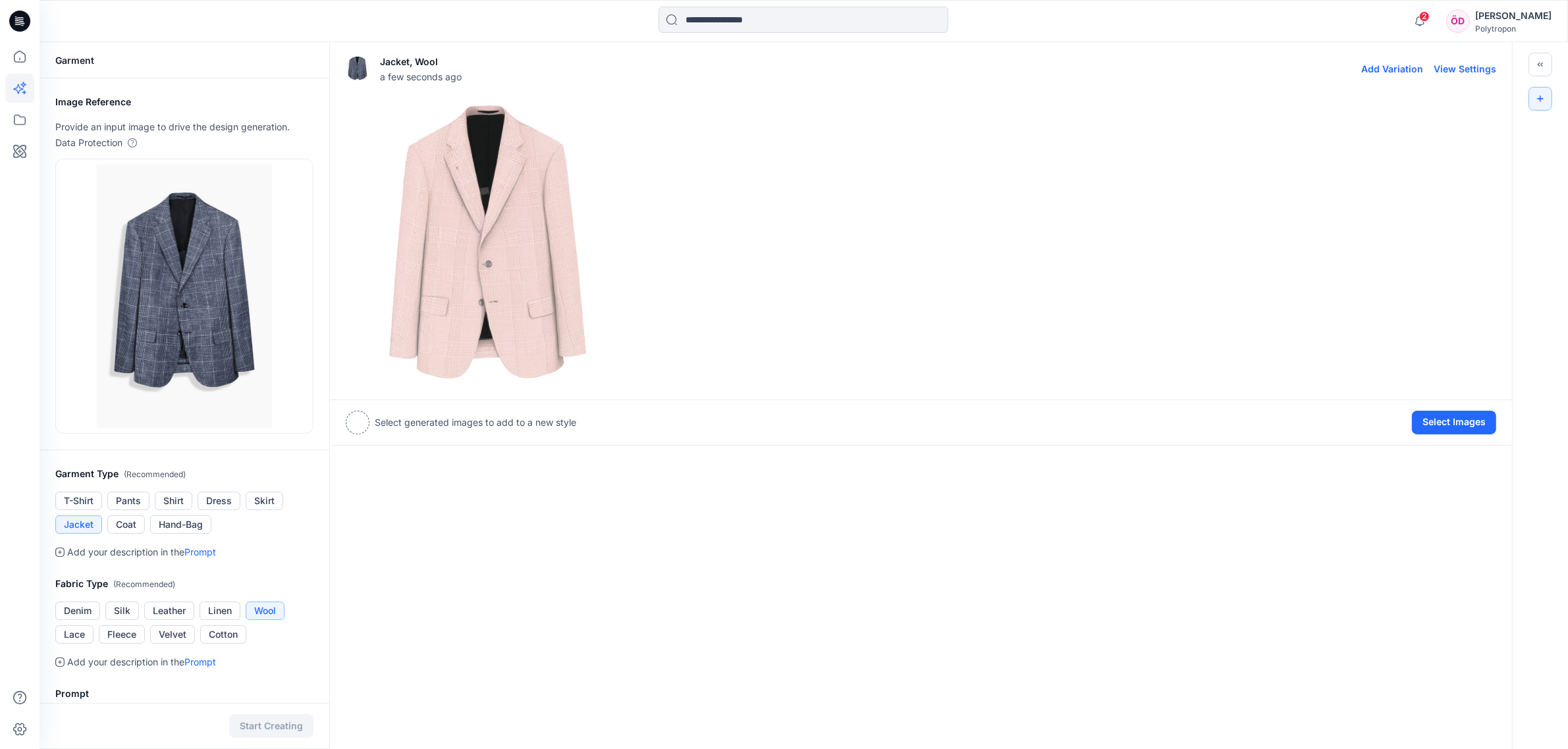
click at [508, 307] on img at bounding box center [487, 241] width 282 height 282
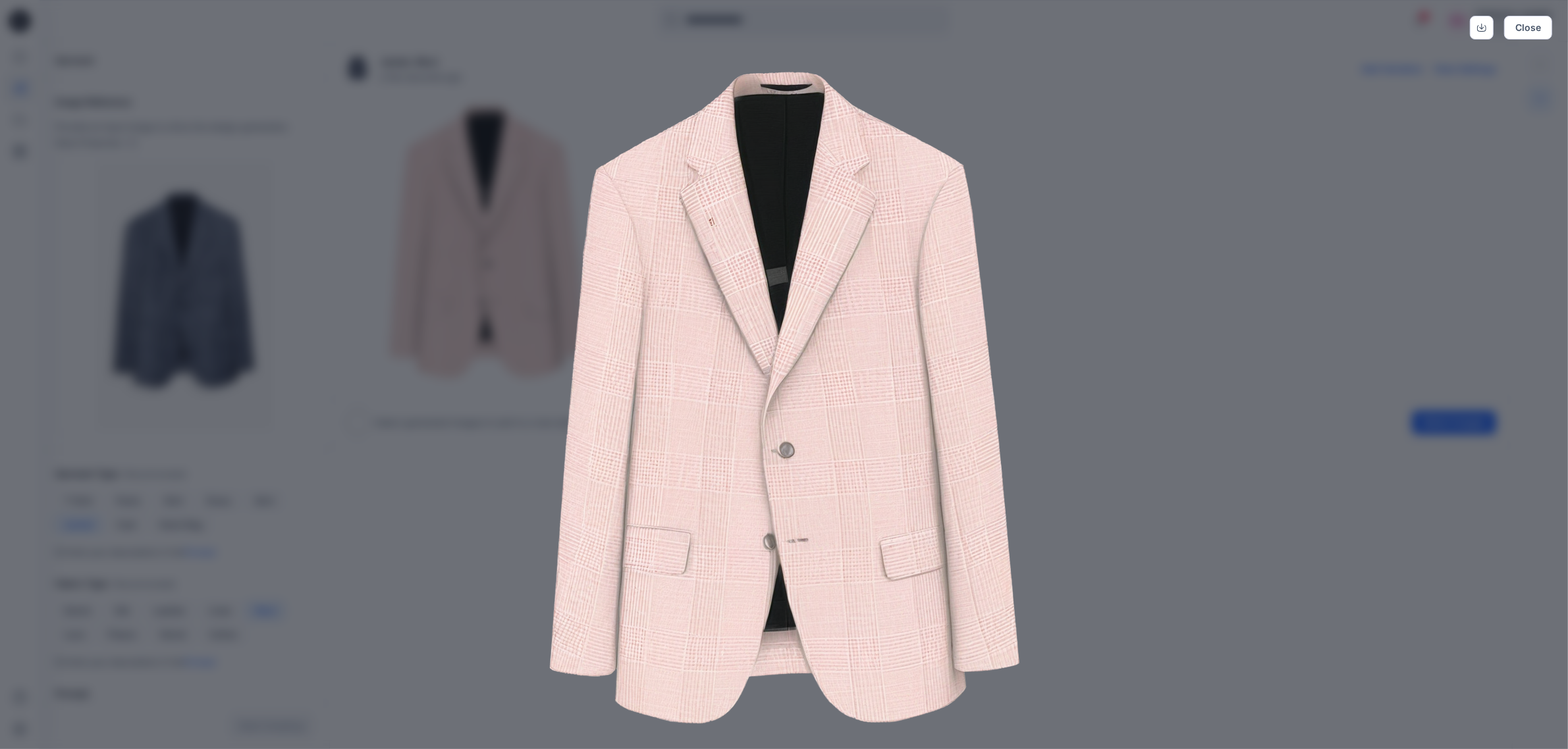
click at [486, 390] on img at bounding box center [784, 398] width 675 height 674
click at [464, 460] on img at bounding box center [784, 398] width 675 height 674
click at [888, 245] on div "Close" at bounding box center [784, 374] width 1568 height 749
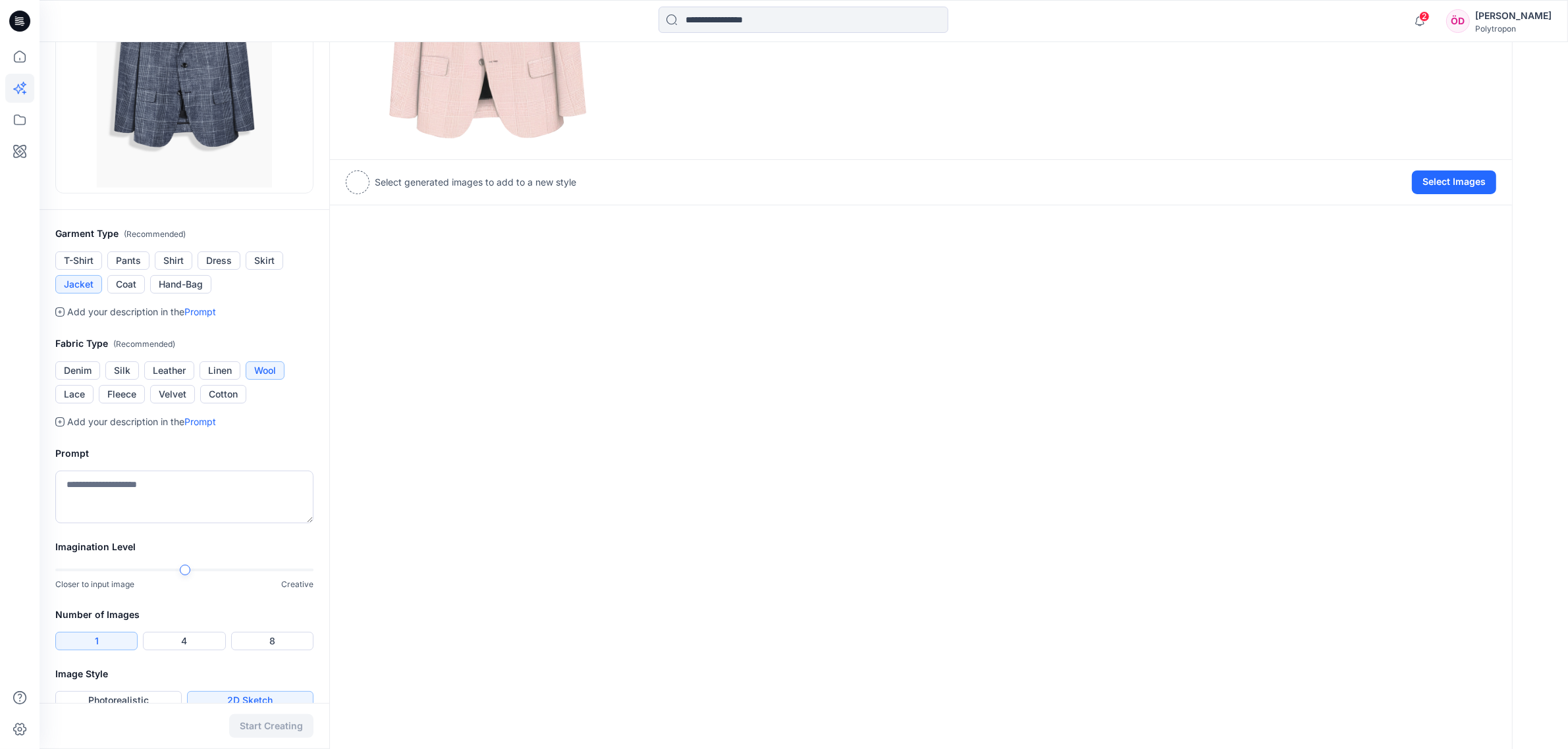
scroll to position [261, 0]
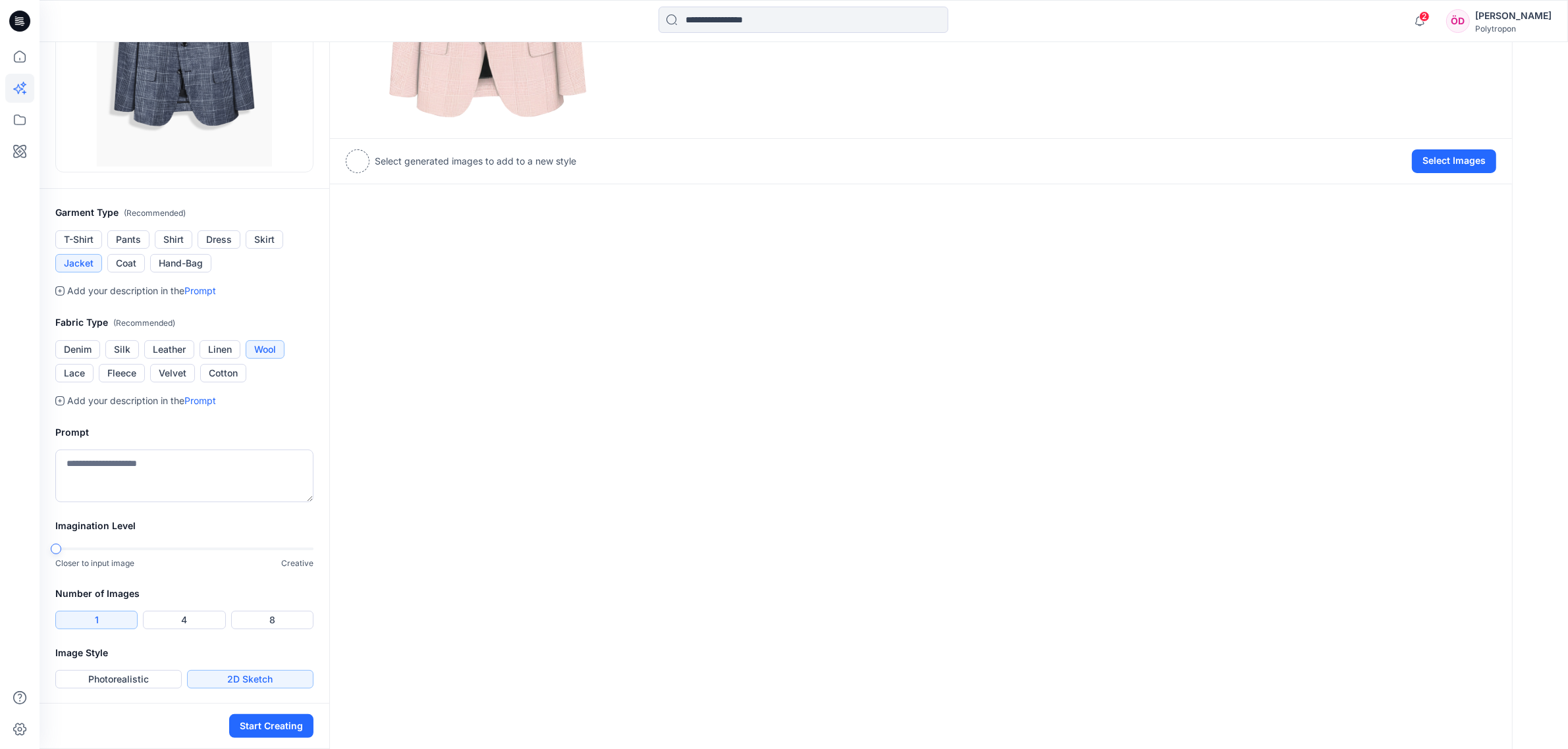
click at [61, 564] on div "Closer to input image Creative" at bounding box center [184, 556] width 258 height 27
click at [239, 578] on button "Start Creating" at bounding box center [271, 726] width 84 height 24
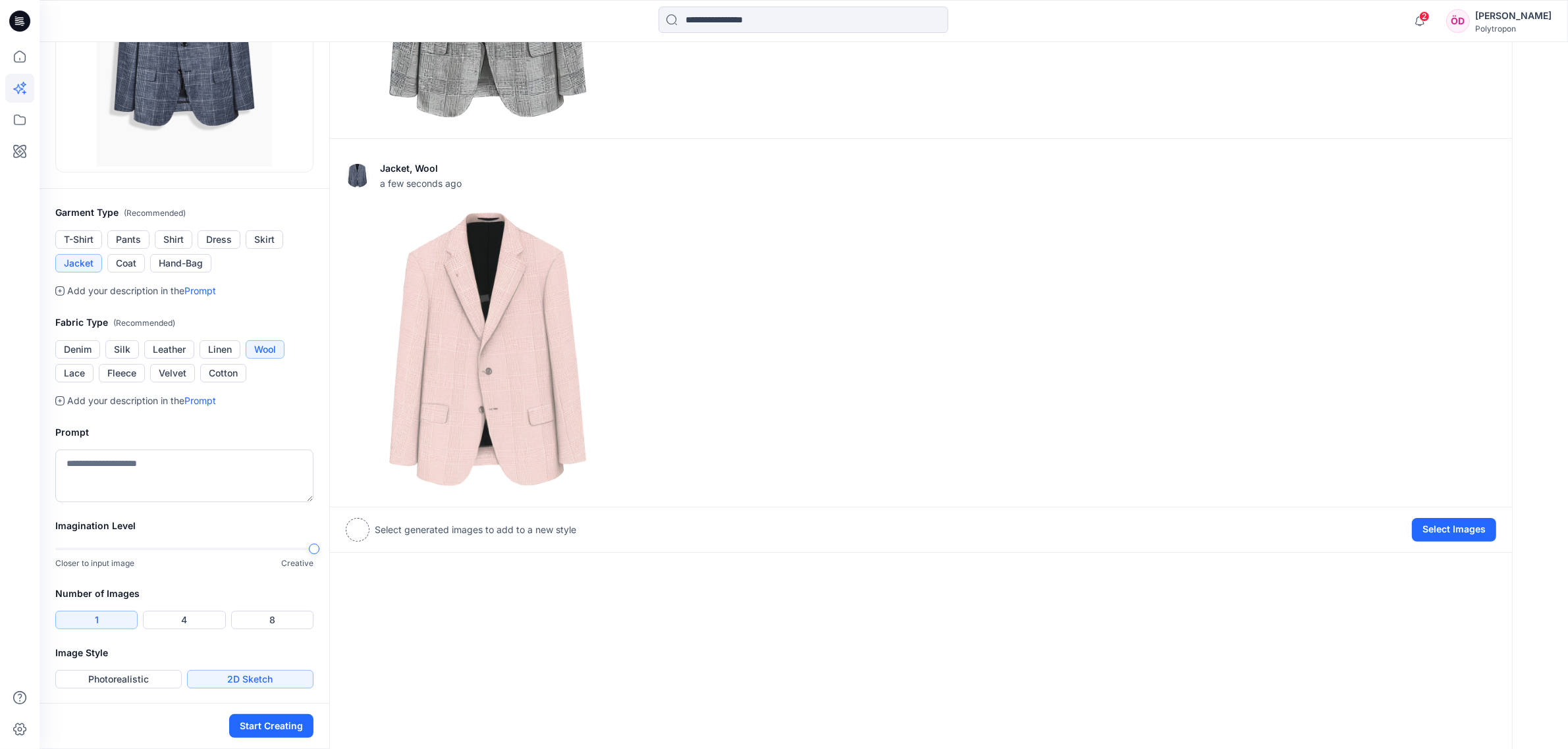
click at [361, 550] on div "Garment Image Reference Provide an input image to drive the design generation. …" at bounding box center [803, 265] width 1529 height 970
click at [292, 578] on button "Start Creating" at bounding box center [271, 726] width 84 height 24
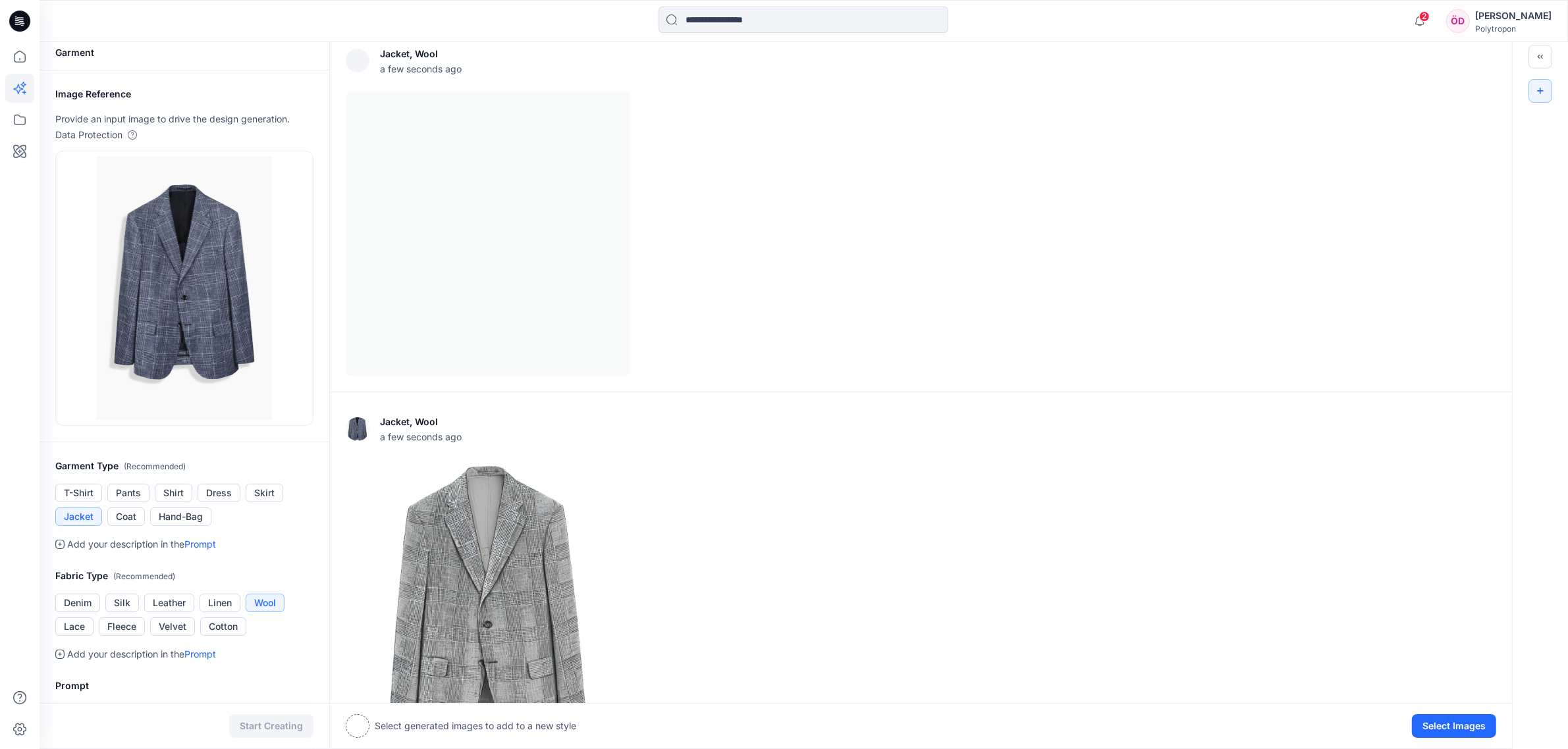
scroll to position [5, 0]
click at [888, 435] on button "View Settings" at bounding box center [1465, 432] width 63 height 11
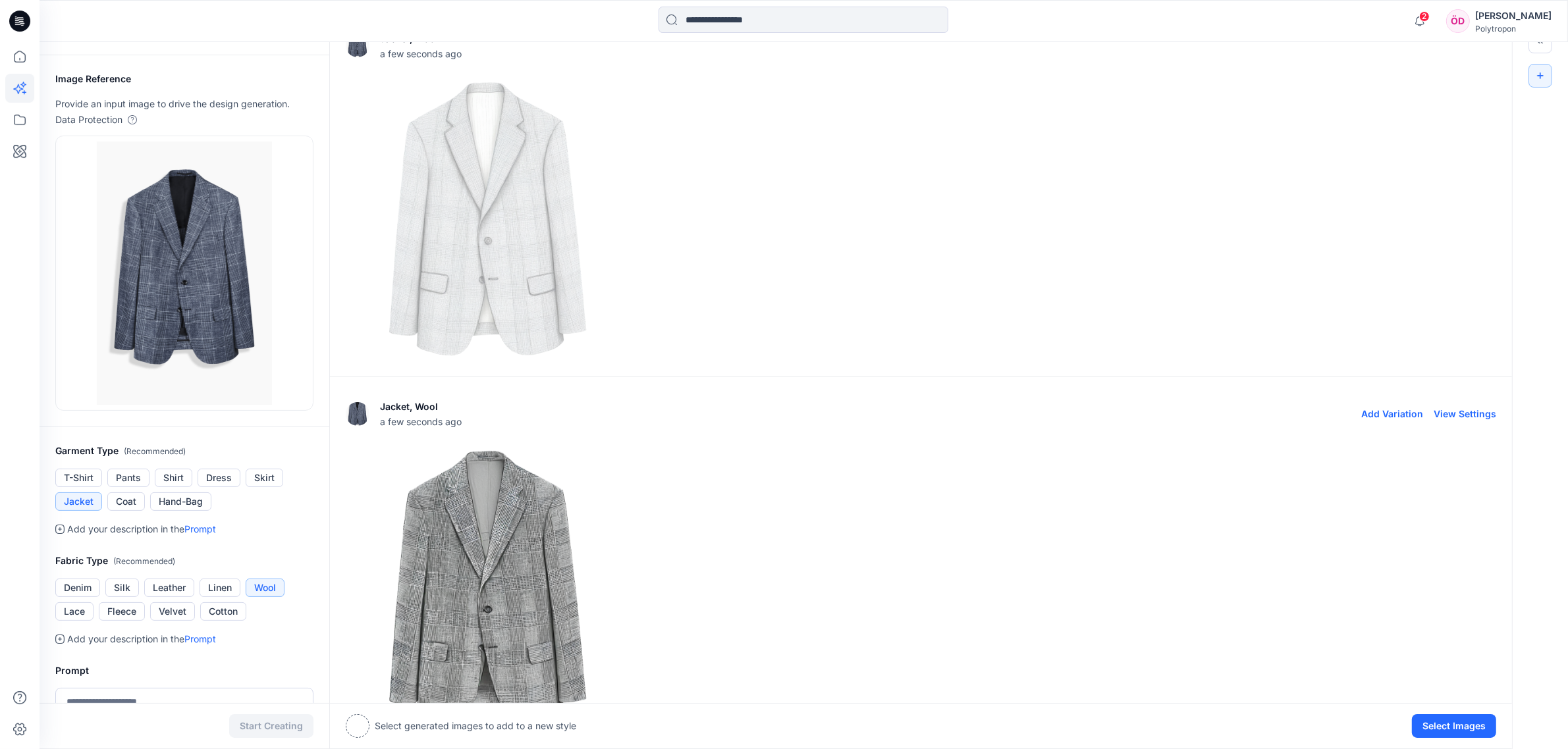
scroll to position [0, 0]
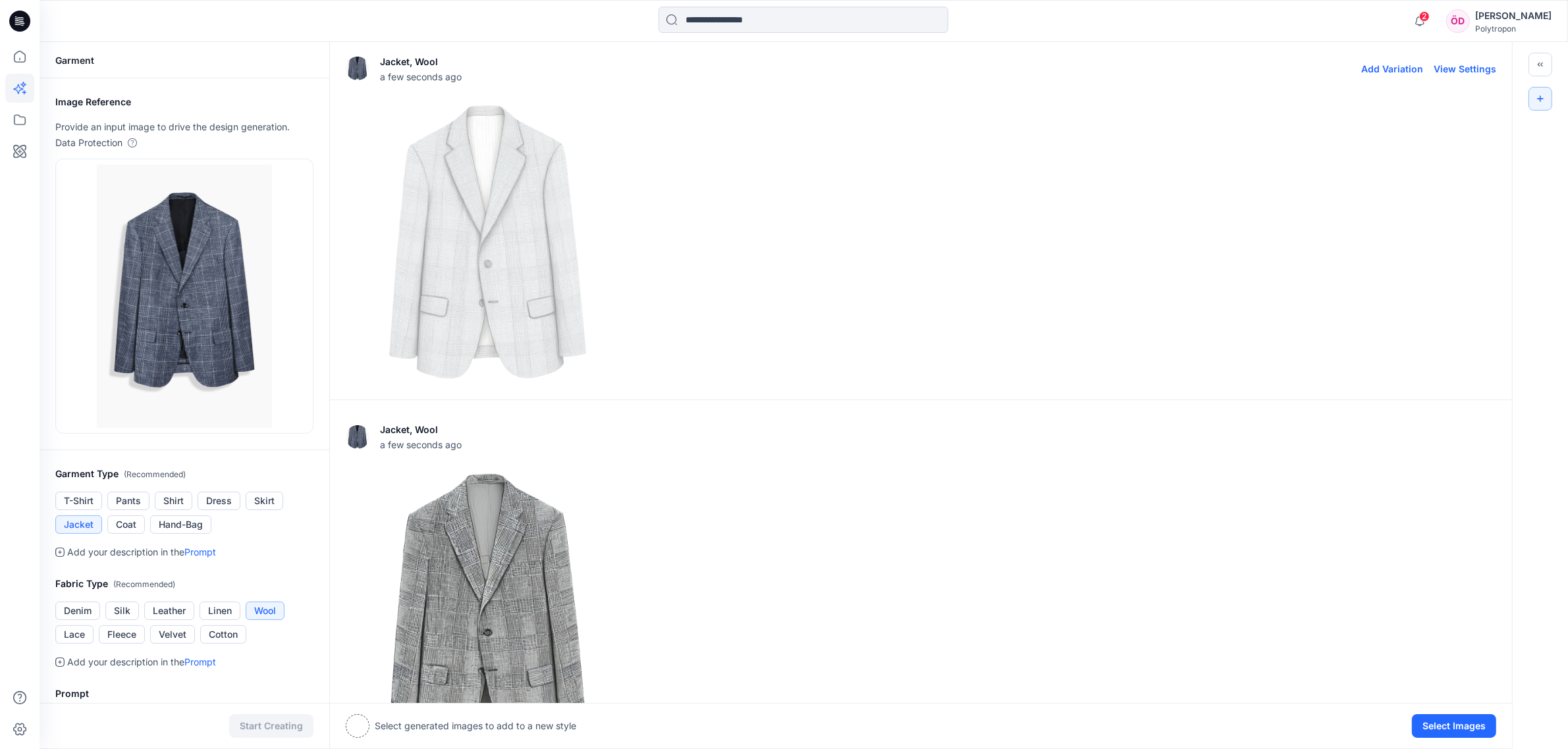
click at [545, 301] on img at bounding box center [487, 241] width 282 height 282
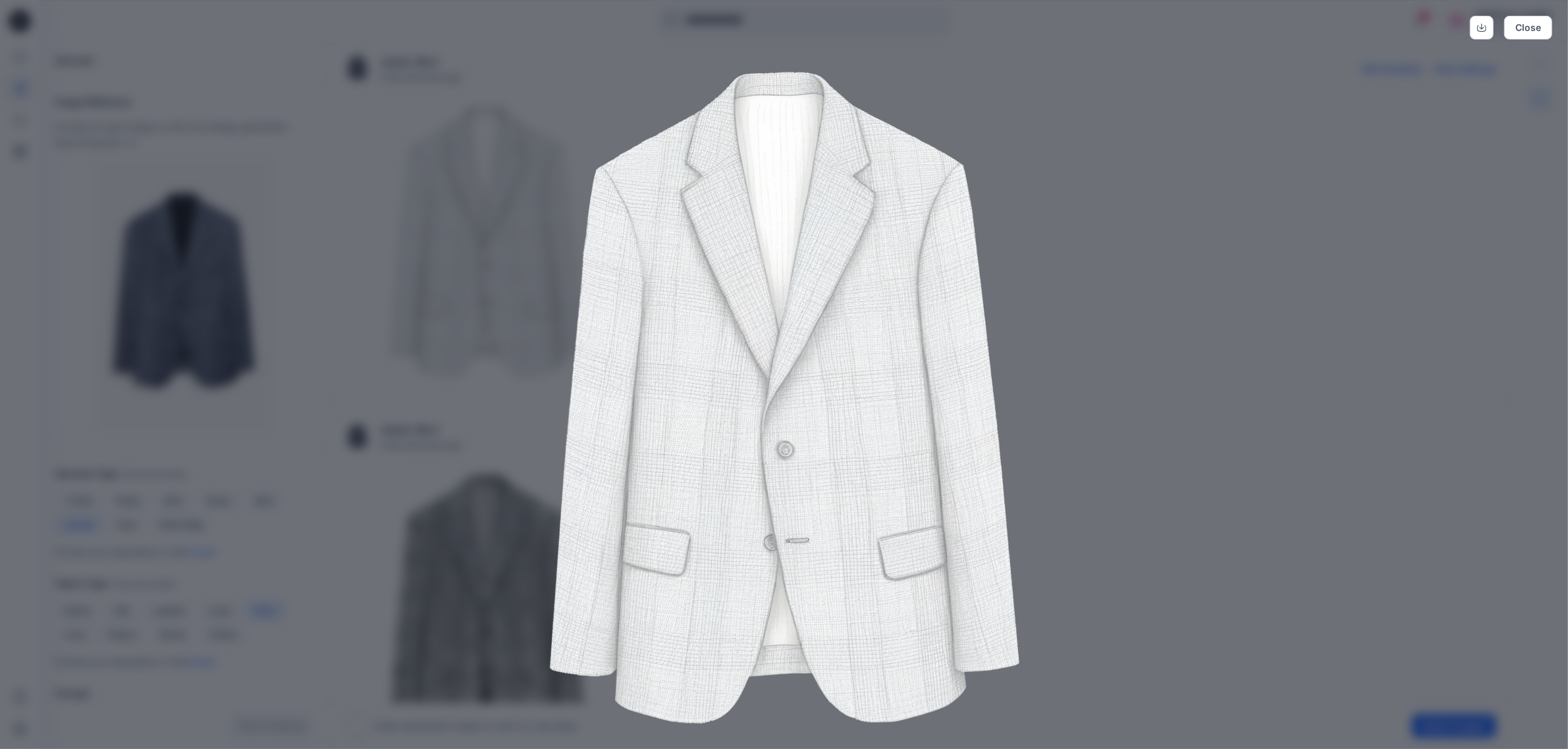
click at [888, 508] on img at bounding box center [784, 398] width 675 height 674
drag, startPoint x: 1378, startPoint y: 172, endPoint x: 1389, endPoint y: 143, distance: 31.0
click at [888, 171] on div "Close" at bounding box center [784, 374] width 1568 height 749
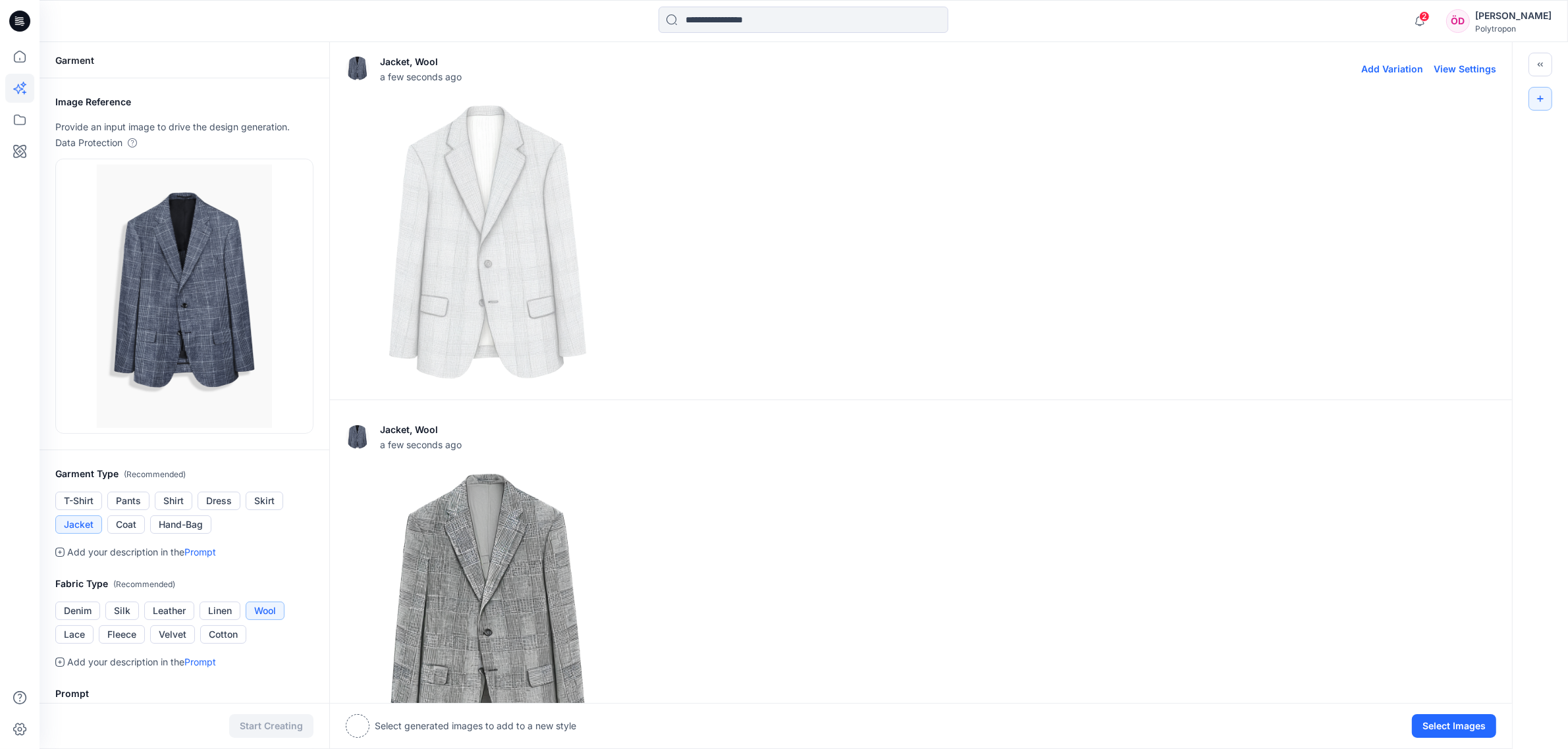
click at [888, 65] on button "View Settings" at bounding box center [1465, 69] width 63 height 11
click at [888, 67] on button "View Settings" at bounding box center [1465, 69] width 63 height 11
drag, startPoint x: 1022, startPoint y: 221, endPoint x: 570, endPoint y: 235, distance: 452.2
click at [888, 207] on div at bounding box center [921, 241] width 1150 height 283
click at [14, 119] on icon at bounding box center [20, 120] width 12 height 11
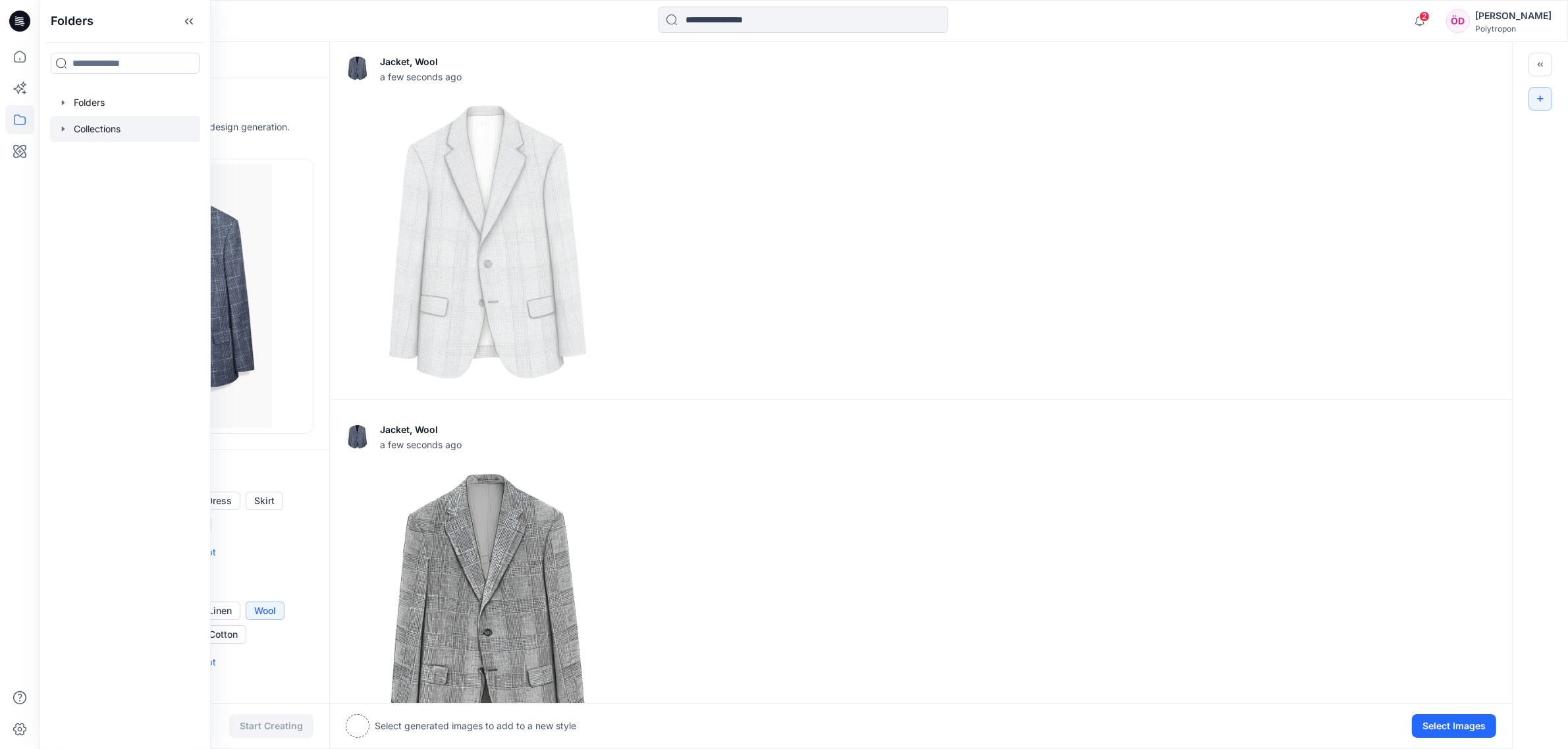
click at [95, 126] on div at bounding box center [125, 129] width 150 height 26
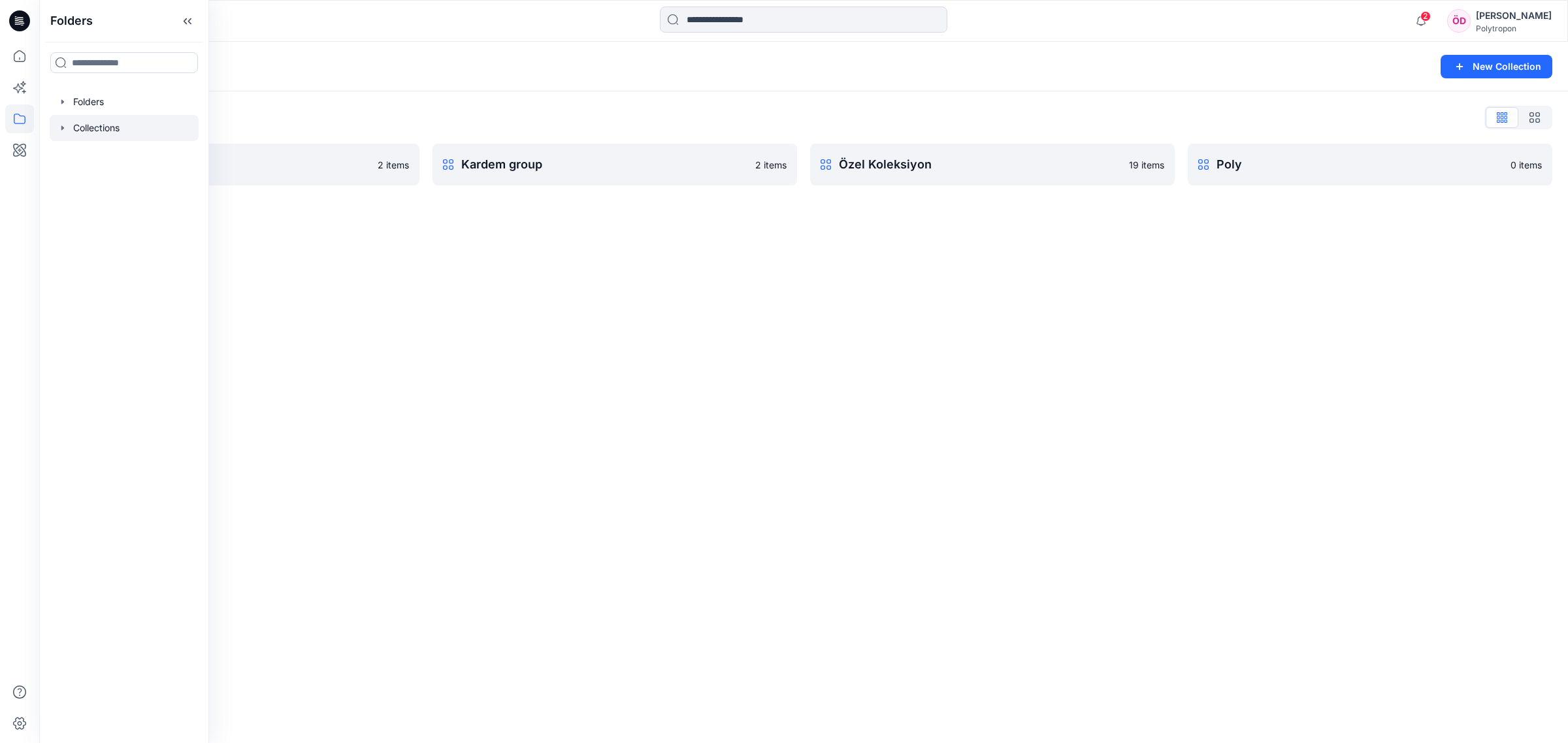
click at [451, 277] on div "Collections New Collection Collections List HM 2 items Kardem group 2 items Öze…" at bounding box center [803, 392] width 1528 height 701
click at [881, 171] on p "Özel Koleksiyon" at bounding box center [991, 165] width 304 height 19
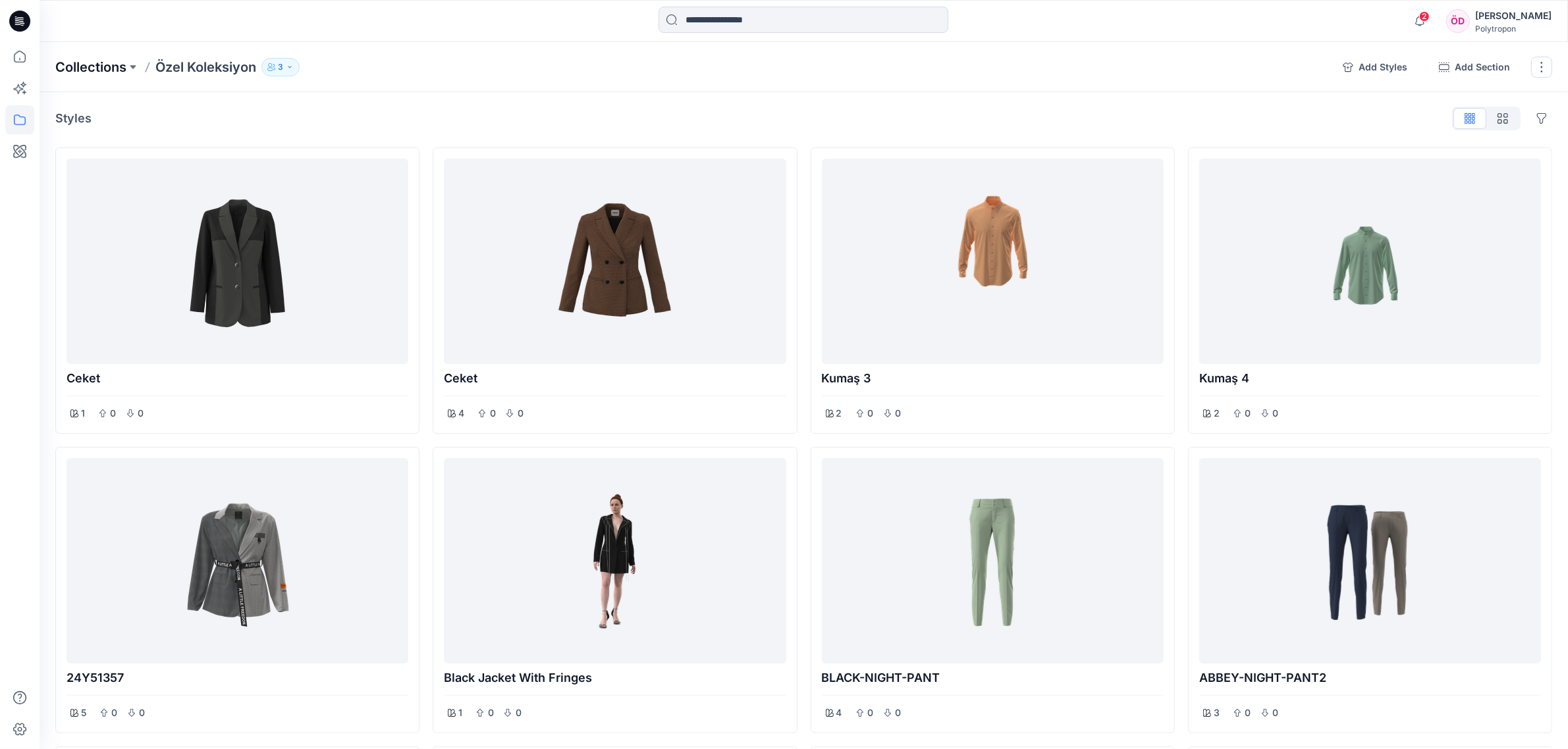
click at [121, 65] on p "Collections" at bounding box center [91, 67] width 71 height 19
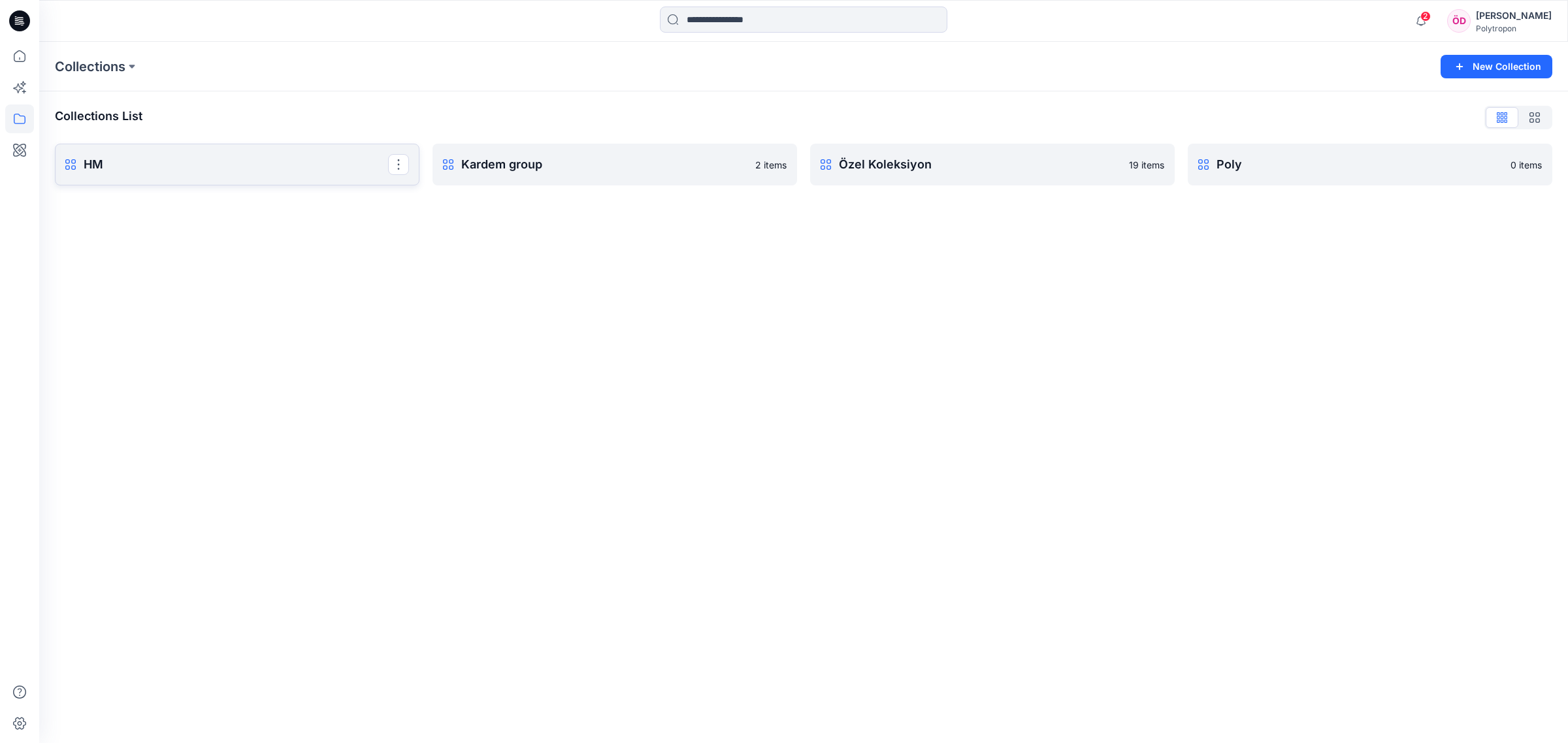
click at [162, 172] on p "HM" at bounding box center [236, 165] width 304 height 19
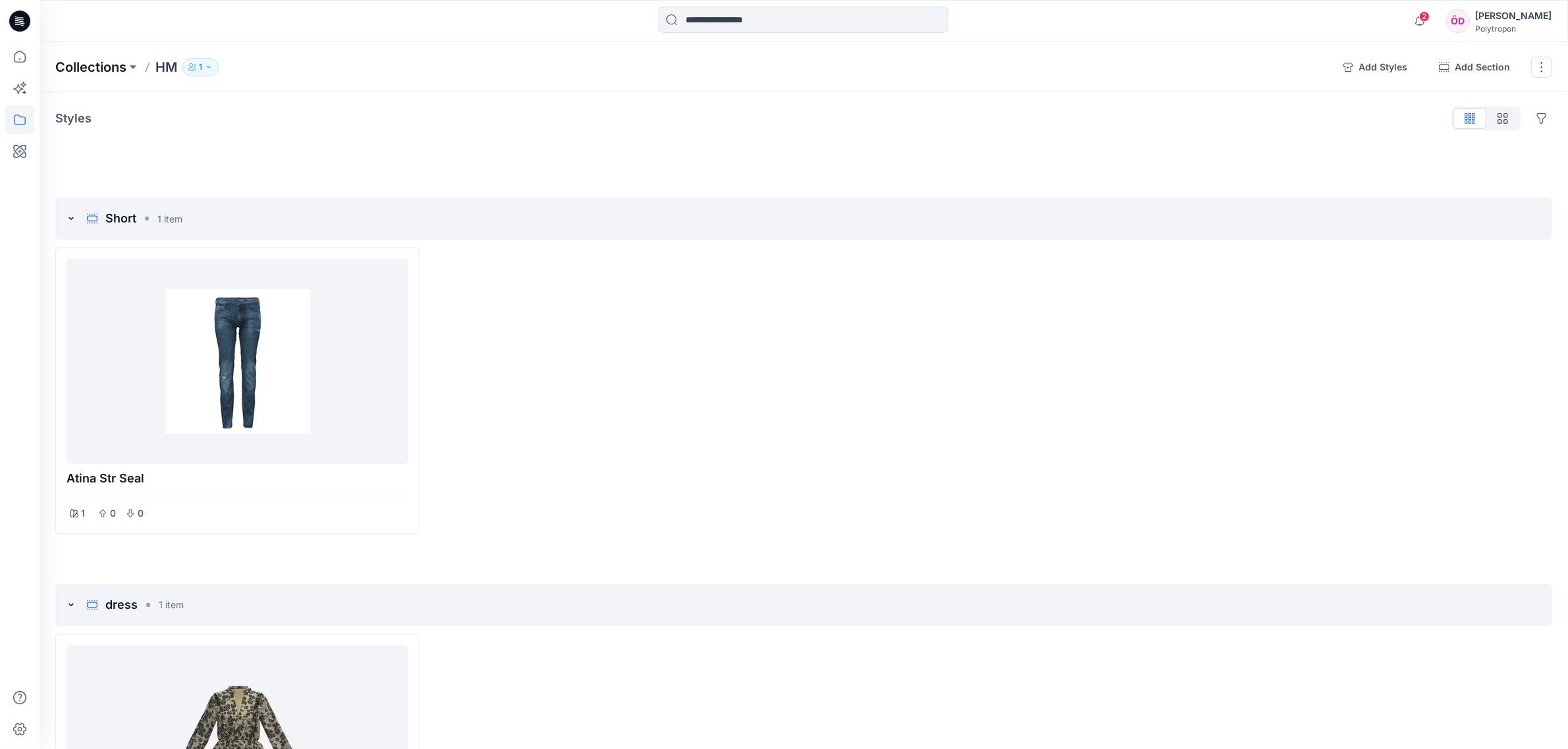
click at [85, 69] on p "Collections" at bounding box center [91, 67] width 71 height 19
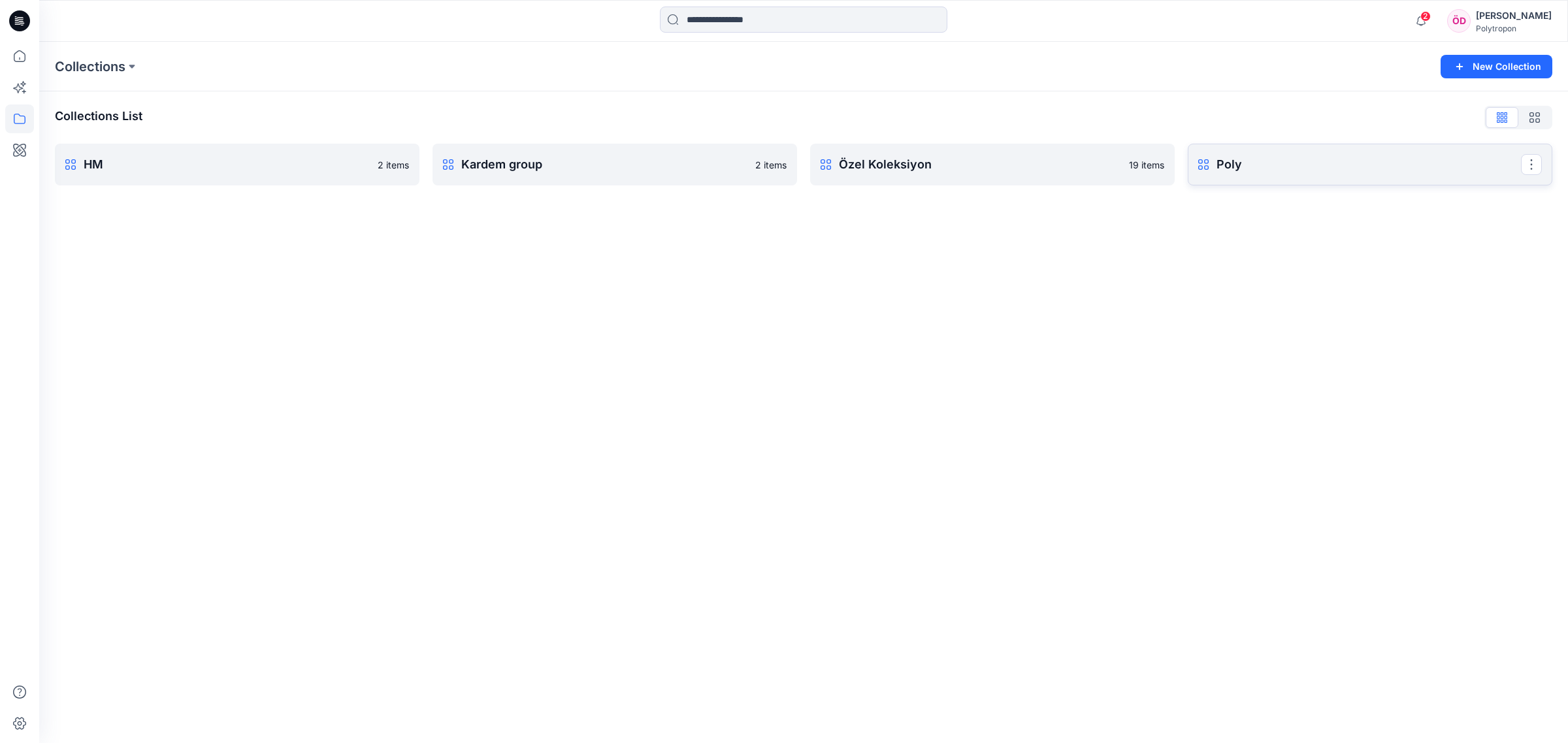
click at [881, 161] on p "Poly" at bounding box center [1369, 165] width 304 height 19
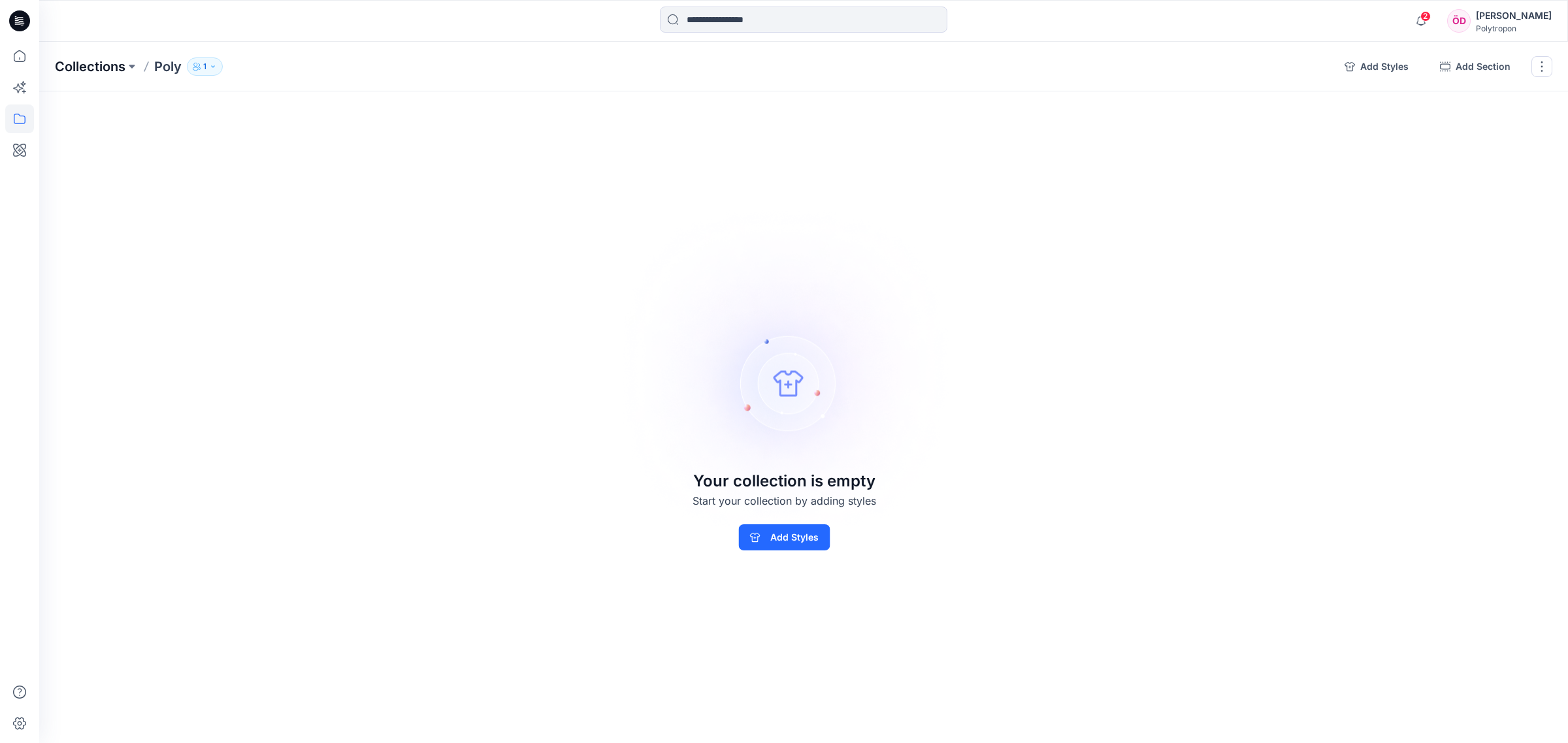
click at [111, 72] on p "Collections" at bounding box center [90, 67] width 71 height 19
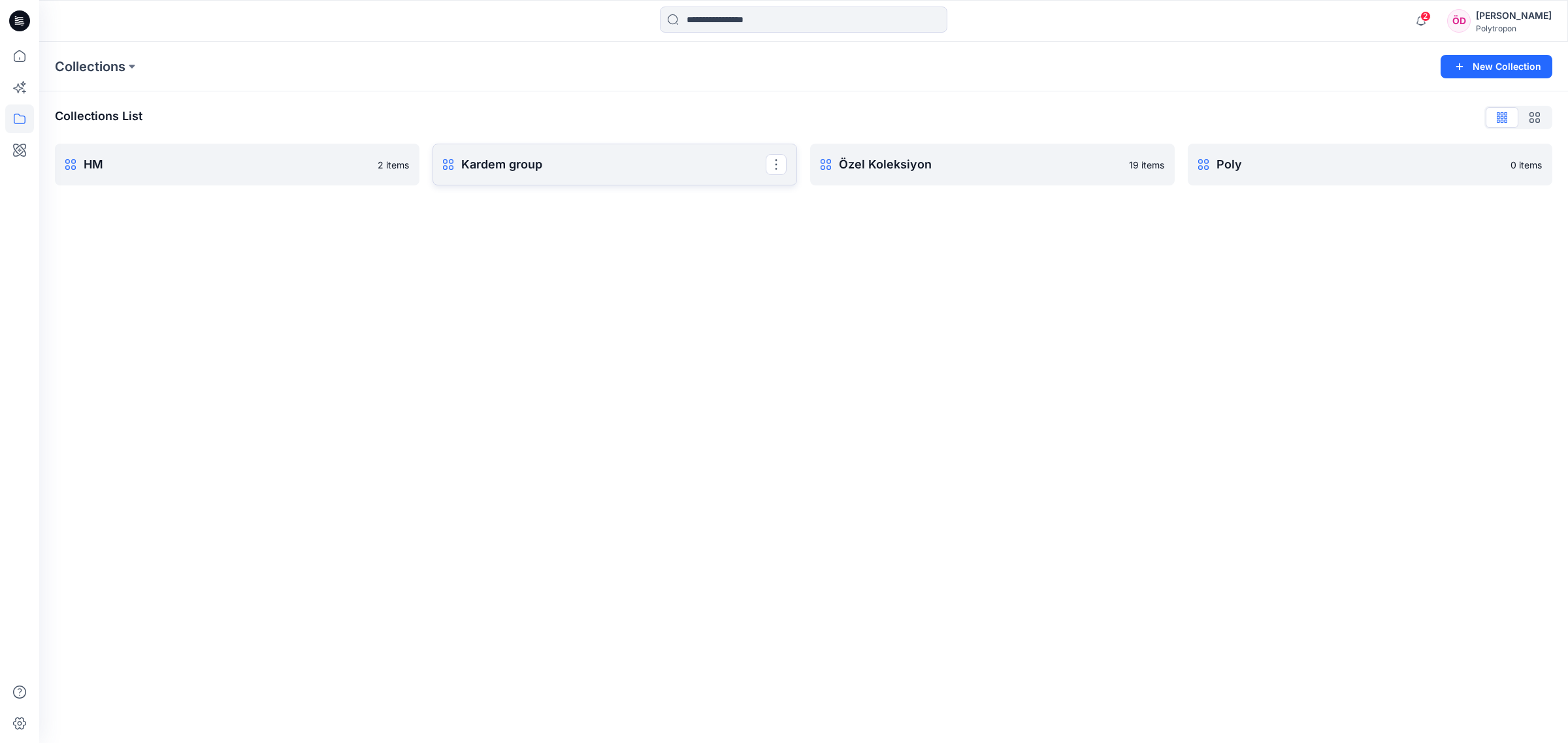
click at [544, 163] on p "Kardem group" at bounding box center [614, 165] width 304 height 19
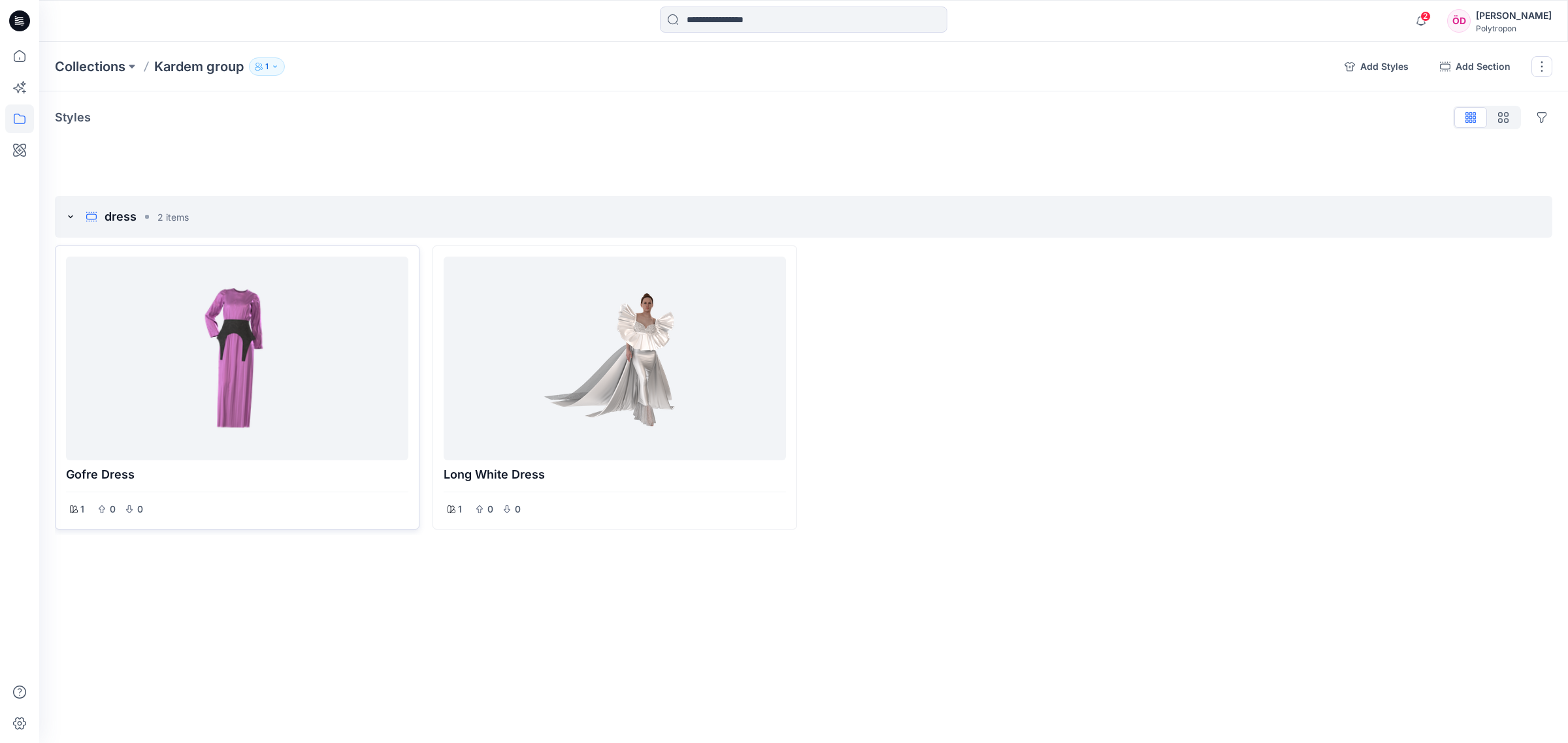
drag, startPoint x: 366, startPoint y: 612, endPoint x: 294, endPoint y: 527, distance: 111.4
click at [364, 573] on div "Collections Kardem group 1 Add Styles Add Section Rename Collection Clone Colle…" at bounding box center [803, 392] width 1528 height 701
click at [99, 66] on p "Collections" at bounding box center [90, 67] width 71 height 19
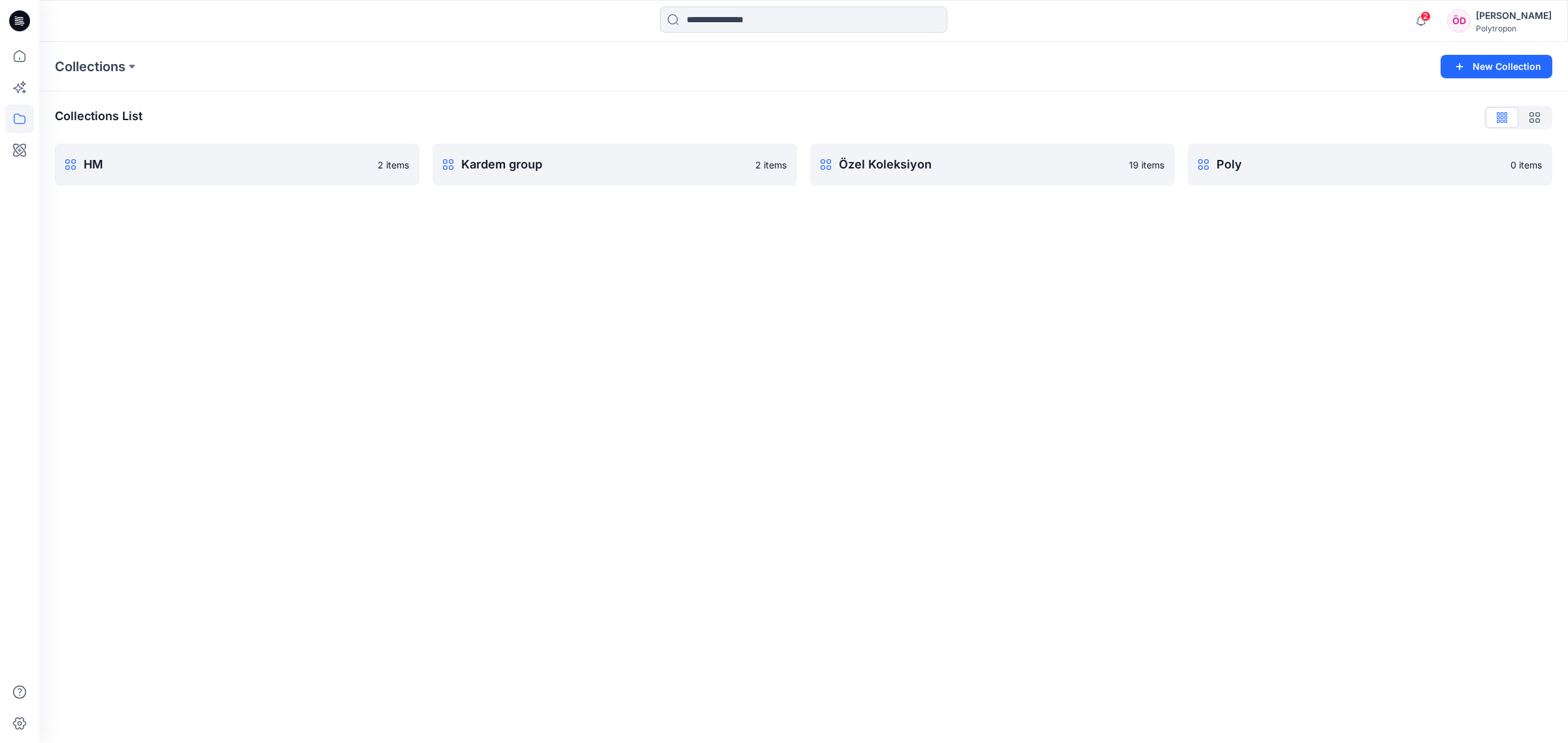
drag, startPoint x: 965, startPoint y: 375, endPoint x: 332, endPoint y: 216, distance: 652.7
click at [881, 363] on div "Collections New Collection Collections List HM 2 items Kardem group 2 items Öze…" at bounding box center [803, 392] width 1528 height 701
click at [23, 64] on icon at bounding box center [19, 56] width 28 height 28
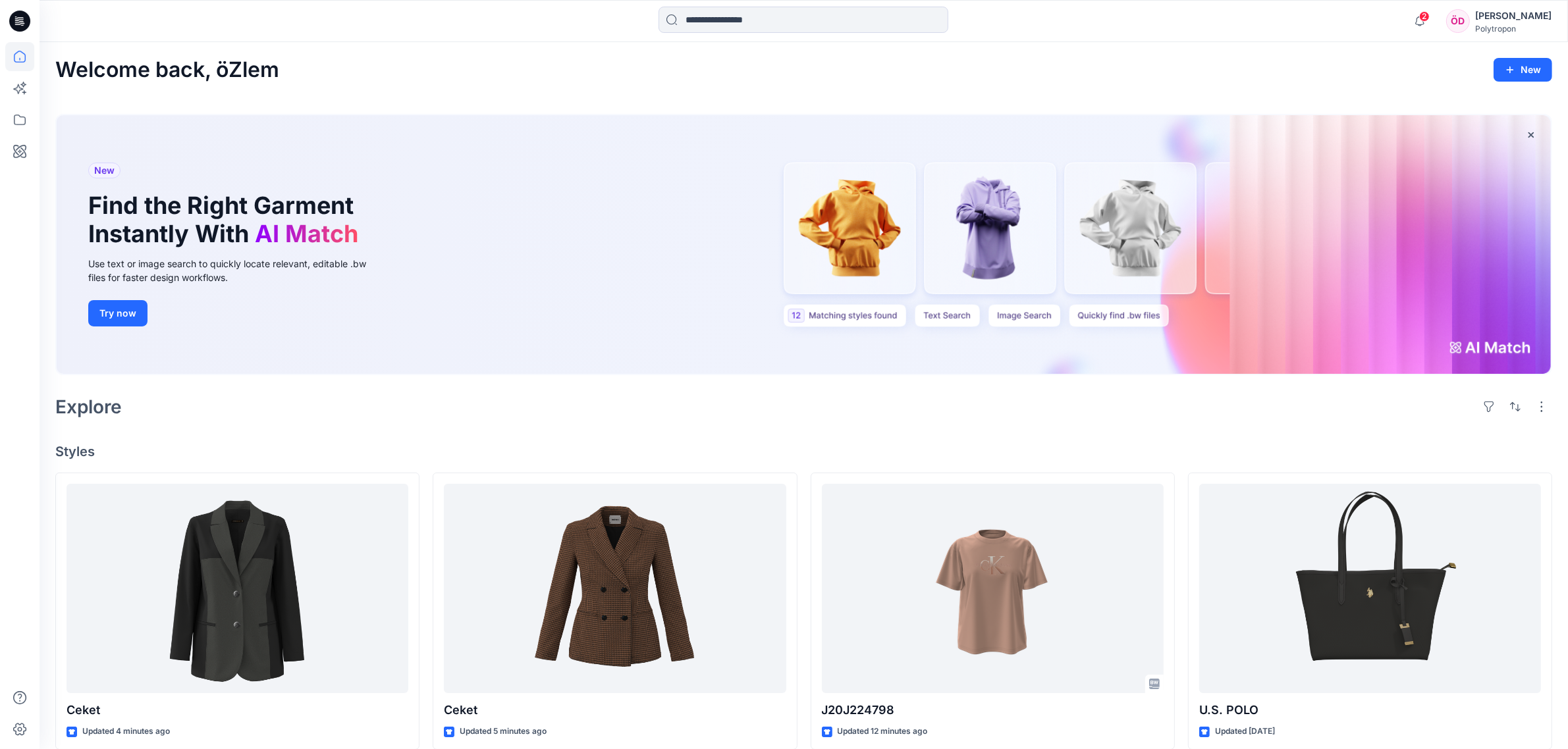
click at [860, 260] on div "New Find the Right Garment Instantly With AI Match Use text or image search to …" at bounding box center [803, 245] width 1494 height 259
drag, startPoint x: 861, startPoint y: 308, endPoint x: 861, endPoint y: 316, distance: 8.0
click at [861, 316] on div "New Find the Right Garment Instantly With AI Match Use text or image search to …" at bounding box center [803, 245] width 1494 height 259
click at [861, 315] on div "New Find the Right Garment Instantly With AI Match Use text or image search to …" at bounding box center [803, 245] width 1494 height 259
click at [25, 143] on icon at bounding box center [19, 151] width 29 height 29
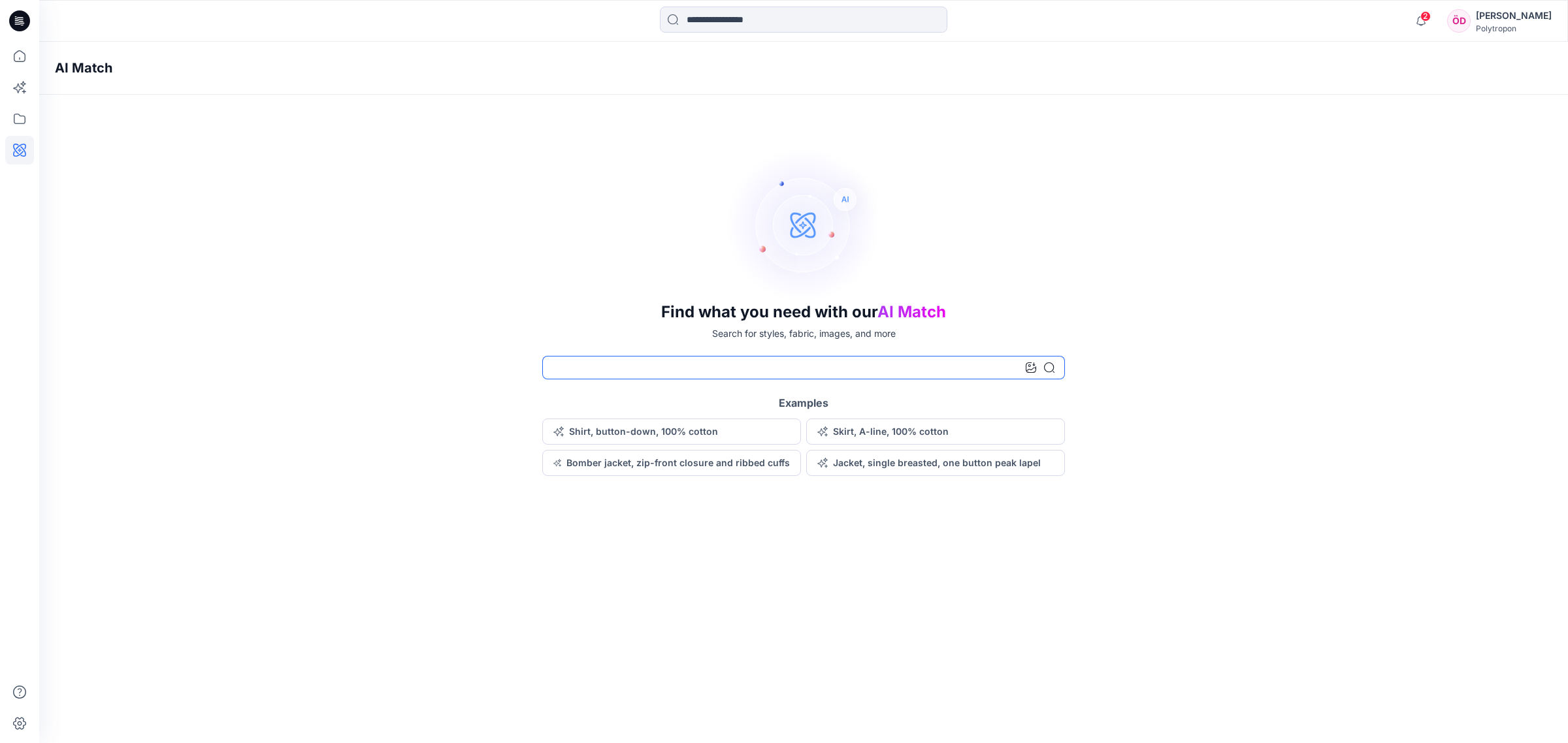
click at [716, 373] on input at bounding box center [804, 368] width 523 height 24
type input "*"
type input "**********"
click at [881, 367] on icon at bounding box center [1049, 368] width 11 height 11
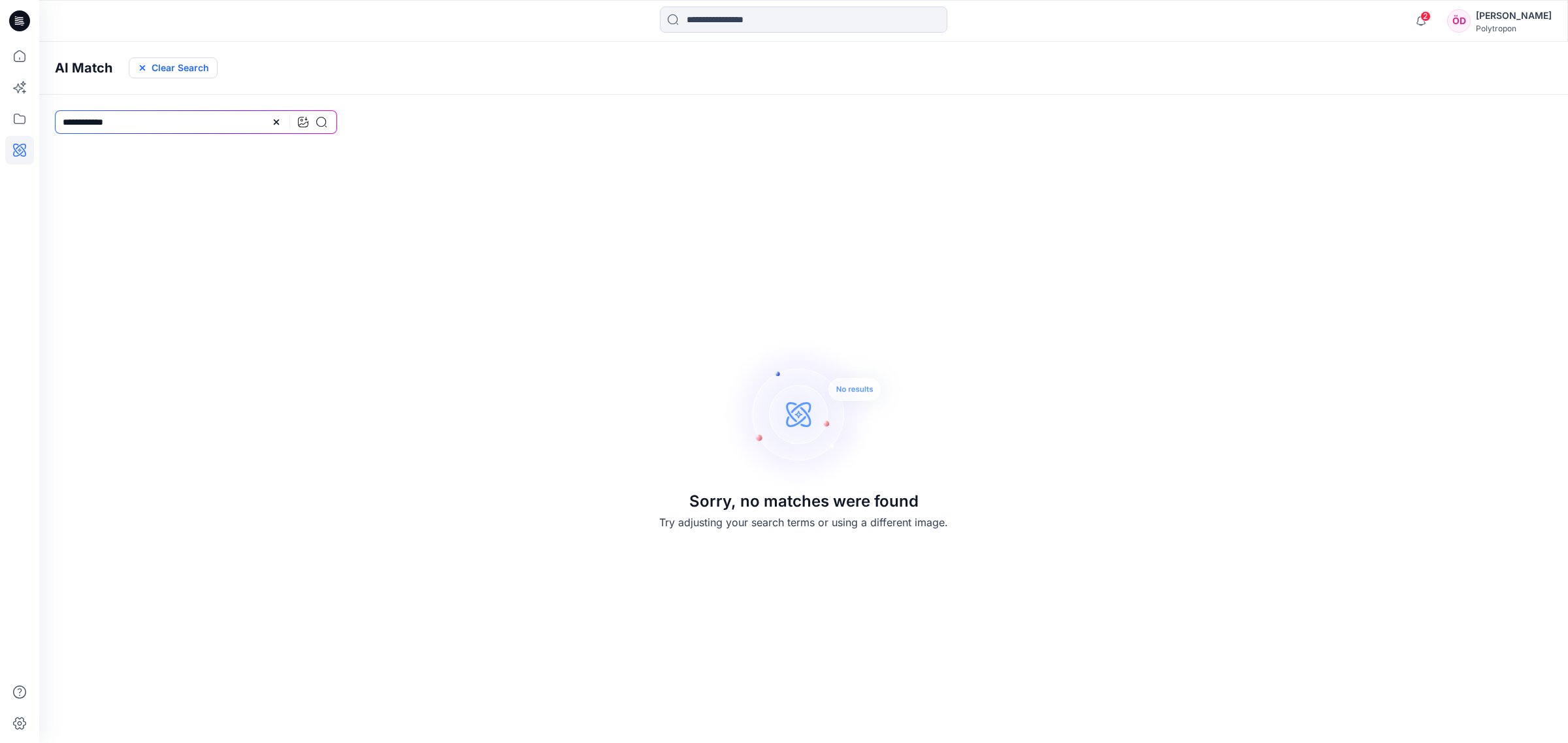
click at [193, 66] on button "Clear Search" at bounding box center [173, 68] width 89 height 21
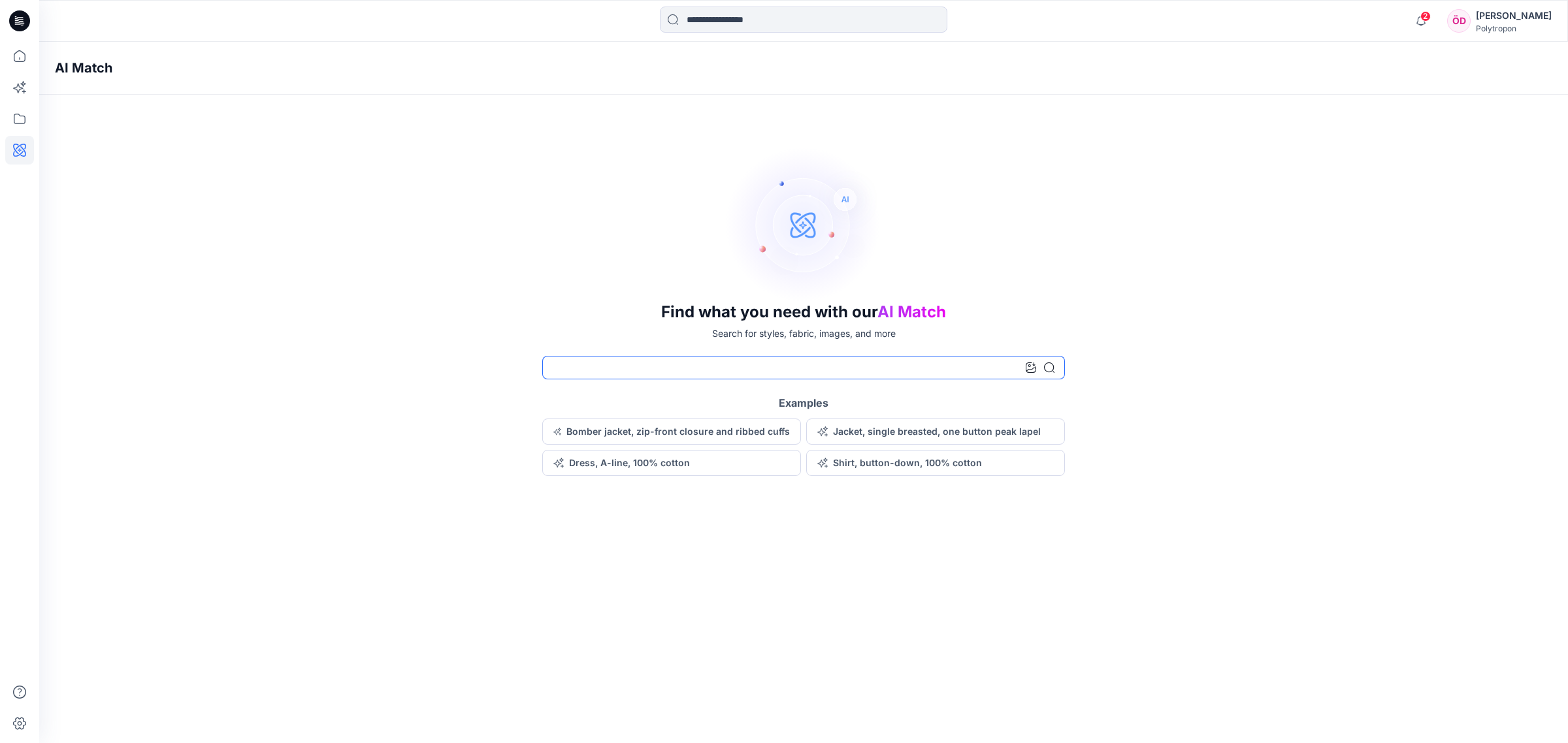
click at [690, 370] on input at bounding box center [804, 368] width 523 height 24
type input "******"
click at [881, 368] on icon at bounding box center [1049, 368] width 11 height 11
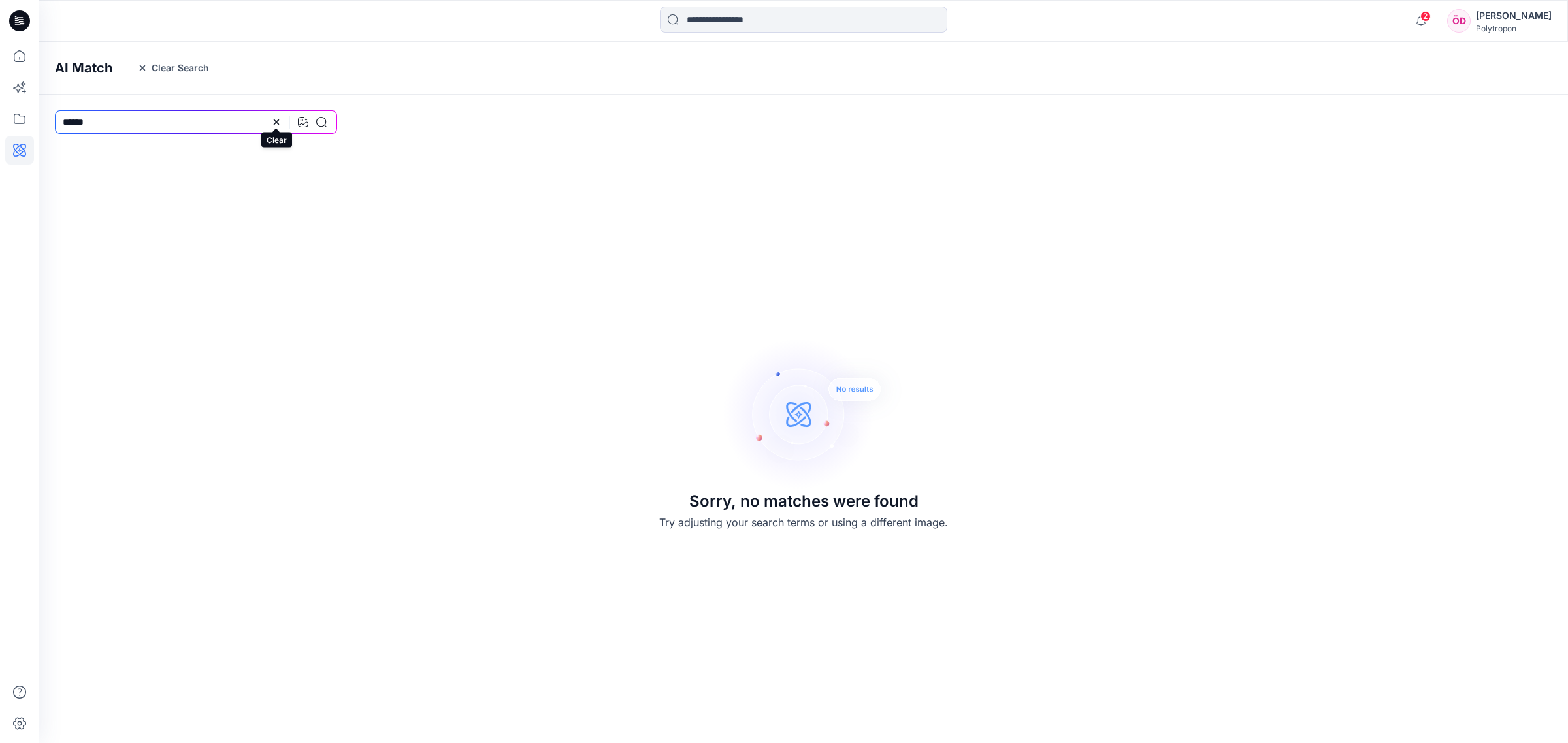
click at [281, 118] on icon at bounding box center [277, 122] width 11 height 11
click at [135, 115] on input at bounding box center [196, 122] width 282 height 24
type input "*********"
click at [319, 119] on icon at bounding box center [322, 122] width 11 height 11
click at [279, 118] on icon at bounding box center [277, 122] width 11 height 11
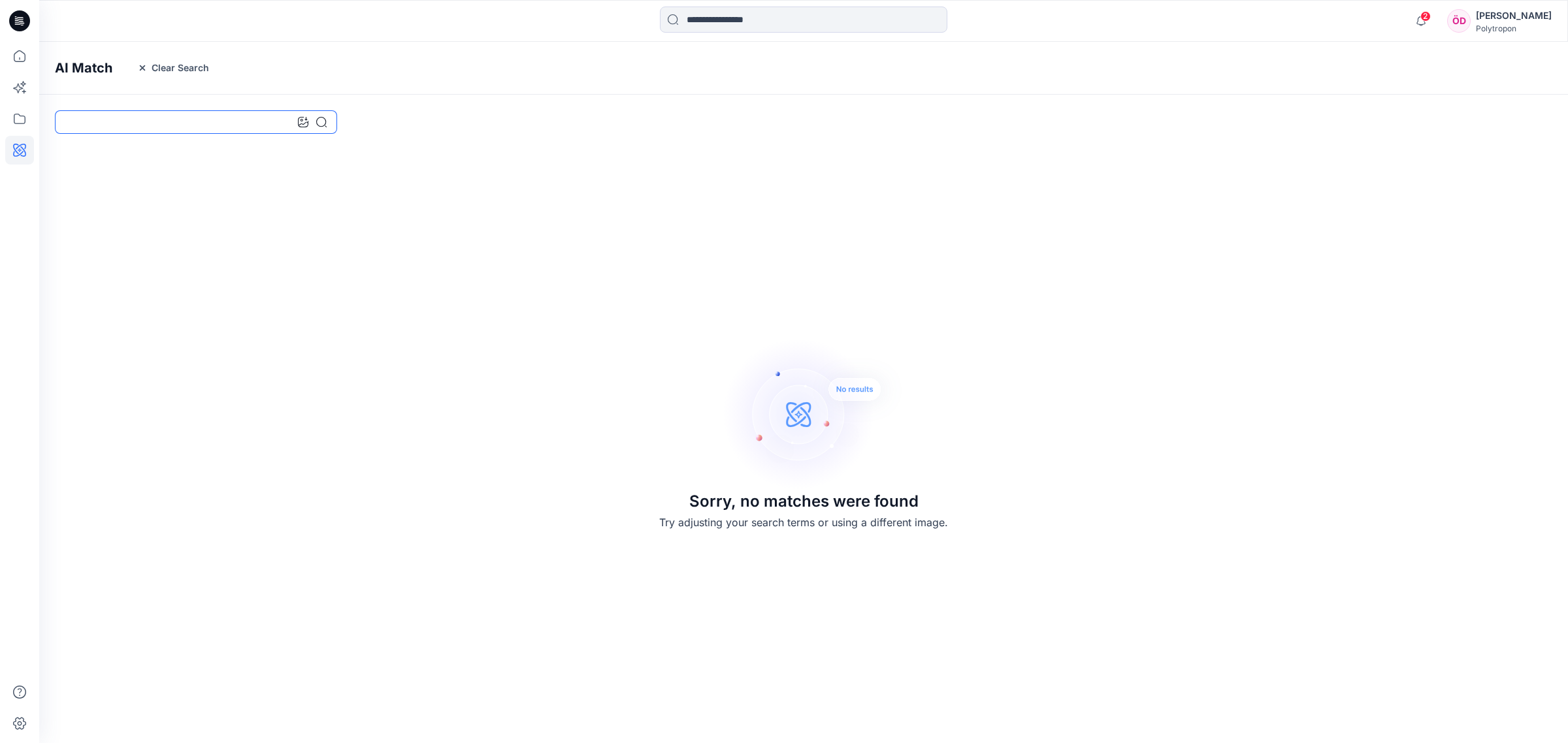
drag, startPoint x: 210, startPoint y: 120, endPoint x: 219, endPoint y: 106, distance: 16.6
click at [210, 116] on input at bounding box center [196, 122] width 282 height 24
click at [322, 124] on icon at bounding box center [322, 122] width 11 height 11
drag, startPoint x: 52, startPoint y: 124, endPoint x: 26, endPoint y: 124, distance: 26.0
click at [26, 125] on div "2 Notifications Colorways successfully generated for the 1 selected style. New …" at bounding box center [784, 371] width 1568 height 743
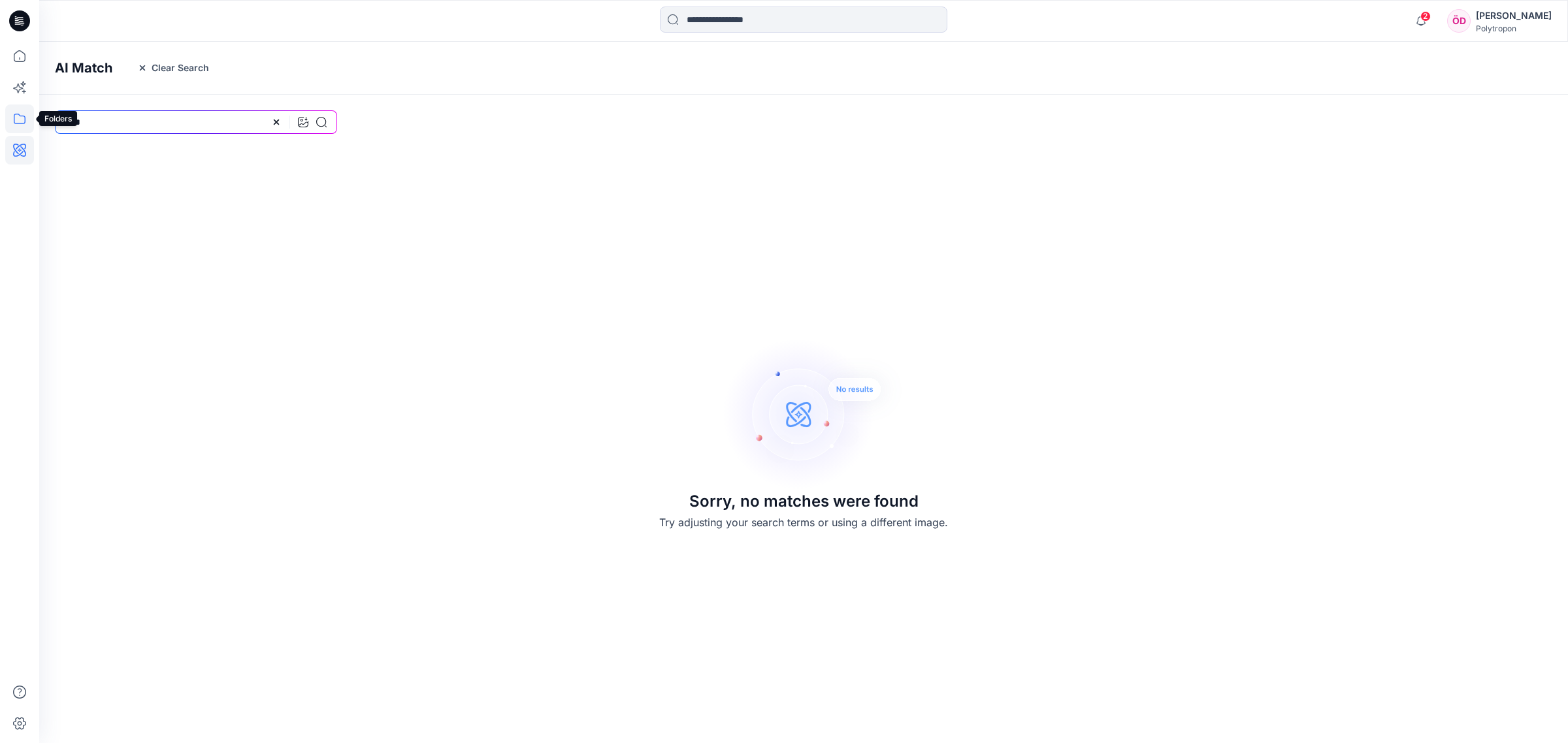
type input "*****"
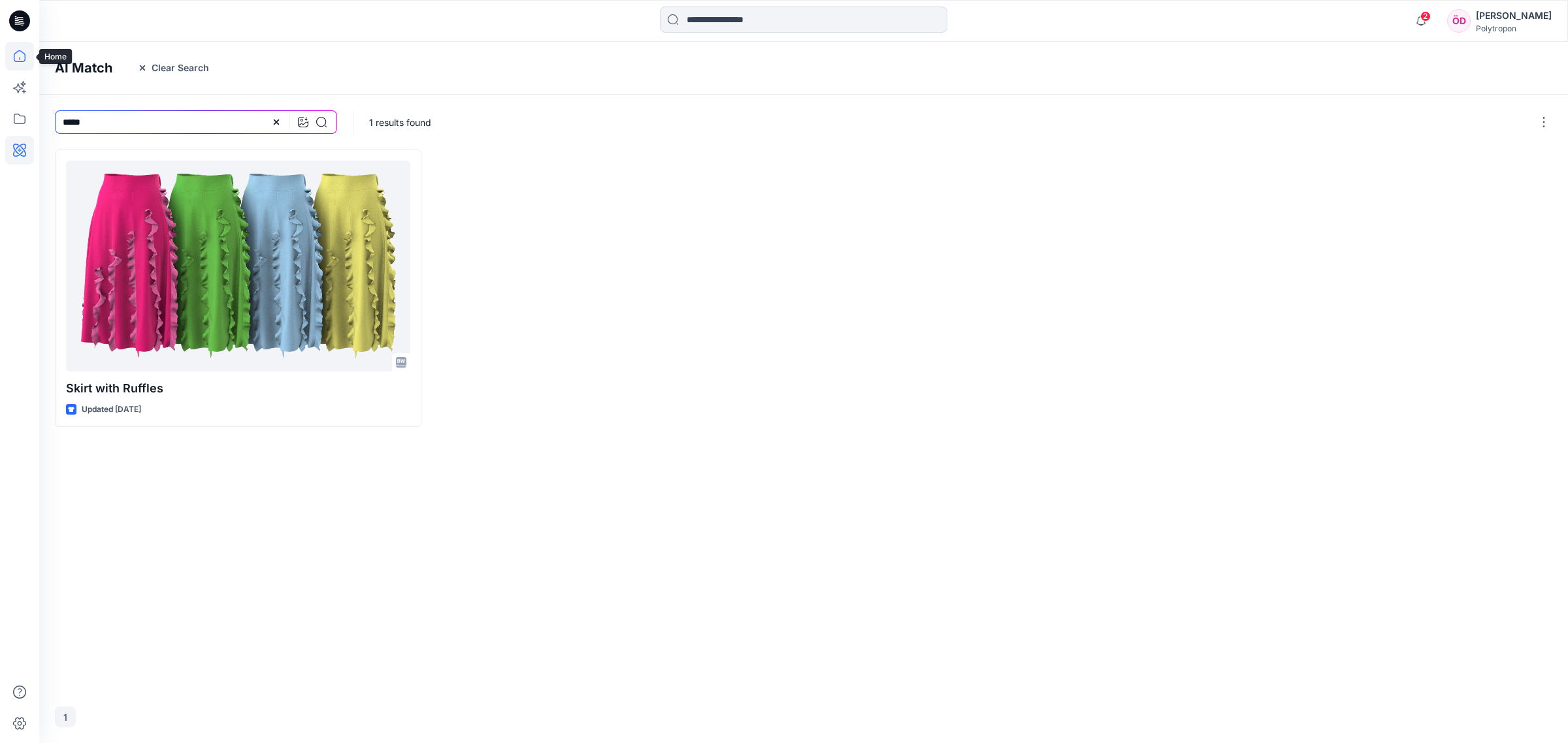
click at [22, 56] on icon at bounding box center [19, 56] width 28 height 28
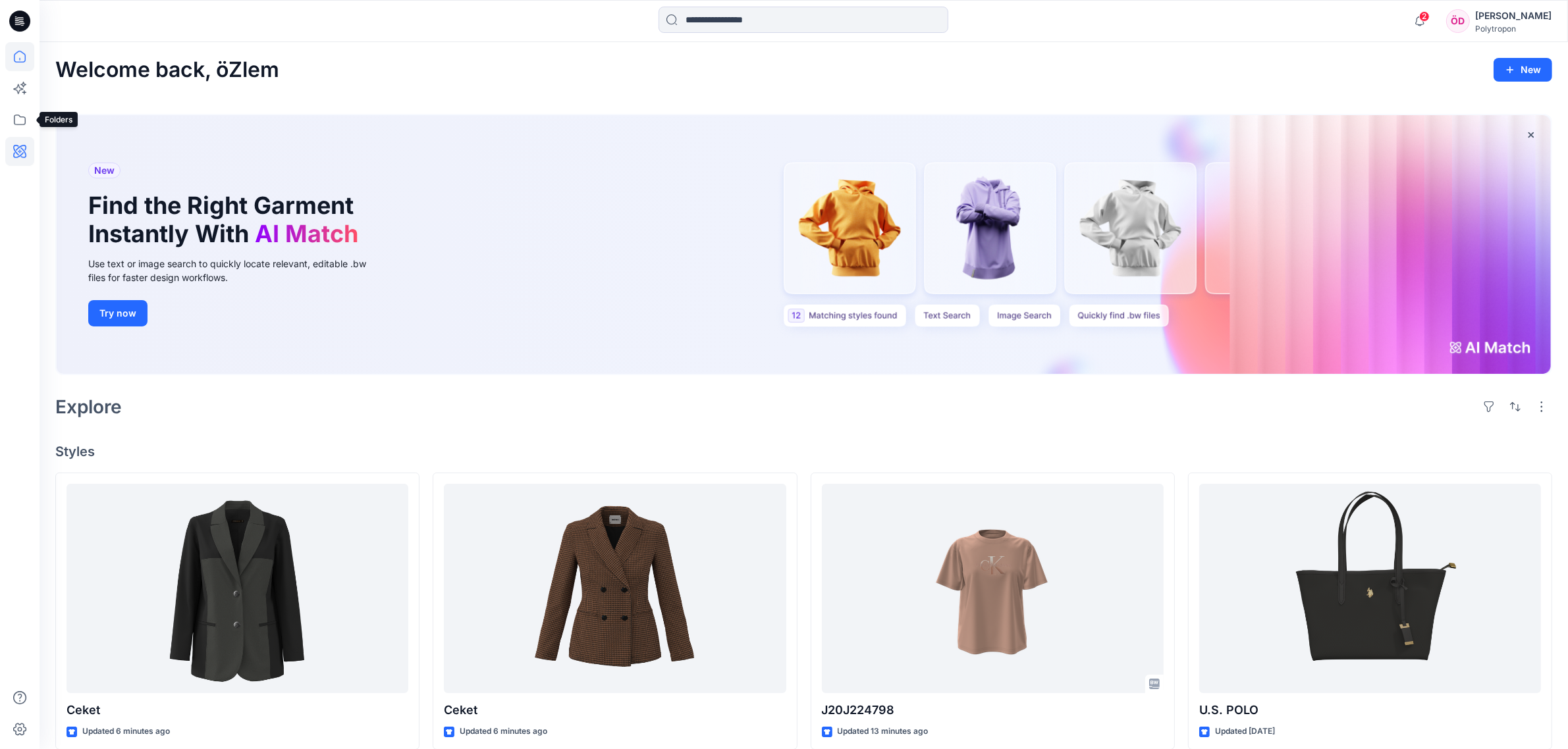
click at [25, 142] on icon at bounding box center [19, 151] width 29 height 29
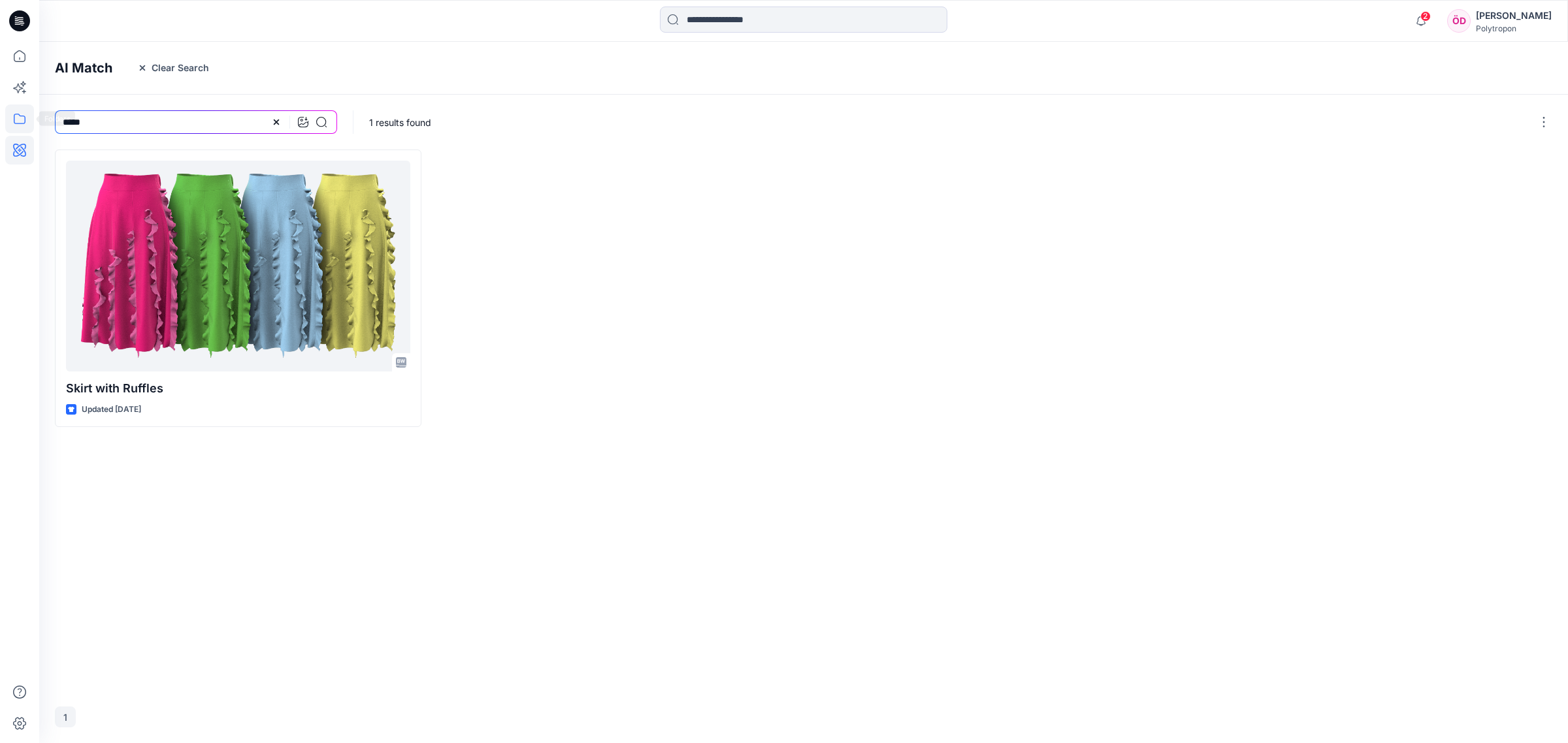
drag, startPoint x: 64, startPoint y: 124, endPoint x: 14, endPoint y: 126, distance: 50.0
click at [14, 126] on div "2 Notifications Colorways successfully generated for the 1 selected style. New …" at bounding box center [784, 371] width 1568 height 743
type input "*****"
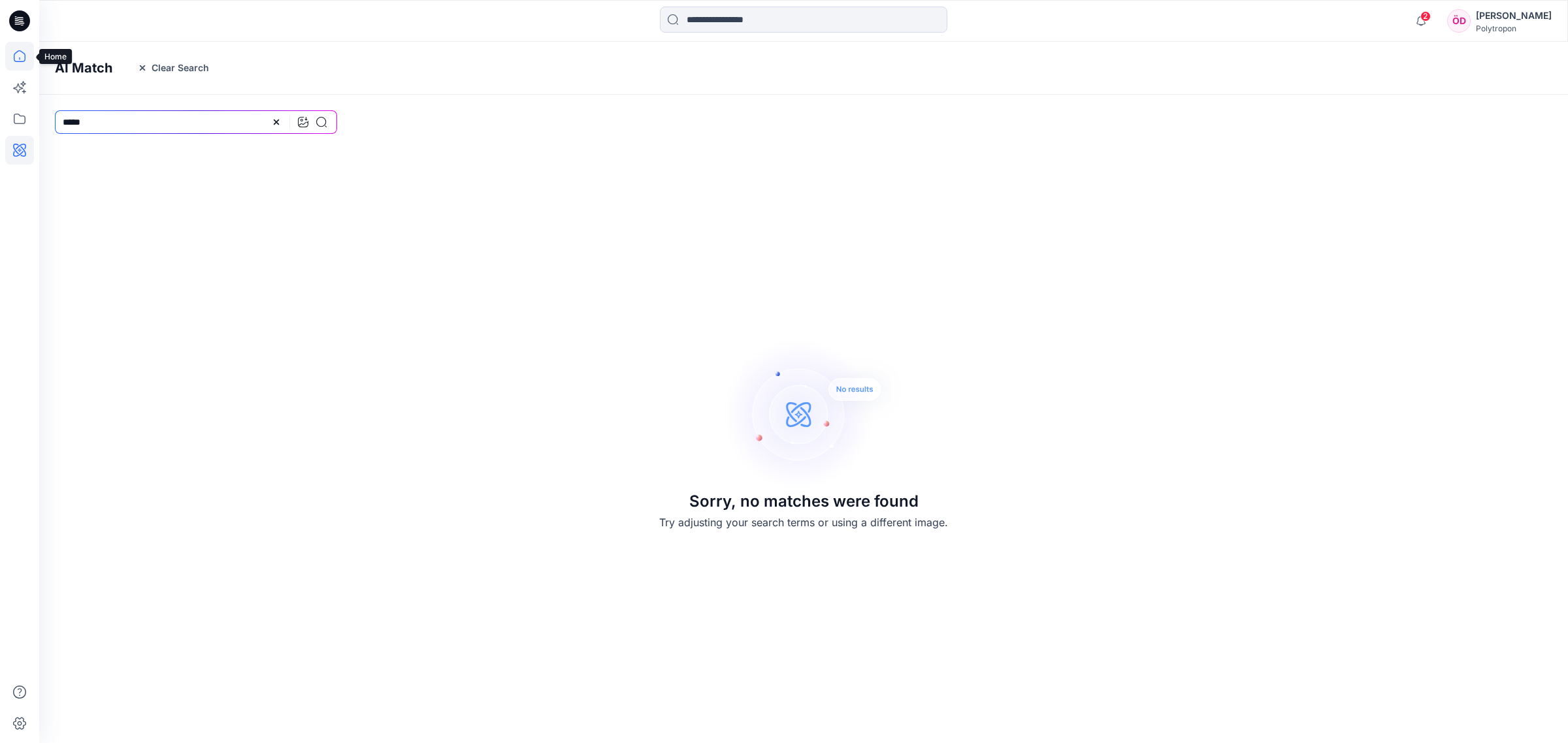
click at [17, 60] on icon at bounding box center [19, 56] width 28 height 28
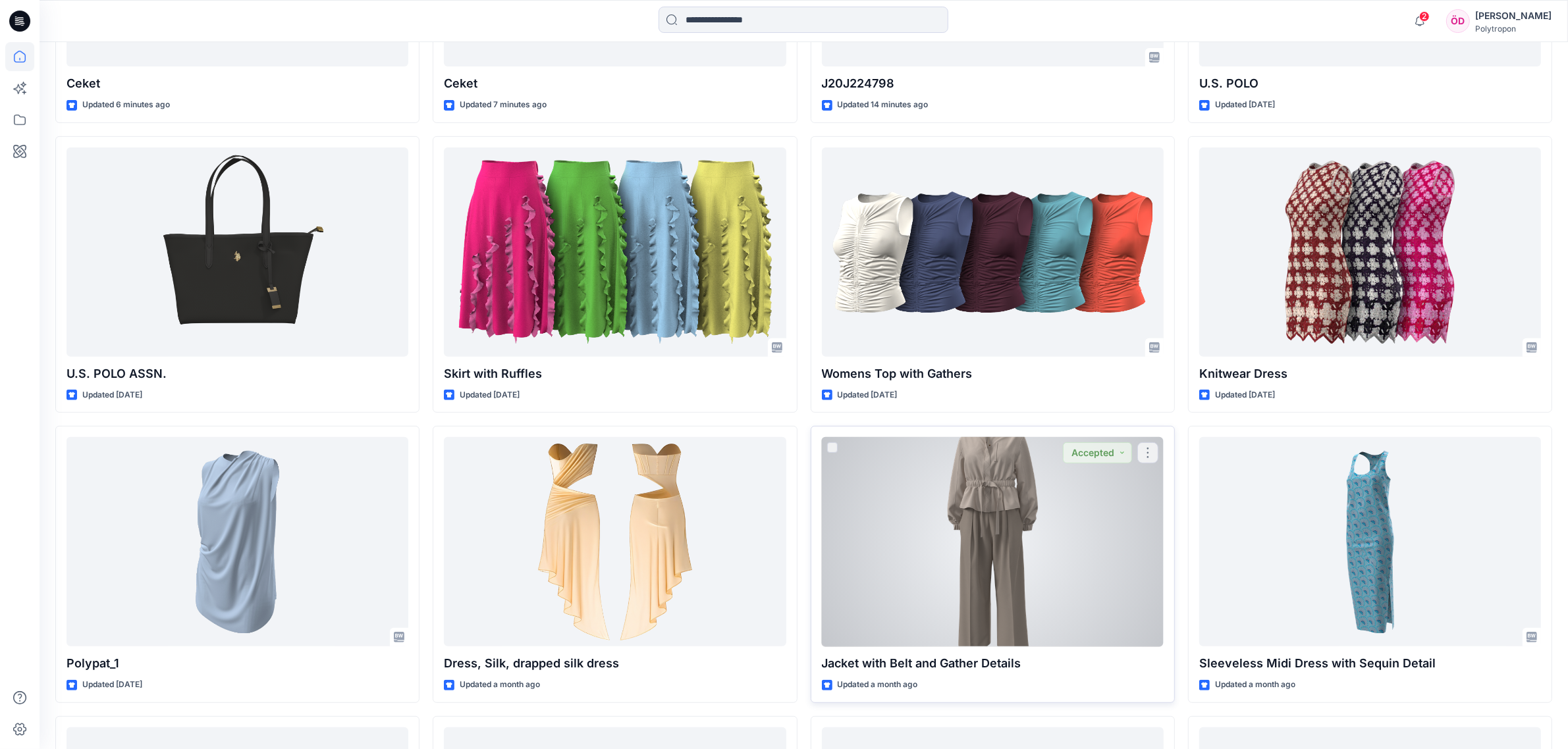
scroll to position [658, 0]
